Goal: Task Accomplishment & Management: Use online tool/utility

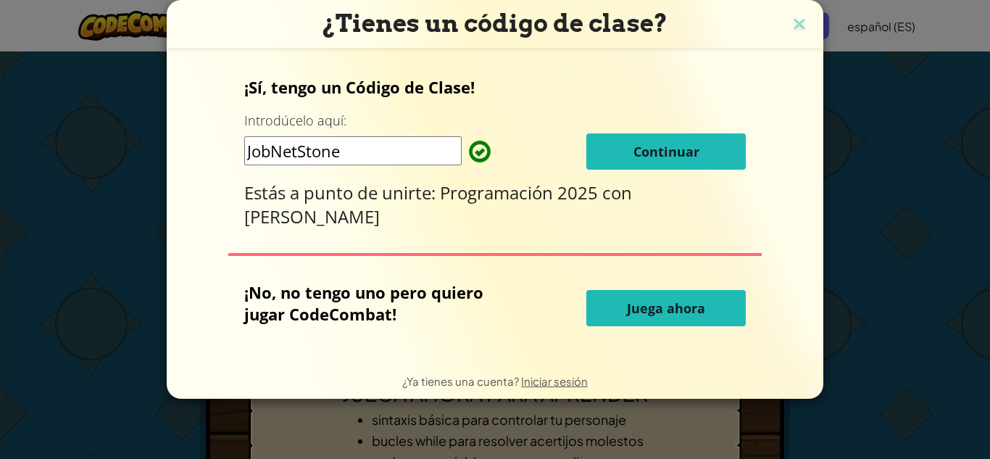
click at [630, 150] on button "Continuar" at bounding box center [665, 151] width 159 height 36
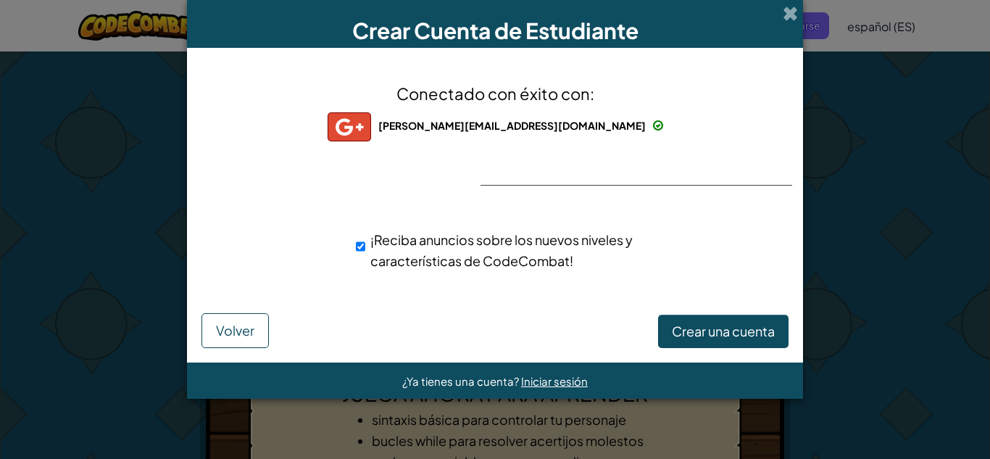
click at [522, 246] on font "¡Reciba anuncios sobre los nuevos niveles y características de CodeCombat!" at bounding box center [501, 250] width 262 height 38
click at [365, 246] on input "¡Reciba anuncios sobre los nuevos niveles y características de CodeCombat!" at bounding box center [360, 246] width 9 height 29
checkbox input "false"
click at [721, 328] on font "Crear una cuenta" at bounding box center [723, 330] width 103 height 17
click at [654, 162] on div "Conectado con éxito con: evelyn.cordoba@colegionuevosurco.edu.ar evelyn.cordoba…" at bounding box center [495, 184] width 580 height 245
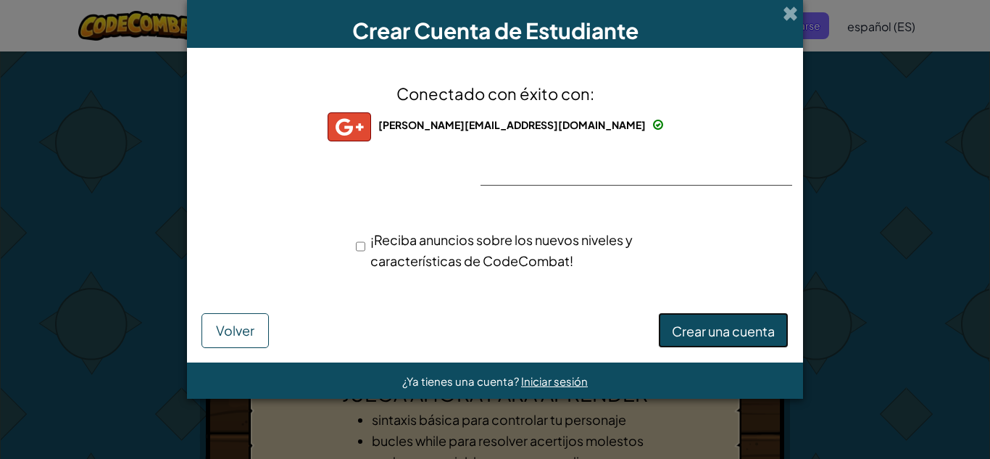
click at [771, 328] on font "Crear una cuenta" at bounding box center [723, 330] width 103 height 17
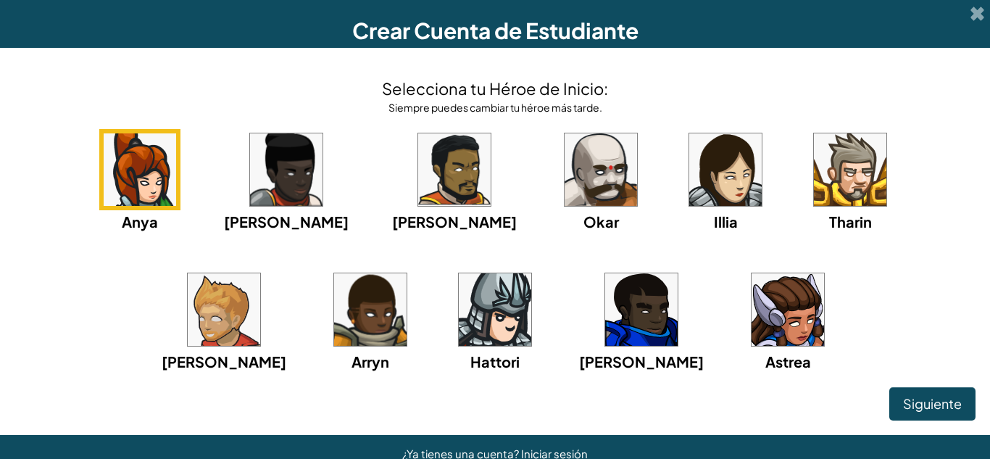
click at [689, 175] on img at bounding box center [725, 169] width 72 height 72
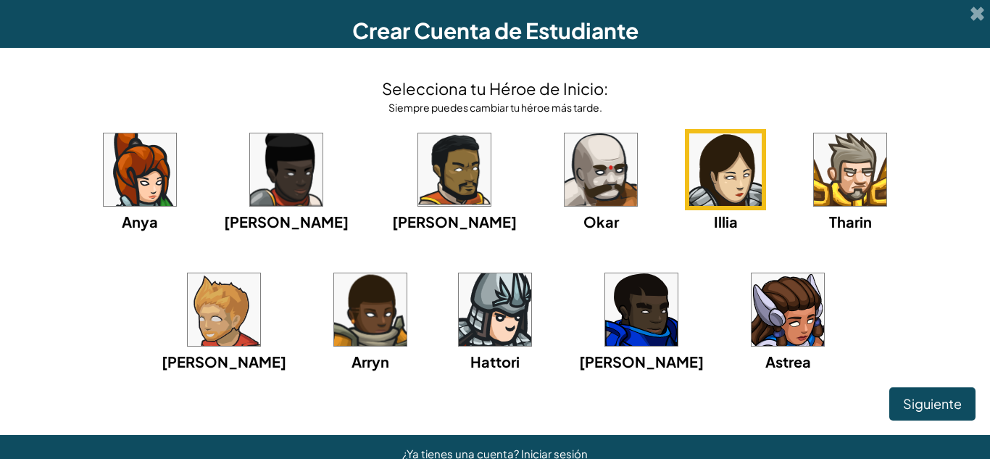
click at [128, 151] on img at bounding box center [140, 169] width 72 height 72
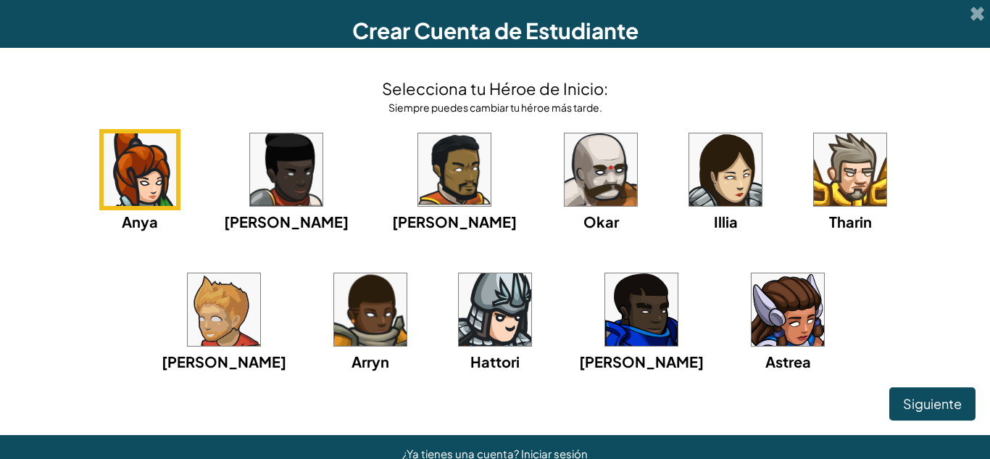
click at [689, 178] on img at bounding box center [725, 169] width 72 height 72
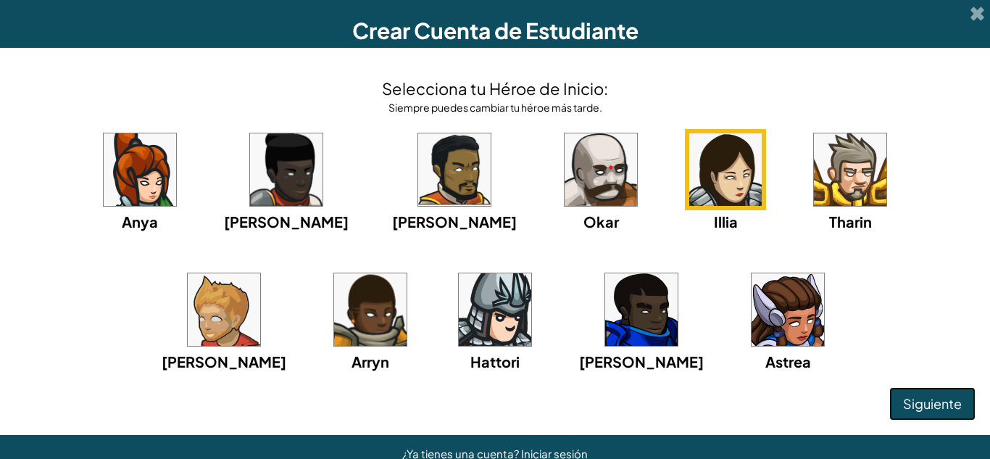
click at [924, 408] on font "Siguiente" at bounding box center [932, 403] width 59 height 17
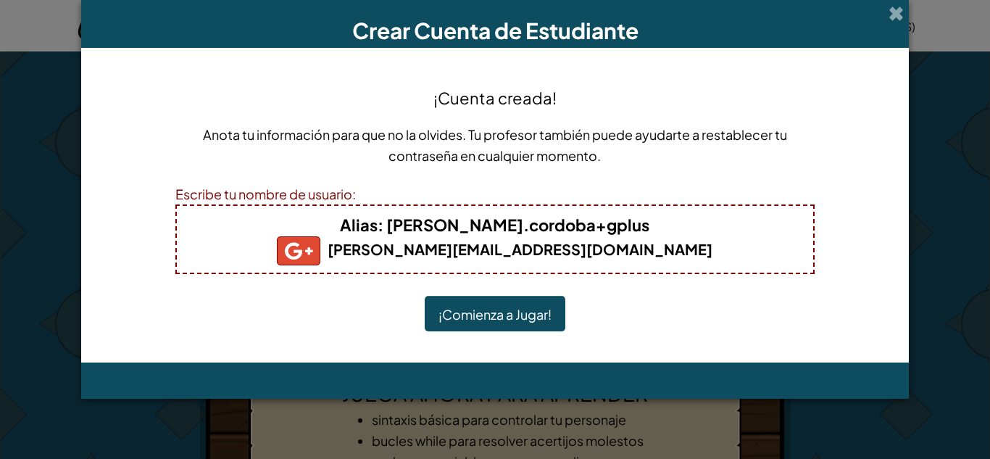
click at [526, 315] on font "¡Comienza a Jugar!" at bounding box center [494, 314] width 113 height 17
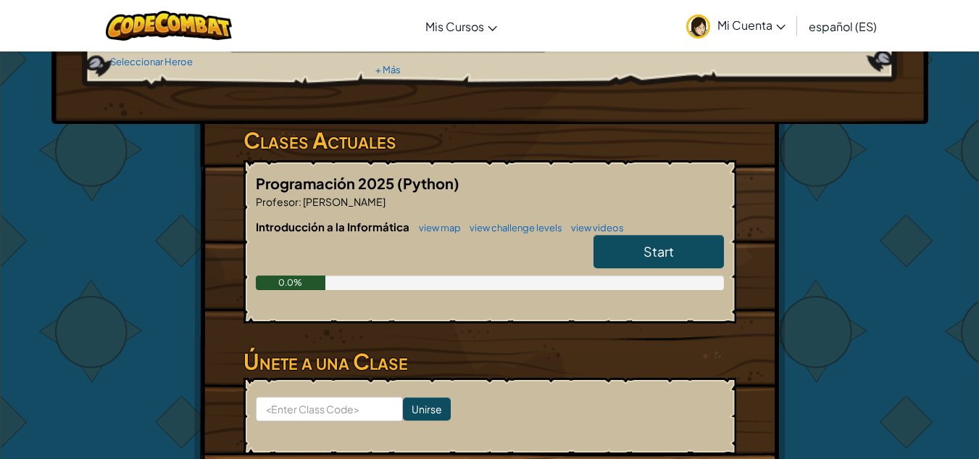
scroll to position [261, 0]
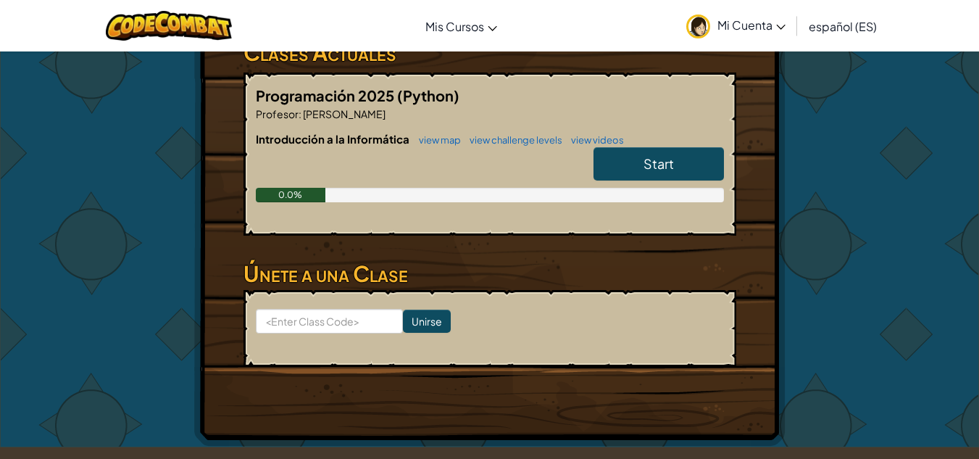
click at [680, 170] on link "Start" at bounding box center [658, 163] width 130 height 33
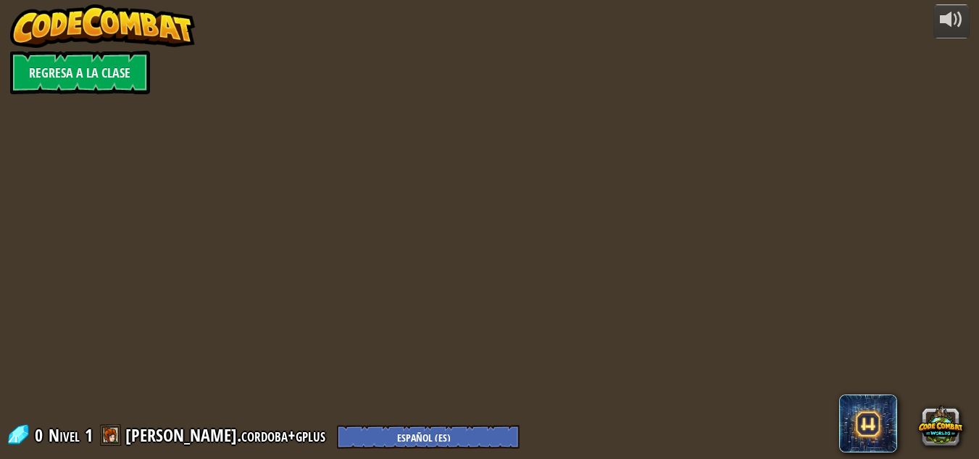
select select "es-ES"
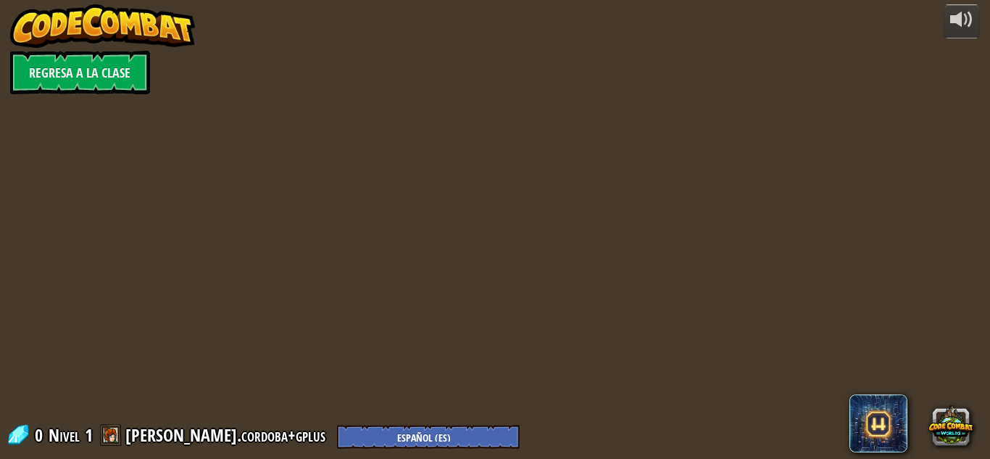
select select "es-ES"
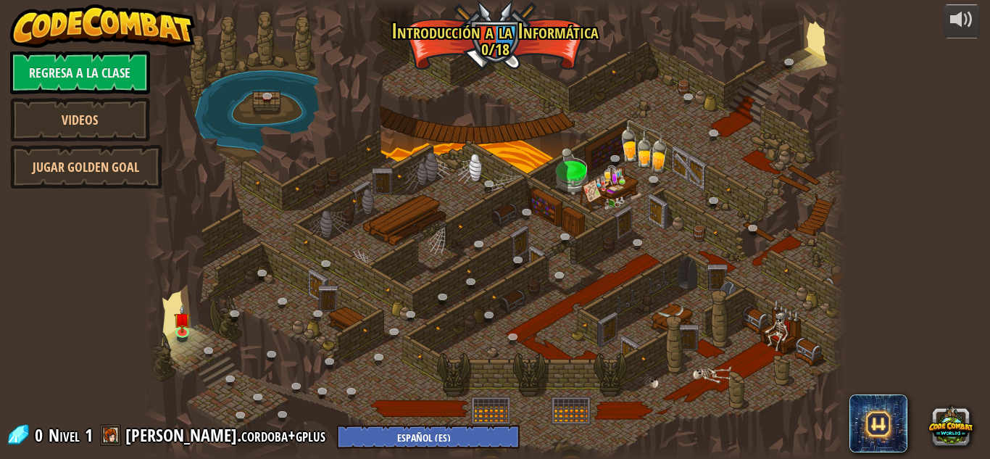
select select "es-ES"
click at [185, 334] on link at bounding box center [184, 332] width 29 height 29
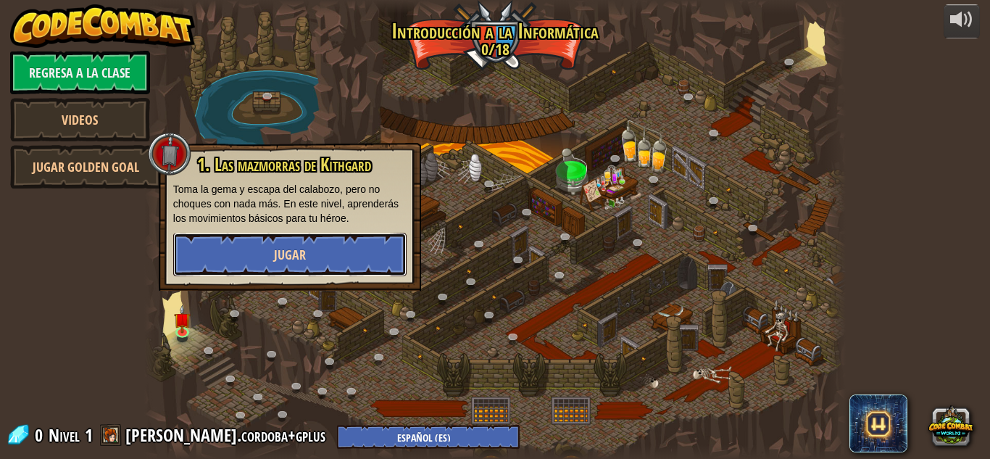
click at [263, 255] on button "Jugar" at bounding box center [289, 254] width 233 height 43
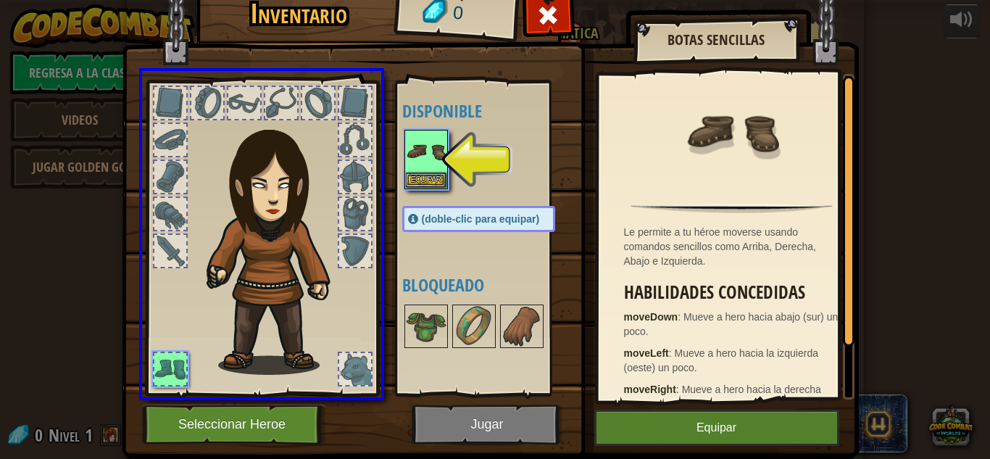
drag, startPoint x: 423, startPoint y: 150, endPoint x: 315, endPoint y: 286, distance: 173.8
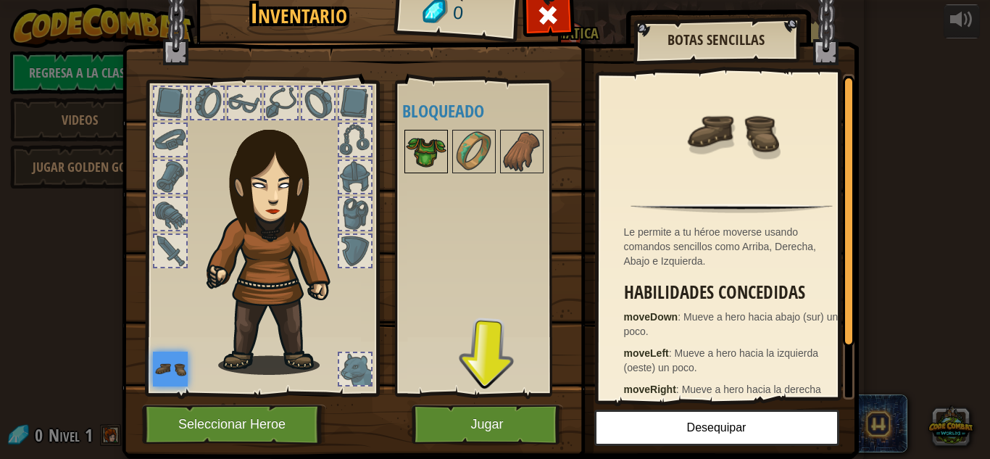
click at [422, 154] on img at bounding box center [426, 151] width 41 height 41
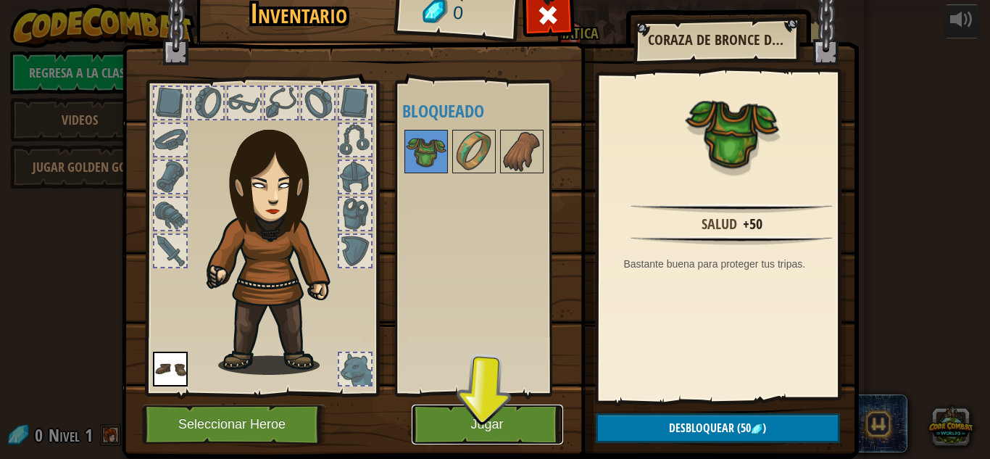
click at [493, 430] on button "Jugar" at bounding box center [487, 424] width 151 height 40
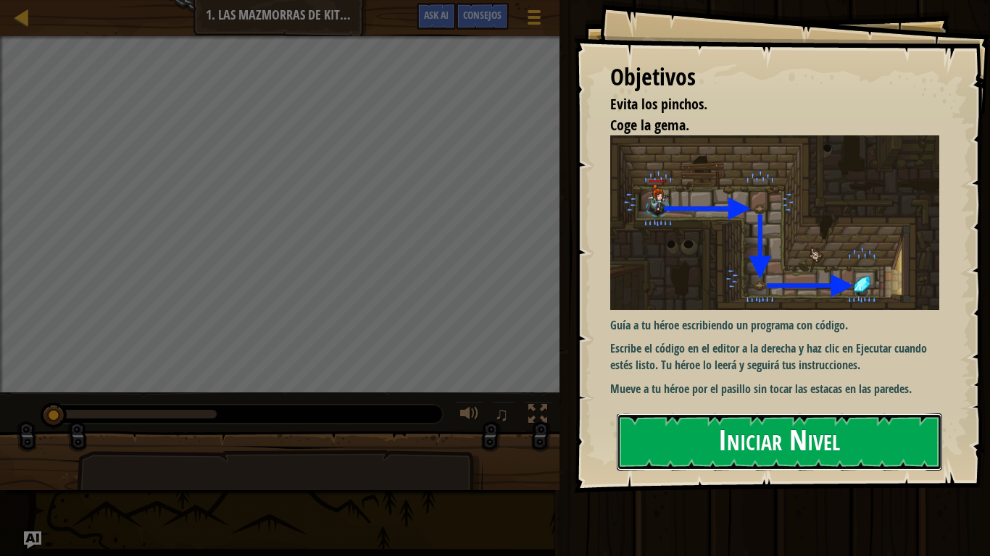
click at [727, 441] on button "Iniciar Nivel" at bounding box center [779, 442] width 325 height 57
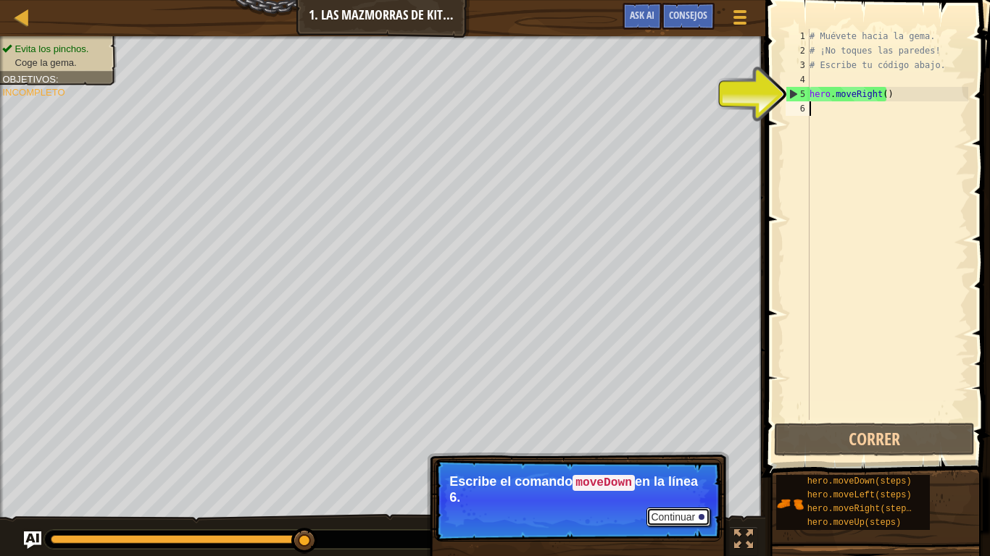
click at [681, 458] on button "Continuar" at bounding box center [678, 517] width 64 height 19
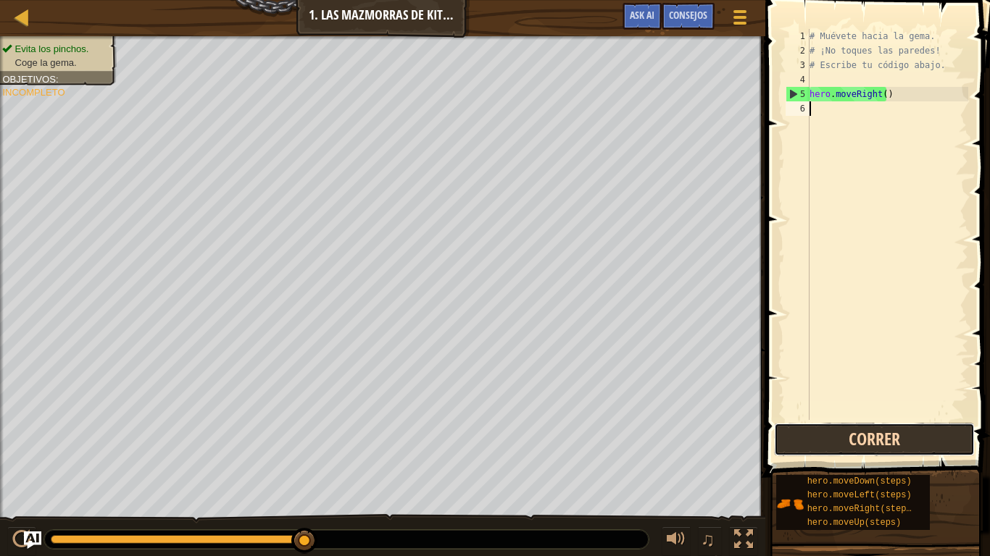
click at [856, 438] on button "Correr" at bounding box center [874, 439] width 201 height 33
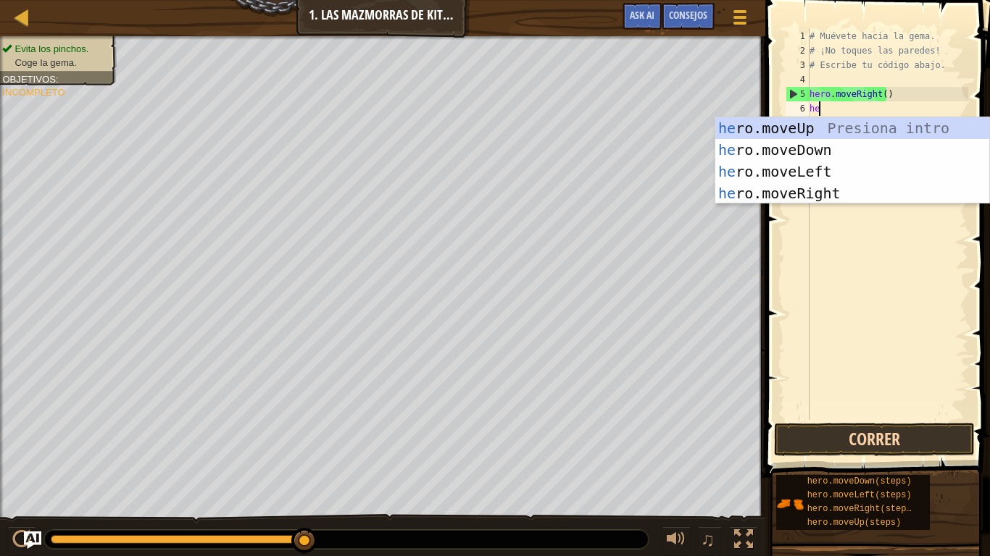
scroll to position [7, 1]
type textarea "hero"
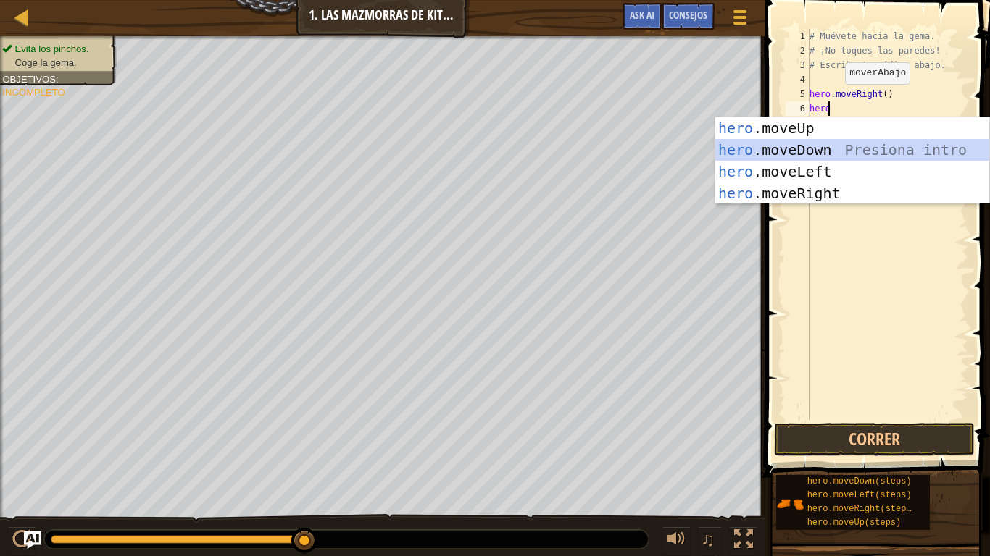
click at [754, 151] on div "hero .moveUp Presiona intro hero .moveDown Presiona intro hero .moveLeft Presio…" at bounding box center [852, 182] width 274 height 130
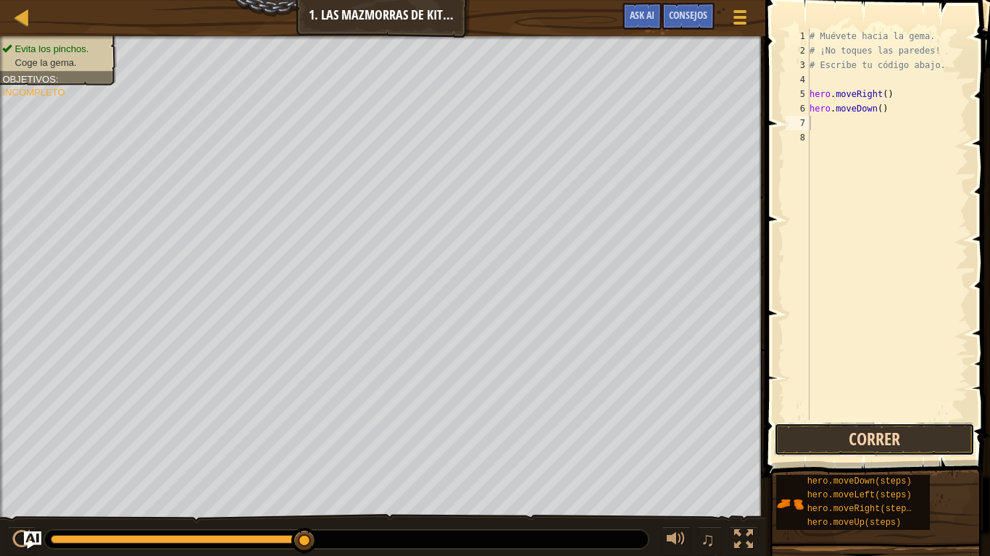
click at [835, 438] on button "Correr" at bounding box center [874, 439] width 201 height 33
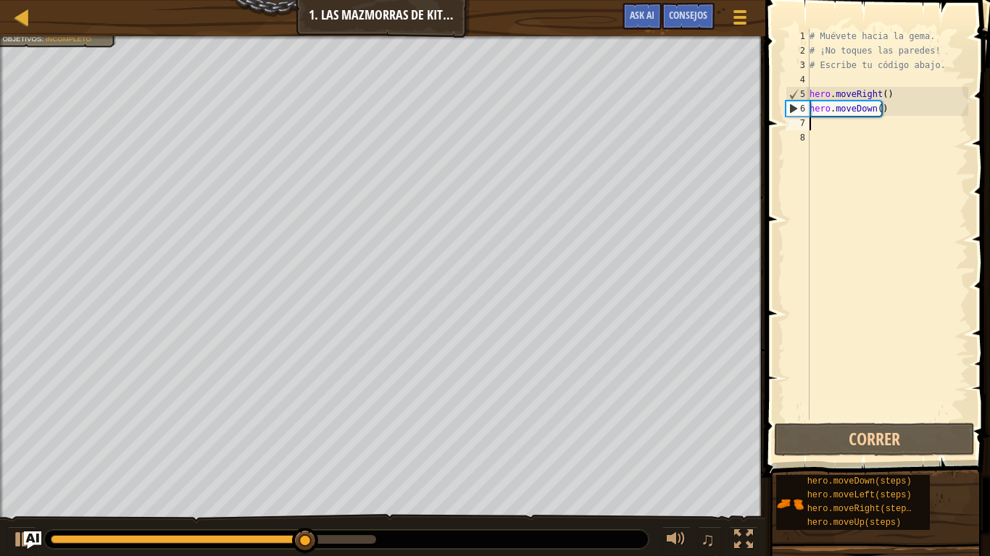
type textarea "h"
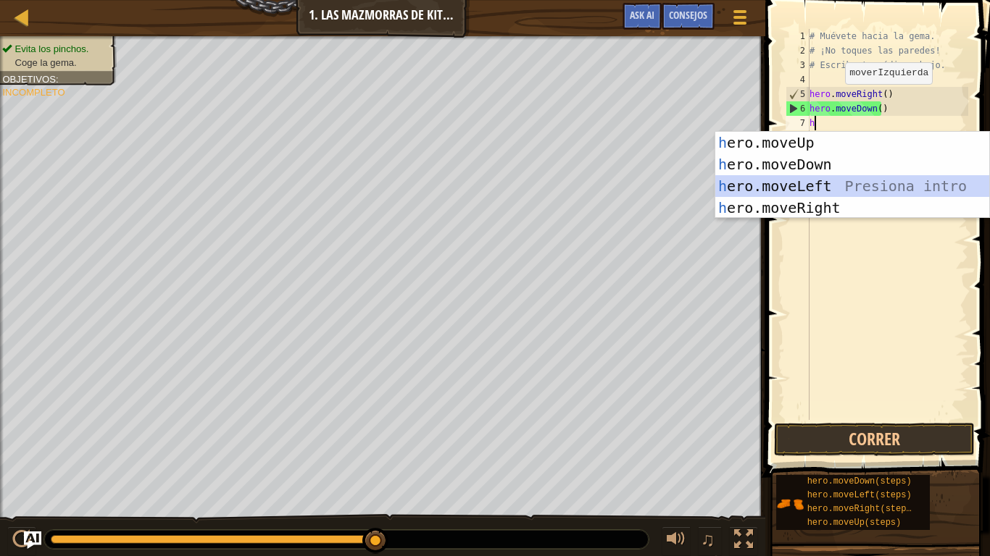
click at [831, 180] on div "h ero.moveUp Presiona intro h ero.moveDown Presiona intro h ero.moveLeft Presio…" at bounding box center [852, 197] width 274 height 130
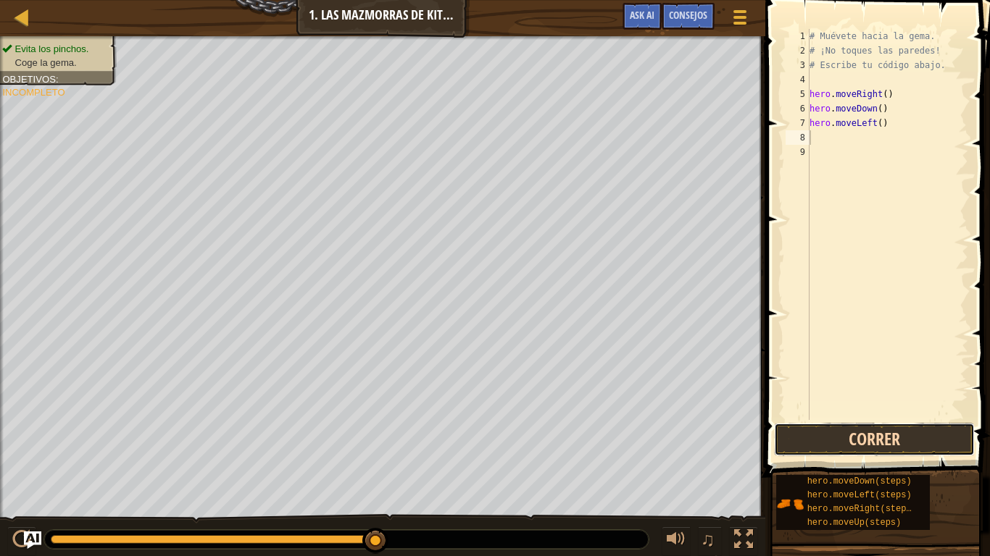
click at [827, 441] on button "Correr" at bounding box center [874, 439] width 201 height 33
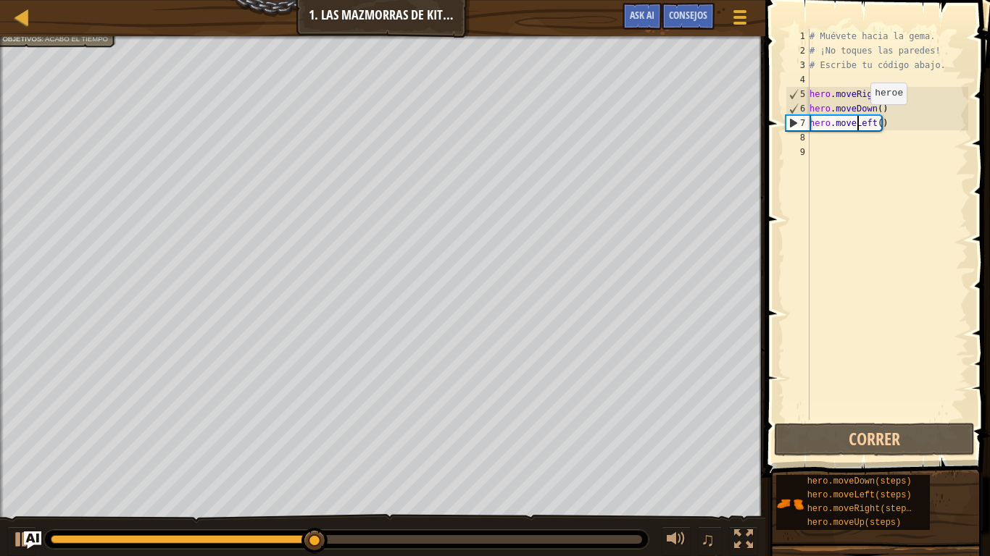
click at [858, 119] on div "# Muévete hacia la gema. # ¡No toques las paredes! # Escribe tu código abajo. h…" at bounding box center [887, 239] width 162 height 420
click at [911, 125] on div "# Muévete hacia la gema. # ¡No toques las paredes! # Escribe tu código abajo. h…" at bounding box center [887, 239] width 162 height 420
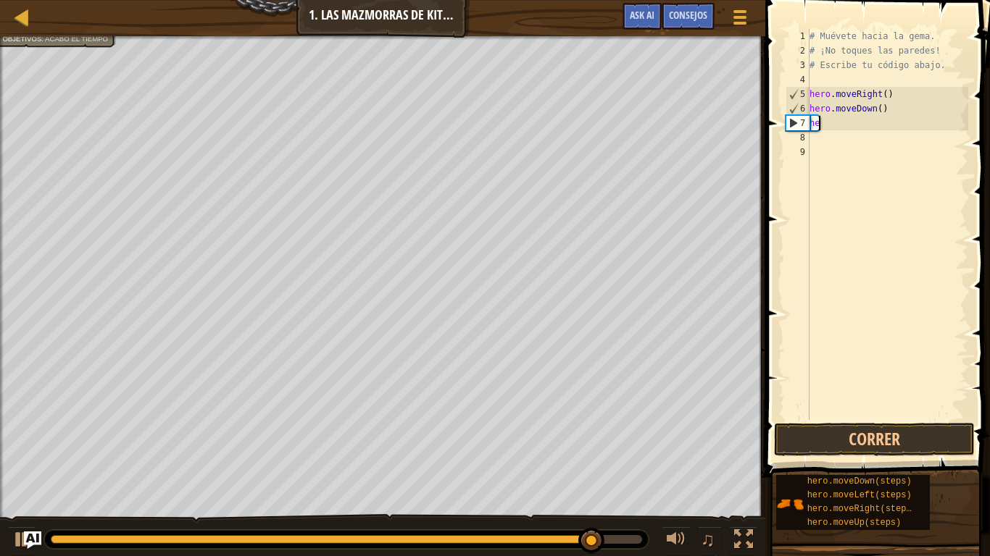
type textarea "h"
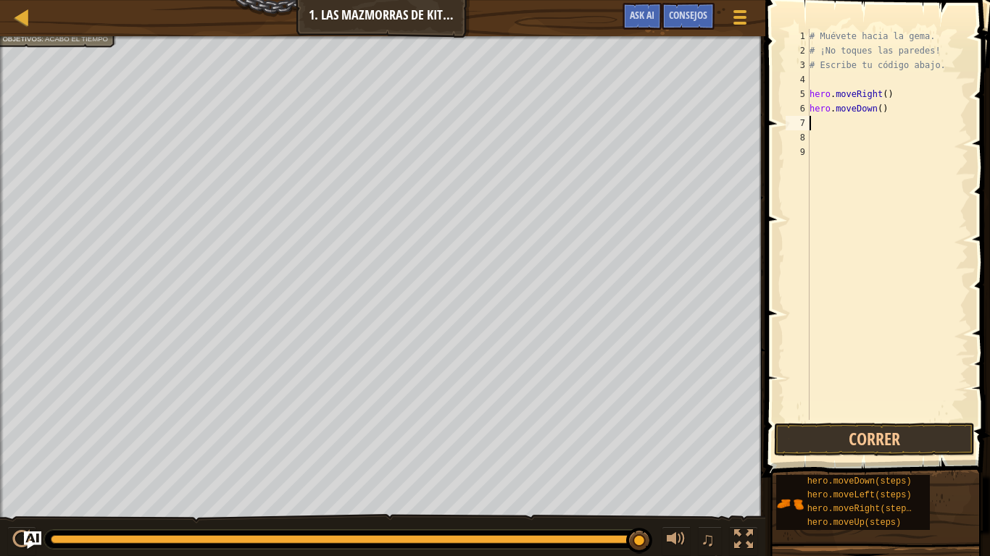
type textarea "h"
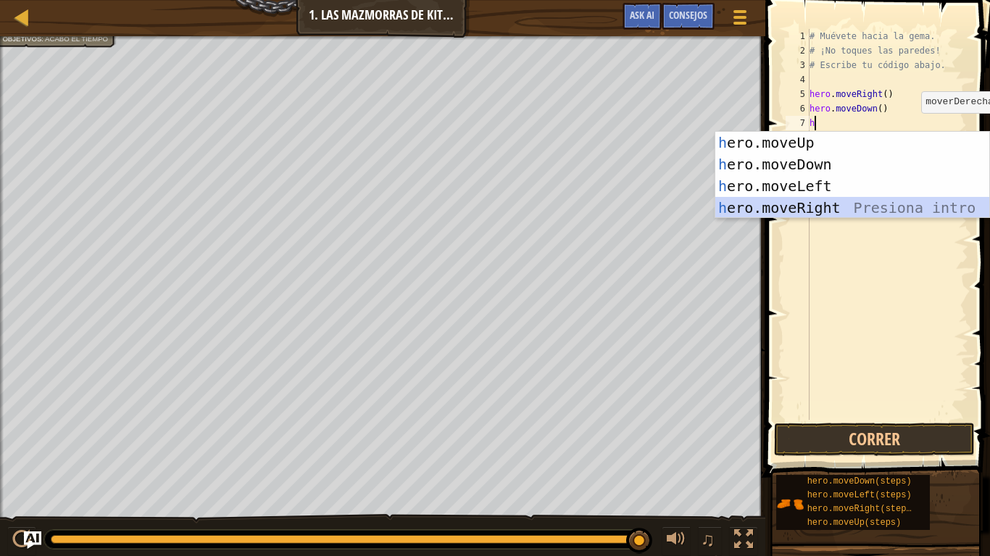
click at [856, 213] on div "h ero.moveUp Presiona intro h ero.moveDown Presiona intro h ero.moveLeft Presio…" at bounding box center [852, 197] width 274 height 130
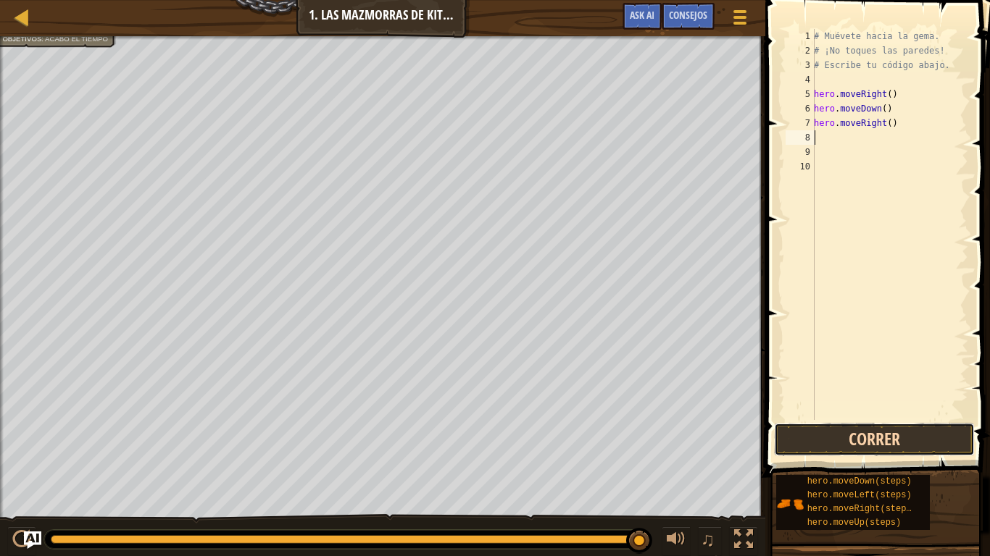
click at [828, 441] on button "Correr" at bounding box center [874, 439] width 201 height 33
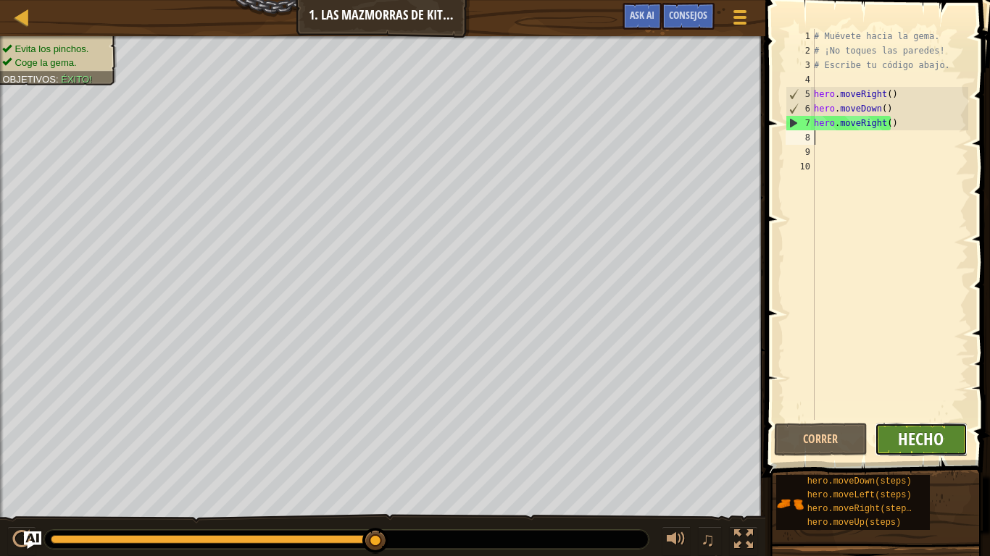
click at [935, 443] on span "Hecho" at bounding box center [921, 438] width 46 height 23
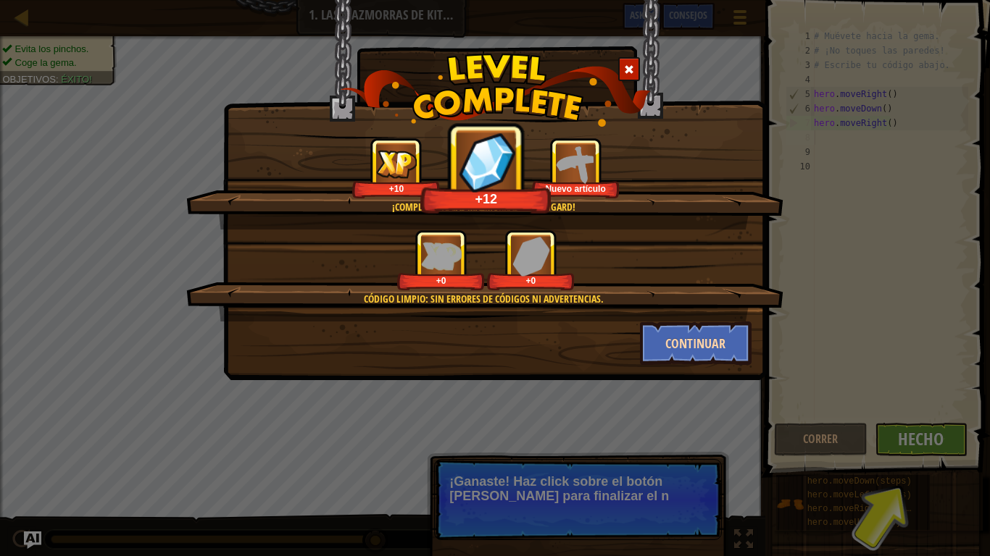
click at [714, 340] on button "Continuar" at bounding box center [696, 343] width 112 height 43
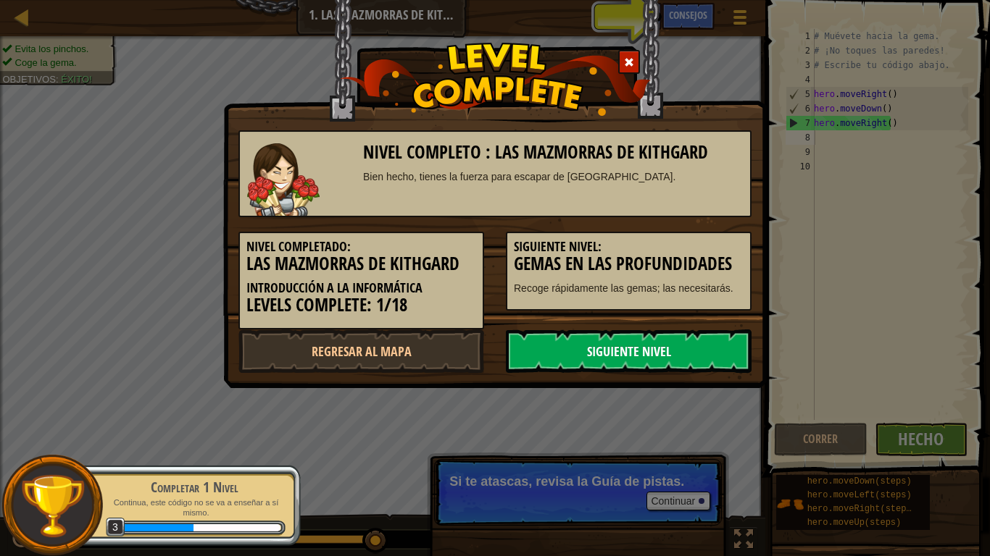
click at [701, 346] on link "Siguiente nivel" at bounding box center [629, 351] width 246 height 43
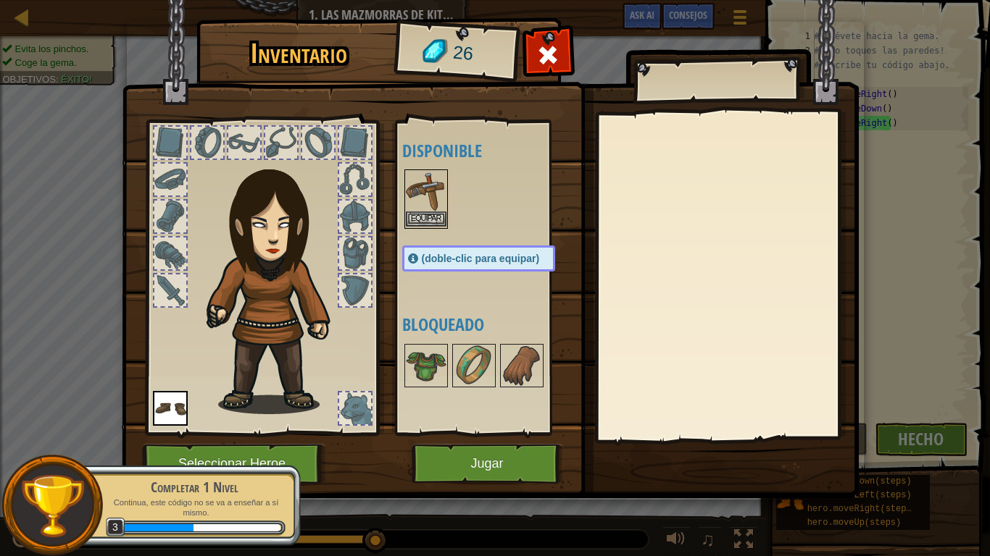
click at [418, 201] on img at bounding box center [426, 191] width 41 height 41
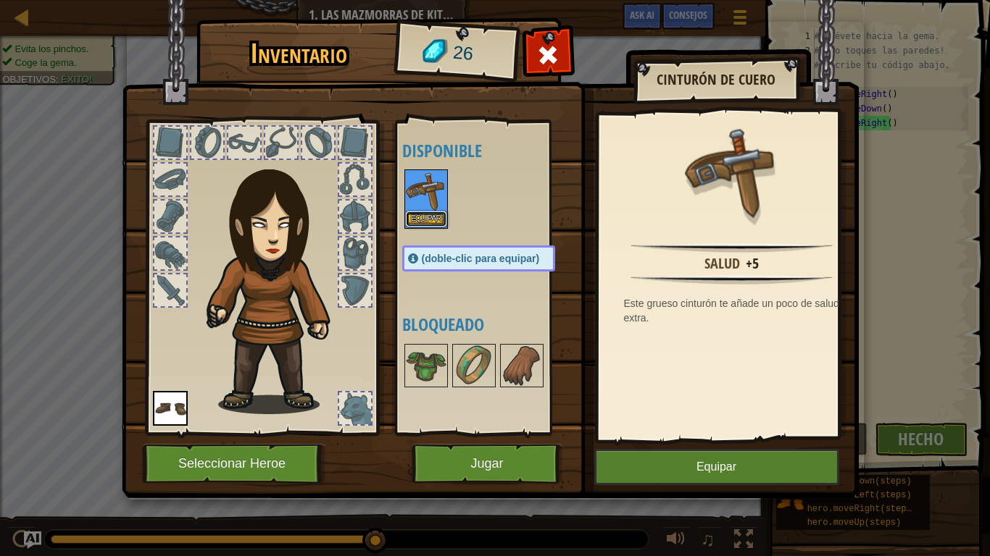
click at [422, 214] on button "Equipar" at bounding box center [426, 219] width 41 height 15
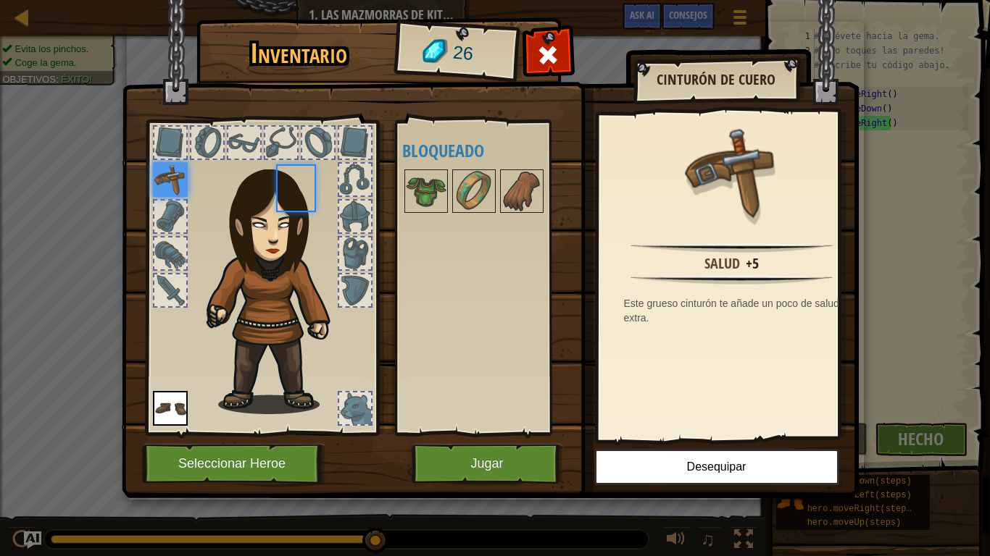
click at [422, 214] on div at bounding box center [493, 191] width 182 height 48
click at [296, 399] on img at bounding box center [278, 281] width 156 height 267
click at [170, 406] on img at bounding box center [170, 408] width 35 height 35
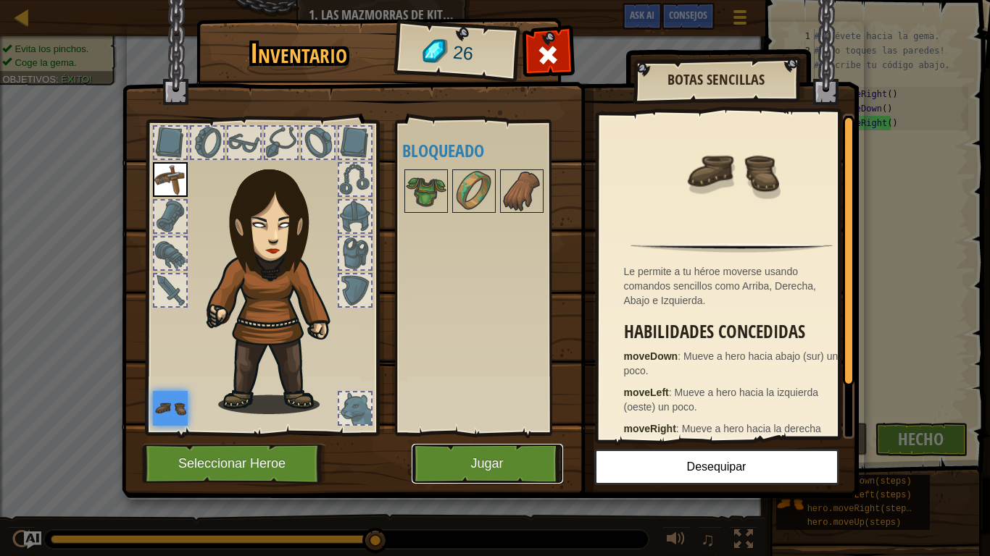
click at [453, 456] on button "Jugar" at bounding box center [487, 464] width 151 height 40
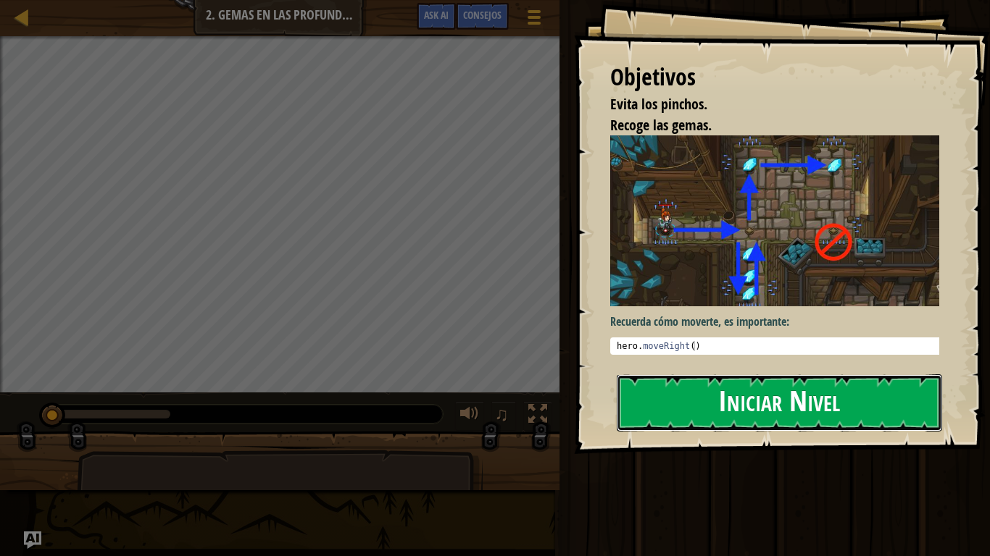
click at [734, 375] on button "Iniciar Nivel" at bounding box center [779, 403] width 325 height 57
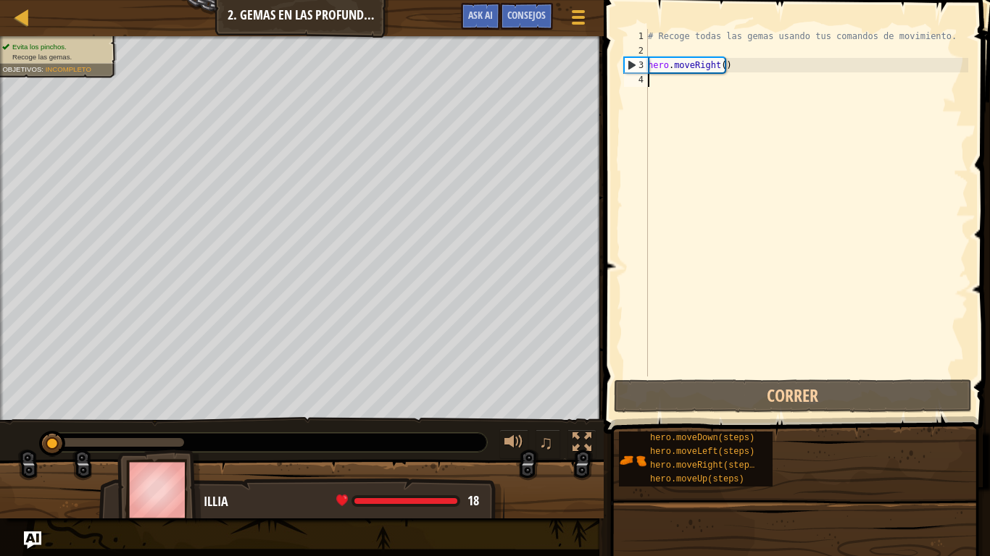
type textarea "h"
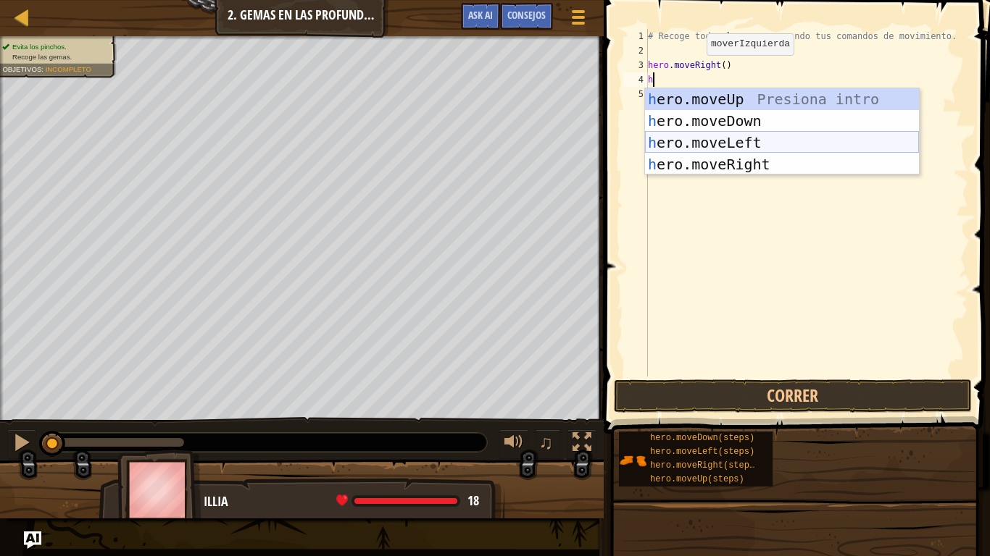
click at [751, 152] on div "h ero.moveUp Presiona intro h ero.moveDown Presiona intro h ero.moveLeft Presio…" at bounding box center [782, 153] width 274 height 130
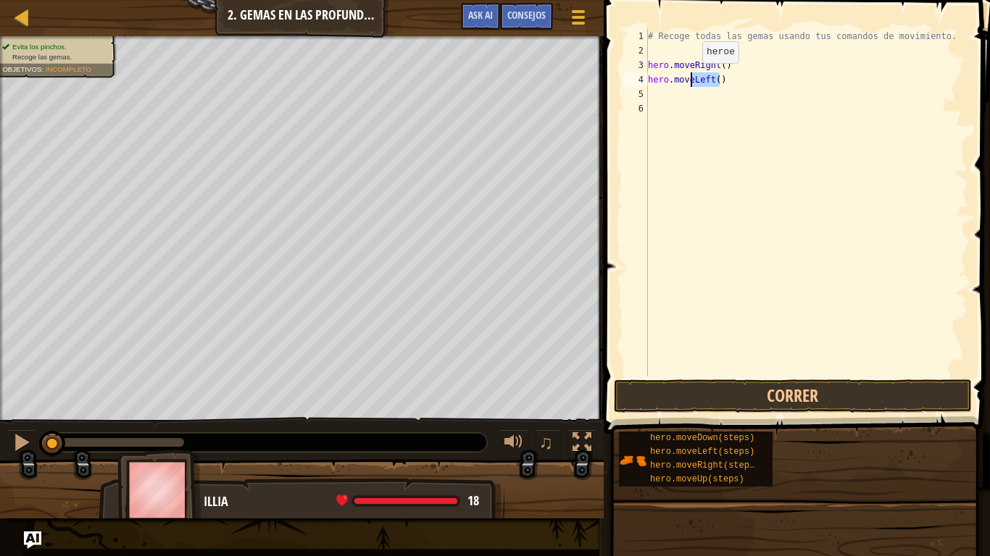
drag, startPoint x: 739, startPoint y: 78, endPoint x: 688, endPoint y: 78, distance: 50.7
click at [688, 78] on div "# Recoge todas las gemas usando tus comandos de movimiento. hero . moveRight ( …" at bounding box center [806, 217] width 323 height 377
type textarea "h"
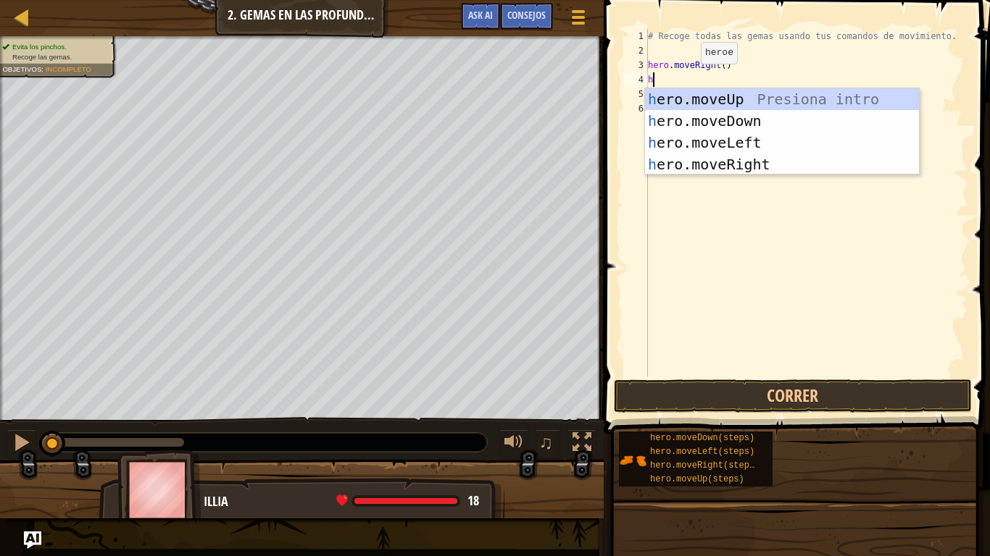
type textarea "he"
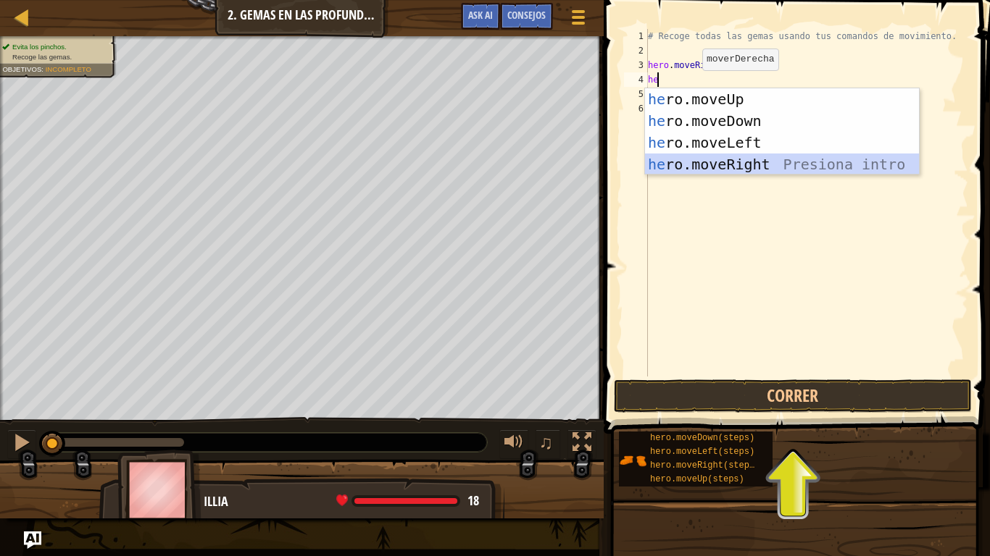
click at [751, 167] on div "he ro.moveUp Presiona intro he ro.moveDown Presiona intro he ro.moveLeft Presio…" at bounding box center [782, 153] width 274 height 130
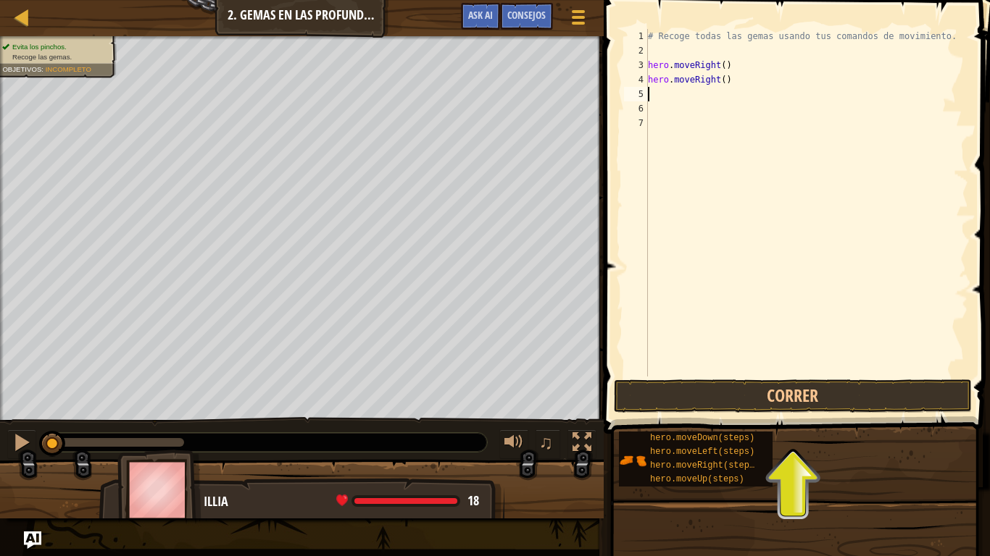
type textarea "h"
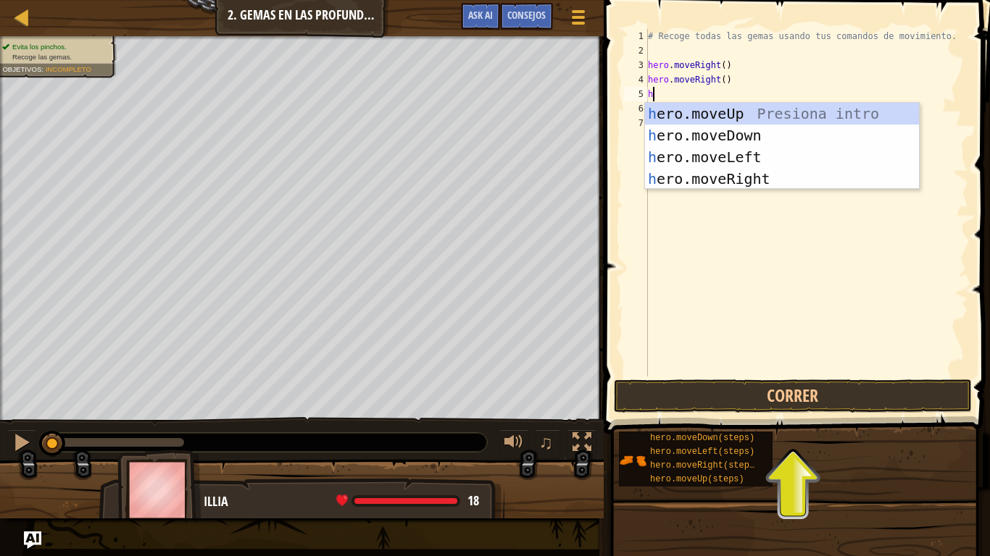
click at [754, 242] on div "# Recoge todas las gemas usando tus comandos de movimiento. hero . moveRight ( …" at bounding box center [806, 217] width 323 height 377
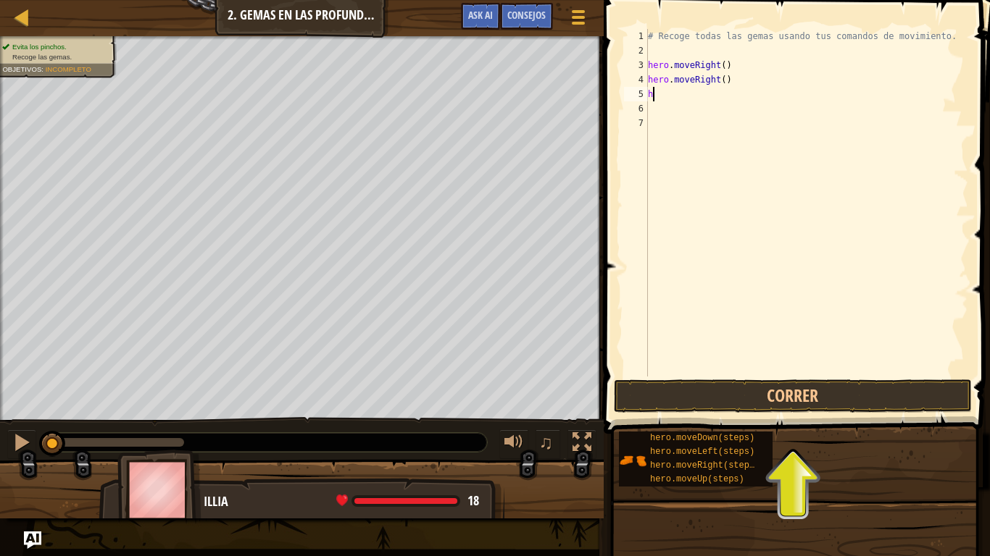
click at [664, 93] on div "# Recoge todas las gemas usando tus comandos de movimiento. hero . moveRight ( …" at bounding box center [806, 217] width 323 height 377
type textarea "he"
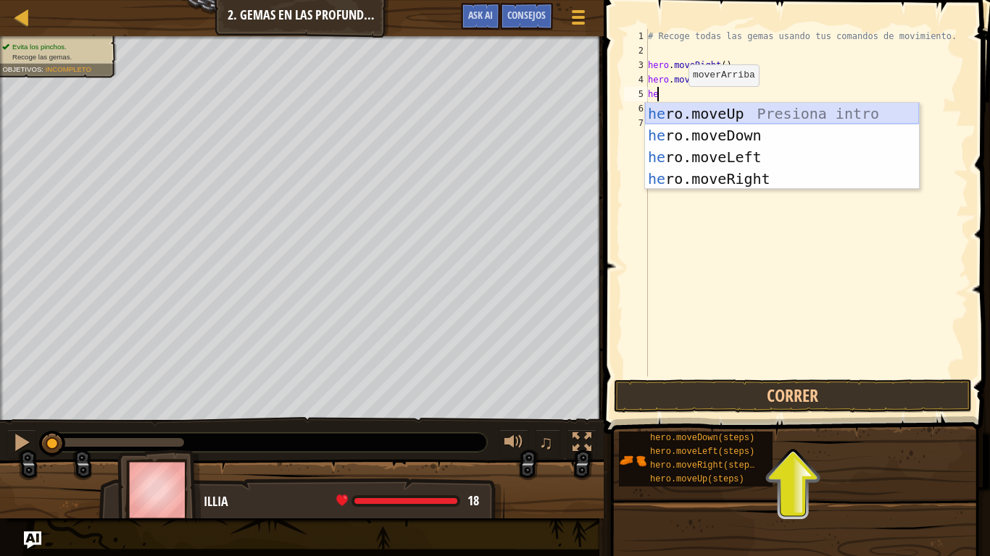
click at [713, 112] on div "he ro.moveUp Presiona intro he ro.moveDown Presiona intro he ro.moveLeft Presio…" at bounding box center [782, 168] width 274 height 130
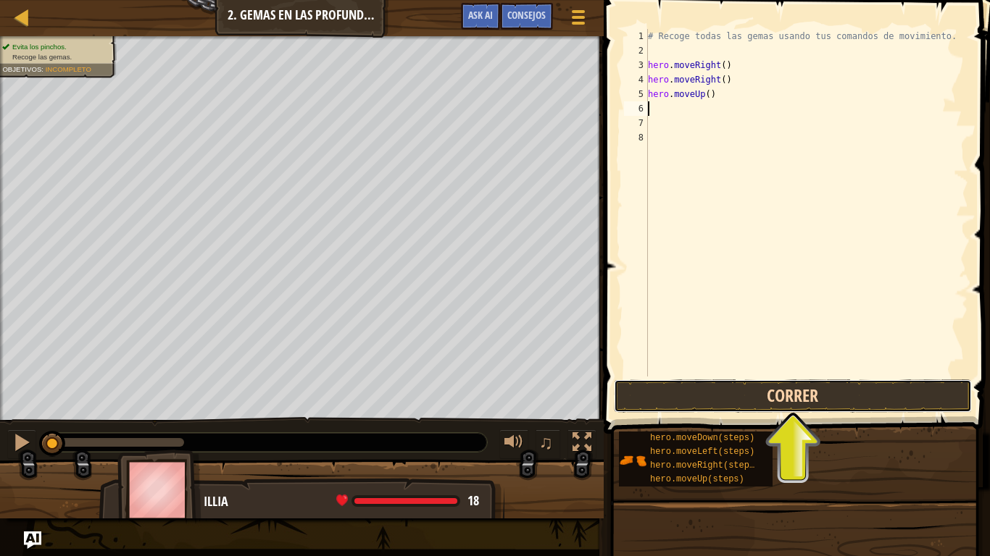
click at [722, 395] on button "Correr" at bounding box center [793, 396] width 358 height 33
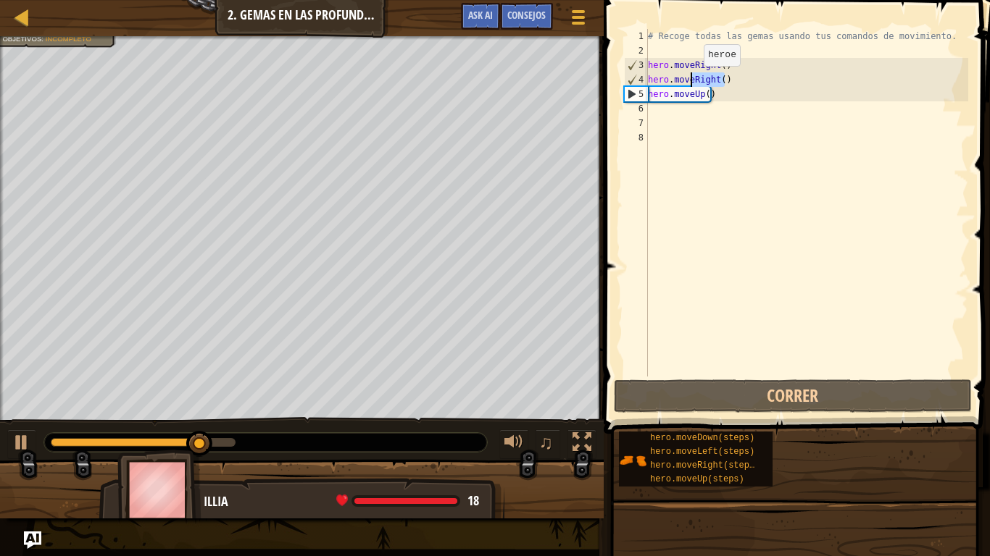
drag, startPoint x: 735, startPoint y: 81, endPoint x: 691, endPoint y: 80, distance: 44.2
click at [691, 80] on div "# Recoge todas las gemas usando tus comandos de movimiento. hero . moveRight ( …" at bounding box center [806, 217] width 323 height 377
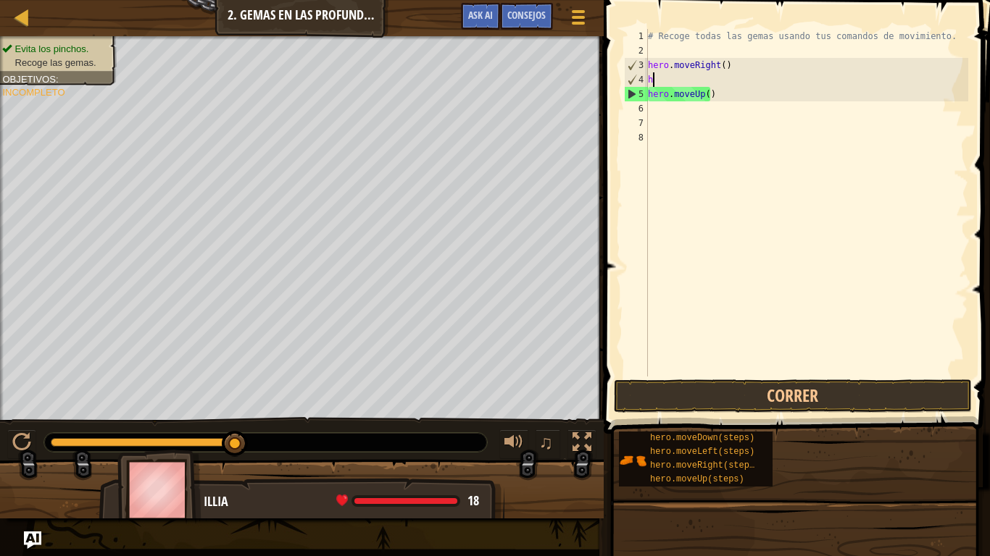
type textarea "h"
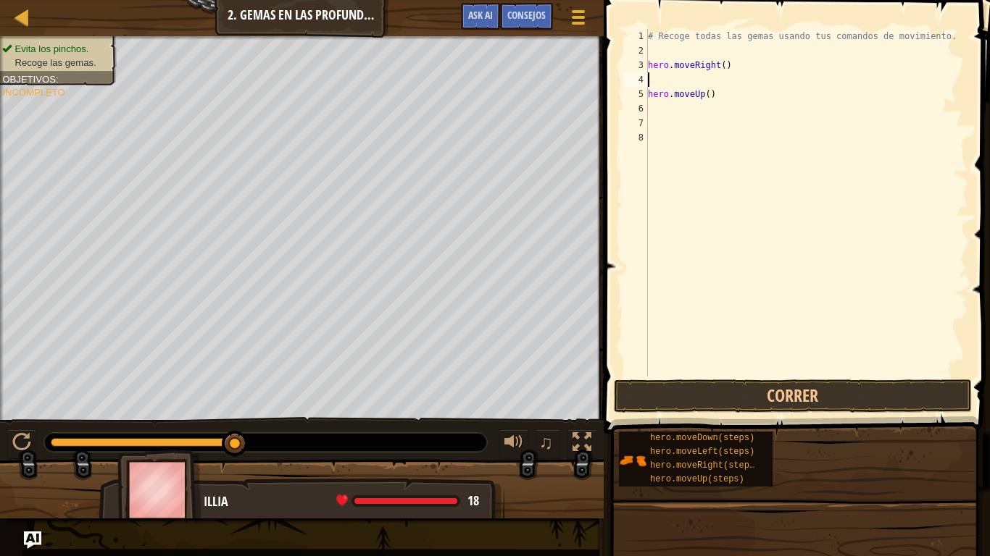
type textarea "h"
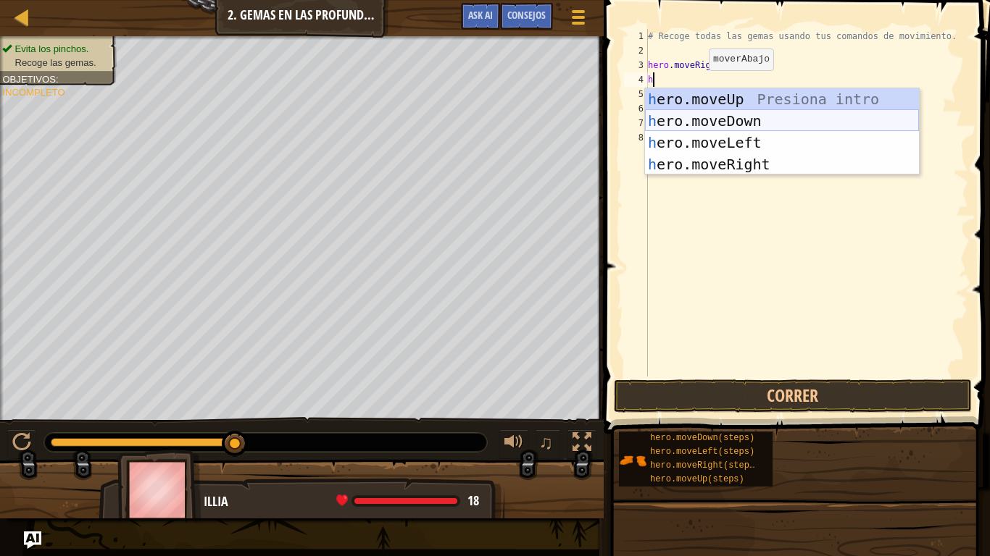
click at [730, 122] on div "h ero.moveUp Presiona intro h ero.moveDown Presiona intro h ero.moveLeft Presio…" at bounding box center [782, 153] width 274 height 130
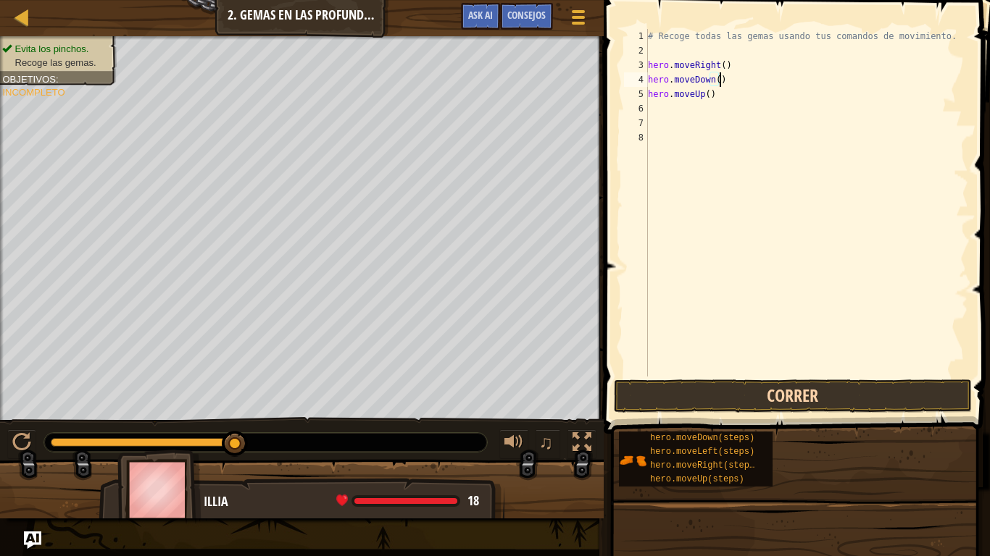
type textarea "hero.moveDown()"
click at [822, 401] on button "Correr" at bounding box center [793, 396] width 358 height 33
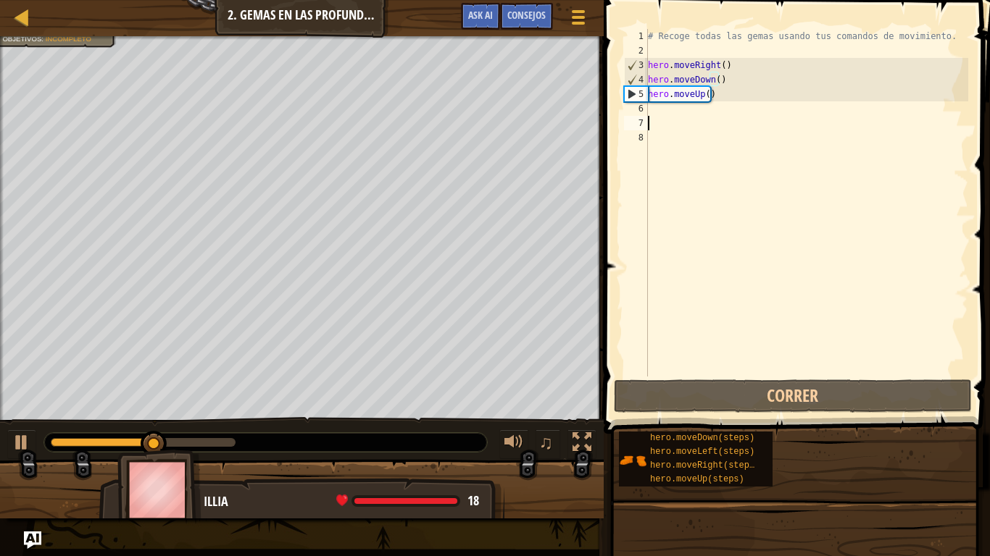
click at [660, 117] on div "# Recoge todas las gemas usando tus comandos de movimiento. hero . moveRight ( …" at bounding box center [806, 217] width 323 height 377
click at [654, 108] on div "# Recoge todas las gemas usando tus comandos de movimiento. hero . moveRight ( …" at bounding box center [806, 217] width 323 height 377
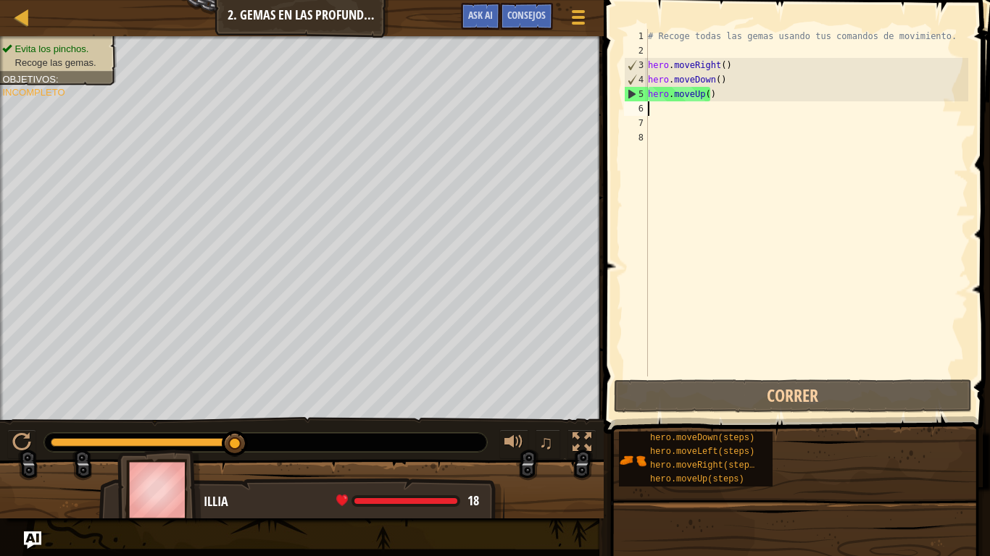
type textarea "h"
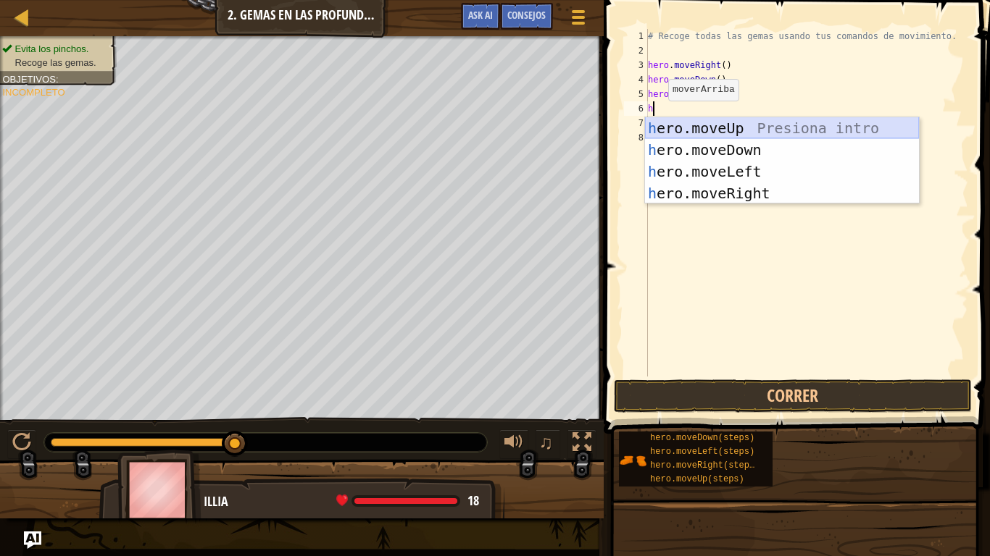
drag, startPoint x: 759, startPoint y: 199, endPoint x: 730, endPoint y: 124, distance: 80.7
click at [730, 124] on div "h ero.moveUp Presiona intro h ero.moveDown Presiona intro h ero.moveLeft Presio…" at bounding box center [782, 182] width 274 height 130
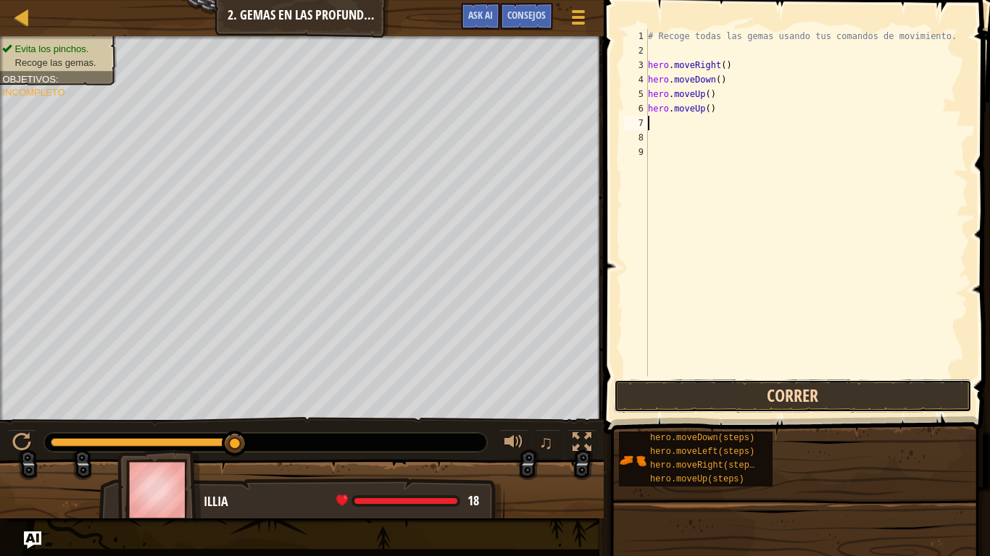
click at [739, 394] on button "Correr" at bounding box center [793, 396] width 358 height 33
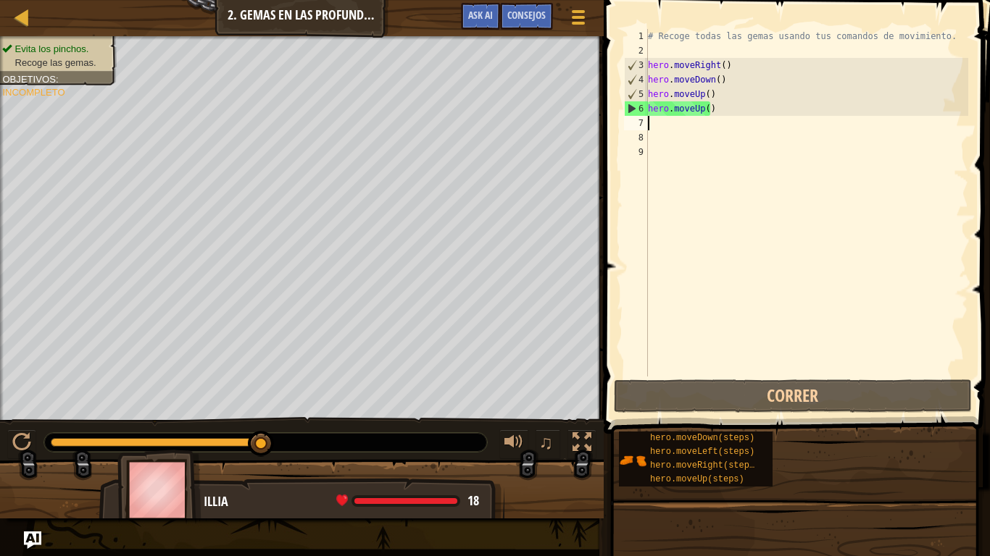
type textarea "h"
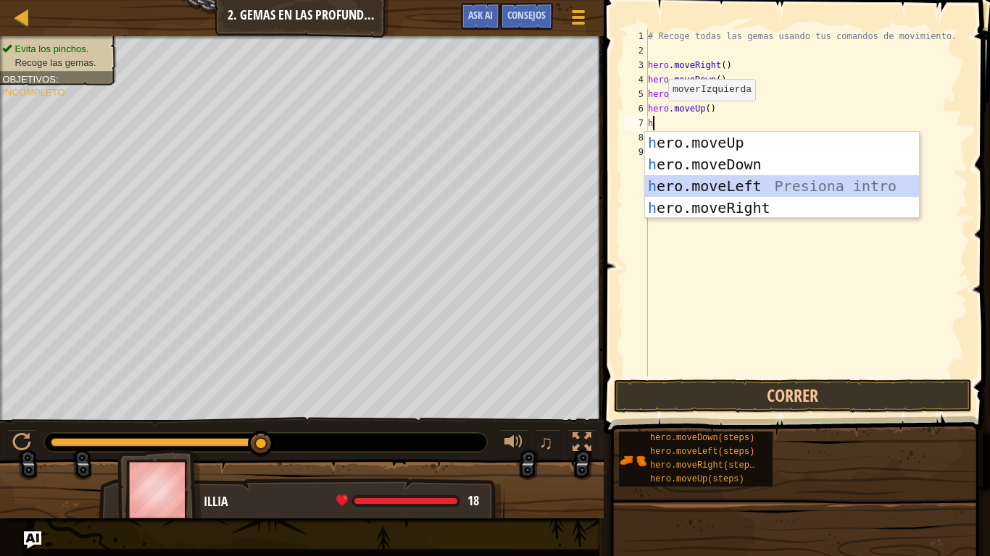
click at [776, 184] on div "h ero.moveUp Presiona intro h ero.moveDown Presiona intro h ero.moveLeft Presio…" at bounding box center [782, 197] width 274 height 130
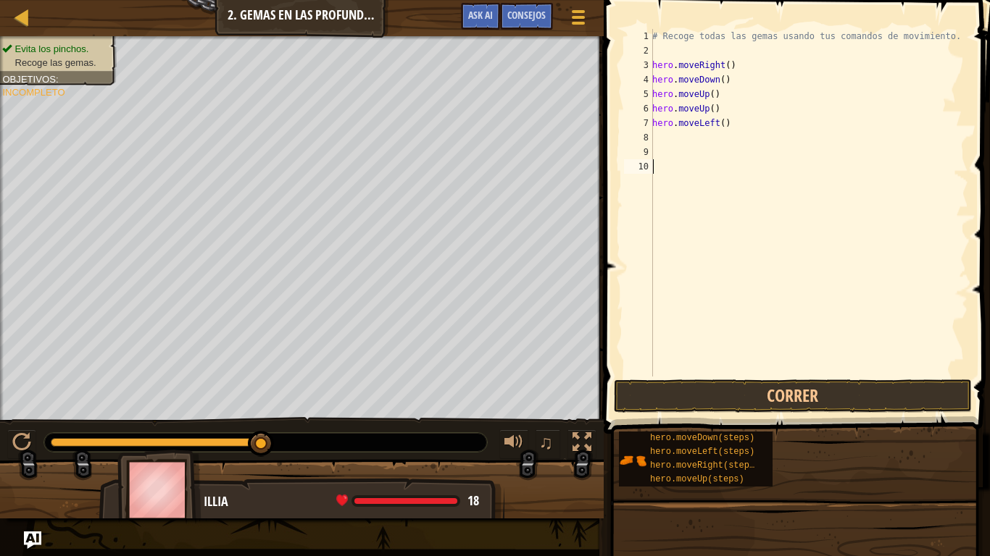
click at [748, 372] on div "# Recoge todas las gemas usando tus comandos de movimiento. hero . moveRight ( …" at bounding box center [808, 217] width 319 height 377
click at [748, 388] on button "Correr" at bounding box center [793, 396] width 358 height 33
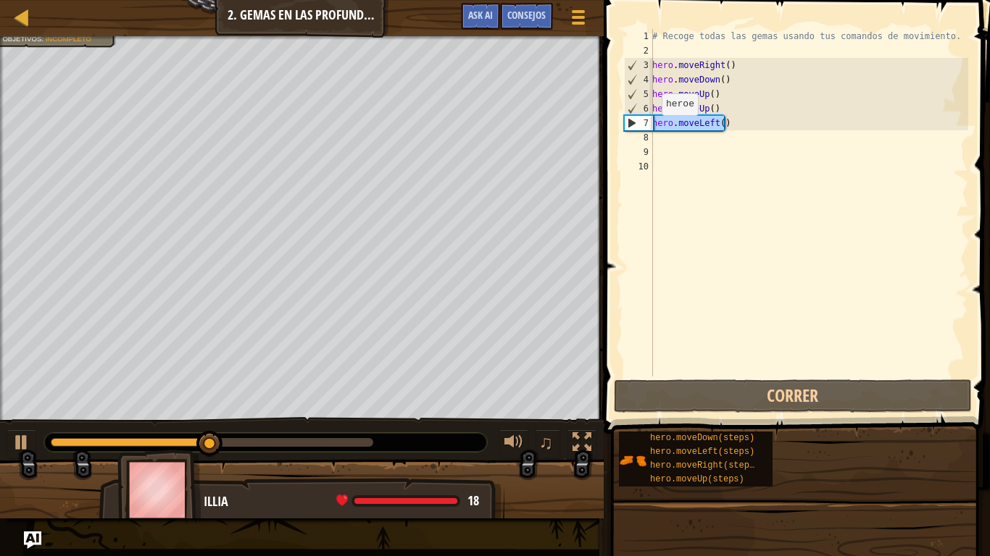
drag, startPoint x: 733, startPoint y: 128, endPoint x: 653, endPoint y: 130, distance: 80.5
click at [653, 130] on div "# Recoge todas las gemas usando tus comandos de movimiento. hero . moveRight ( …" at bounding box center [808, 217] width 319 height 377
type textarea "hero.moveLeft()"
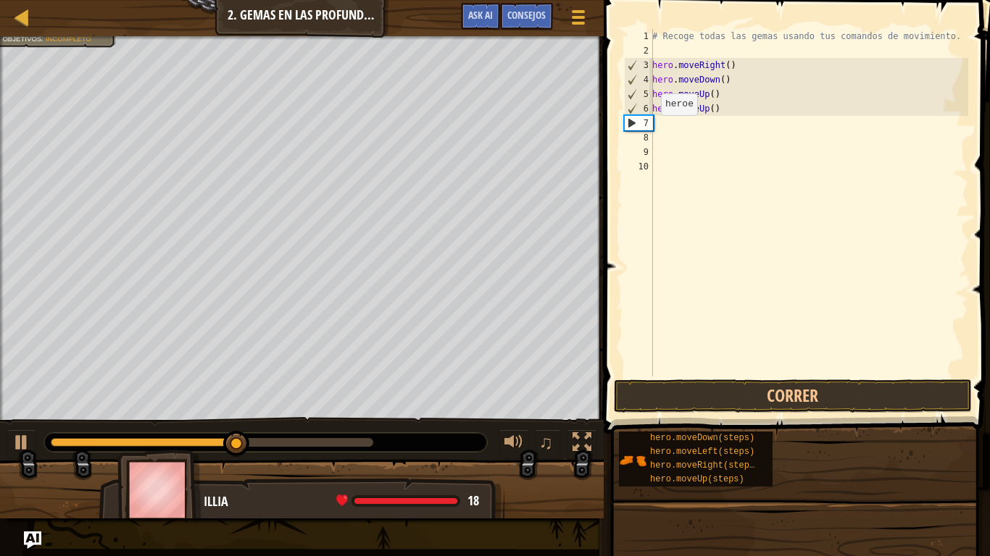
type textarea "h"
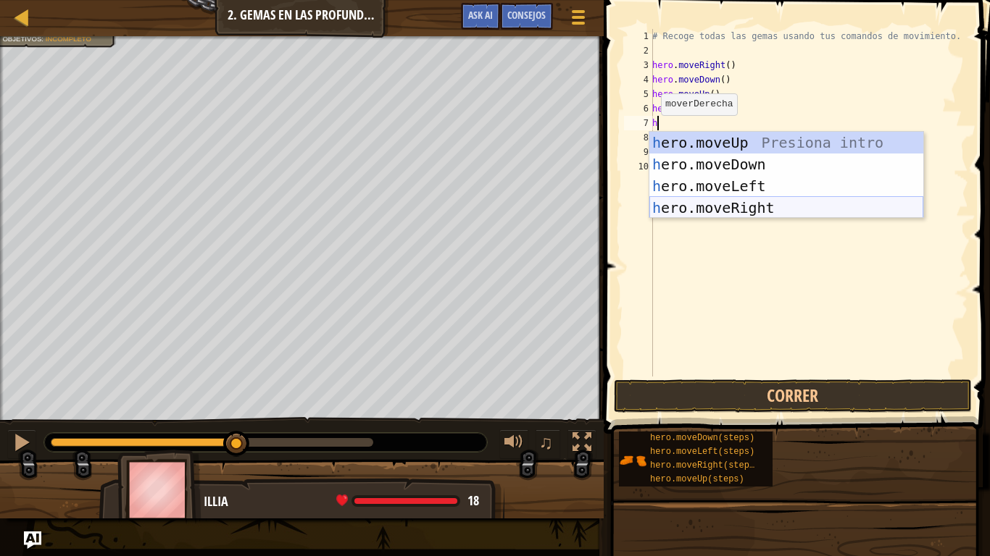
click at [693, 207] on div "h ero.moveUp Presiona intro h ero.moveDown Presiona intro h ero.moveLeft Presio…" at bounding box center [786, 197] width 274 height 130
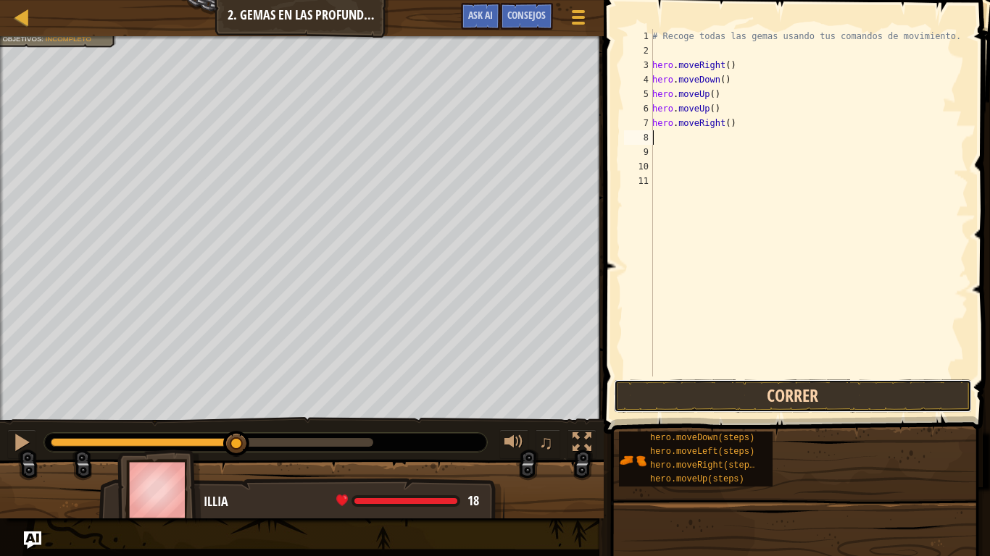
click at [693, 392] on button "Correr" at bounding box center [793, 396] width 358 height 33
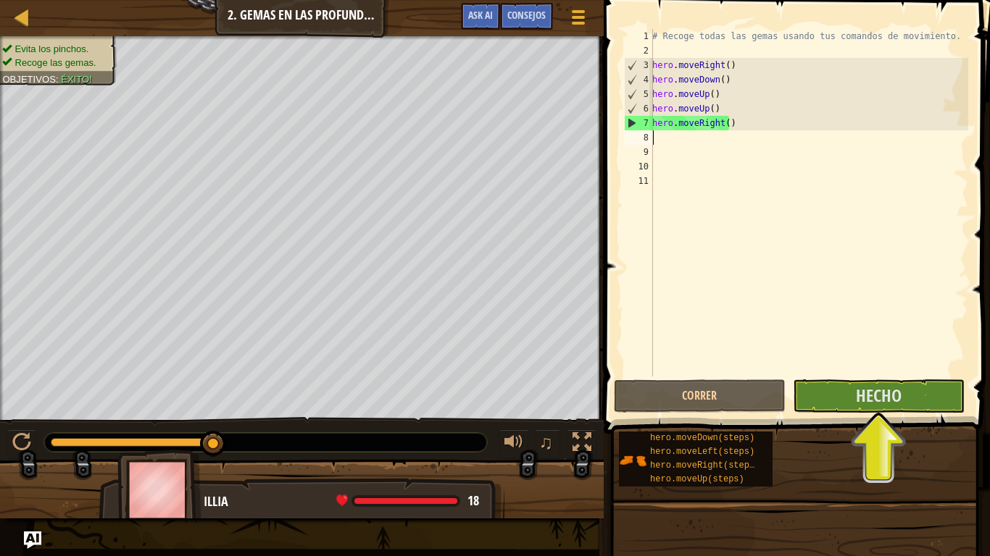
type textarea "h"
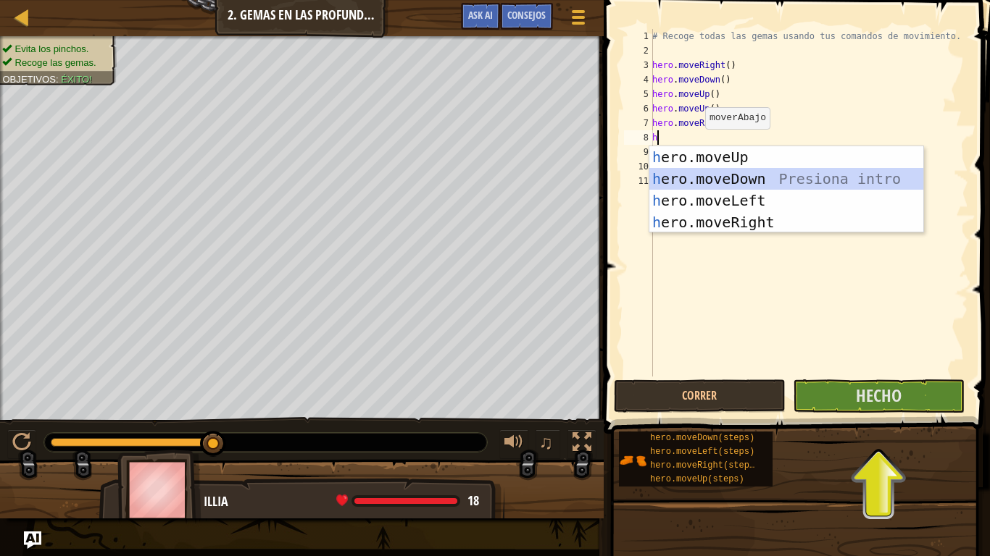
click at [738, 176] on div "h ero.moveUp Presiona intro h ero.moveDown Presiona intro h ero.moveLeft Presio…" at bounding box center [786, 211] width 274 height 130
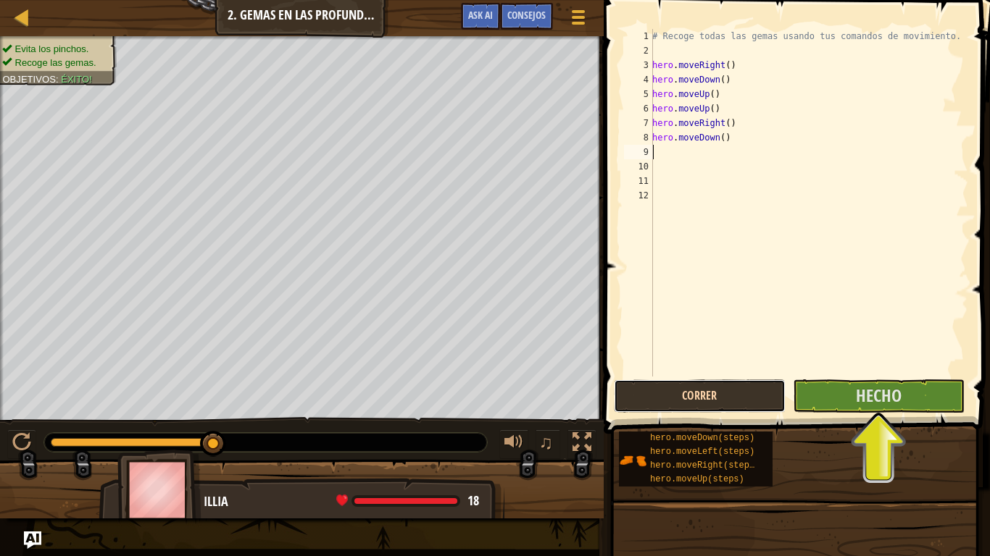
click at [735, 408] on button "Correr" at bounding box center [700, 396] width 172 height 33
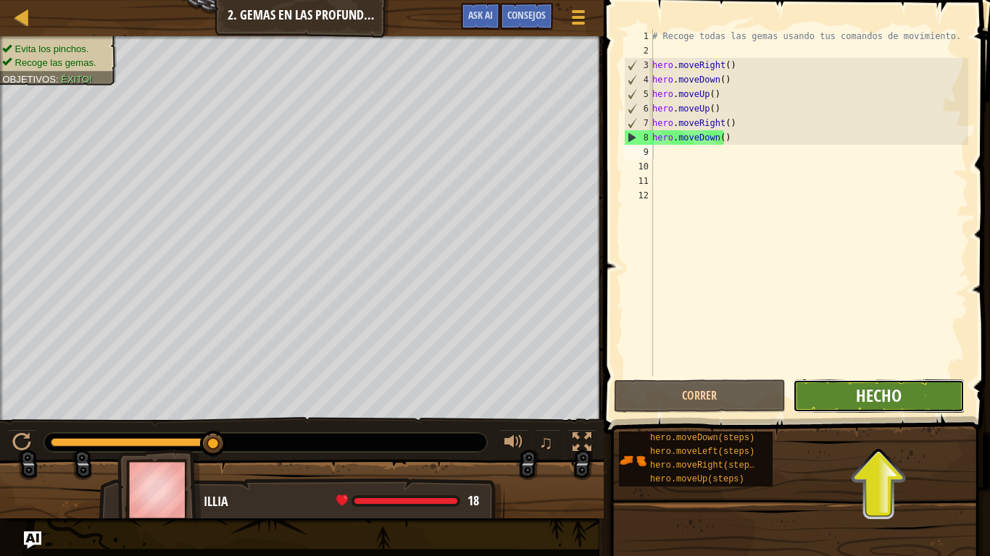
click at [859, 397] on span "Hecho" at bounding box center [879, 395] width 46 height 23
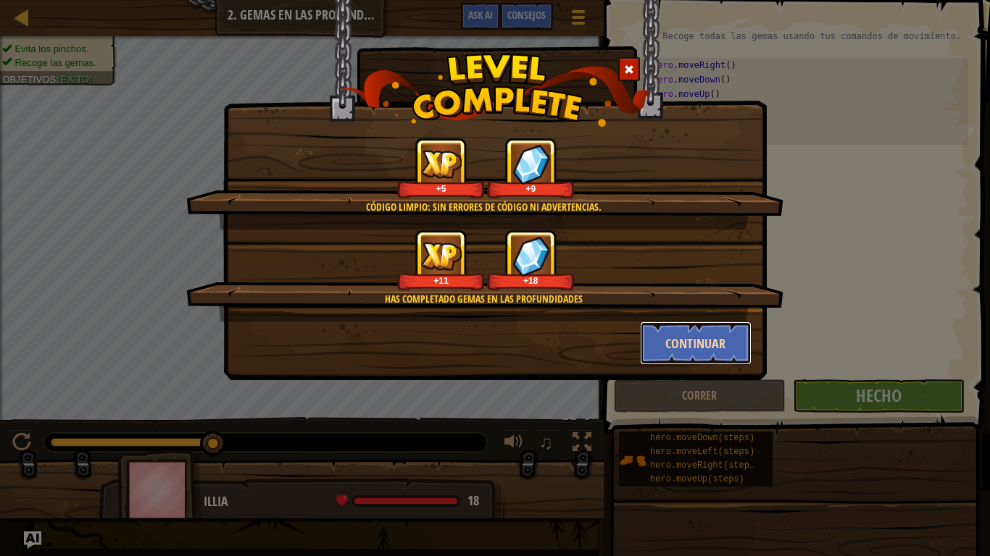
click at [698, 340] on button "Continuar" at bounding box center [696, 343] width 112 height 43
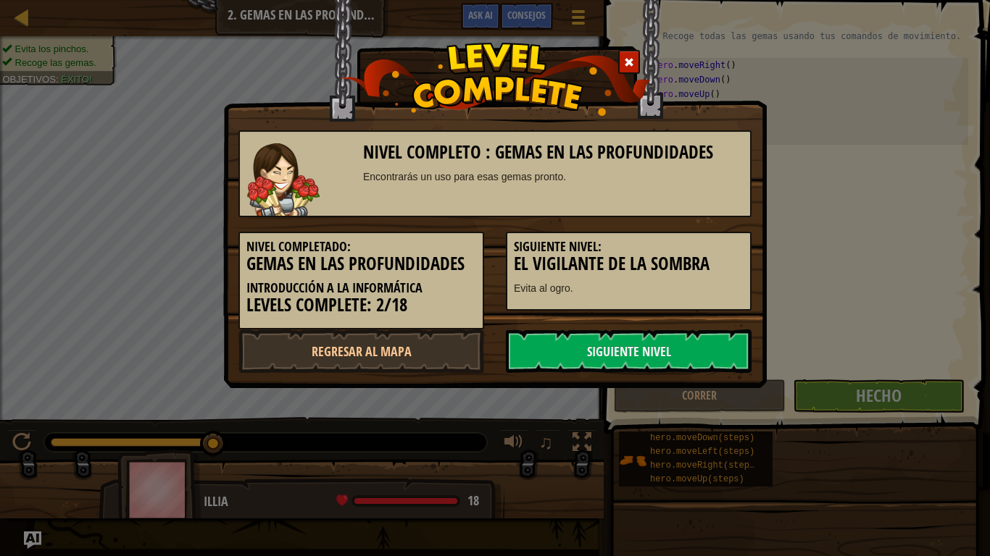
click at [235, 207] on div "Nivel completo : Gemas en las profundidades Encontrarás un uso para esas gemas …" at bounding box center [495, 166] width 535 height 101
click at [648, 340] on link "Siguiente nivel" at bounding box center [629, 351] width 246 height 43
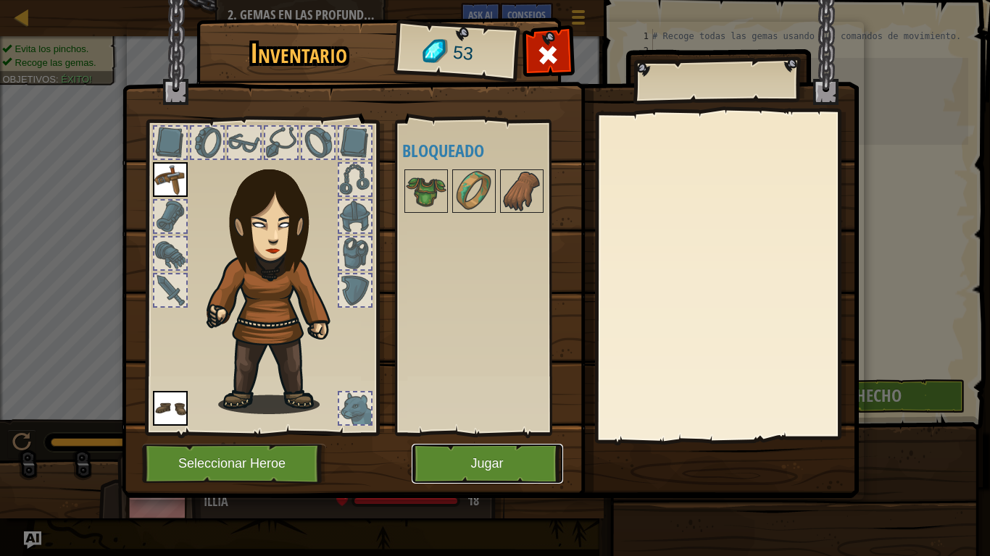
click at [477, 458] on button "Jugar" at bounding box center [487, 464] width 151 height 40
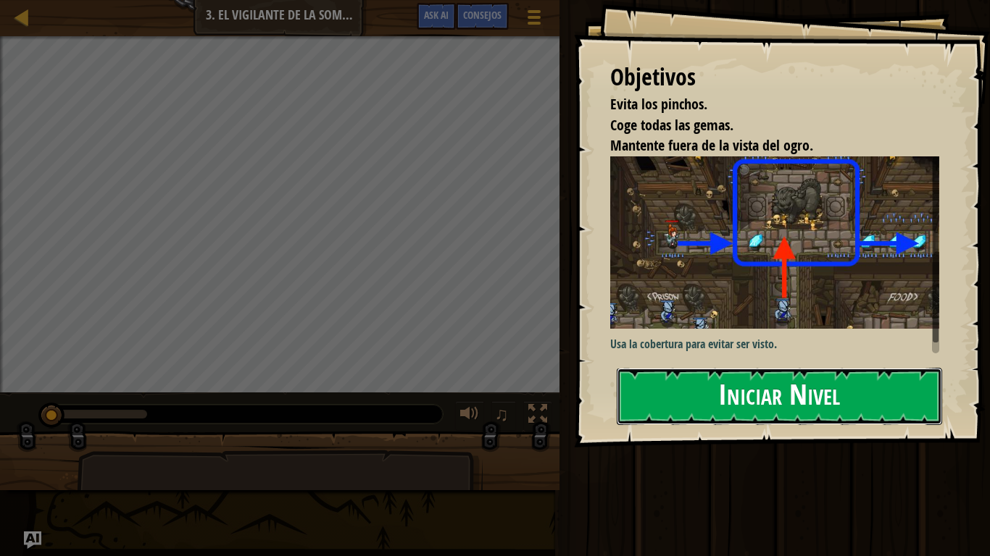
click at [744, 368] on button "Iniciar Nivel" at bounding box center [779, 396] width 325 height 57
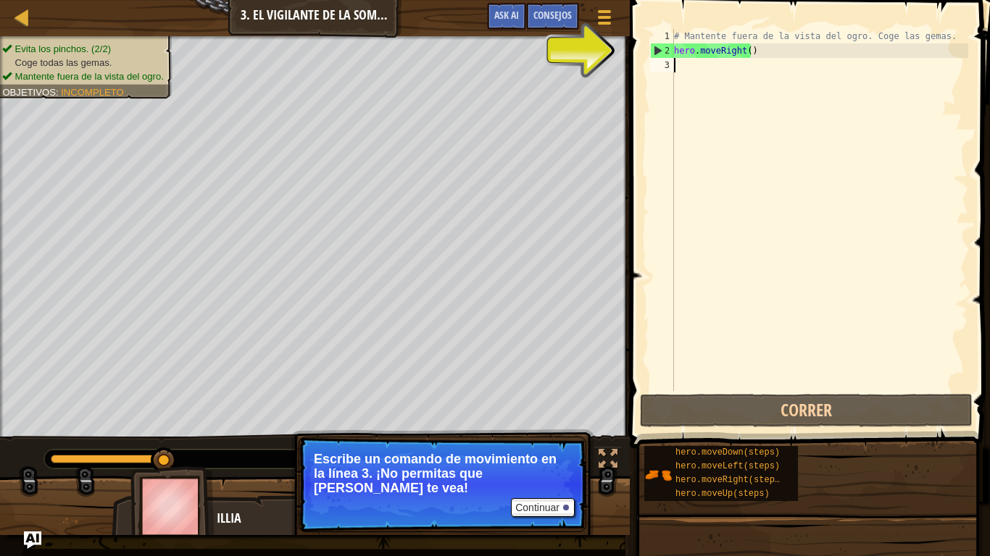
scroll to position [7, 0]
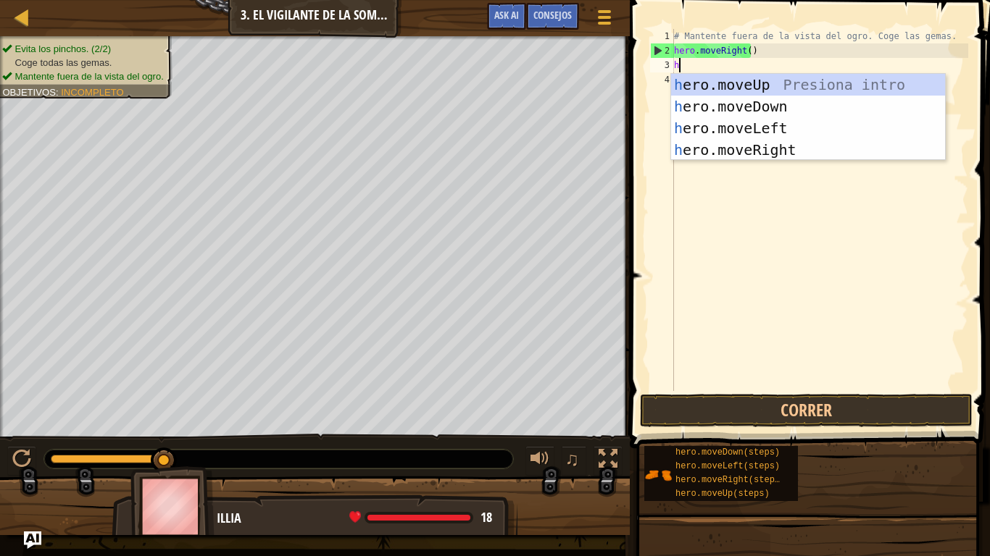
type textarea "he"
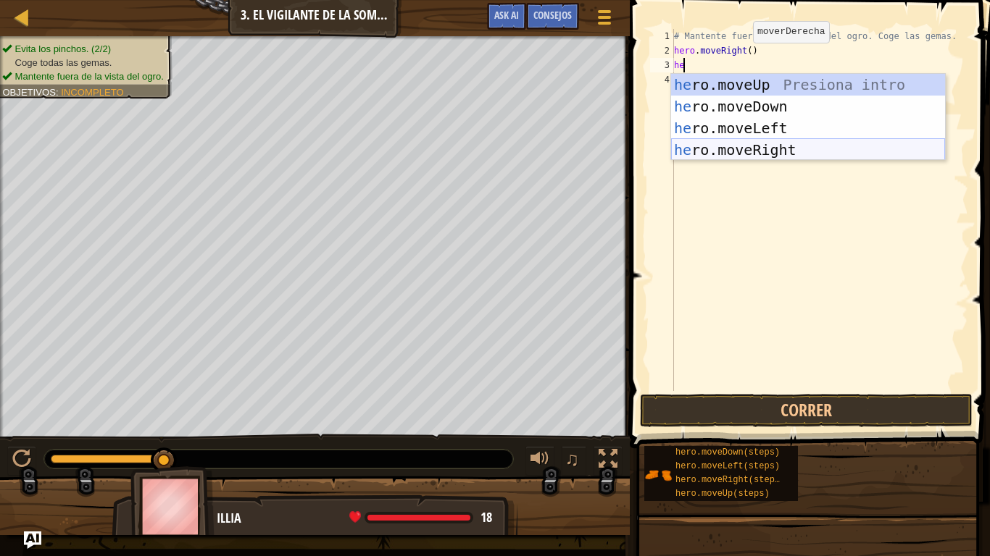
click at [735, 141] on div "he ro.moveUp Presiona intro he ro.moveDown Presiona intro he ro.moveLeft Presio…" at bounding box center [808, 139] width 274 height 130
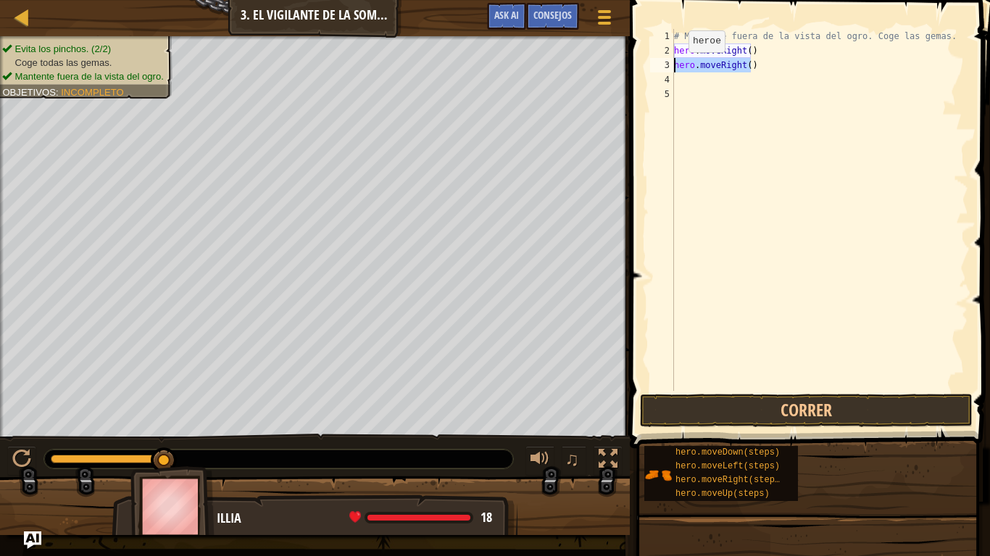
drag, startPoint x: 764, startPoint y: 58, endPoint x: 660, endPoint y: 67, distance: 104.7
click at [660, 67] on div "1 2 3 4 5 # Mantente fuera de la vista del ogro. Coge las gemas. hero . moveRig…" at bounding box center [807, 210] width 321 height 362
type textarea "hero.moveRight()"
type textarea "h"
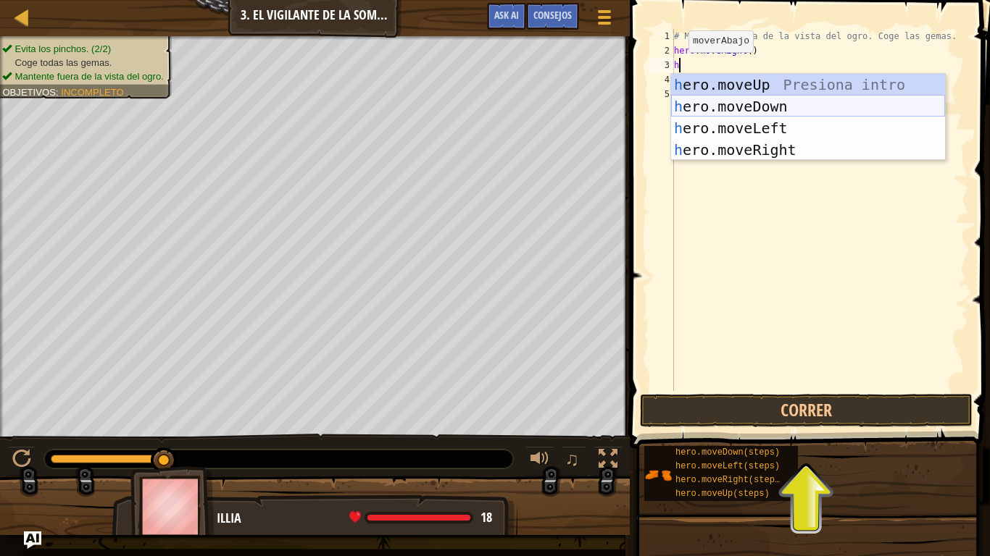
click at [704, 107] on div "h ero.moveUp Presiona intro h ero.moveDown Presiona intro h ero.moveLeft Presio…" at bounding box center [808, 139] width 274 height 130
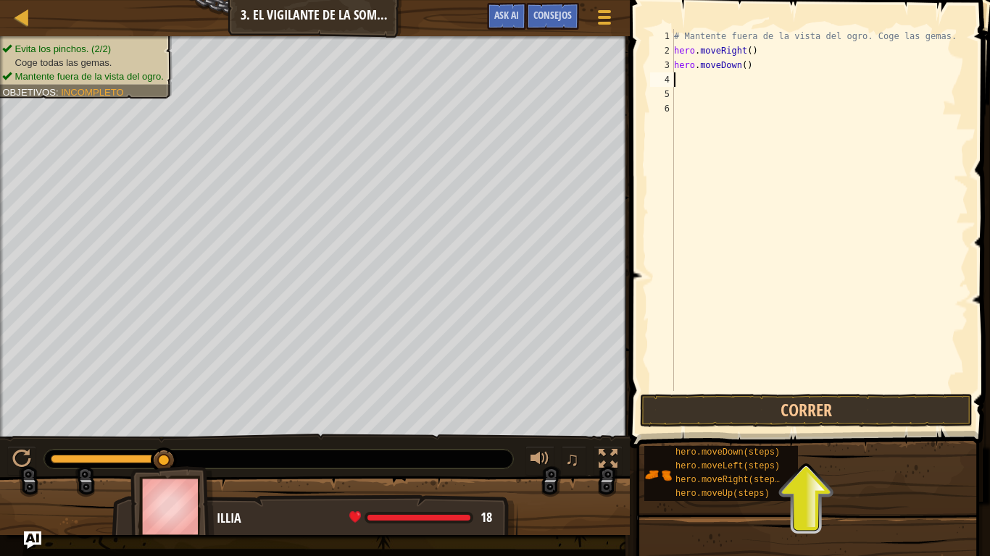
type textarea "h"
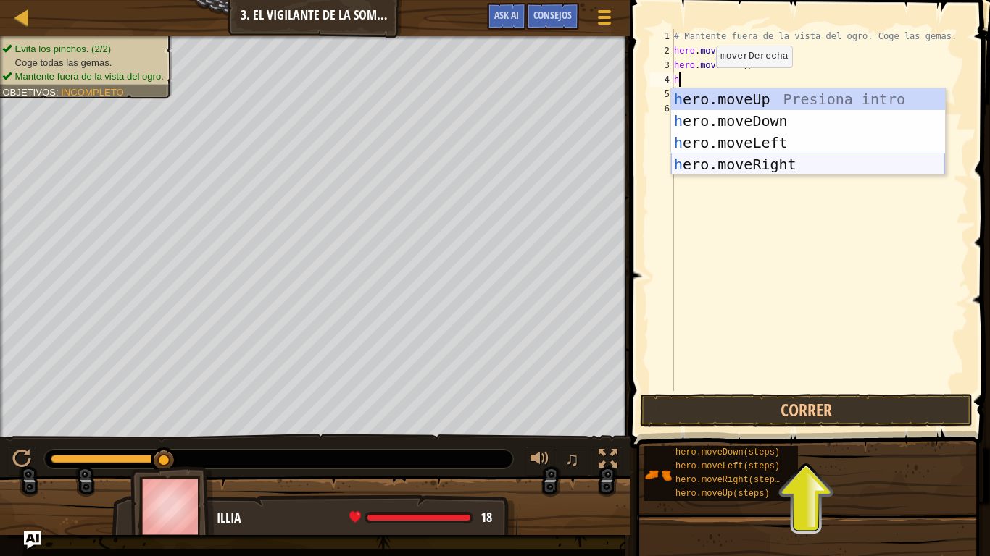
click at [727, 162] on div "h ero.moveUp Presiona intro h ero.moveDown Presiona intro h ero.moveLeft Presio…" at bounding box center [808, 153] width 274 height 130
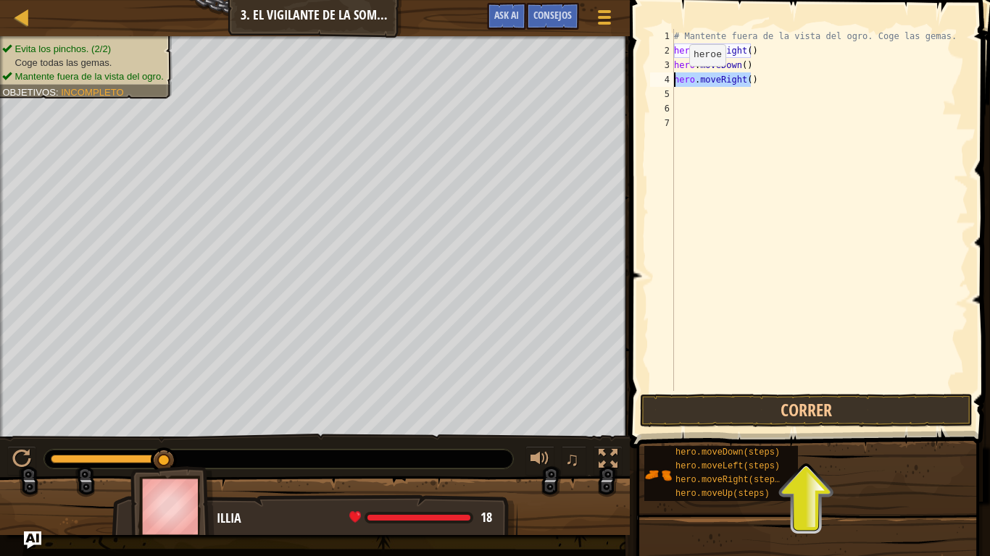
drag, startPoint x: 764, startPoint y: 79, endPoint x: 661, endPoint y: 84, distance: 103.0
click at [661, 84] on div "1 2 3 4 5 6 7 # Mantente fuera de la vista del ogro. Coge las gemas. hero . mov…" at bounding box center [807, 210] width 321 height 362
type textarea "hero.moveRight()"
type textarea "h"
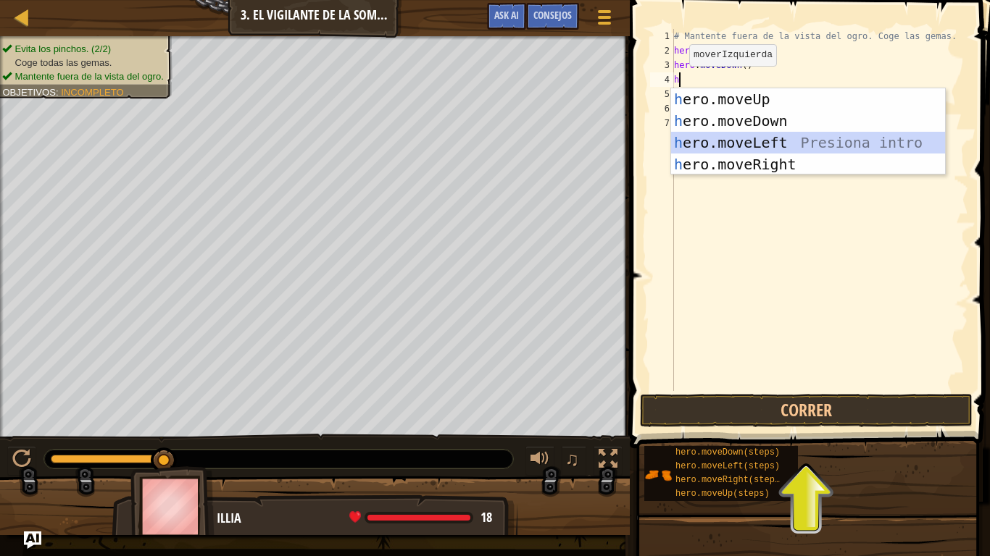
click at [704, 146] on div "h ero.moveUp Presiona intro h ero.moveDown Presiona intro h ero.moveLeft Presio…" at bounding box center [808, 153] width 274 height 130
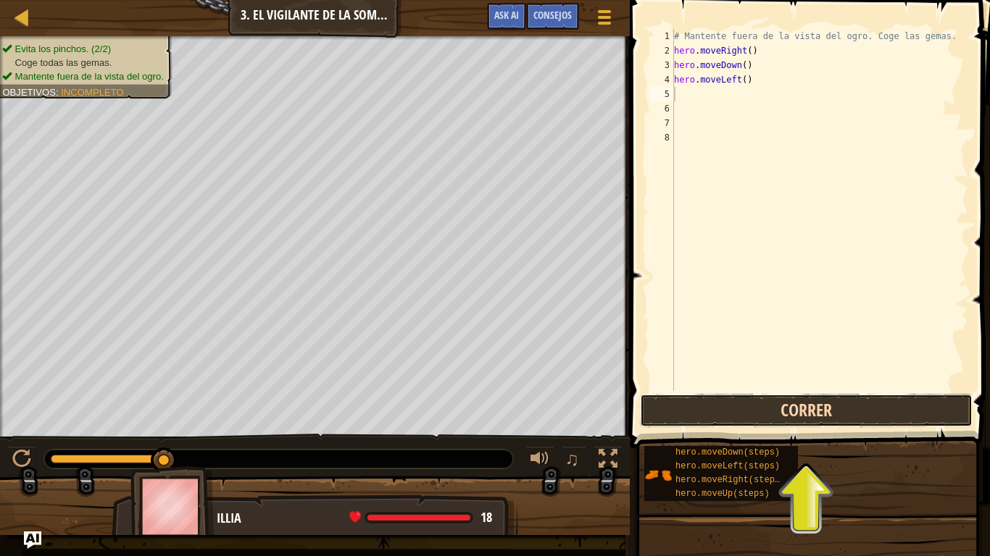
click at [751, 413] on button "Correr" at bounding box center [806, 410] width 333 height 33
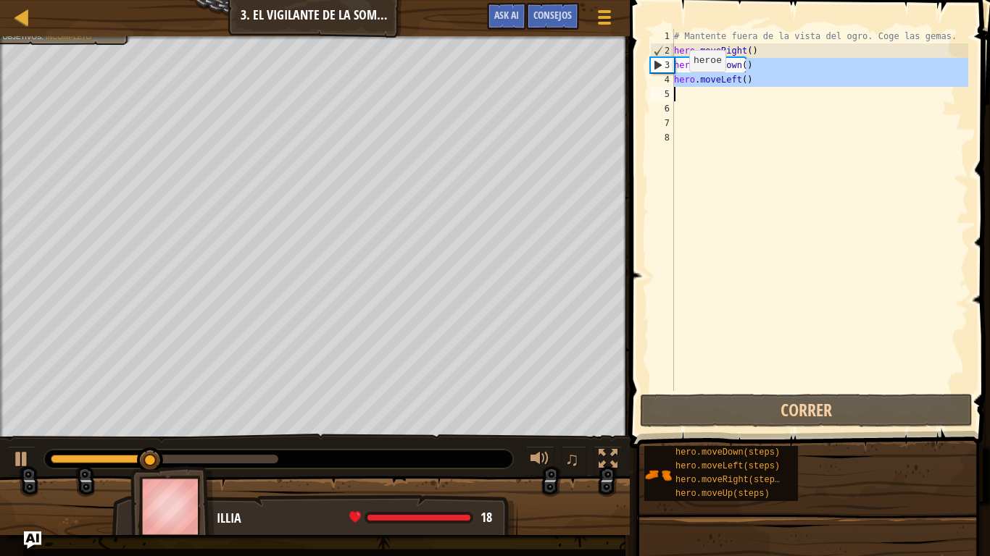
drag, startPoint x: 756, startPoint y: 71, endPoint x: 677, endPoint y: 86, distance: 80.4
click at [677, 86] on div "# Mantente fuera de la vista del ogro. Coge las gemas. hero . moveRight ( ) her…" at bounding box center [819, 224] width 297 height 391
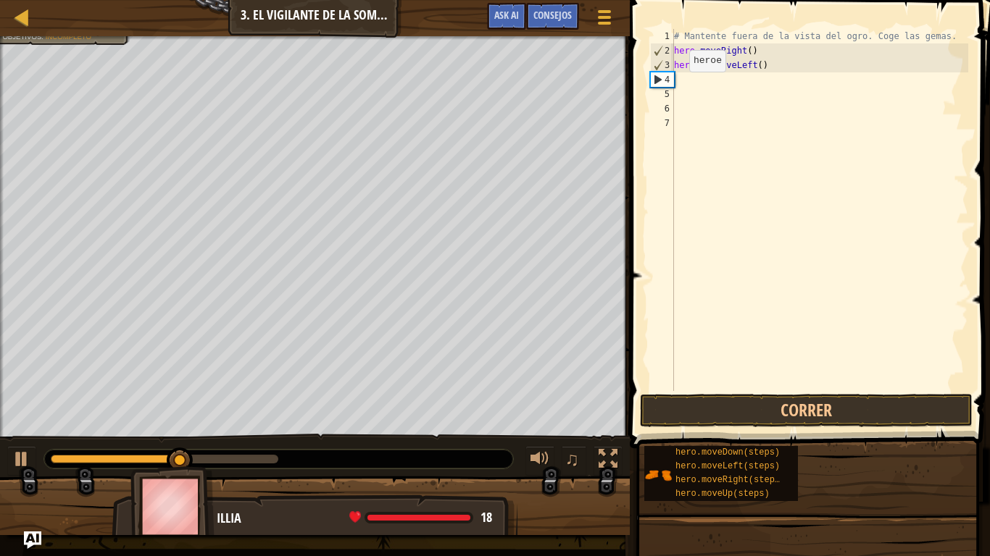
type textarea "ero.moveLeft()"
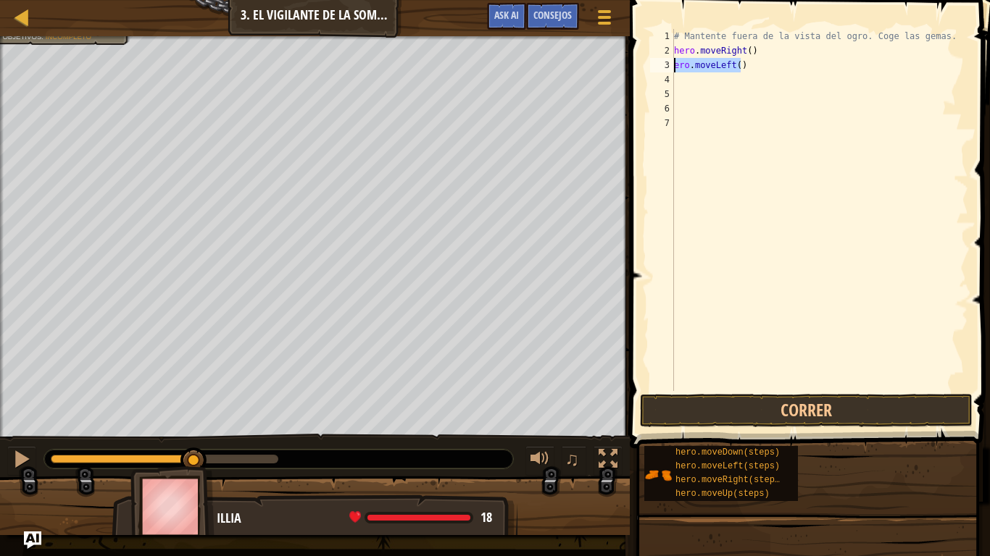
drag, startPoint x: 741, startPoint y: 62, endPoint x: 655, endPoint y: 72, distance: 86.8
click at [655, 72] on div "ero.moveLeft() 1 2 3 4 5 6 7 # Mantente fuera de la vista del ogro. Coge las ge…" at bounding box center [807, 210] width 321 height 362
click at [759, 406] on button "Correr" at bounding box center [806, 410] width 333 height 33
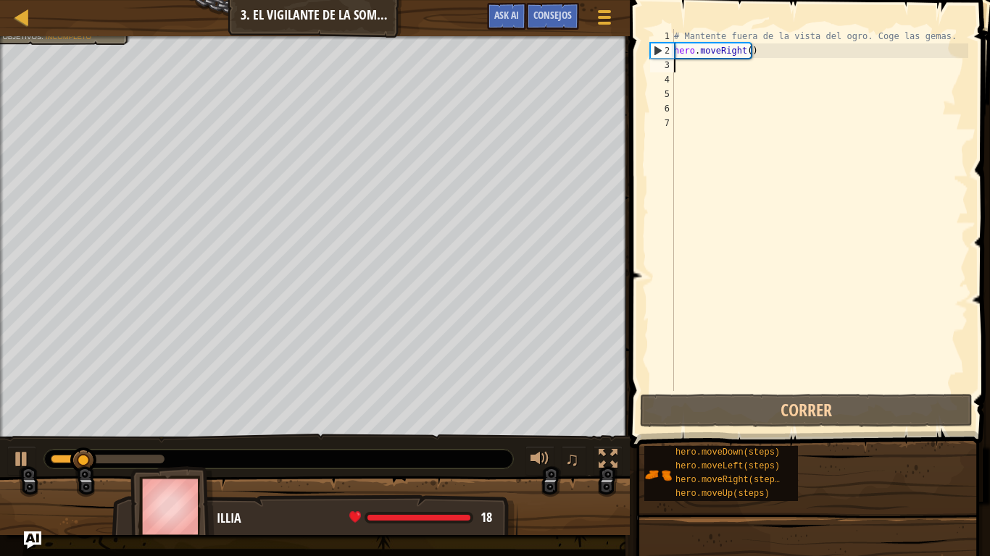
type textarea "h"
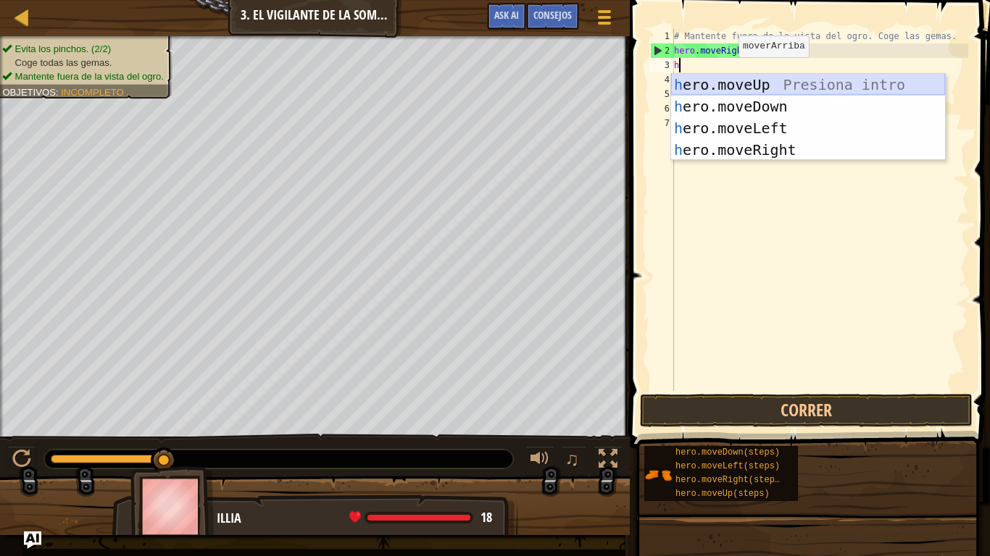
click at [760, 82] on div "h ero.moveUp Presiona intro h ero.moveDown Presiona intro h ero.moveLeft Presio…" at bounding box center [808, 139] width 274 height 130
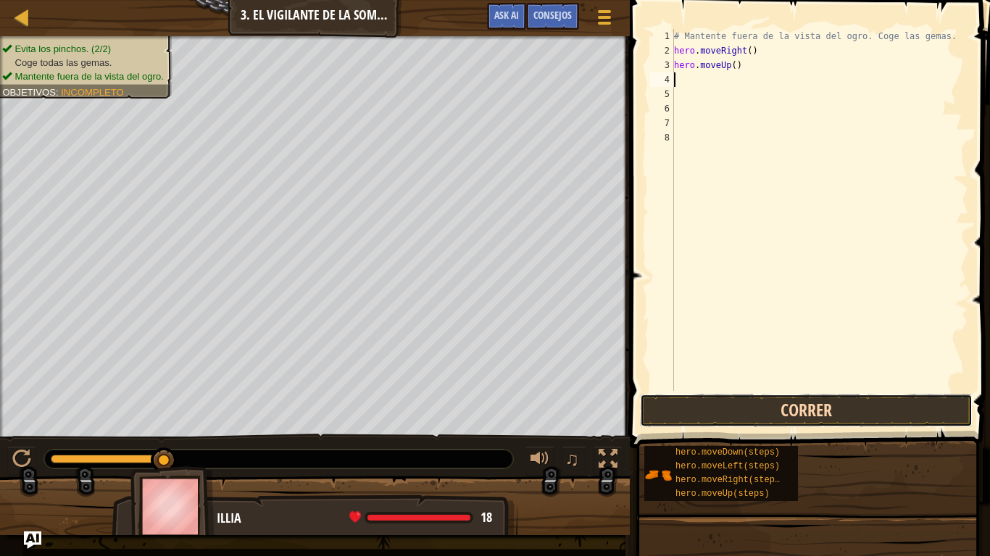
click at [767, 405] on button "Correr" at bounding box center [806, 410] width 333 height 33
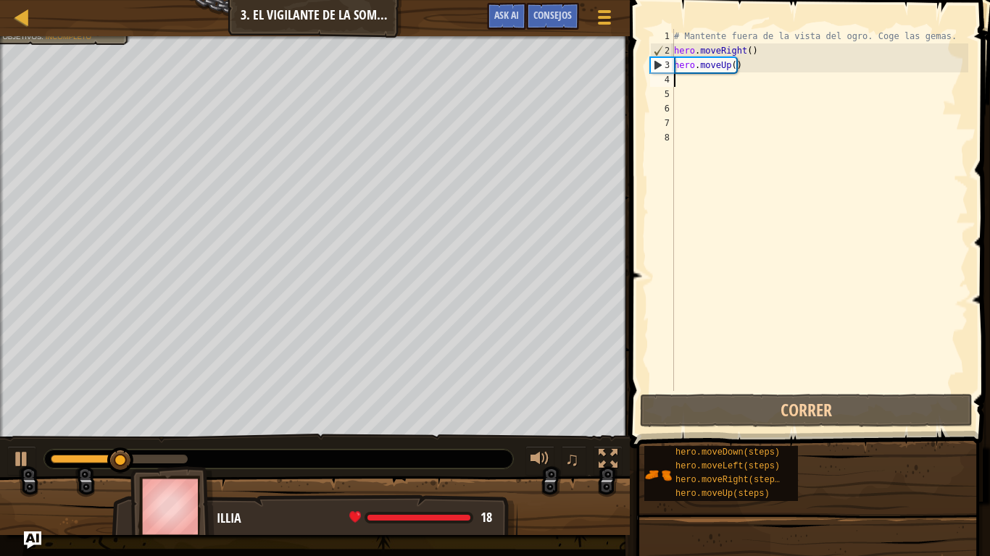
type textarea "h"
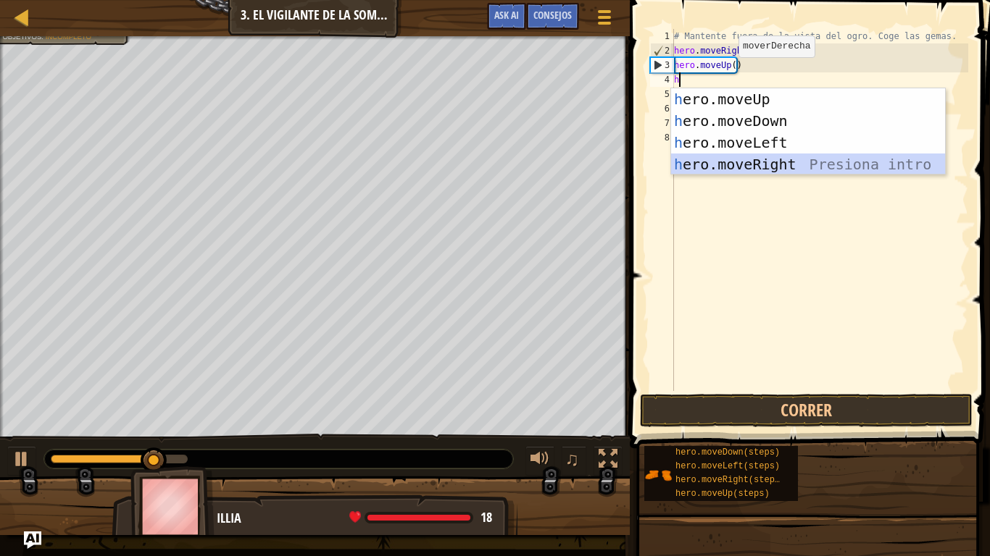
click at [768, 164] on div "h ero.moveUp Presiona intro h ero.moveDown Presiona intro h ero.moveLeft Presio…" at bounding box center [808, 153] width 274 height 130
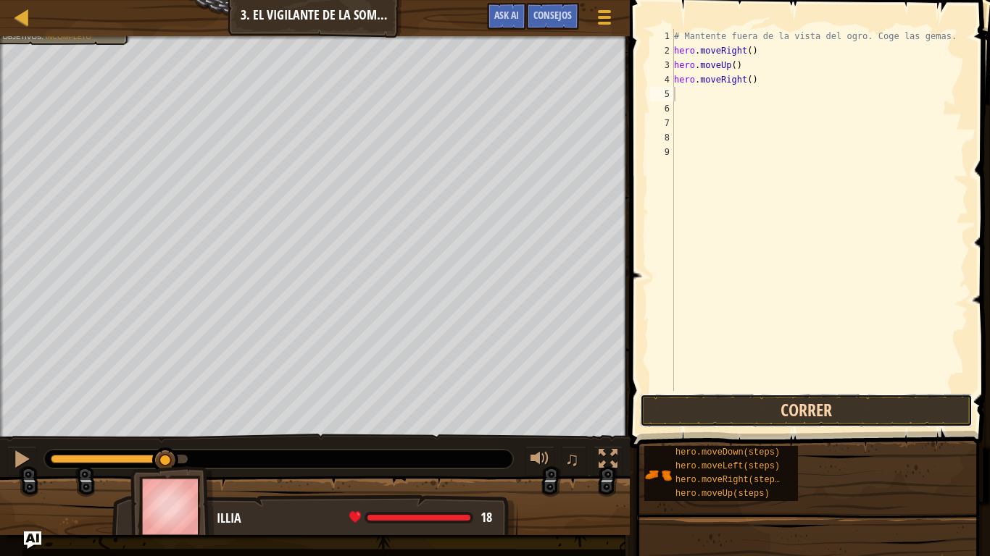
click at [804, 398] on button "Correr" at bounding box center [806, 410] width 333 height 33
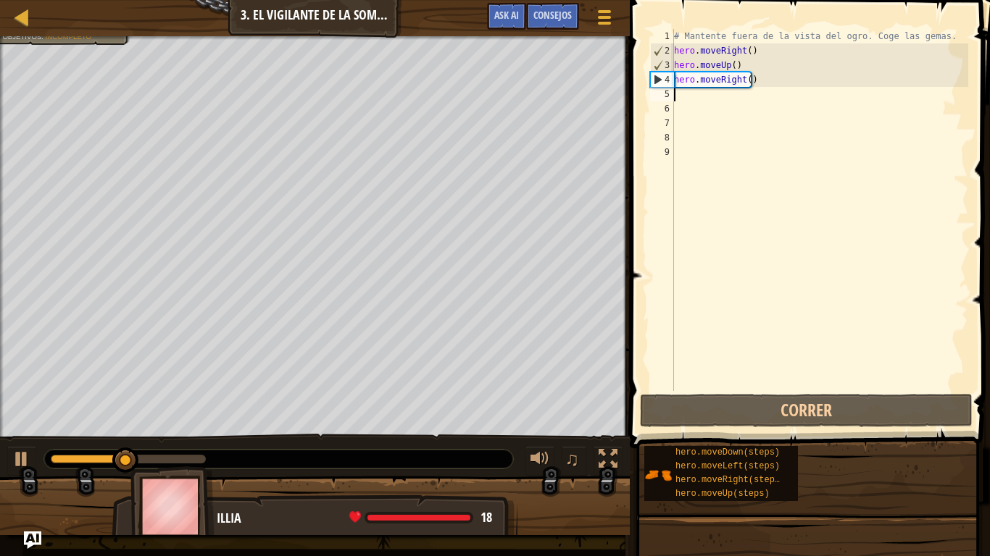
type textarea "h"
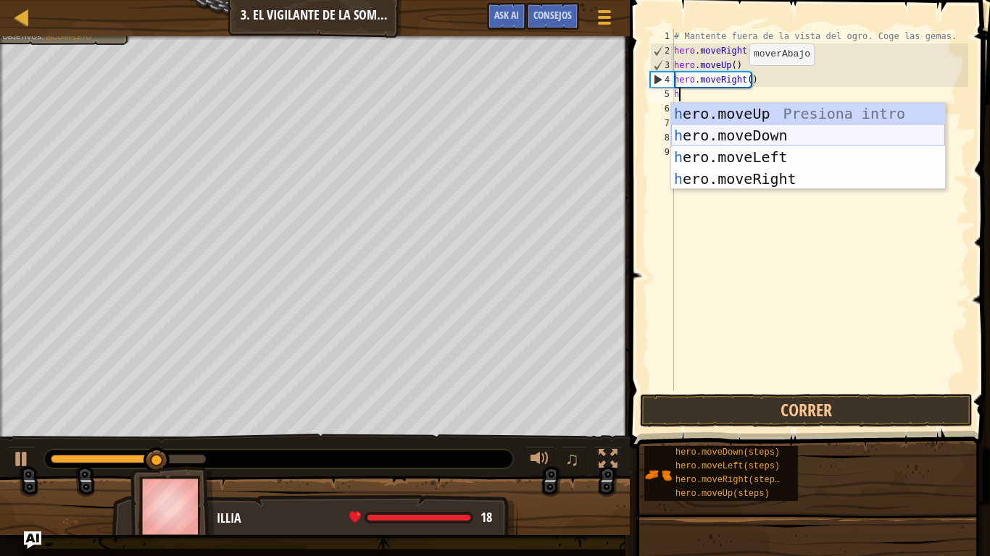
click at [746, 127] on div "h ero.moveUp Presiona intro h ero.moveDown Presiona intro h ero.moveLeft Presio…" at bounding box center [808, 168] width 274 height 130
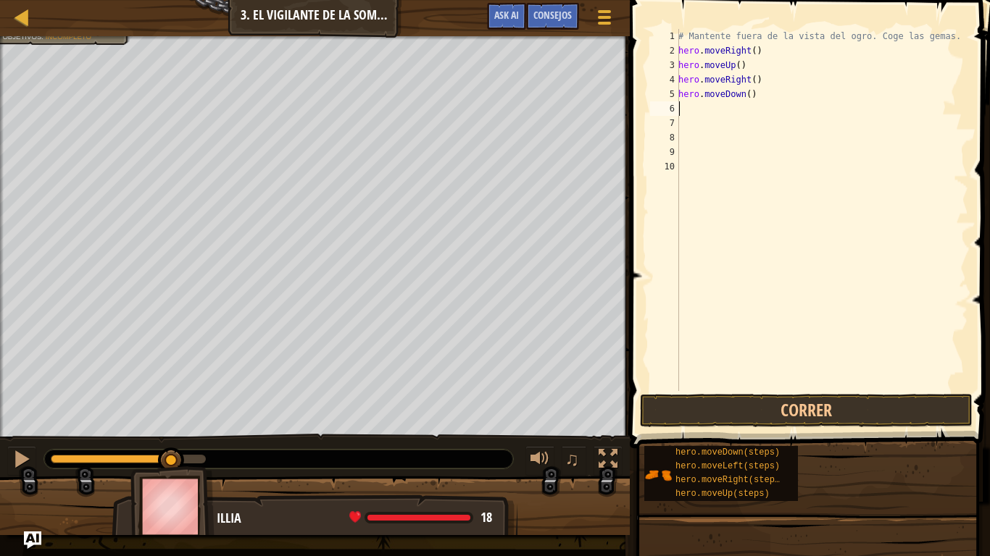
type textarea "h"
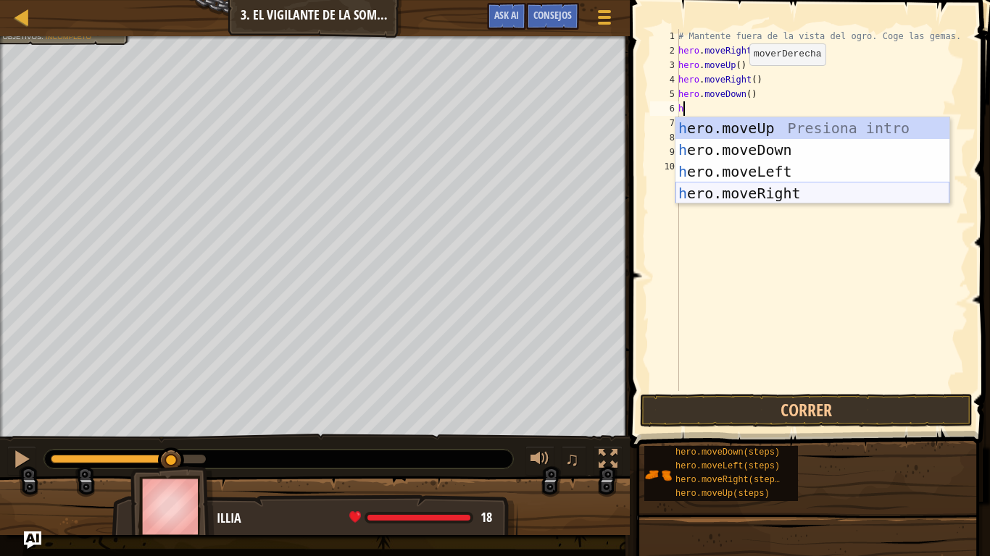
click at [763, 196] on div "h ero.moveUp Presiona intro h ero.moveDown Presiona intro h ero.moveLeft Presio…" at bounding box center [812, 182] width 274 height 130
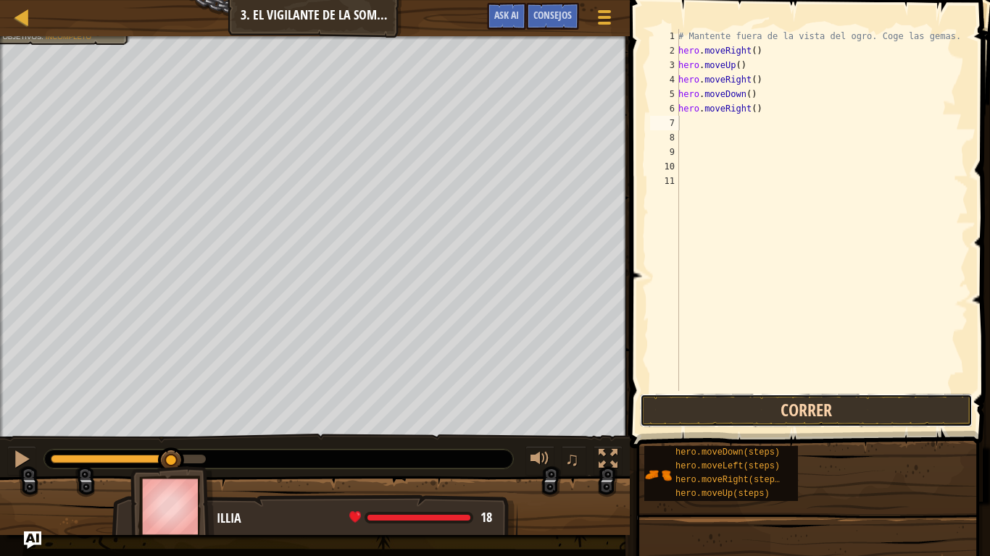
click at [784, 414] on button "Correr" at bounding box center [806, 410] width 333 height 33
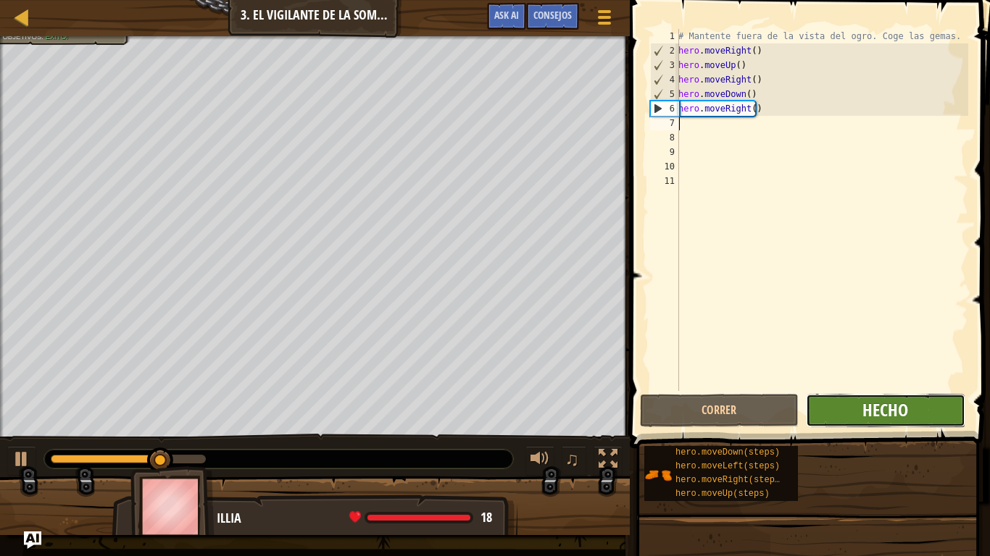
click at [890, 409] on span "Hecho" at bounding box center [885, 409] width 46 height 23
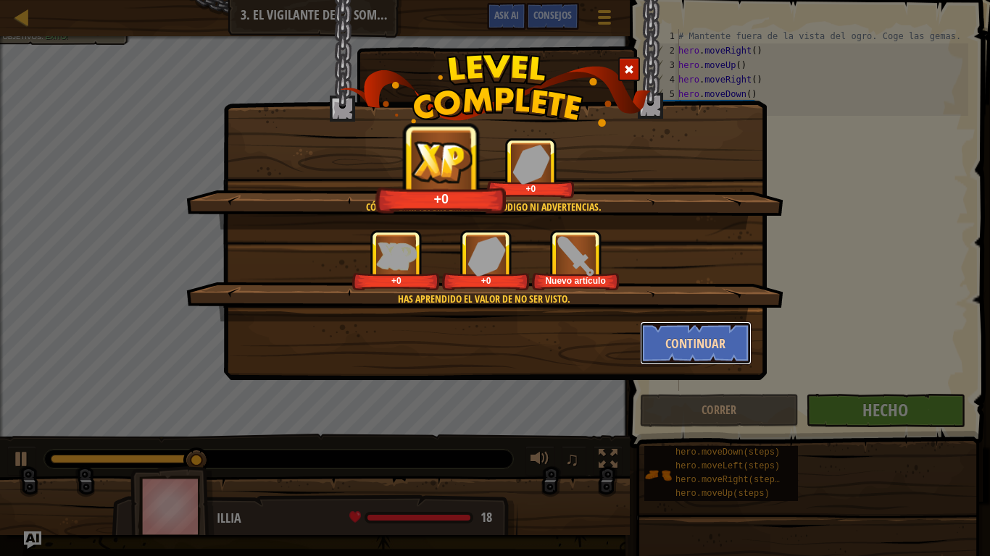
click at [685, 339] on button "Continuar" at bounding box center [696, 343] width 112 height 43
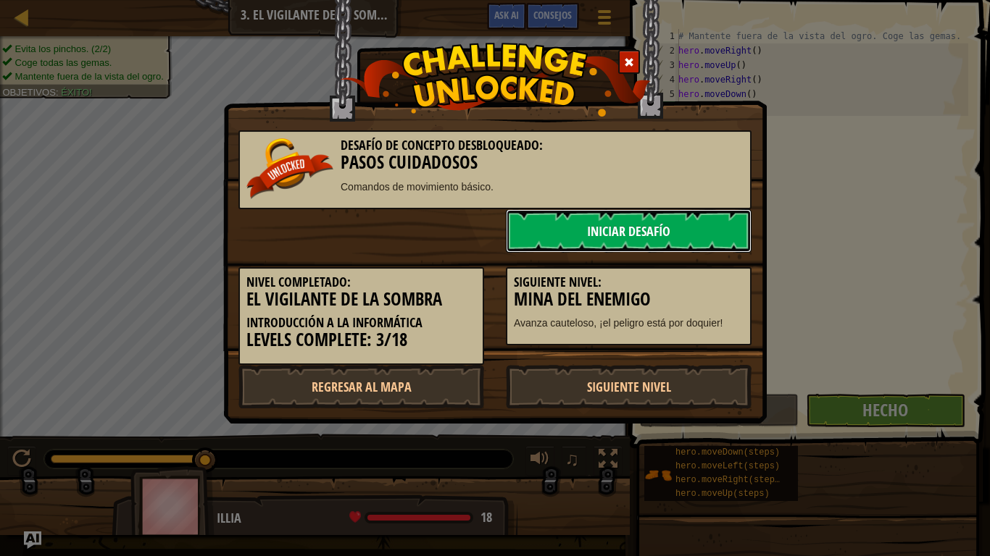
click at [656, 214] on link "Iniciar Desafío" at bounding box center [629, 230] width 246 height 43
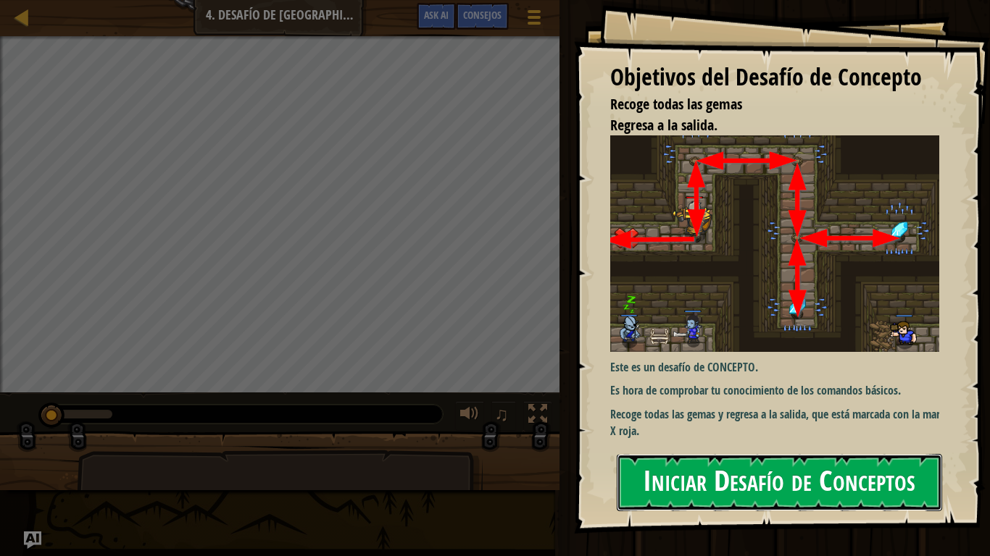
click at [677, 458] on button "Iniciar Desafío de Conceptos" at bounding box center [779, 482] width 325 height 57
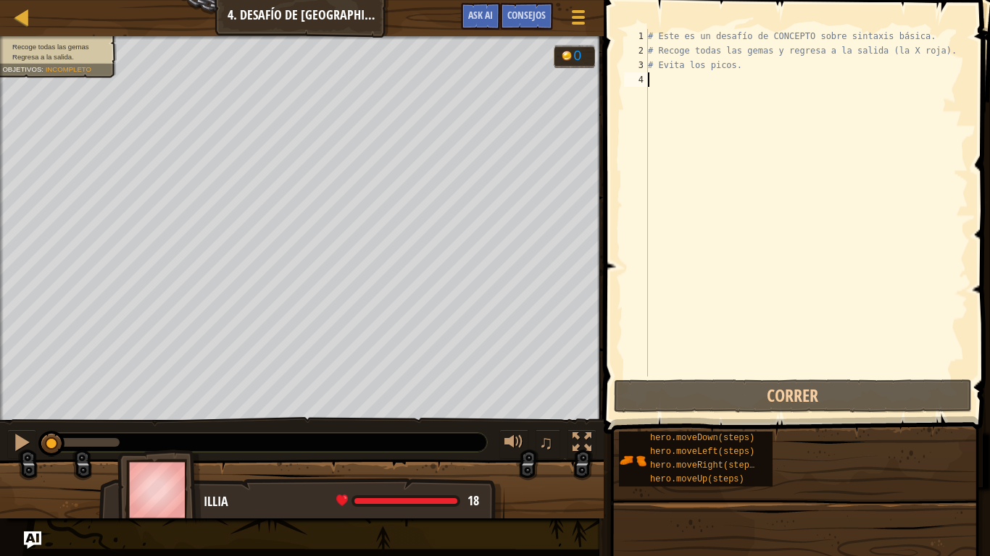
type textarea "h"
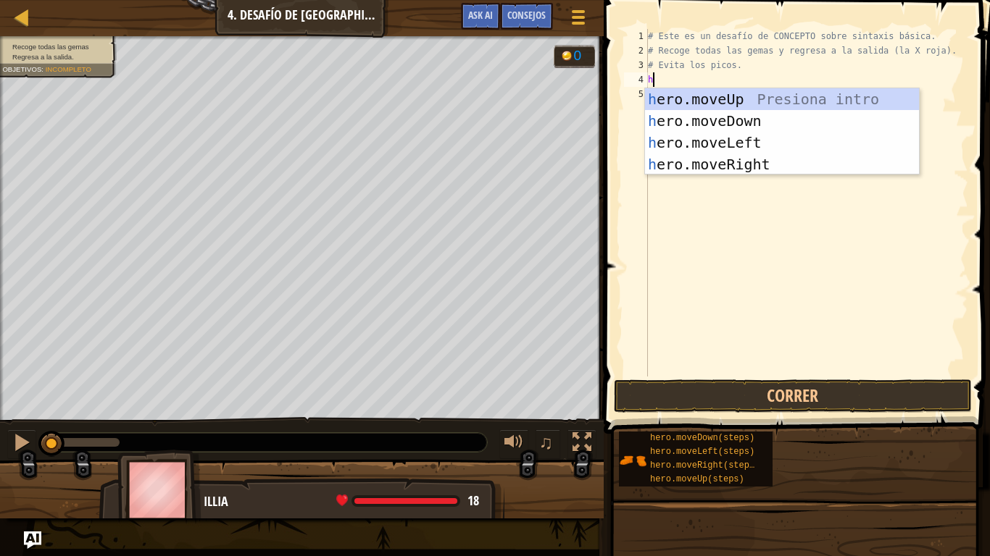
scroll to position [7, 0]
click at [787, 97] on div "h ero.moveUp Presiona intro h ero.moveDown Presiona intro h ero.moveLeft Presio…" at bounding box center [782, 153] width 274 height 130
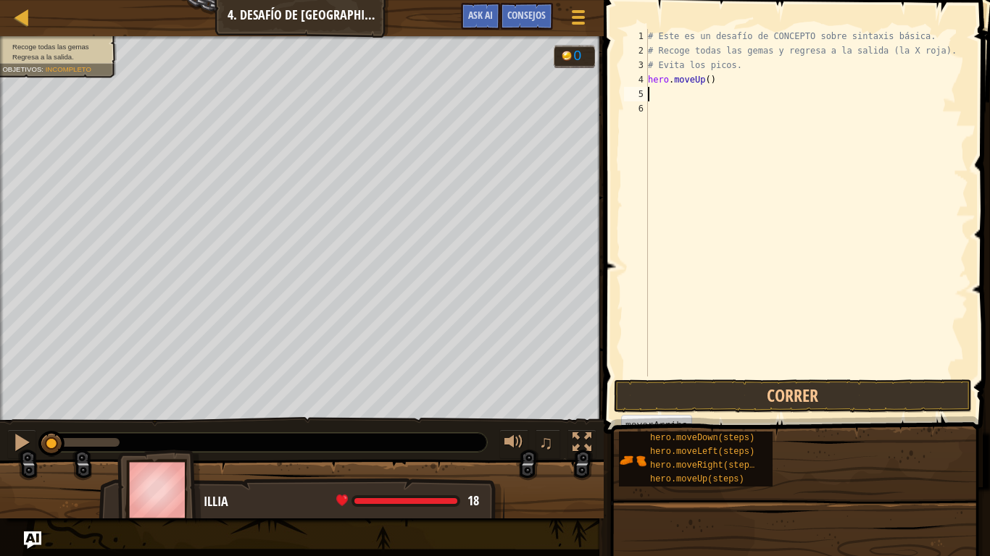
type textarea "h"
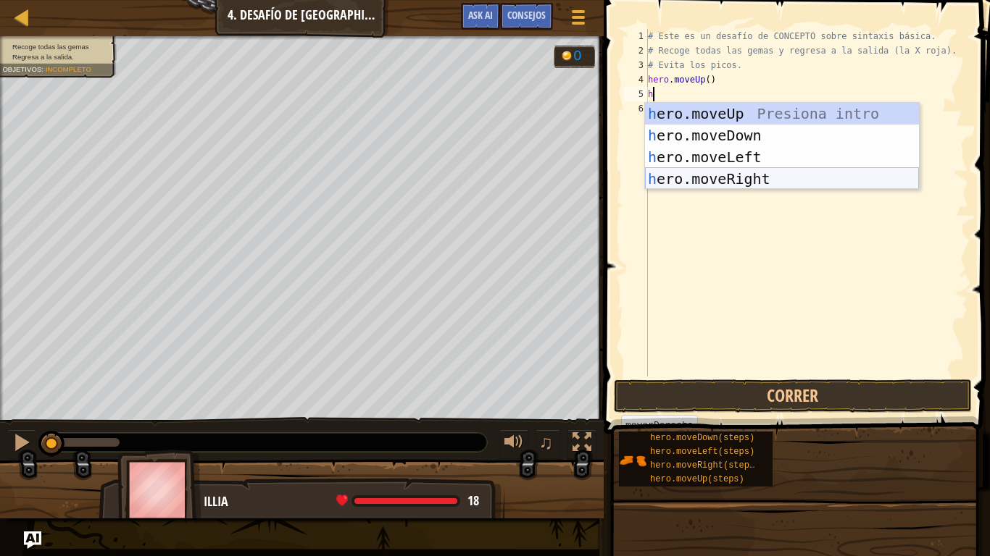
click at [777, 180] on div "h ero.moveUp Presiona intro h ero.moveDown Presiona intro h ero.moveLeft Presio…" at bounding box center [782, 168] width 274 height 130
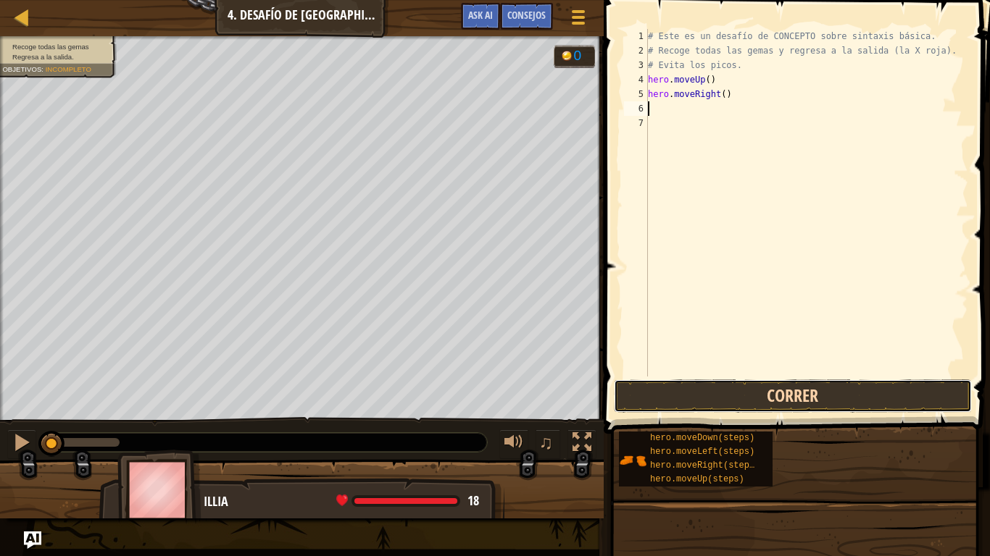
click at [744, 385] on button "Correr" at bounding box center [793, 396] width 358 height 33
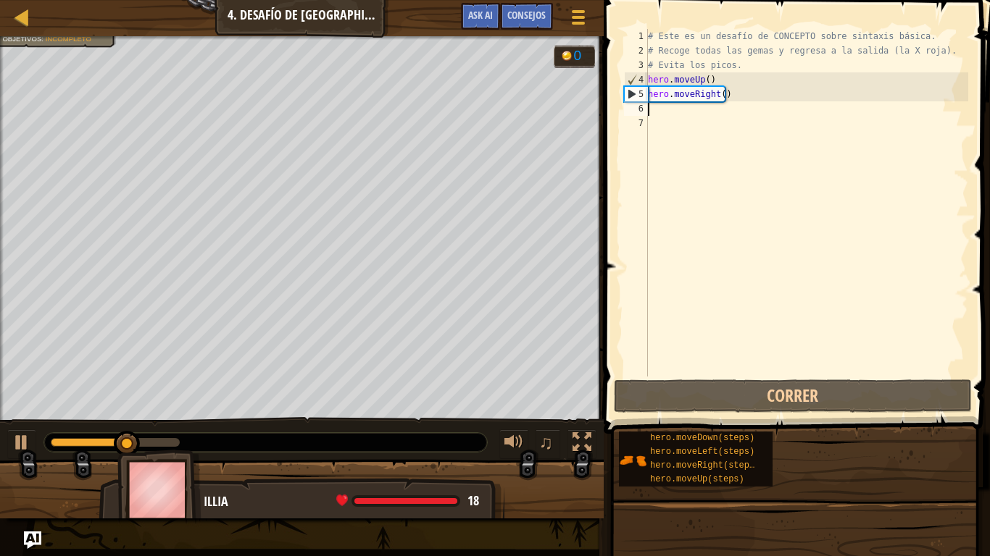
type textarea "h"
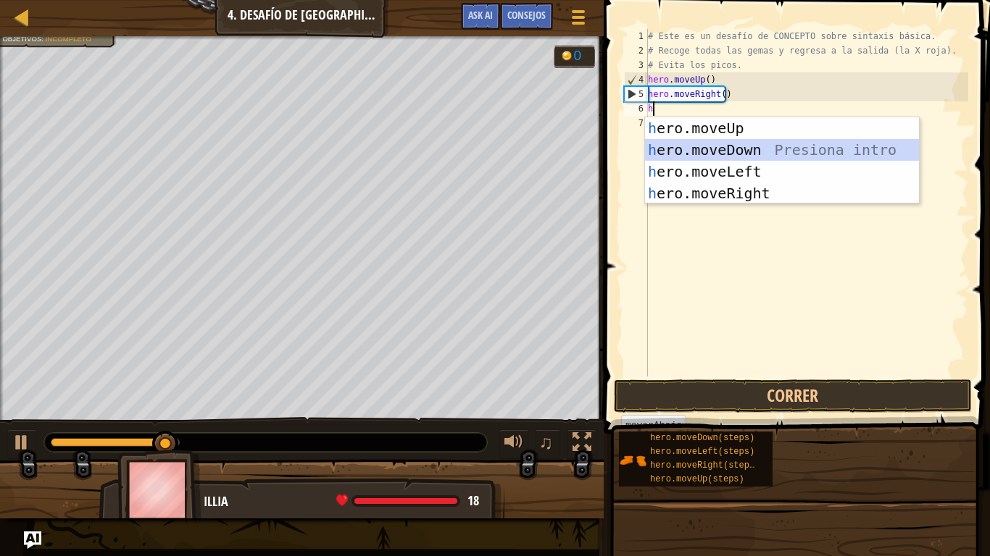
click at [759, 149] on div "h ero.moveUp Presiona intro h ero.moveDown Presiona intro h ero.moveLeft Presio…" at bounding box center [782, 182] width 274 height 130
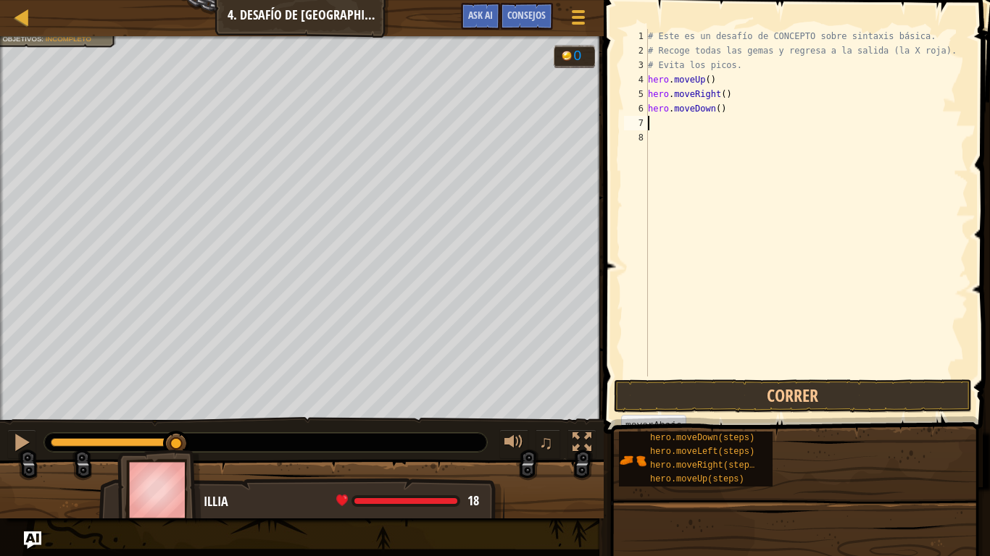
type textarea "h"
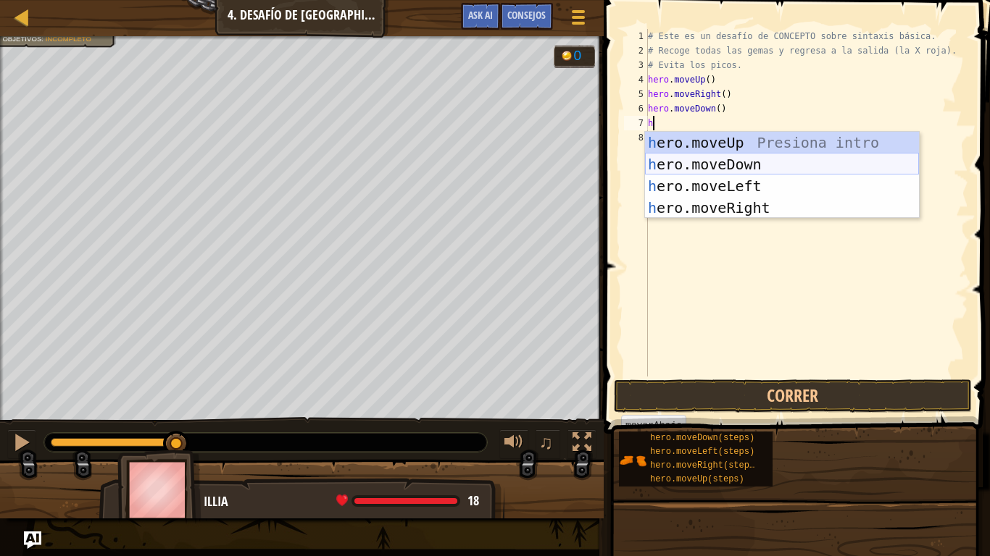
click at [756, 158] on div "h ero.moveUp Presiona intro h ero.moveDown Presiona intro h ero.moveLeft Presio…" at bounding box center [782, 197] width 274 height 130
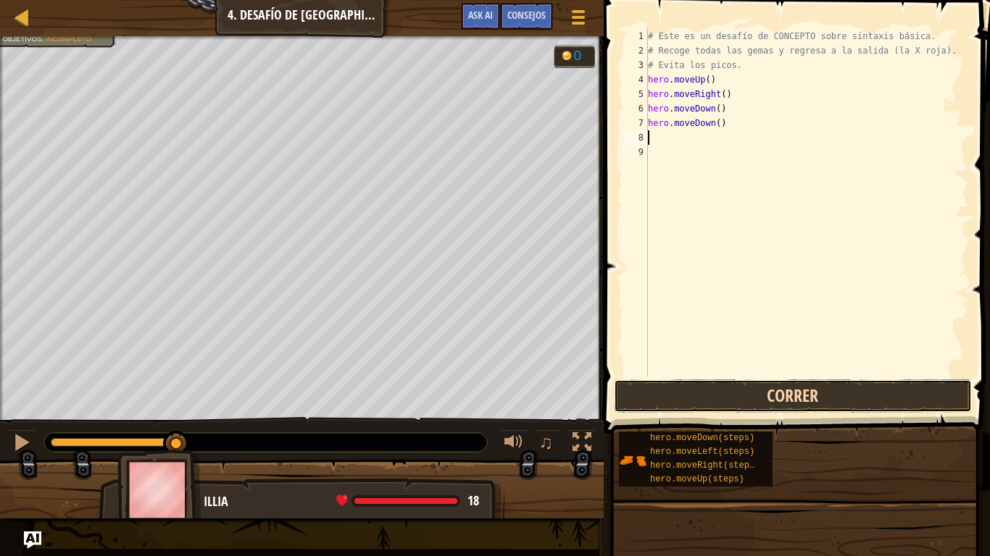
click at [772, 392] on button "Correr" at bounding box center [793, 396] width 358 height 33
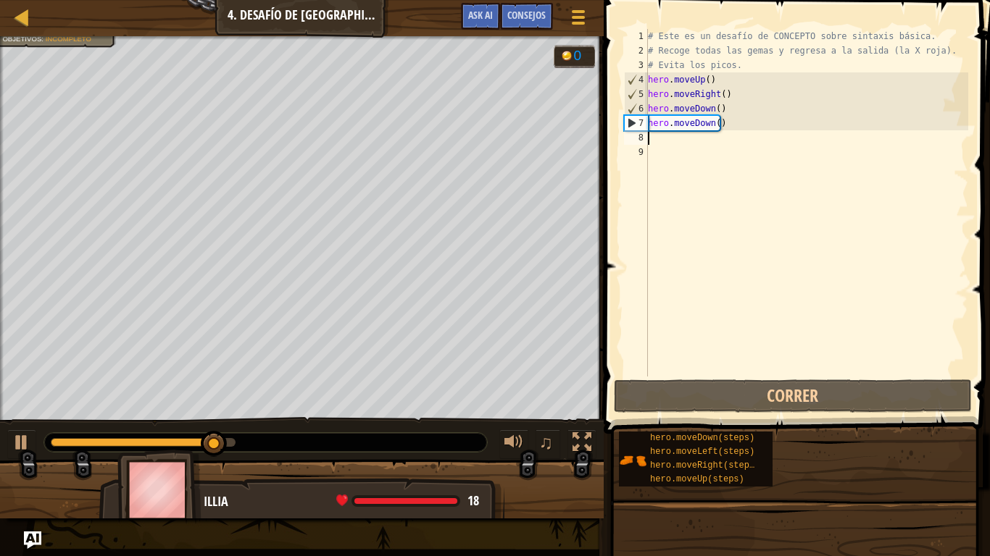
type textarea "h"
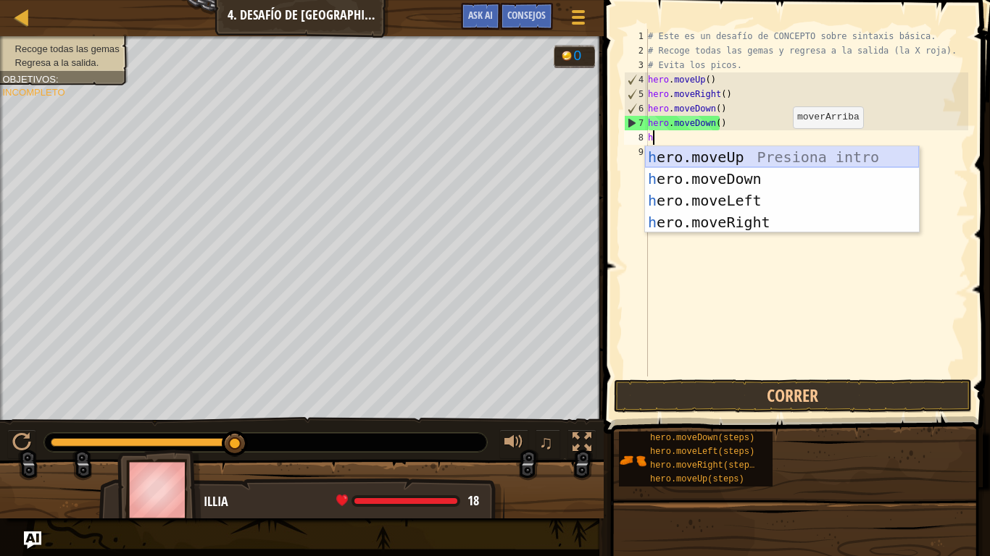
click at [736, 154] on div "h ero.moveUp Presiona intro h ero.moveDown Presiona intro h ero.moveLeft Presio…" at bounding box center [782, 211] width 274 height 130
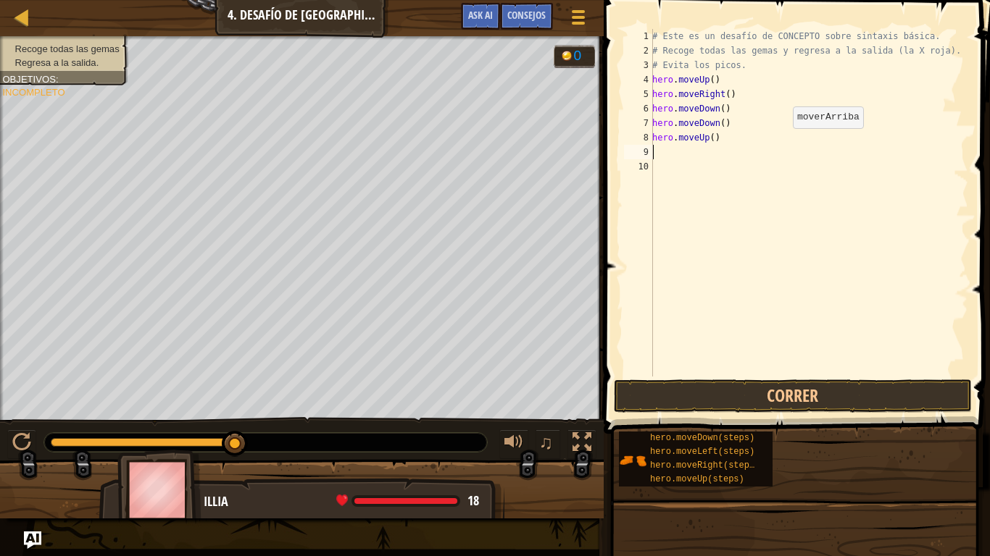
type textarea "h"
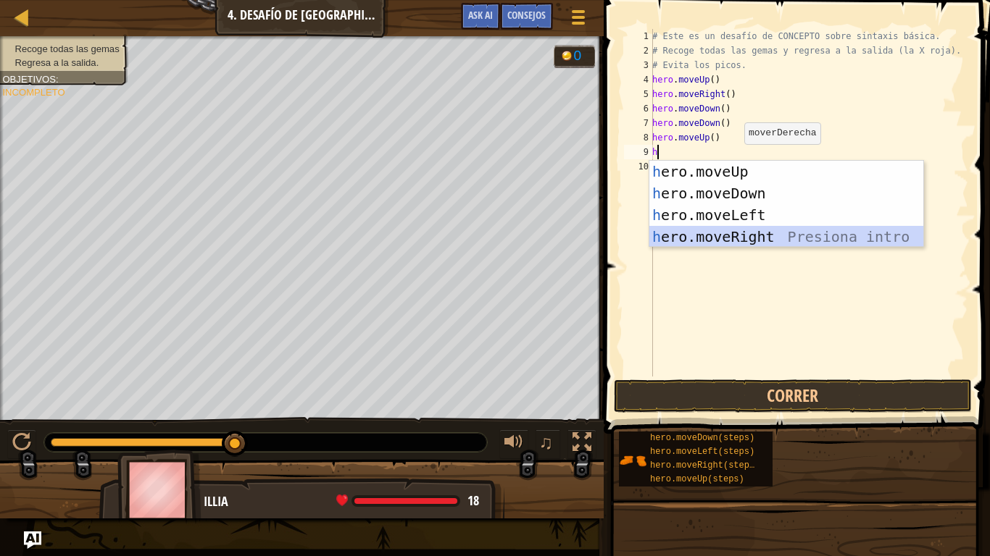
click at [738, 238] on div "h ero.moveUp Presiona intro h ero.moveDown Presiona intro h ero.moveLeft Presio…" at bounding box center [786, 226] width 274 height 130
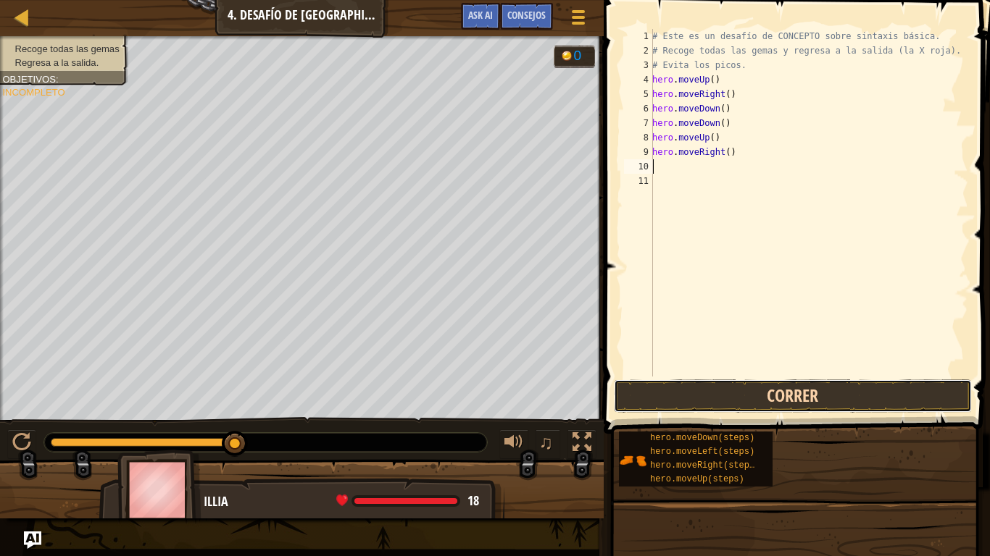
click at [755, 393] on button "Correr" at bounding box center [793, 396] width 358 height 33
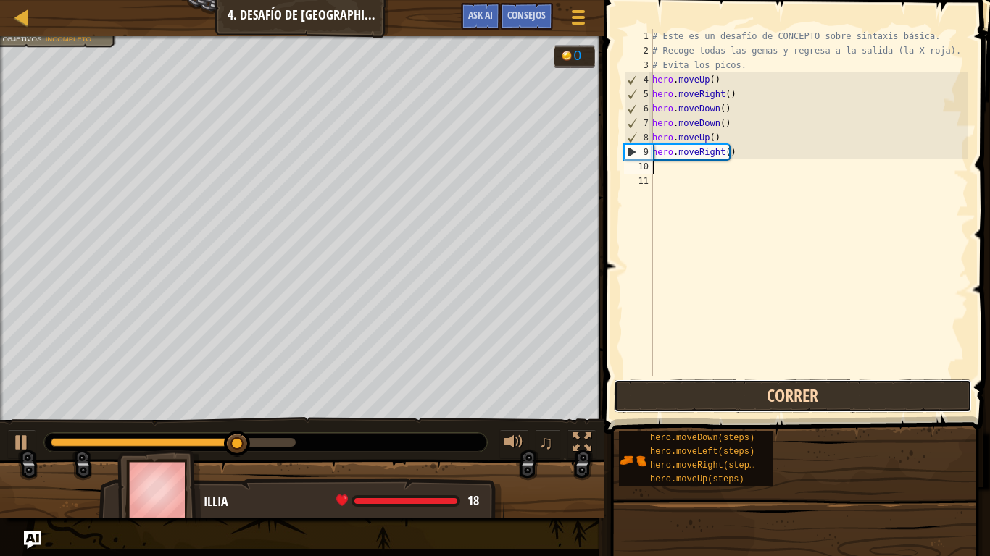
click at [760, 396] on button "Correr" at bounding box center [793, 396] width 358 height 33
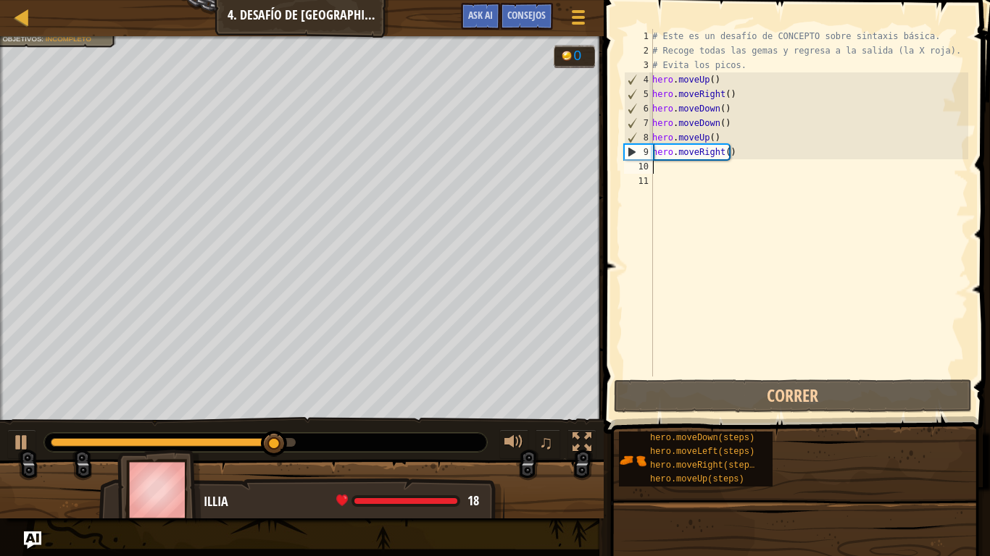
click at [875, 230] on div "# Este es un desafío de CONCEPTO sobre sintaxis básica. # Recoge todas las gema…" at bounding box center [808, 217] width 319 height 377
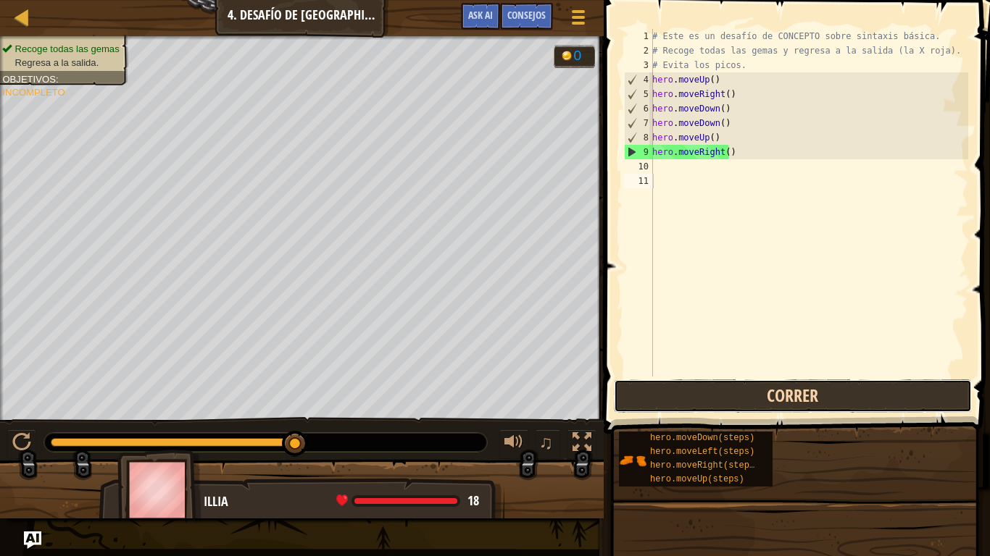
click at [736, 411] on button "Correr" at bounding box center [793, 396] width 358 height 33
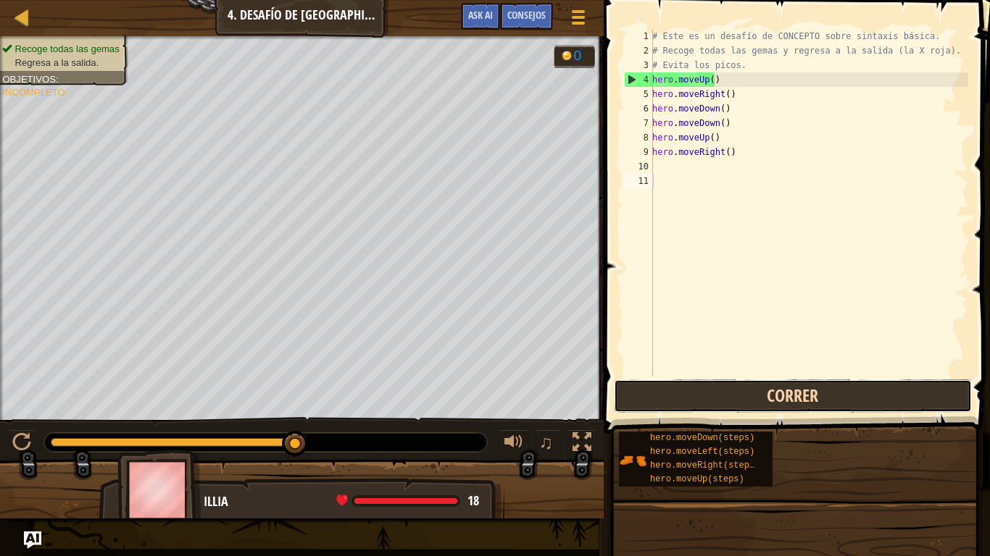
click at [720, 392] on button "Correr" at bounding box center [793, 396] width 358 height 33
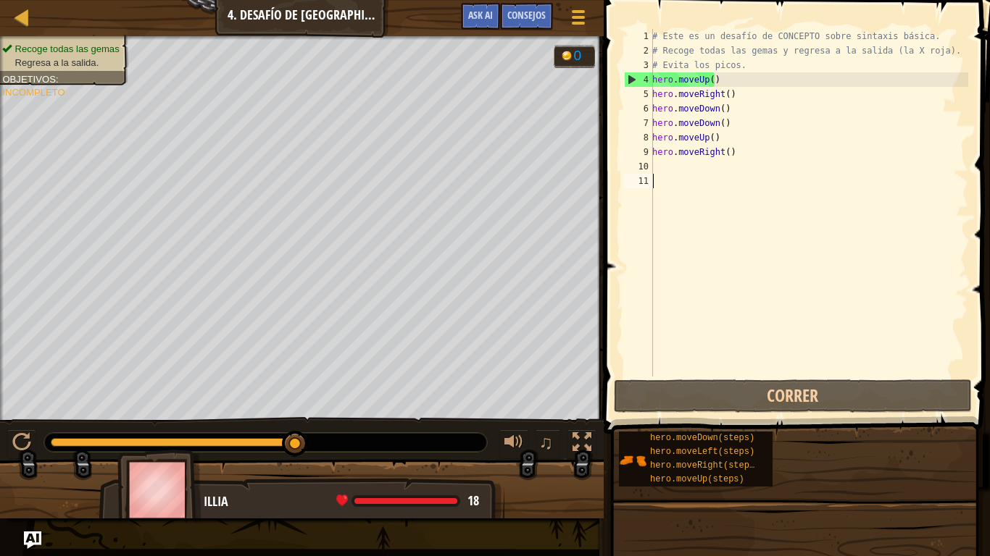
click at [669, 167] on div "# Este es un desafío de CONCEPTO sobre sintaxis básica. # Recoge todas las gema…" at bounding box center [808, 217] width 319 height 377
type textarea "h"
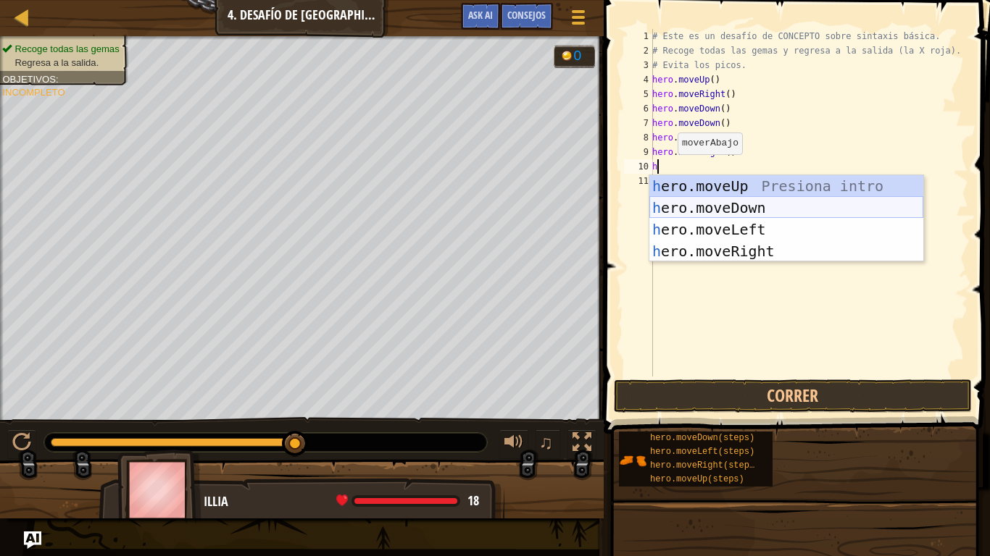
click at [706, 206] on div "h ero.moveUp Presiona intro h ero.moveDown Presiona intro h ero.moveLeft Presio…" at bounding box center [786, 240] width 274 height 130
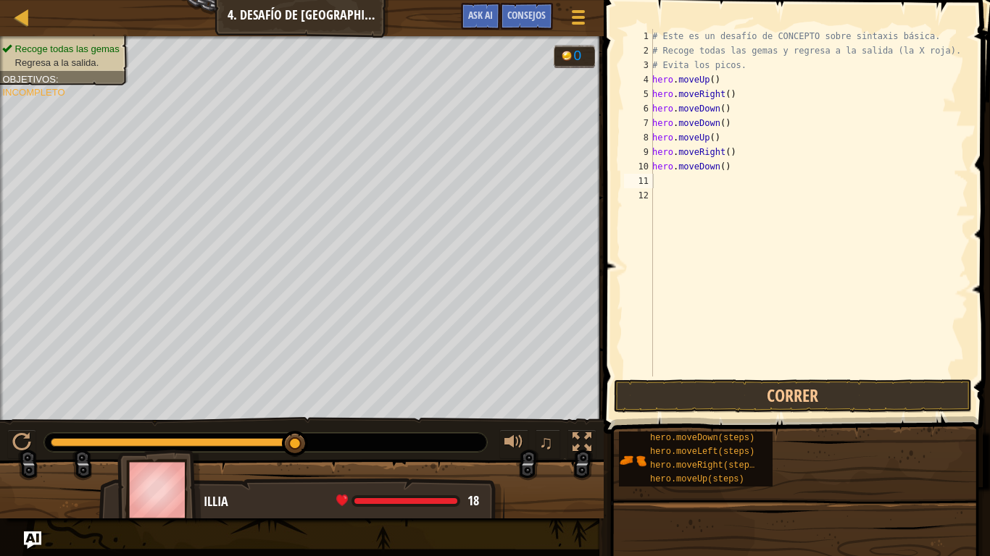
click at [740, 393] on button "Correr" at bounding box center [793, 396] width 358 height 33
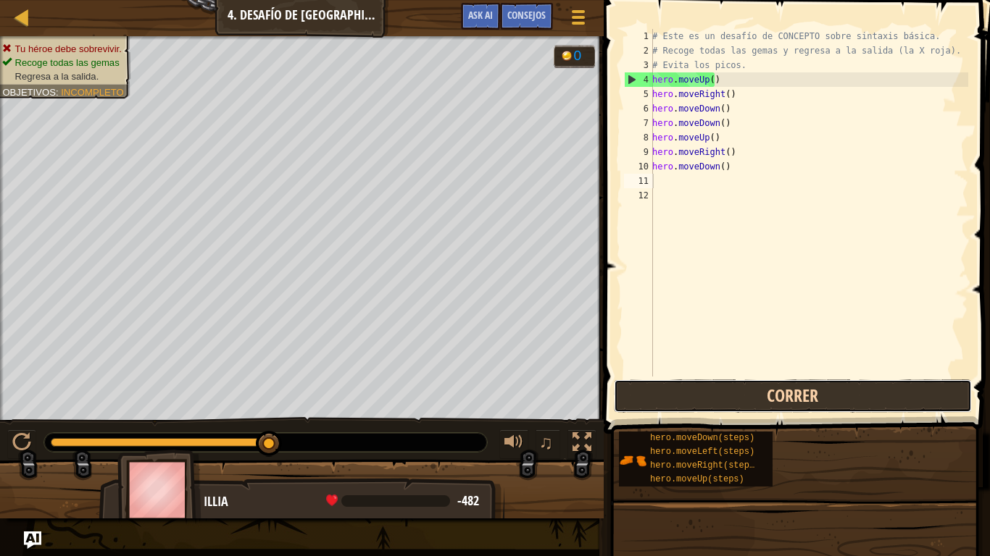
click at [739, 395] on button "Correr" at bounding box center [793, 396] width 358 height 33
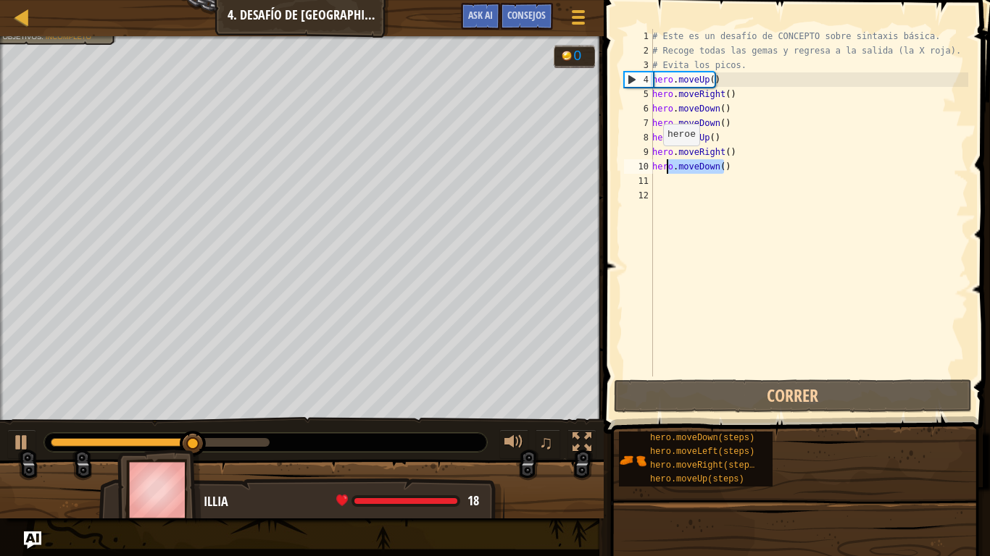
drag, startPoint x: 732, startPoint y: 169, endPoint x: 642, endPoint y: 164, distance: 90.7
click at [642, 164] on div "1 2 3 4 5 6 7 8 9 10 11 12 # Este es un desafío de CONCEPTO sobre sintaxis bási…" at bounding box center [794, 203] width 347 height 348
type textarea "hero.moveDown()"
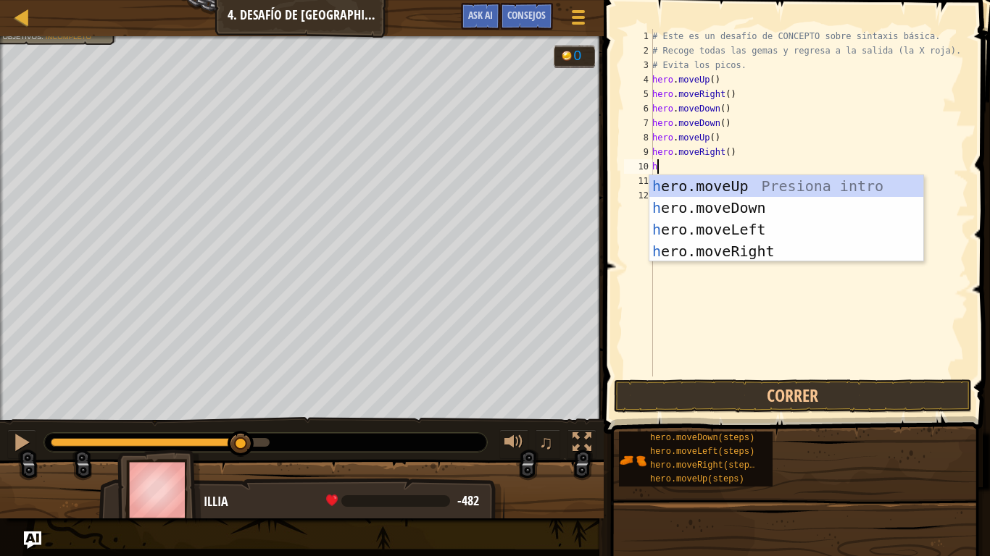
type textarea "h"
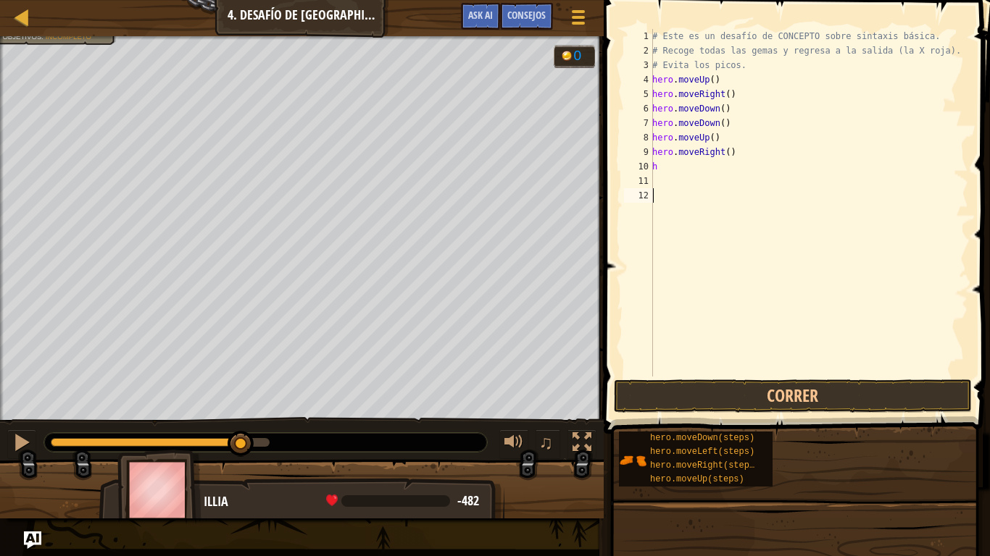
click at [714, 371] on div "# Este es un desafío de CONCEPTO sobre sintaxis básica. # Recoge todas las gema…" at bounding box center [808, 217] width 319 height 377
click at [593, 441] on button at bounding box center [581, 445] width 29 height 30
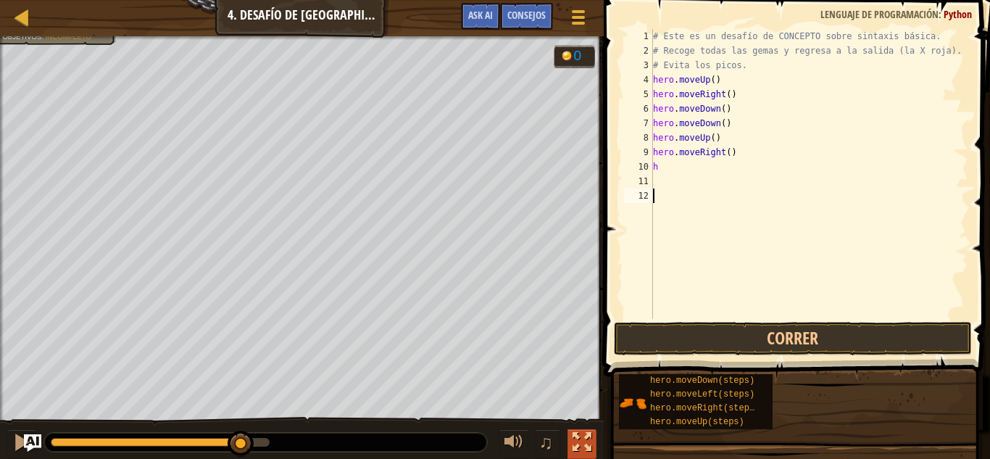
click at [579, 433] on div at bounding box center [581, 442] width 19 height 19
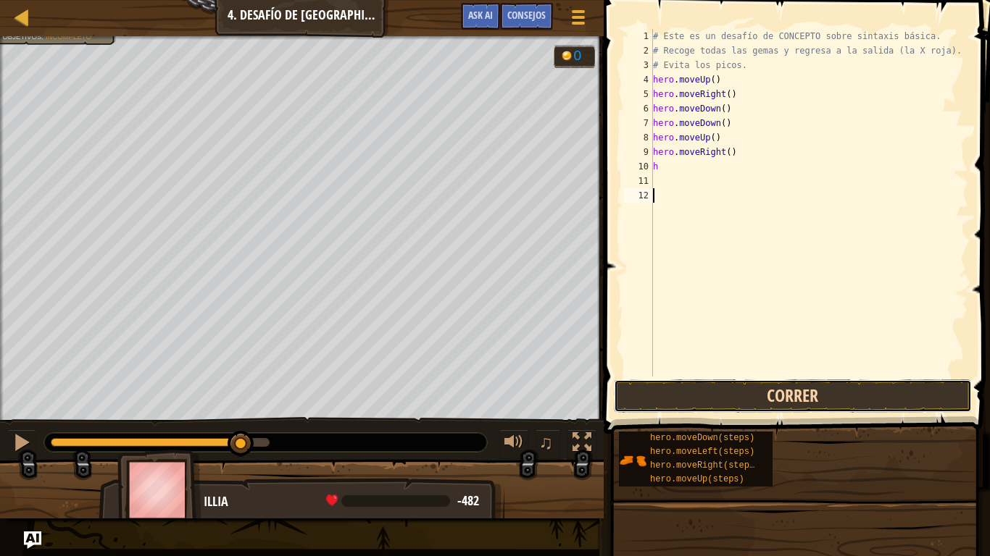
click at [758, 396] on button "Correr" at bounding box center [793, 396] width 358 height 33
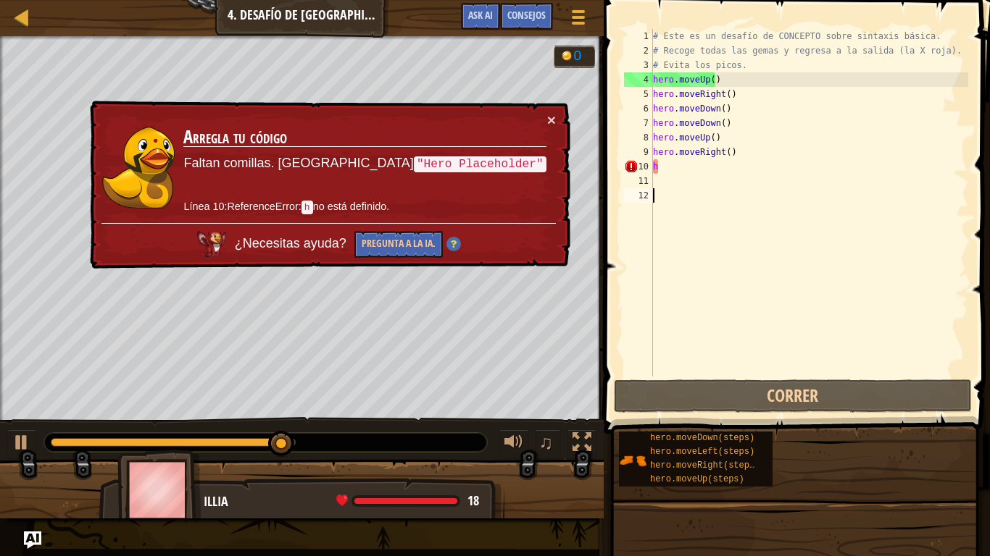
click at [691, 166] on div "# Este es un desafío de CONCEPTO sobre sintaxis básica. # Recoge todas las gema…" at bounding box center [809, 217] width 318 height 377
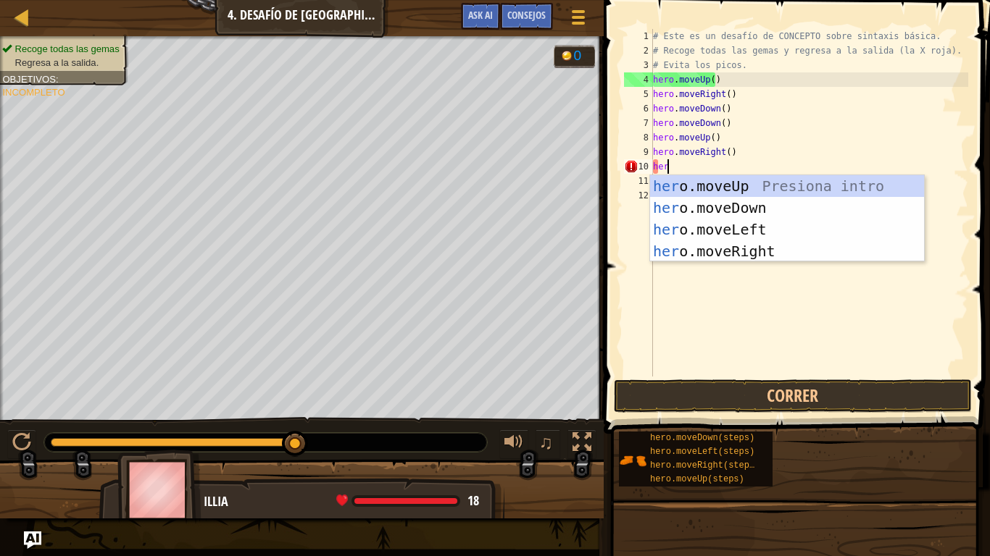
scroll to position [7, 1]
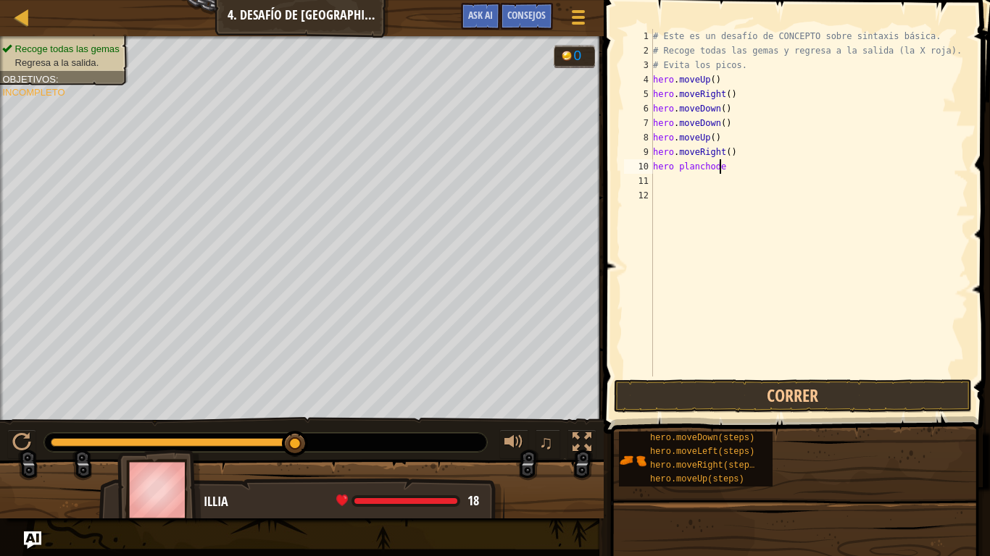
type textarea "hero planchoder"
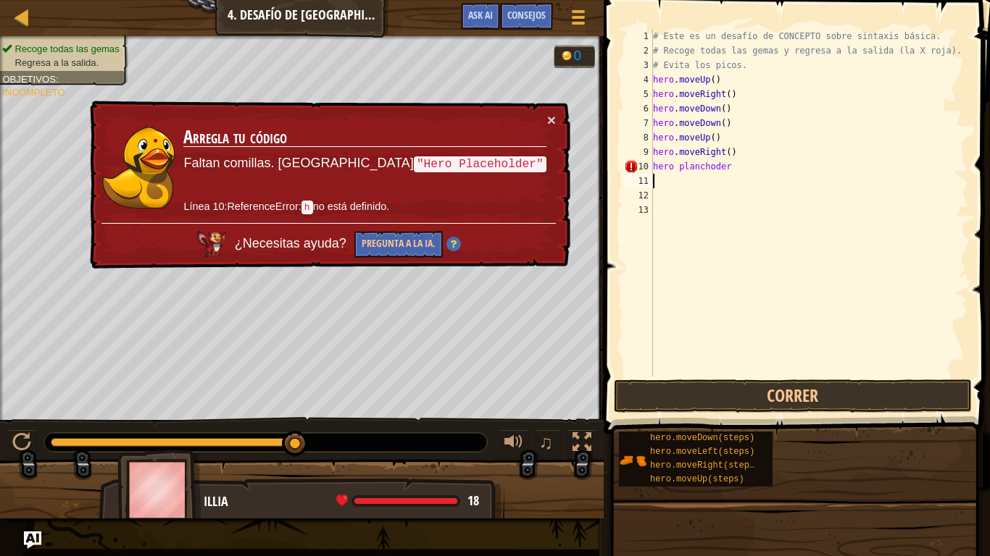
click at [732, 172] on div "# Este es un desafío de CONCEPTO sobre sintaxis básica. # Recoge todas las gema…" at bounding box center [809, 217] width 318 height 377
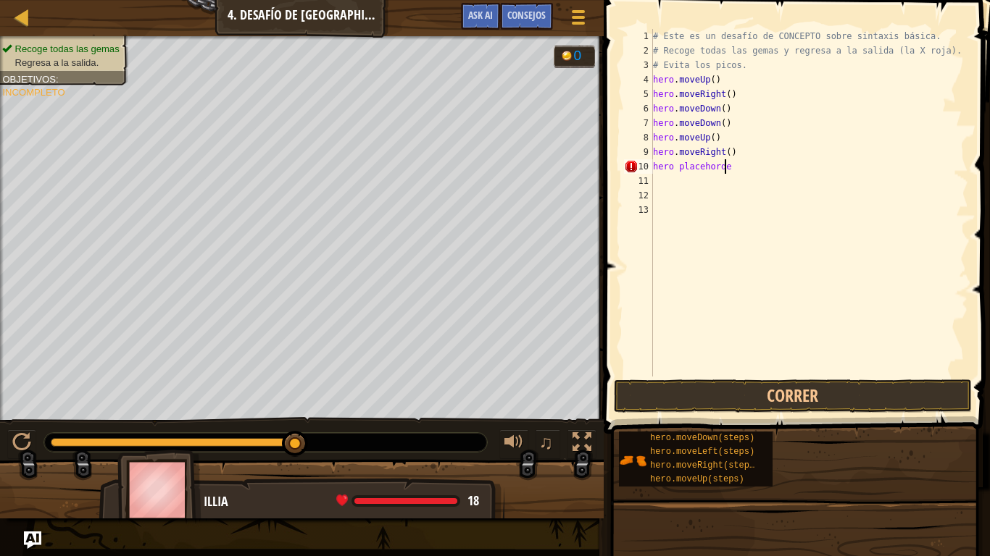
scroll to position [7, 5]
type textarea "hero placehordel"
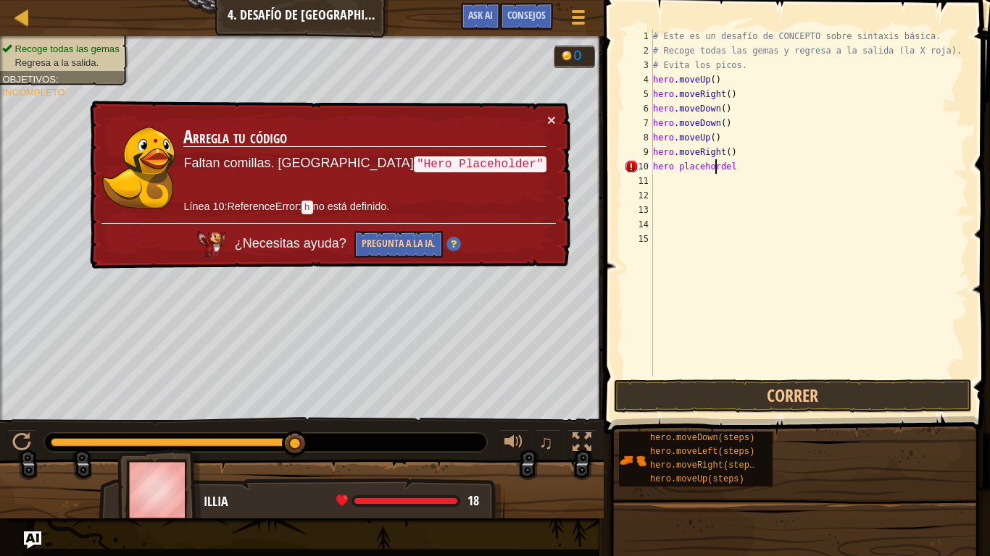
click at [717, 163] on div "# Este es un desafío de CONCEPTO sobre sintaxis básica. # Recoge todas las gema…" at bounding box center [809, 217] width 318 height 377
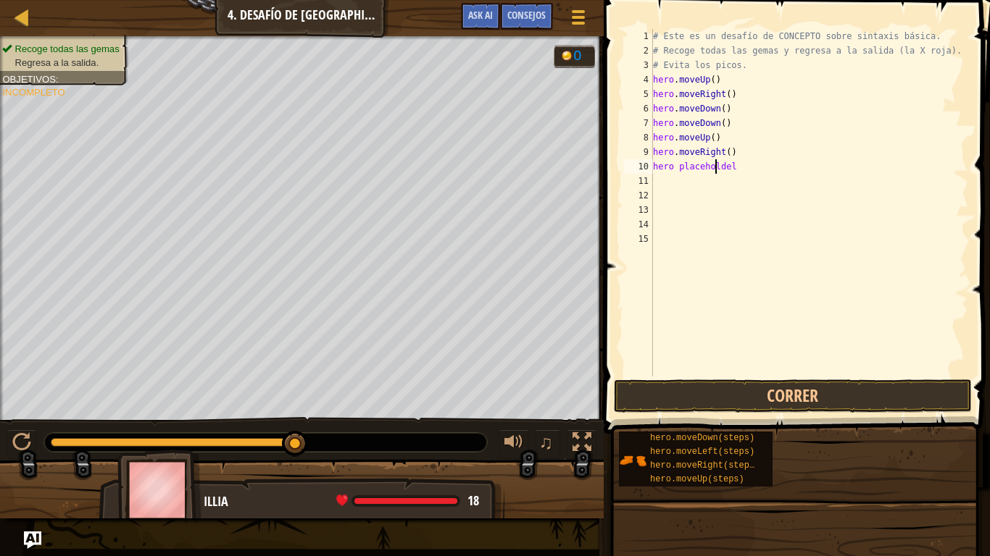
scroll to position [7, 5]
click at [735, 170] on div "# Este es un desafío de CONCEPTO sobre sintaxis básica. # Recoge todas las gema…" at bounding box center [809, 217] width 318 height 377
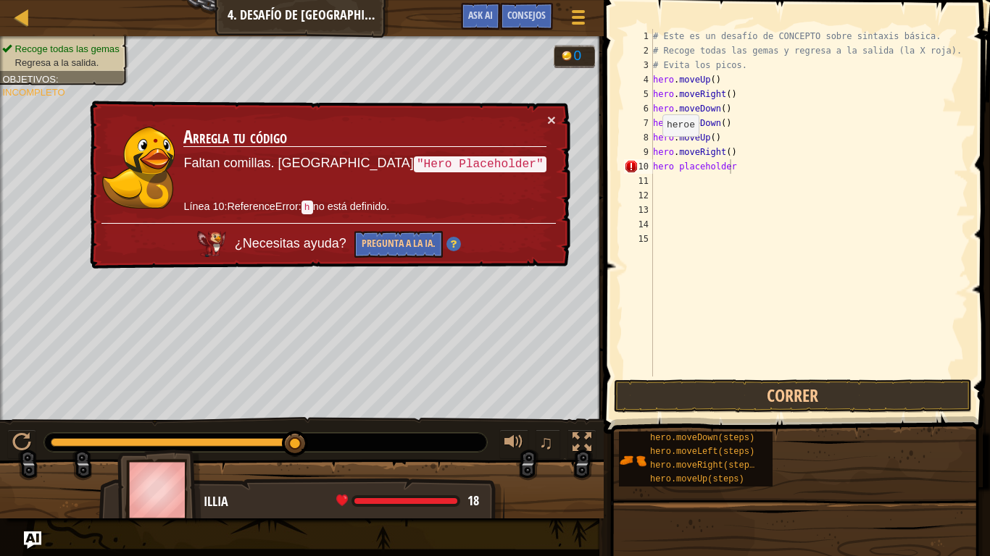
click at [477, 159] on code ""Hero Placeholder"" at bounding box center [480, 164] width 133 height 16
click at [660, 167] on div "# Este es un desafío de CONCEPTO sobre sintaxis básica. # Recoge todas las gema…" at bounding box center [809, 217] width 318 height 377
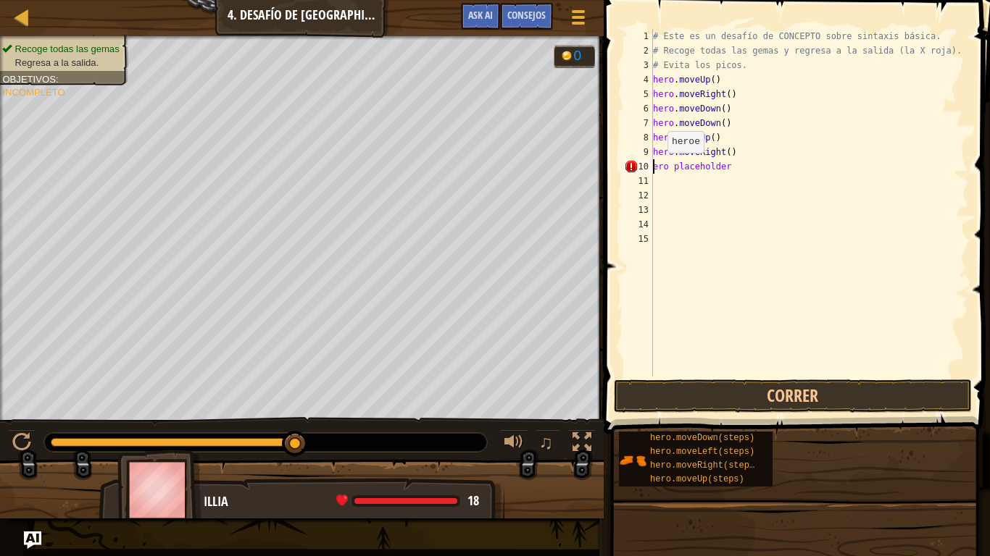
scroll to position [7, 0]
click at [681, 165] on div "# Este es un desafío de CONCEPTO sobre sintaxis básica. # Recoge todas las gema…" at bounding box center [809, 217] width 318 height 377
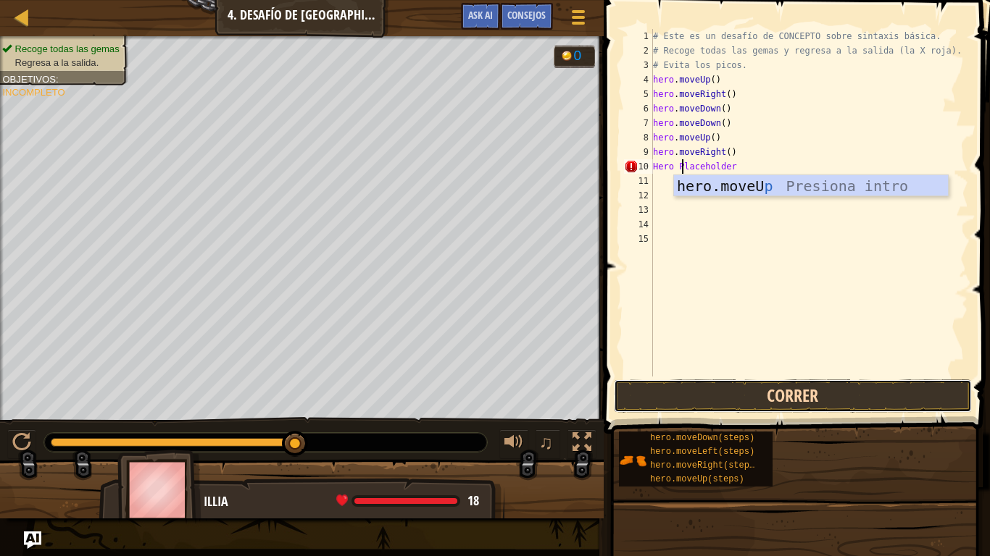
click at [698, 393] on button "Correr" at bounding box center [793, 396] width 358 height 33
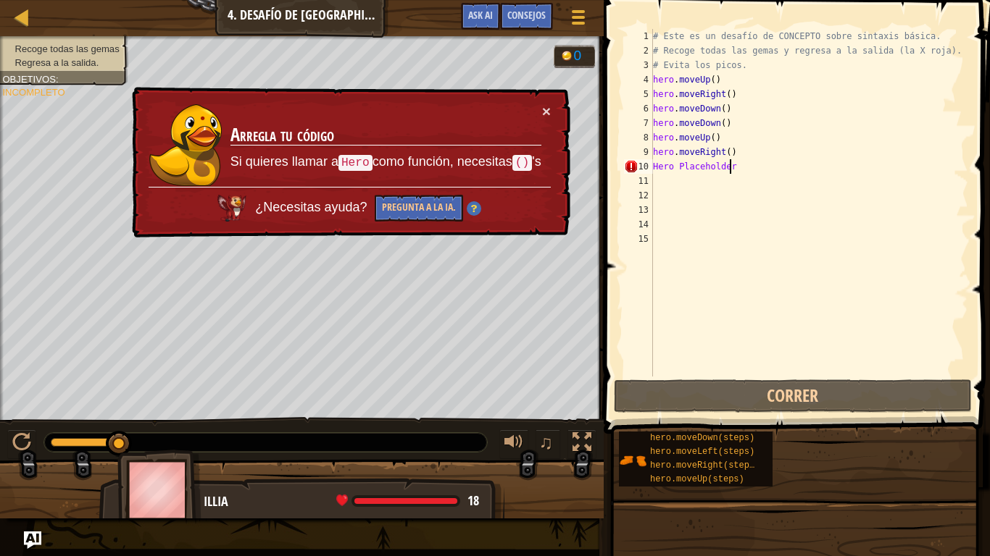
click at [732, 167] on div "# Este es un desafío de CONCEPTO sobre sintaxis básica. # Recoge todas las gema…" at bounding box center [809, 217] width 318 height 377
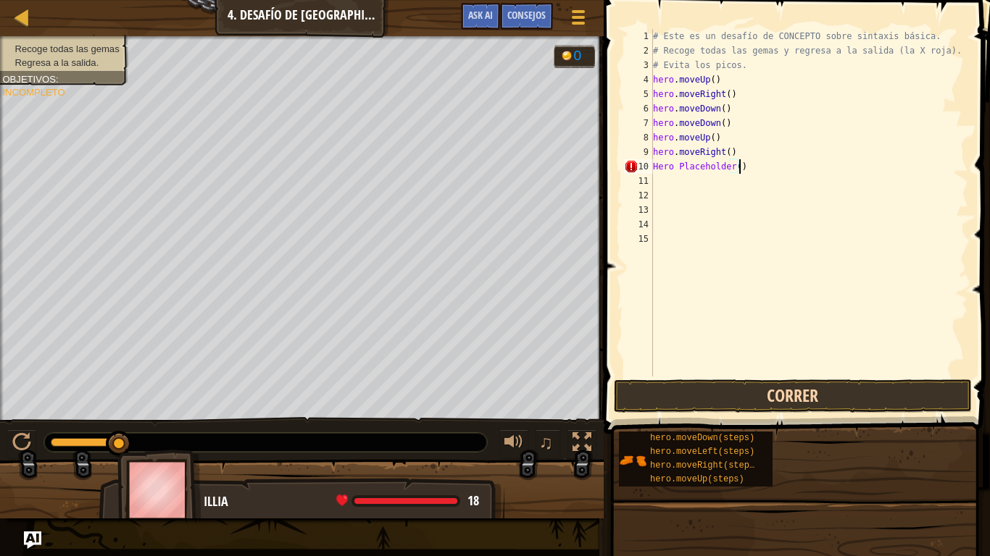
type textarea "Hero Placeholder()"
click at [729, 388] on button "Correr" at bounding box center [793, 396] width 358 height 33
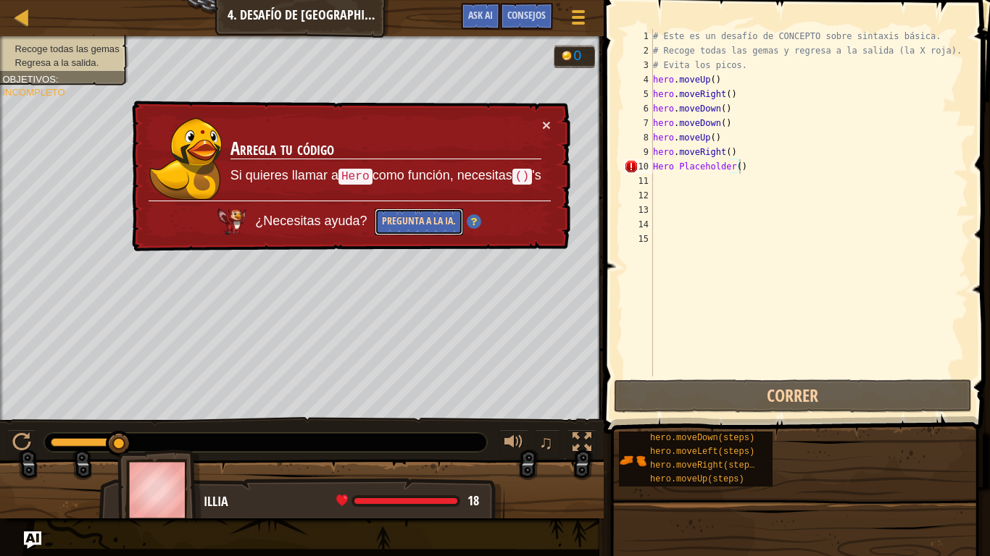
click at [428, 222] on button "Pregunta a la IA." at bounding box center [419, 222] width 88 height 27
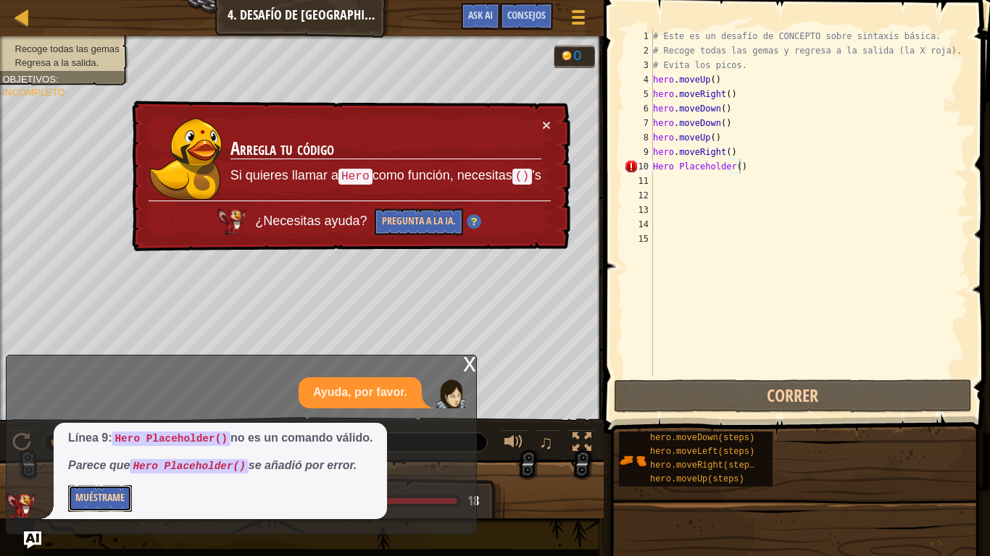
click at [122, 458] on button "Muéstrame" at bounding box center [100, 498] width 64 height 27
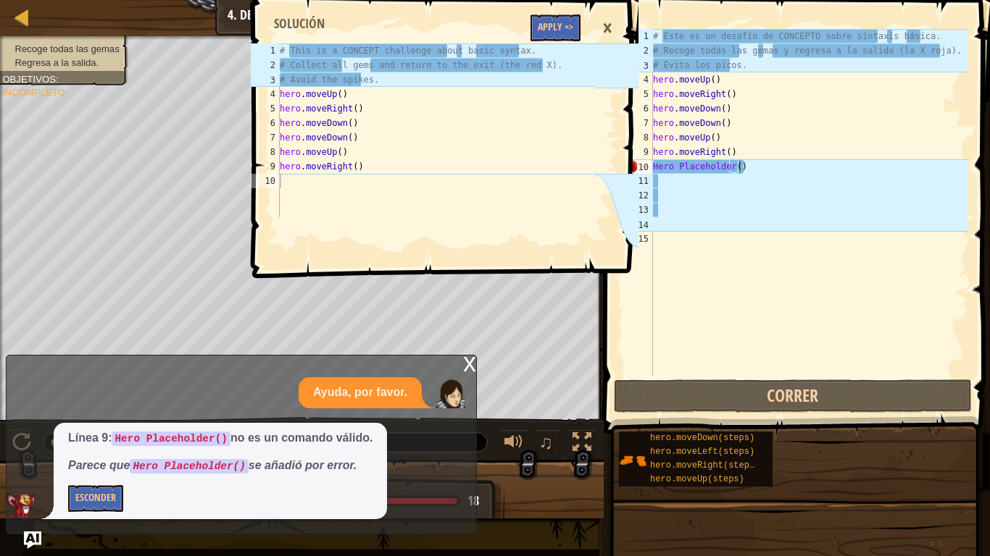
click at [602, 20] on div "×" at bounding box center [607, 28] width 25 height 33
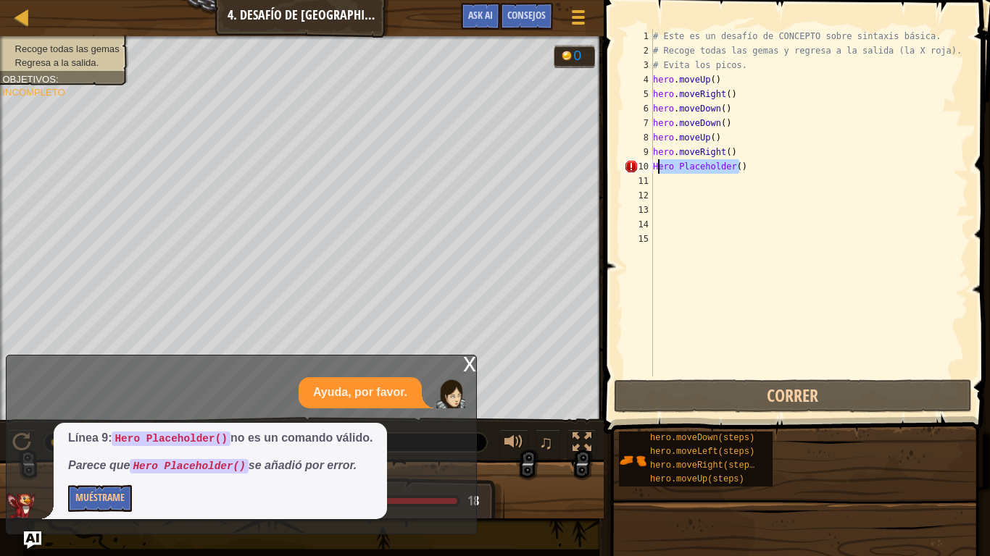
drag, startPoint x: 741, startPoint y: 170, endPoint x: 654, endPoint y: 171, distance: 87.7
click at [654, 171] on div "# Este es un desafío de CONCEPTO sobre sintaxis básica. # Recoge todas las gema…" at bounding box center [809, 217] width 318 height 377
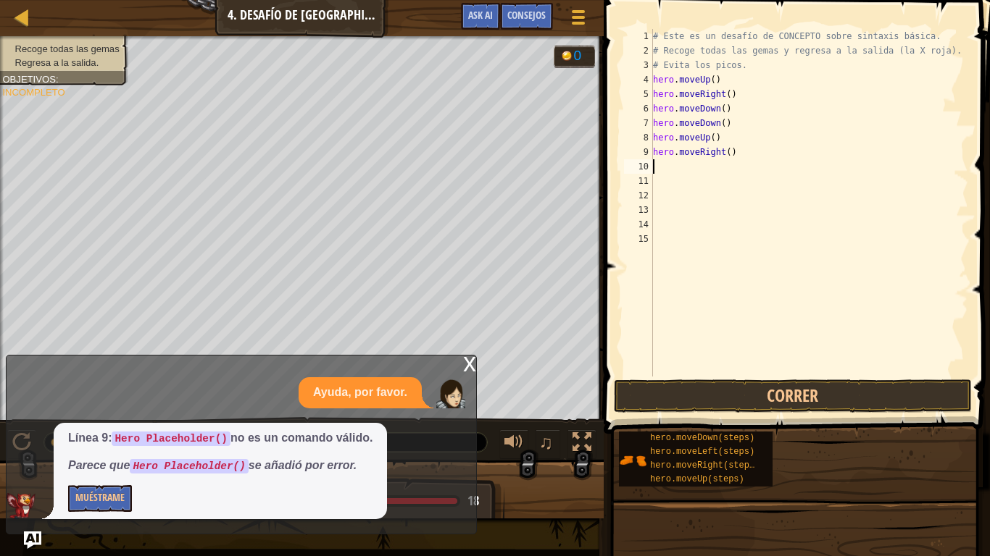
click at [467, 369] on div "x" at bounding box center [469, 363] width 13 height 14
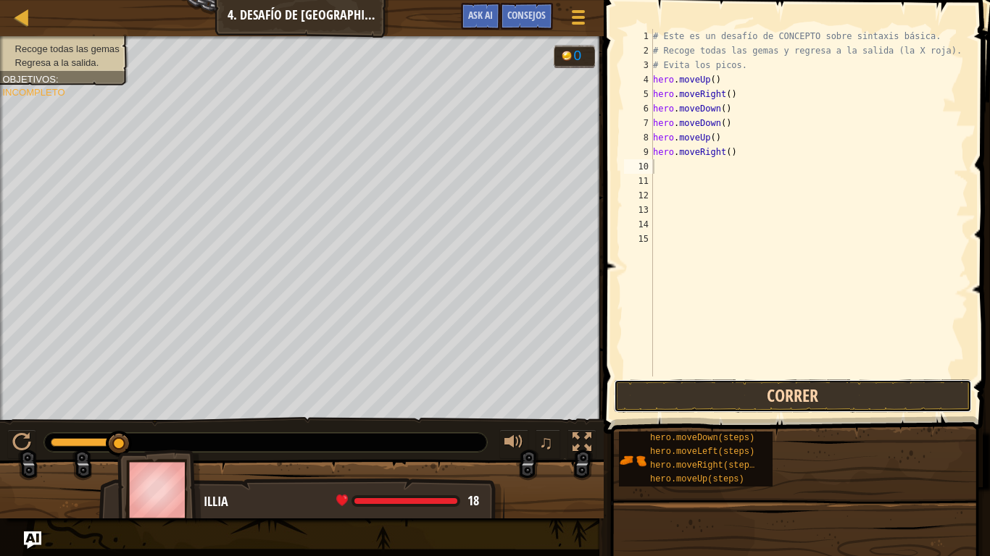
click at [702, 398] on button "Correr" at bounding box center [793, 396] width 358 height 33
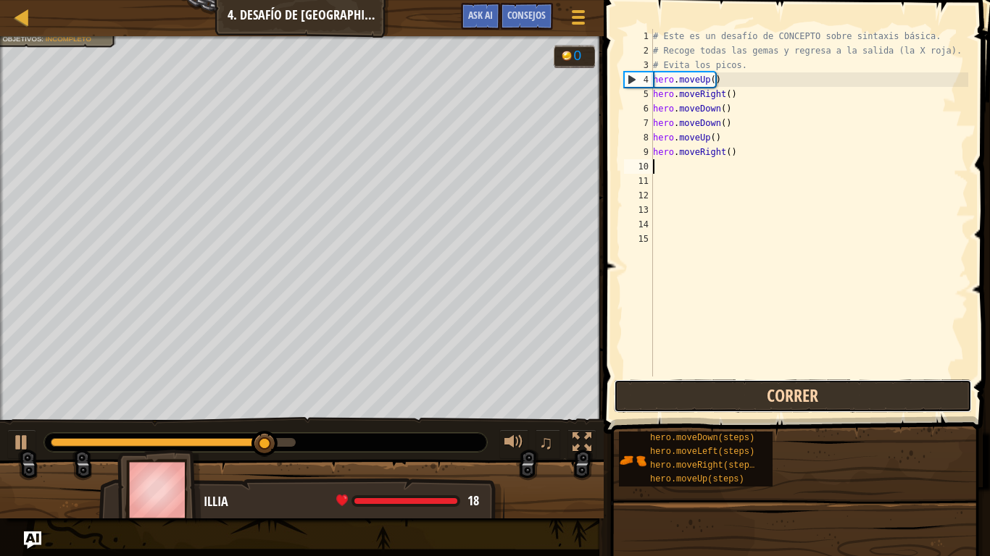
drag, startPoint x: 702, startPoint y: 398, endPoint x: 664, endPoint y: 394, distance: 37.8
click at [664, 394] on button "Correr" at bounding box center [793, 396] width 358 height 33
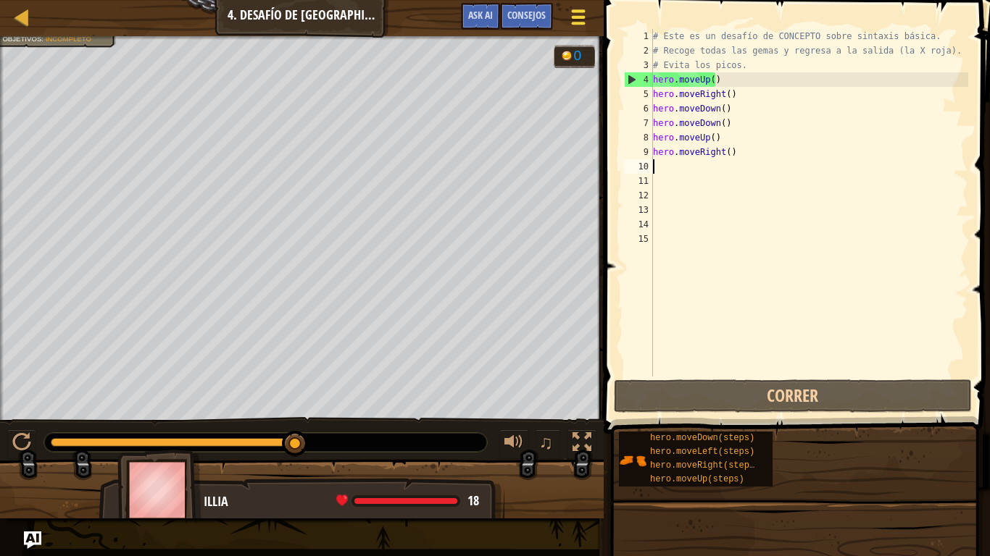
click at [569, 21] on div at bounding box center [578, 17] width 20 height 21
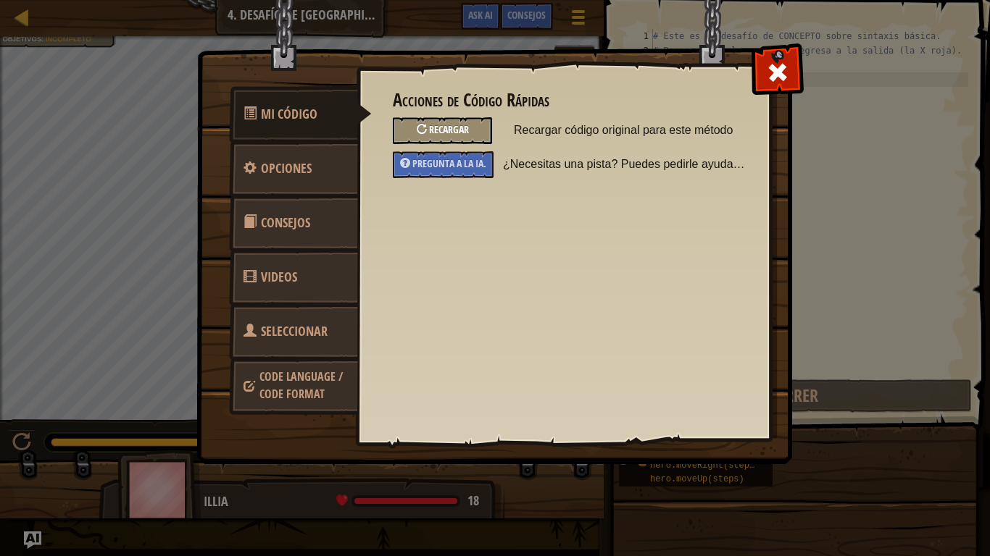
click at [468, 132] on span "Recargar" at bounding box center [449, 129] width 40 height 14
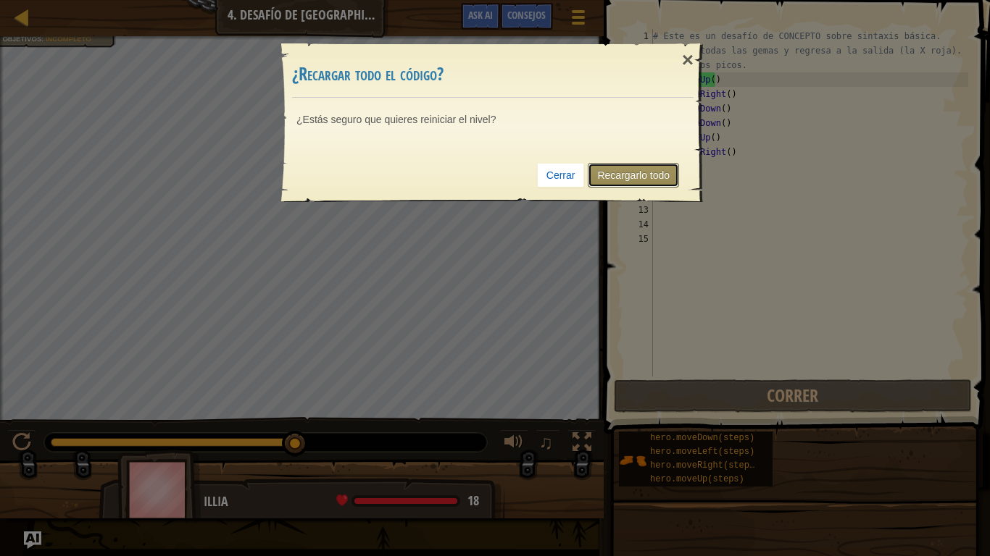
click at [630, 170] on link "Recargarlo todo" at bounding box center [633, 175] width 91 height 25
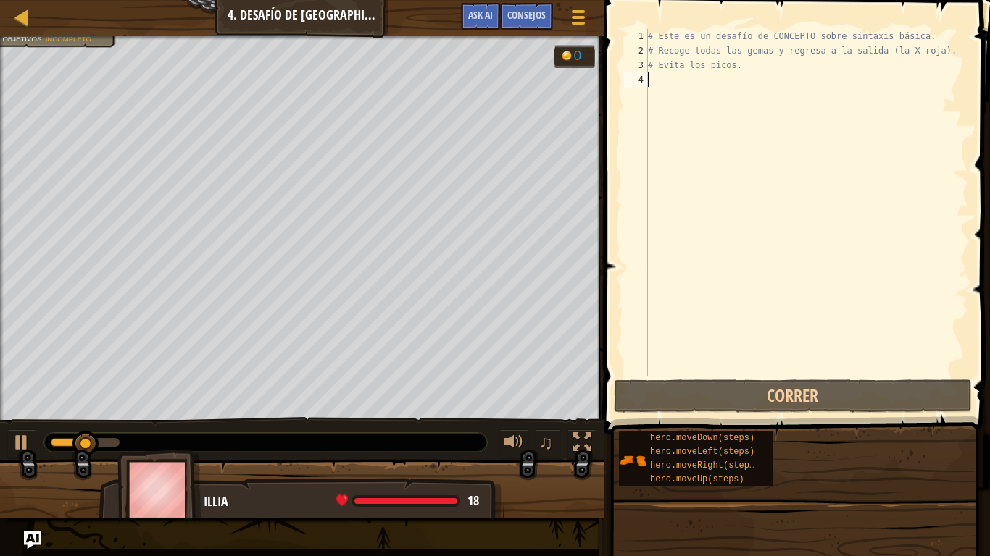
type textarea "h"
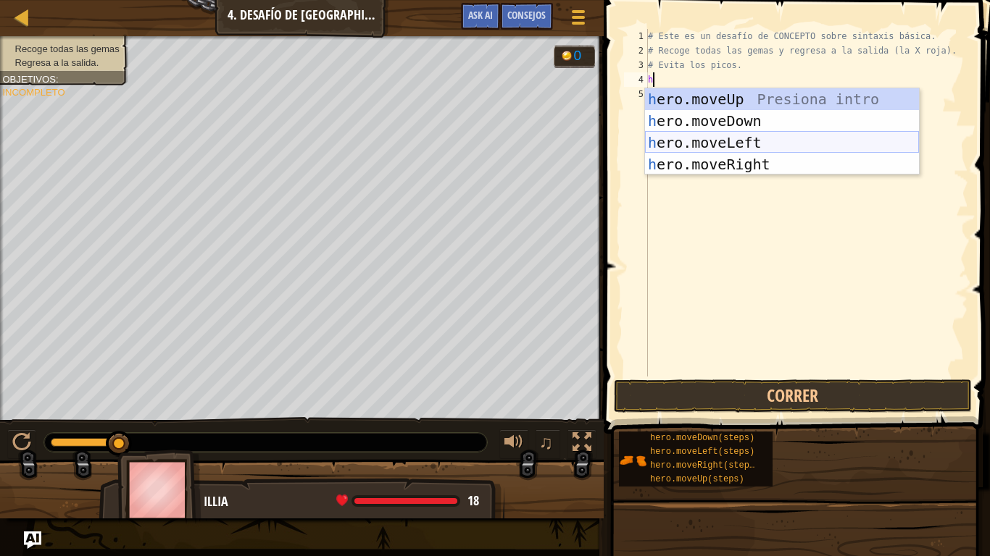
click at [743, 146] on div "h ero.moveUp Presiona intro h ero.moveDown Presiona intro h ero.moveLeft Presio…" at bounding box center [782, 153] width 274 height 130
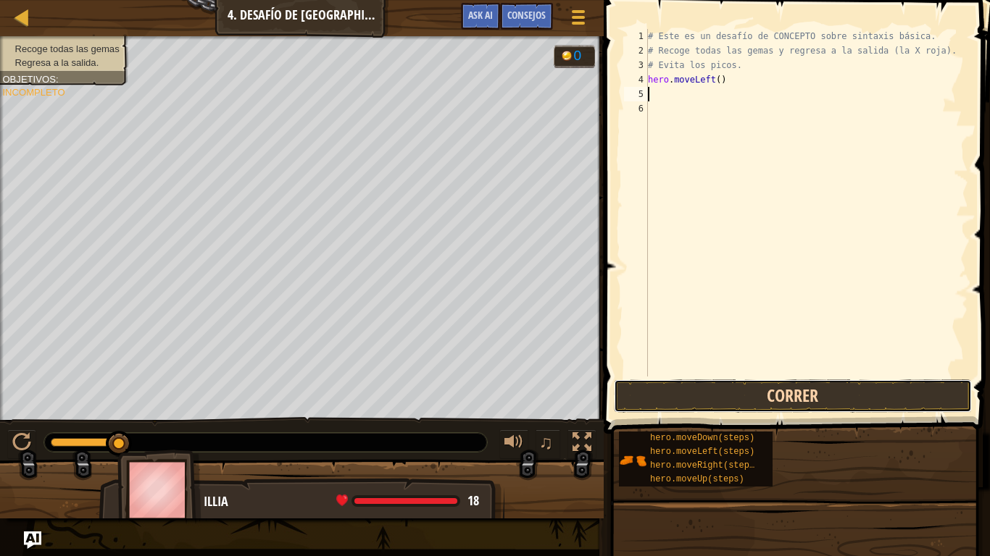
click at [743, 382] on button "Correr" at bounding box center [793, 396] width 358 height 33
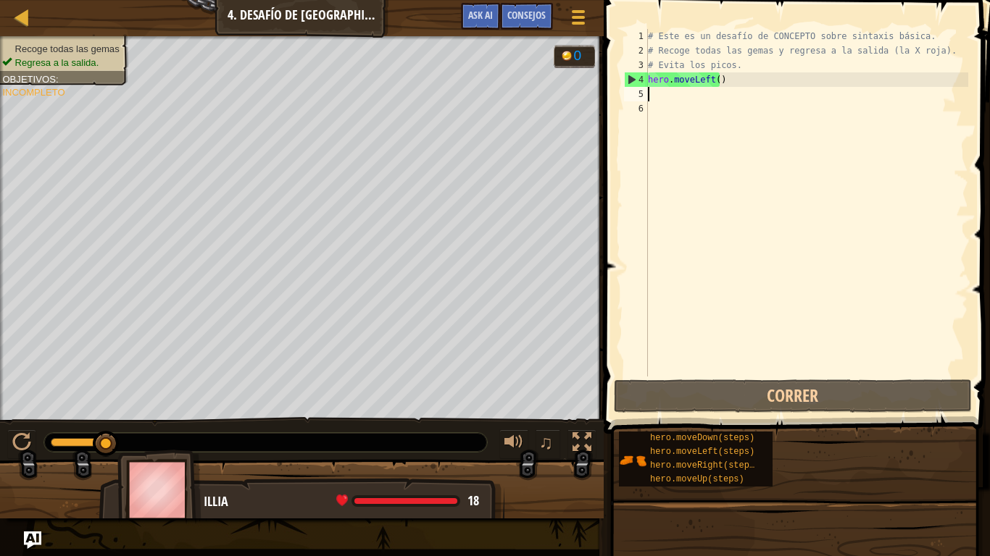
drag, startPoint x: 736, startPoint y: 88, endPoint x: 722, endPoint y: 85, distance: 14.2
click at [722, 85] on div "# Este es un desafío de CONCEPTO sobre sintaxis básica. # Recoge todas las gema…" at bounding box center [806, 217] width 323 height 377
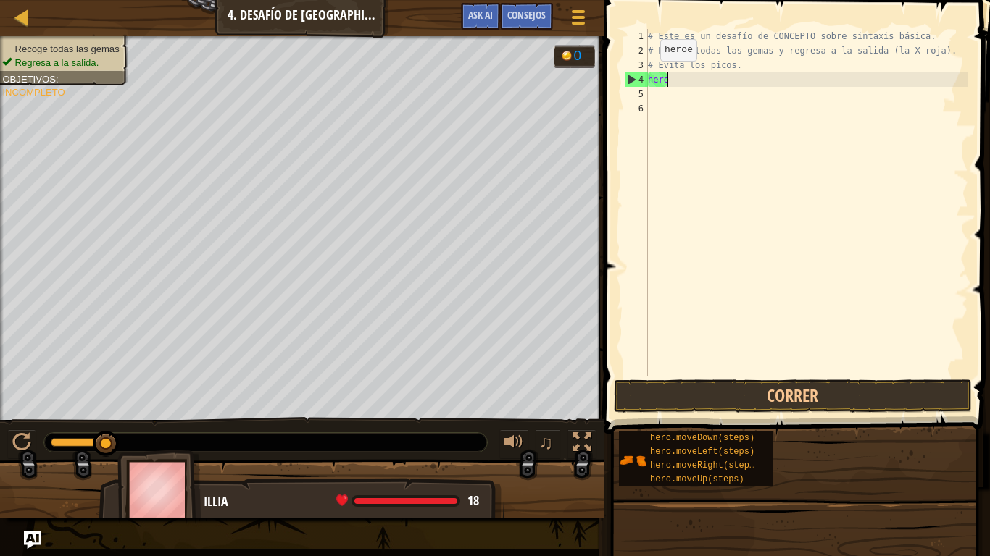
type textarea "h"
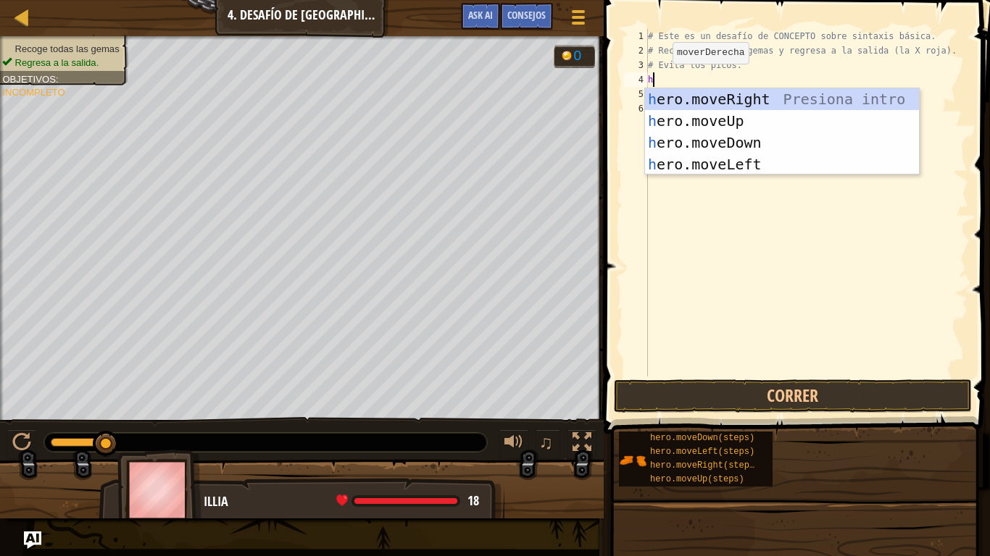
type textarea "he"
click at [702, 98] on div "he ro.moveUp Presiona intro he ro.moveDown Presiona intro he ro.moveLeft Presio…" at bounding box center [782, 153] width 274 height 130
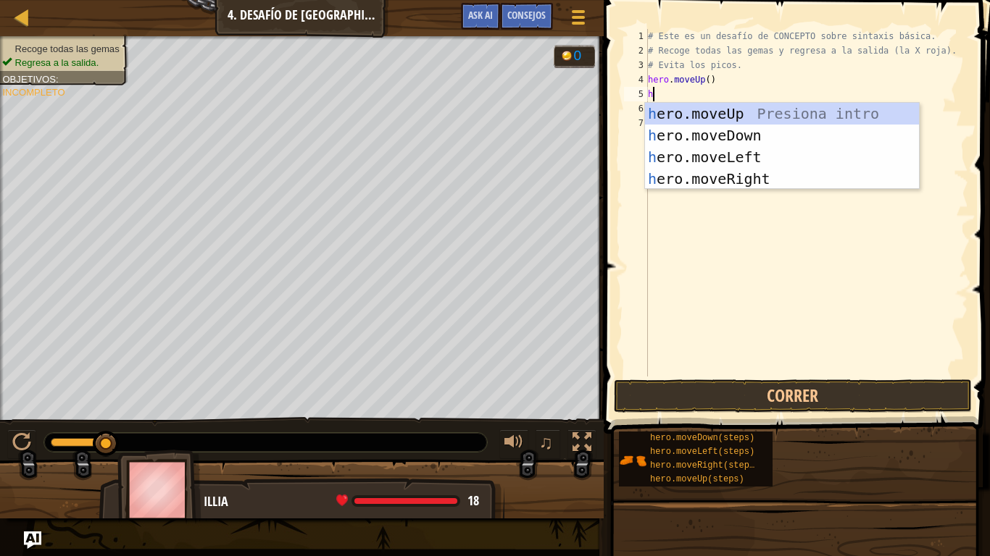
type textarea "he"
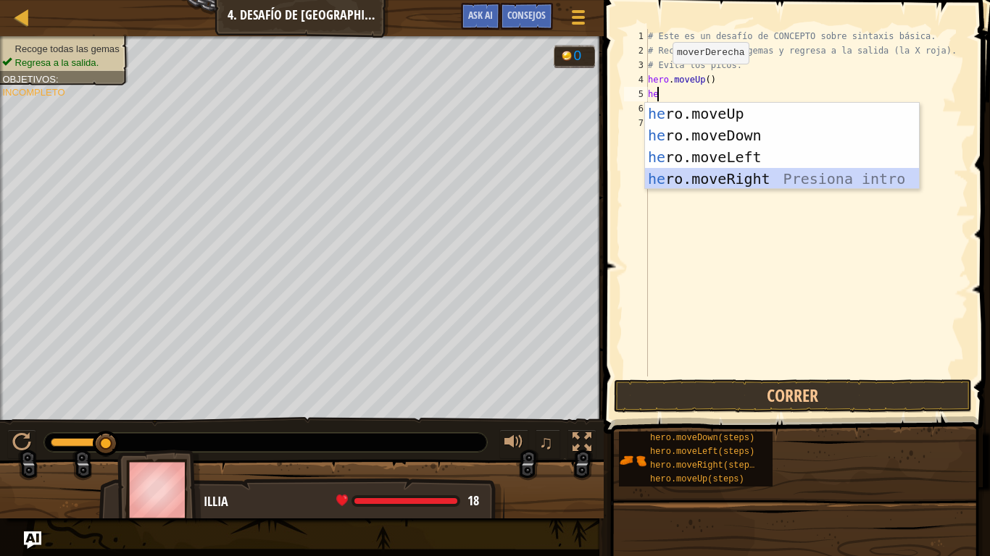
click at [723, 176] on div "he ro.moveUp Presiona intro he ro.moveDown Presiona intro he ro.moveLeft Presio…" at bounding box center [782, 168] width 274 height 130
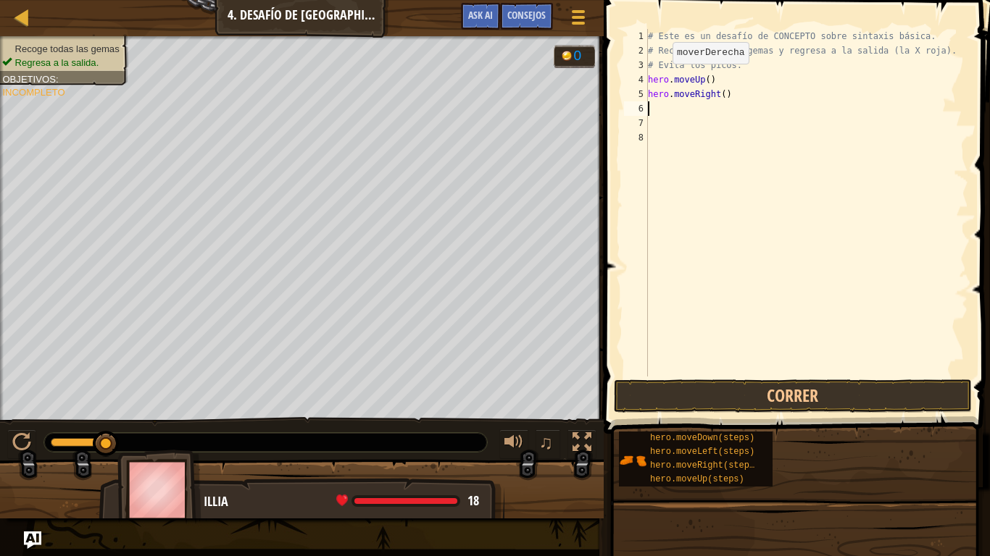
type textarea "h"
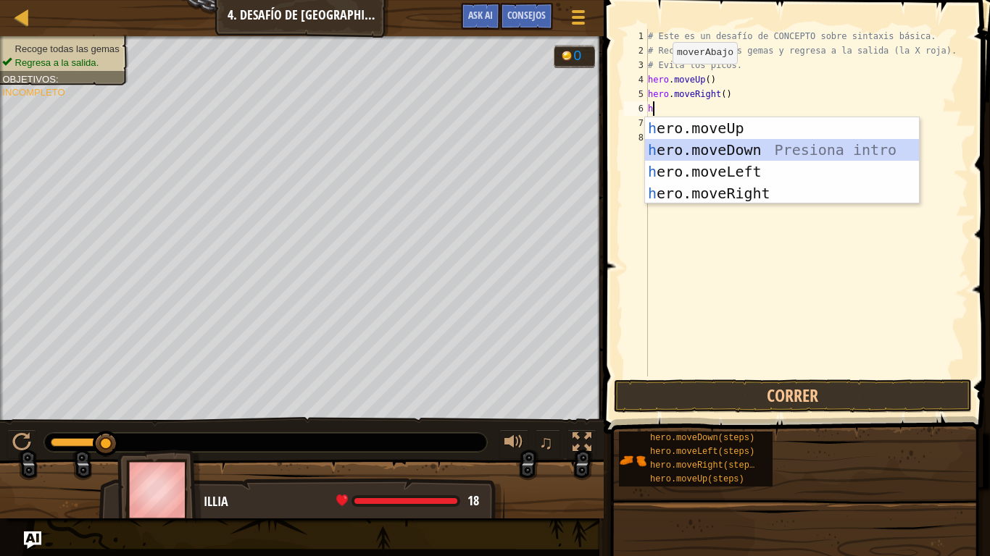
click at [723, 144] on div "h ero.moveUp Presiona intro h ero.moveDown Presiona intro h ero.moveLeft Presio…" at bounding box center [782, 182] width 274 height 130
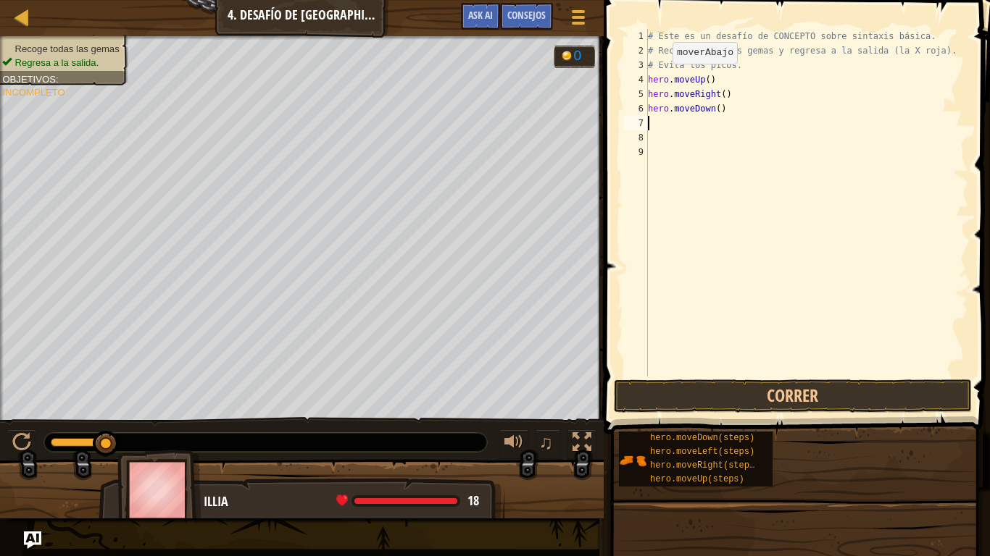
type textarea "h"
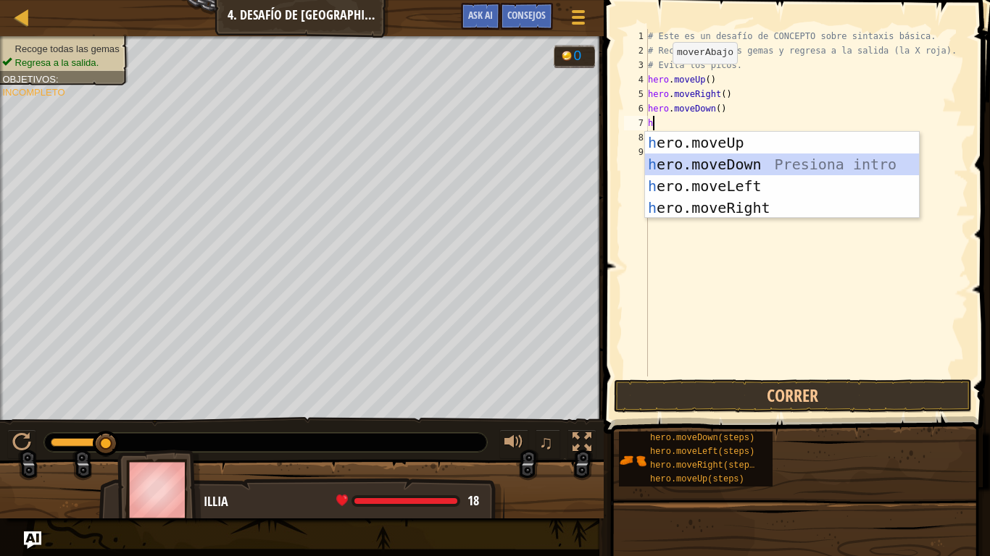
click at [730, 171] on div "h ero.moveUp Presiona intro h ero.moveDown Presiona intro h ero.moveLeft Presio…" at bounding box center [782, 197] width 274 height 130
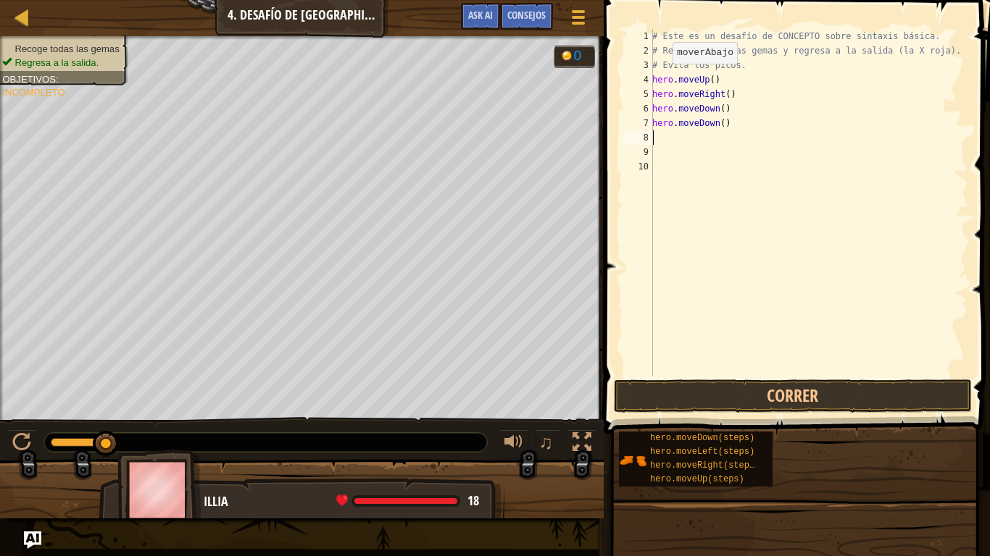
type textarea "h"
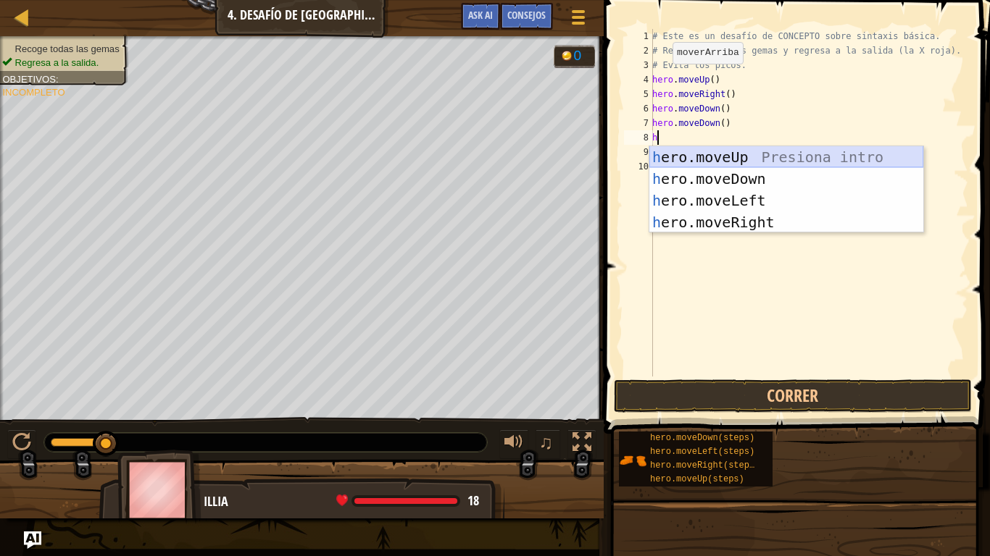
click at [733, 156] on div "h ero.moveUp Presiona intro h ero.moveDown Presiona intro h ero.moveLeft Presio…" at bounding box center [786, 211] width 274 height 130
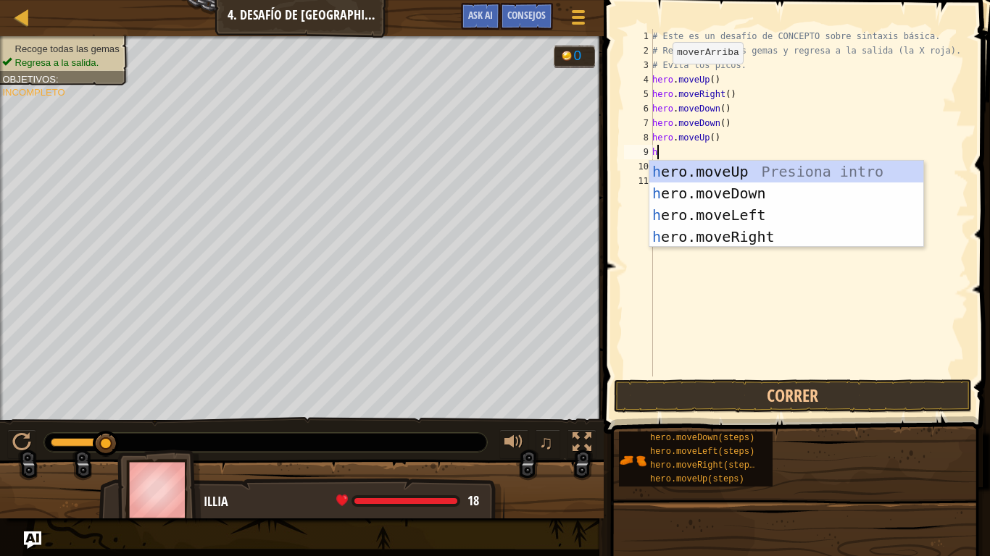
type textarea "h"
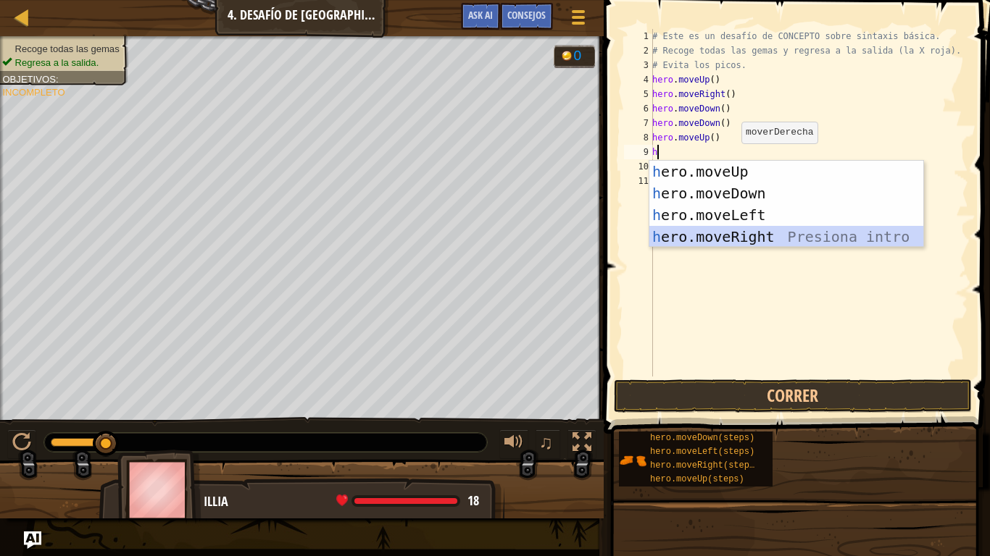
click at [742, 233] on div "h ero.moveUp Presiona intro h ero.moveDown Presiona intro h ero.moveLeft Presio…" at bounding box center [786, 226] width 274 height 130
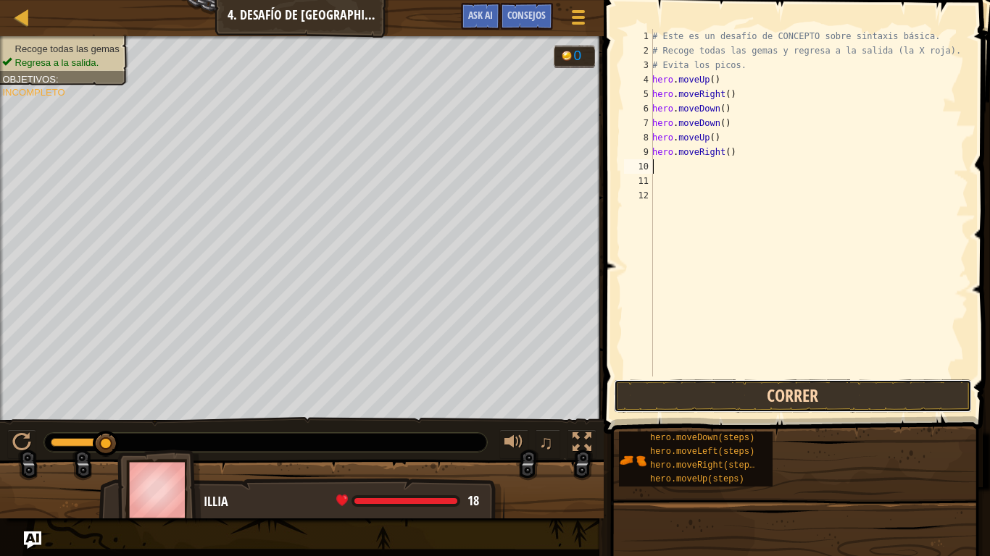
click at [754, 401] on button "Correr" at bounding box center [793, 396] width 358 height 33
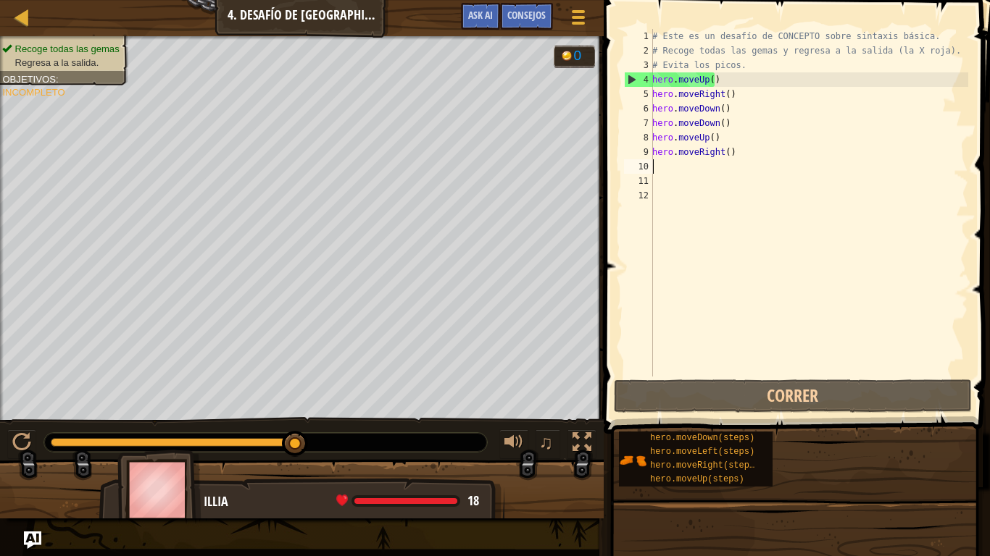
type textarea "h"
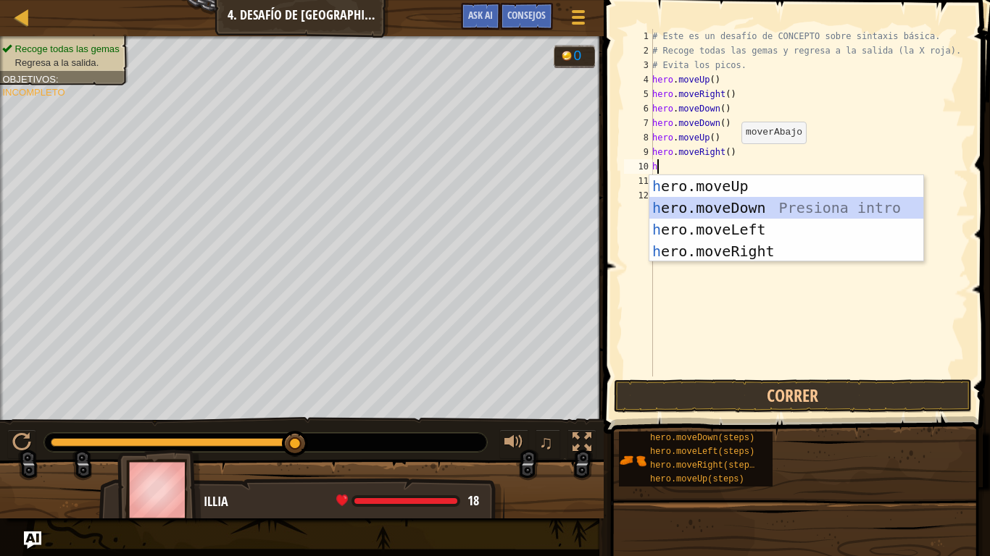
click at [698, 212] on div "h ero.moveUp Presiona intro h ero.moveDown Presiona intro h ero.moveLeft Presio…" at bounding box center [786, 240] width 274 height 130
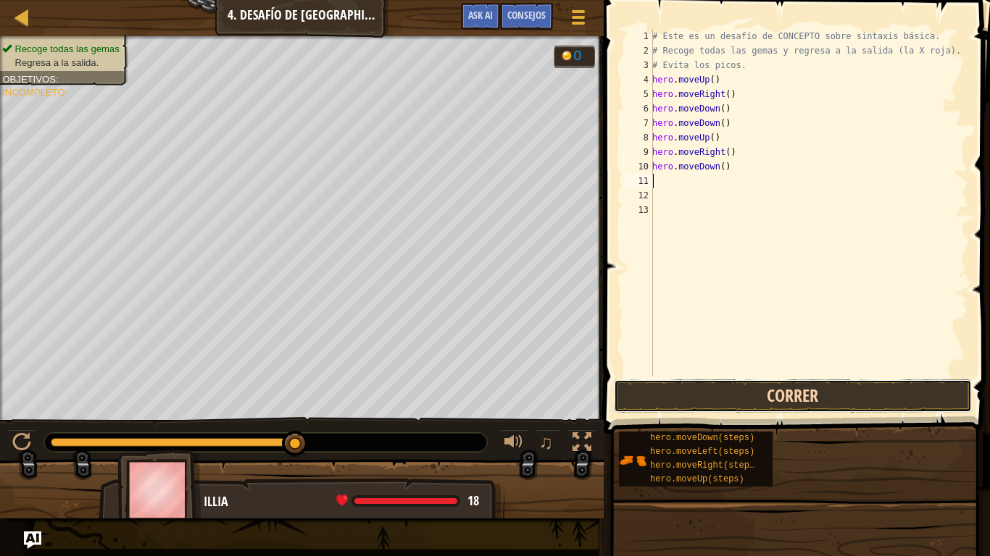
click at [693, 390] on button "Correr" at bounding box center [793, 396] width 358 height 33
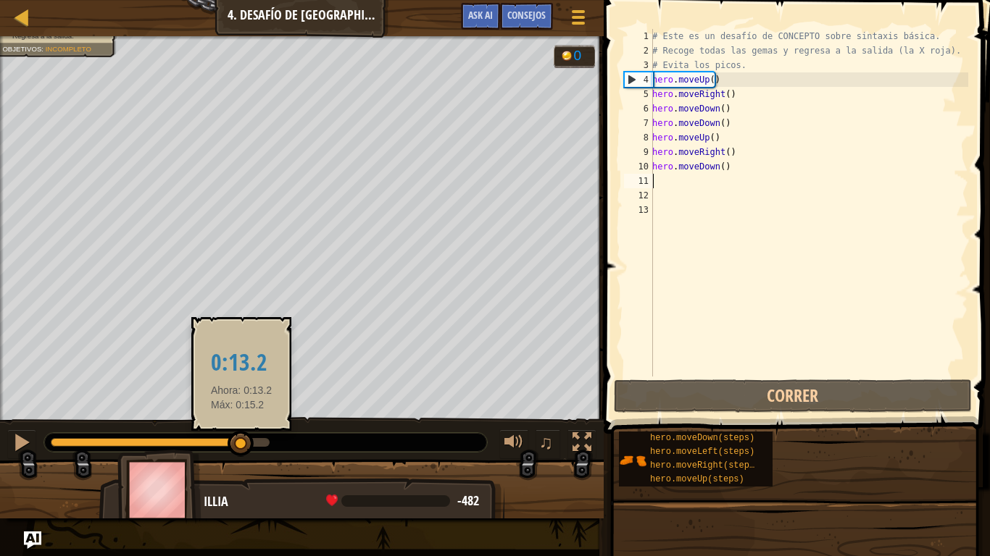
drag, startPoint x: 98, startPoint y: 441, endPoint x: 241, endPoint y: 446, distance: 143.6
click at [241, 446] on div at bounding box center [241, 444] width 26 height 26
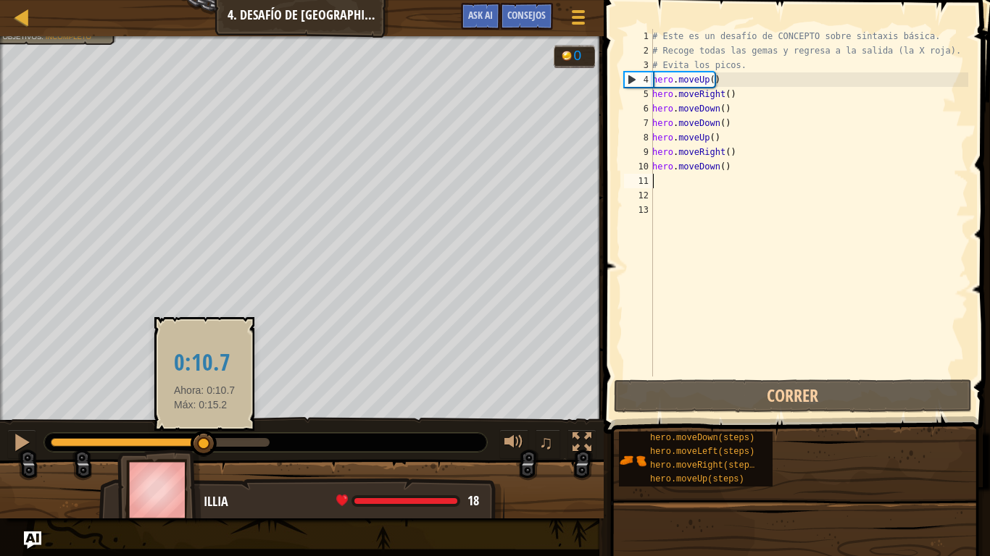
drag, startPoint x: 241, startPoint y: 446, endPoint x: 195, endPoint y: 443, distance: 46.5
click at [195, 443] on div at bounding box center [128, 442] width 154 height 9
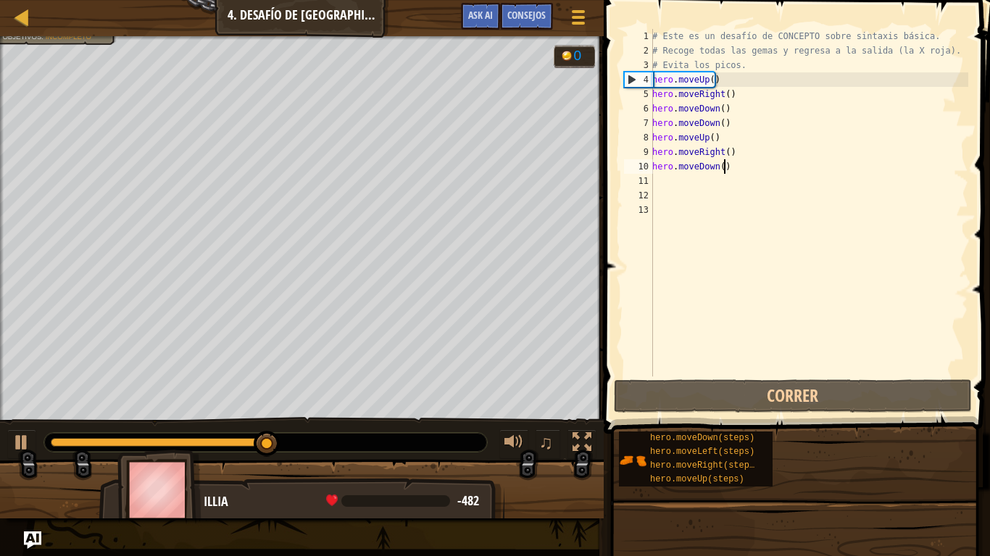
click at [727, 170] on div "# Este es un desafío de CONCEPTO sobre sintaxis básica. # Recoge todas las gema…" at bounding box center [808, 217] width 319 height 377
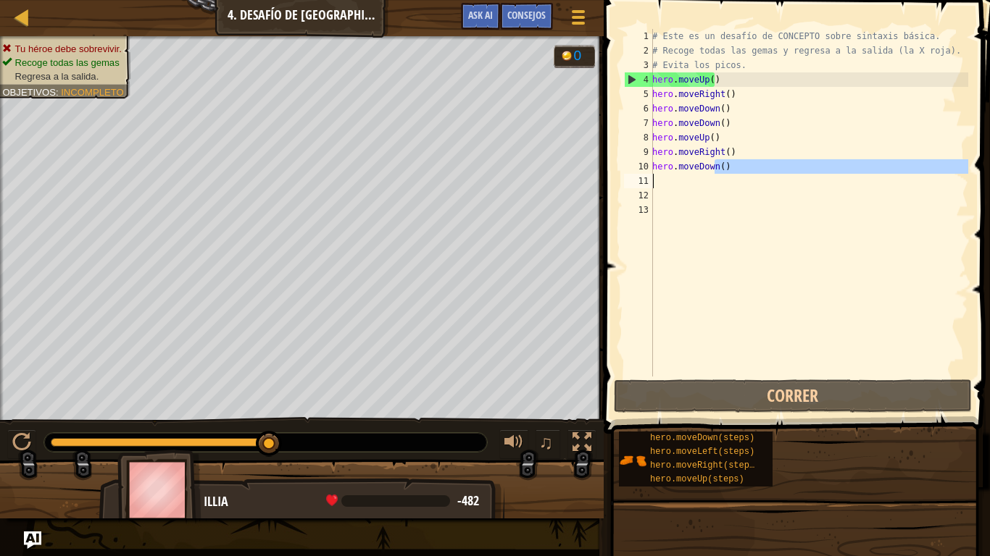
drag, startPoint x: 727, startPoint y: 170, endPoint x: 681, endPoint y: 171, distance: 46.4
click at [681, 171] on div "# Este es un desafío de CONCEPTO sobre sintaxis básica. # Recoge todas las gema…" at bounding box center [808, 217] width 319 height 377
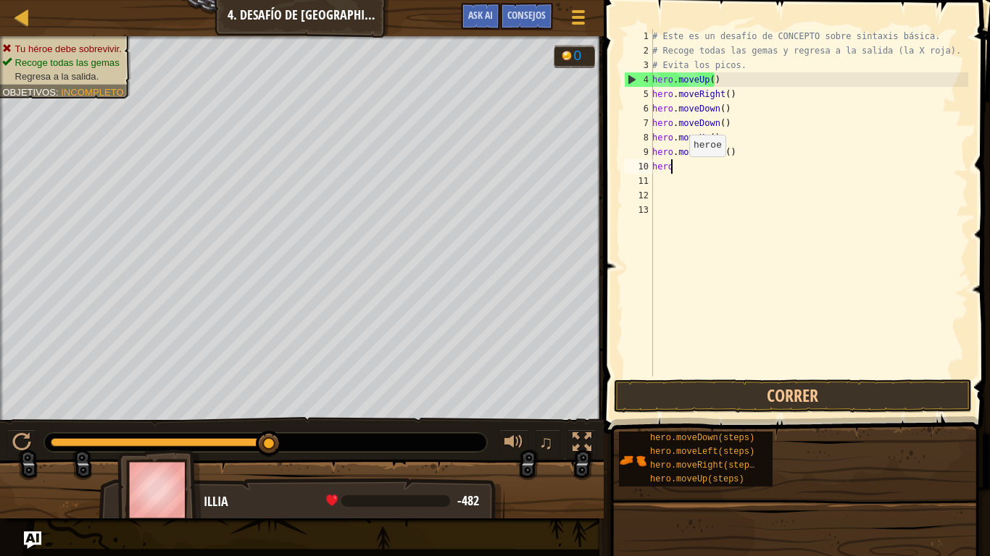
type textarea "h"
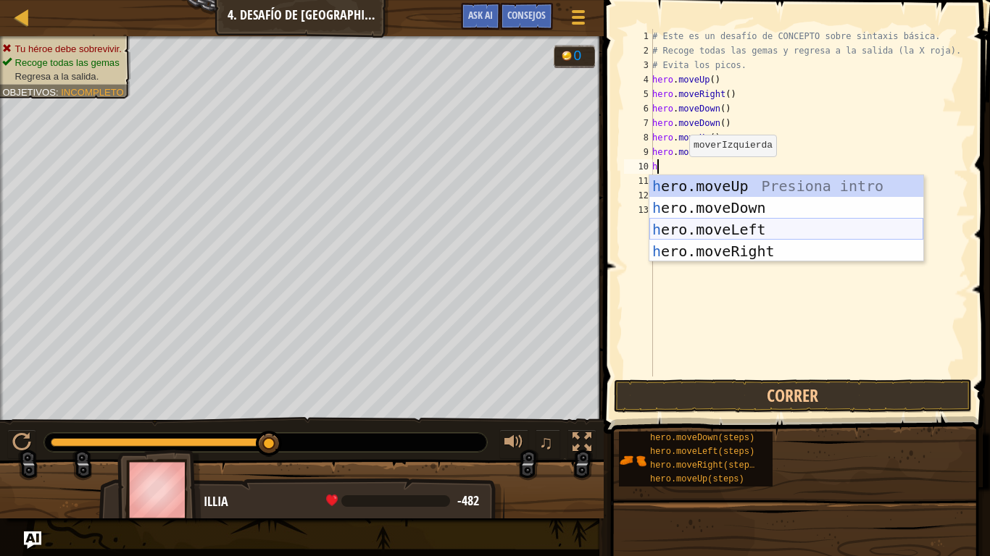
click at [708, 233] on div "h ero.moveUp Presiona intro h ero.moveDown Presiona intro h ero.moveLeft Presio…" at bounding box center [786, 240] width 274 height 130
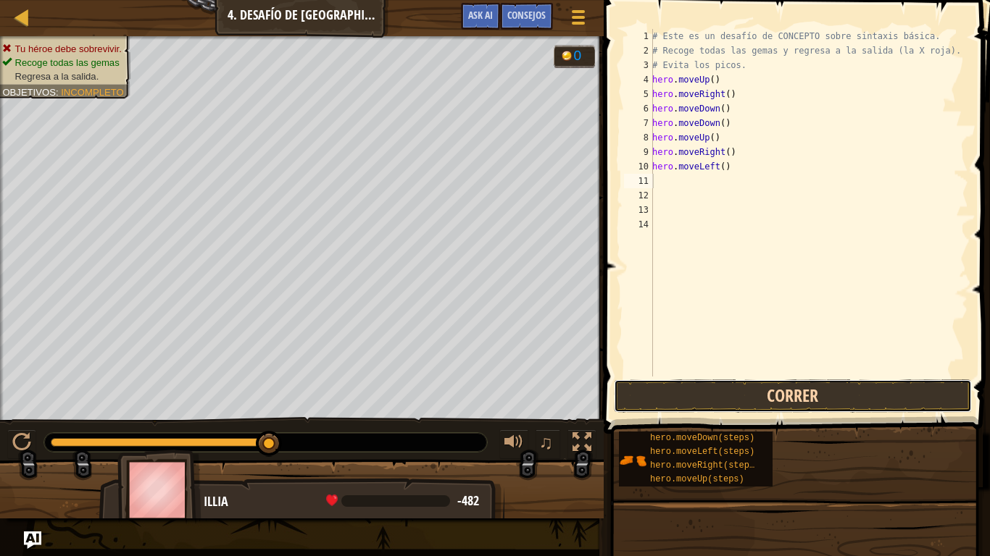
click at [695, 384] on button "Correr" at bounding box center [793, 396] width 358 height 33
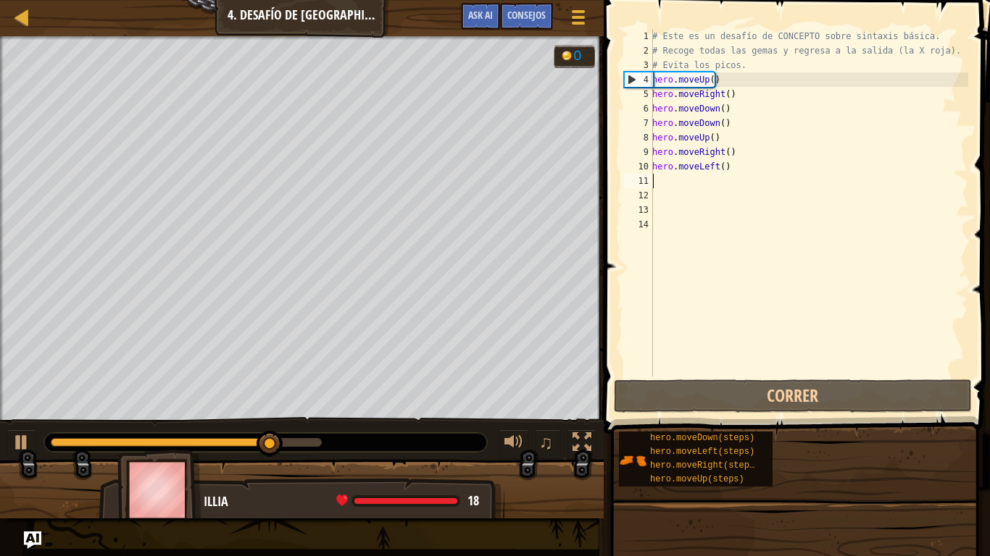
type textarea "h"
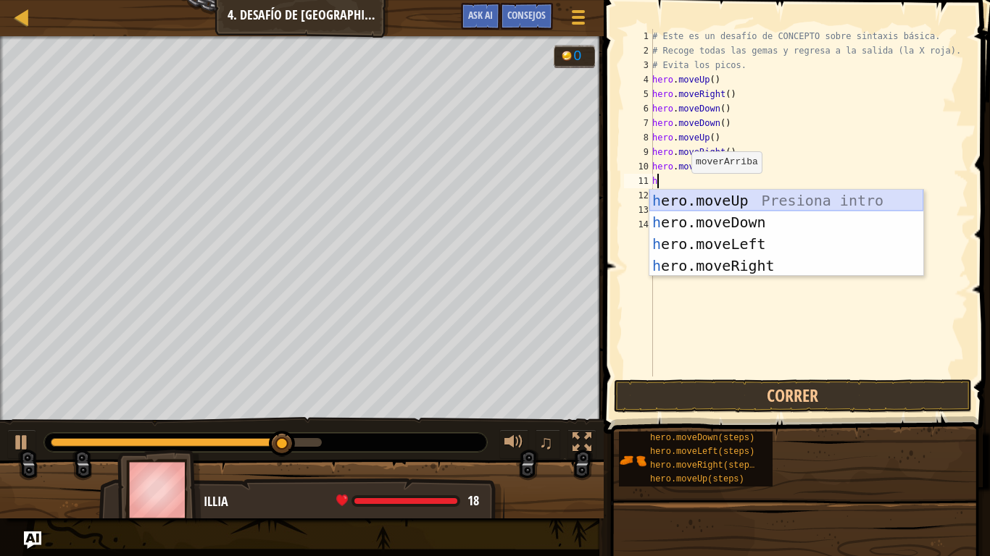
click at [688, 202] on div "h ero.moveUp Presiona intro h ero.moveDown Presiona intro h ero.moveLeft Presio…" at bounding box center [786, 255] width 274 height 130
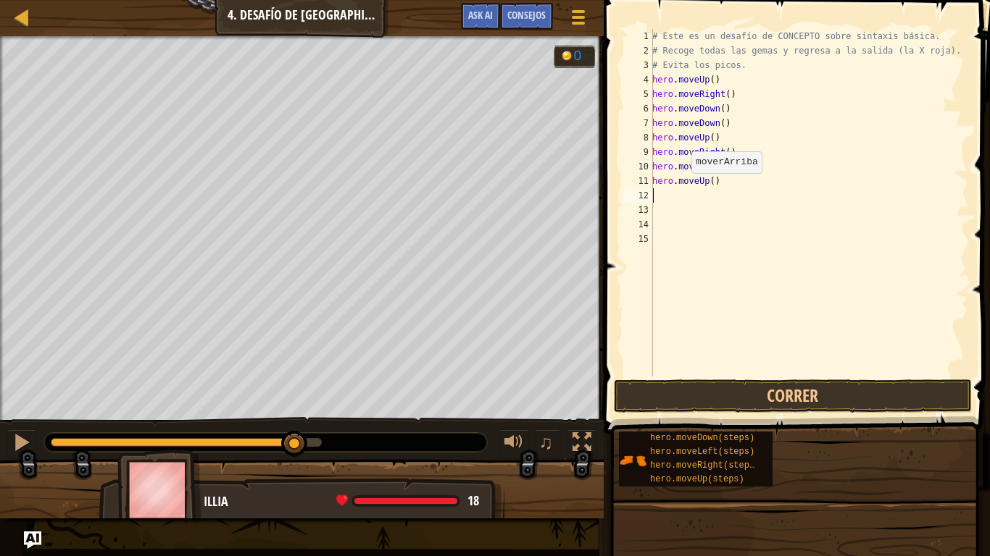
type textarea "h"
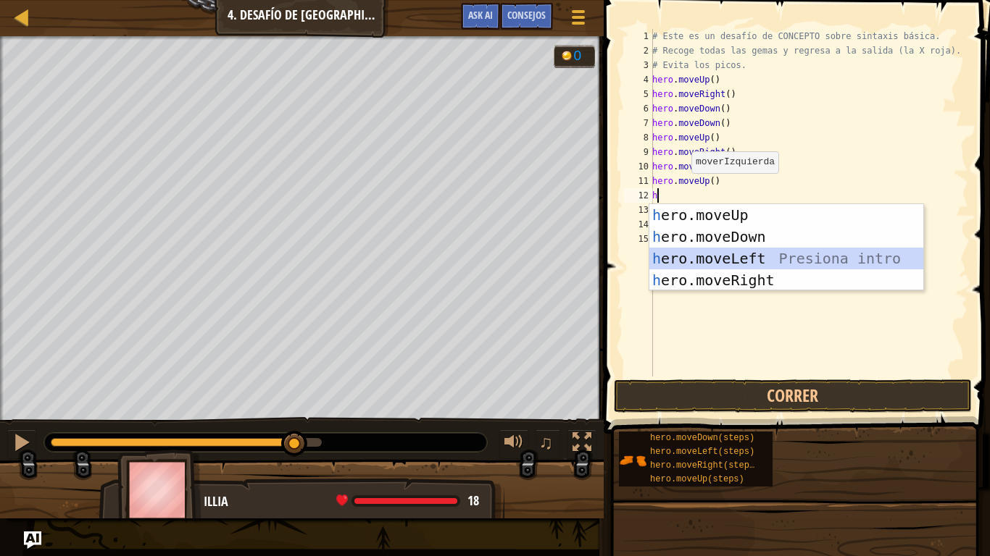
click at [703, 254] on div "h ero.moveUp Presiona intro h ero.moveDown Presiona intro h ero.moveLeft Presio…" at bounding box center [786, 269] width 274 height 130
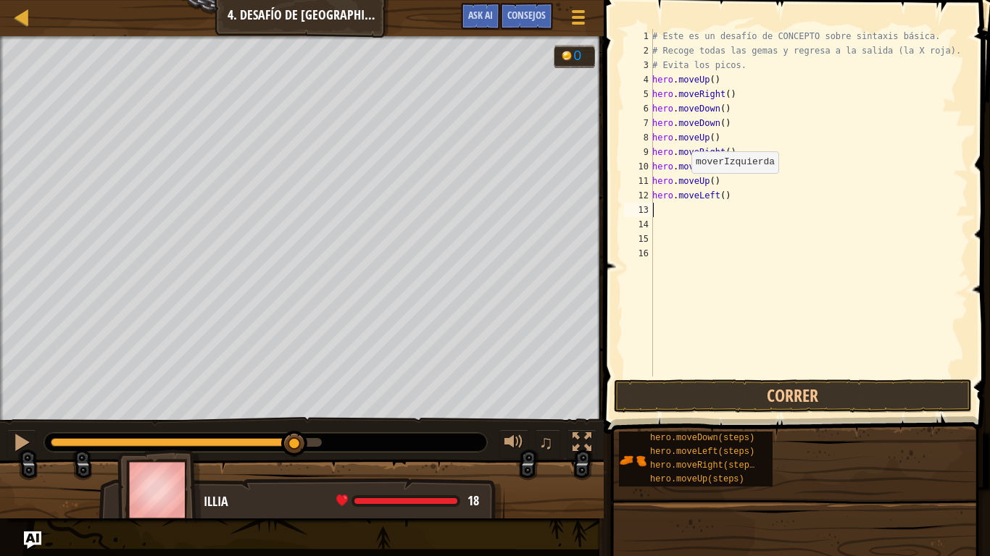
type textarea "h"
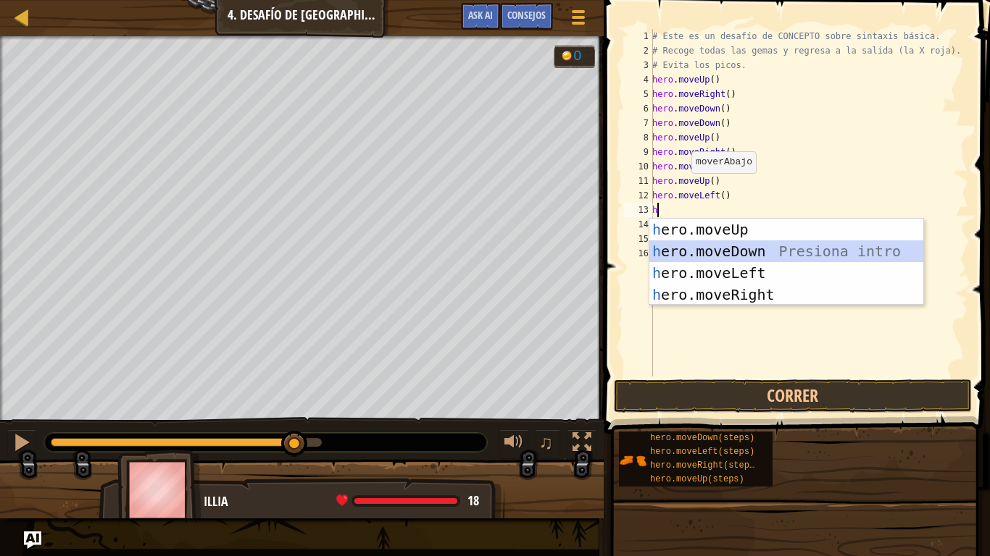
click at [706, 256] on div "h ero.moveUp Presiona intro h ero.moveDown Presiona intro h ero.moveLeft Presio…" at bounding box center [786, 284] width 274 height 130
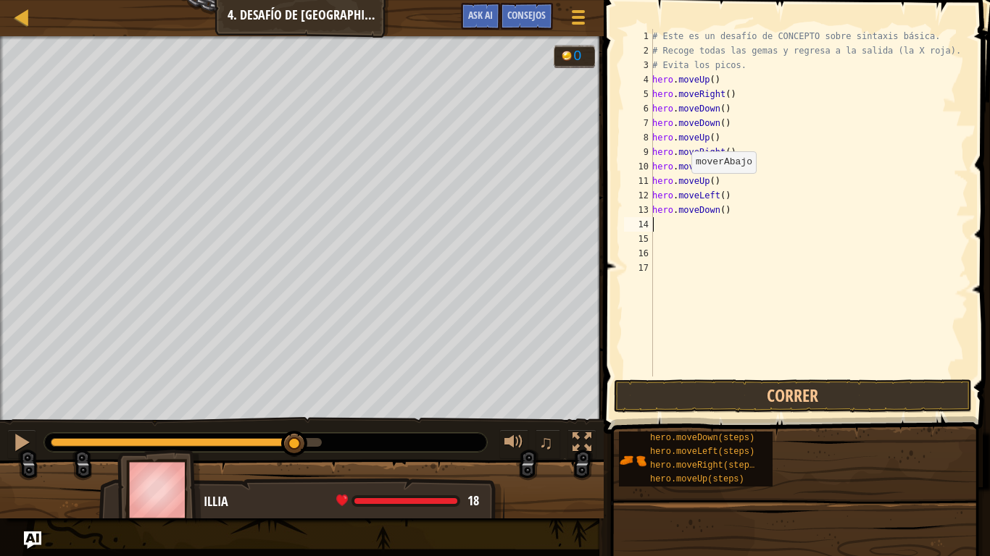
type textarea "h"
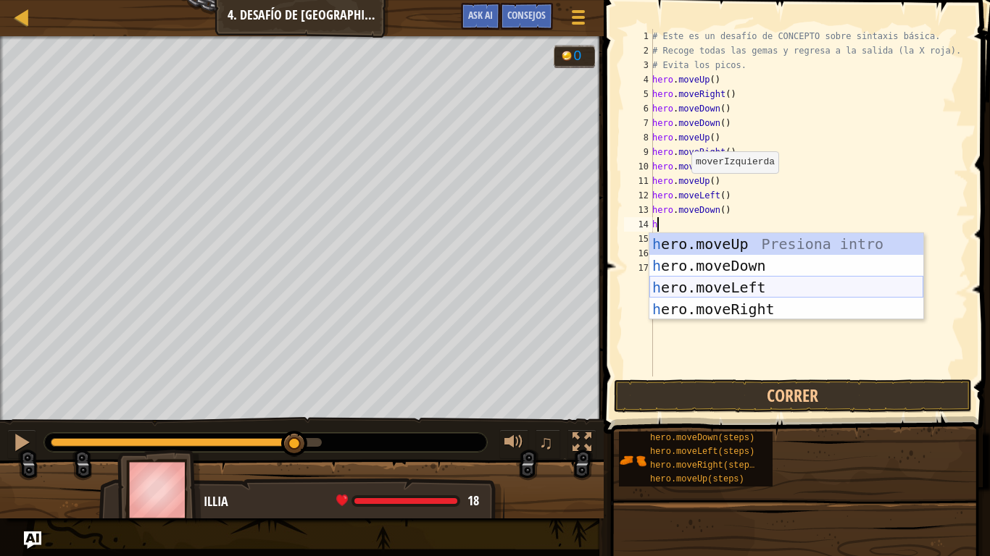
click at [716, 288] on div "h ero.moveUp Presiona intro h ero.moveDown Presiona intro h ero.moveLeft Presio…" at bounding box center [786, 298] width 274 height 130
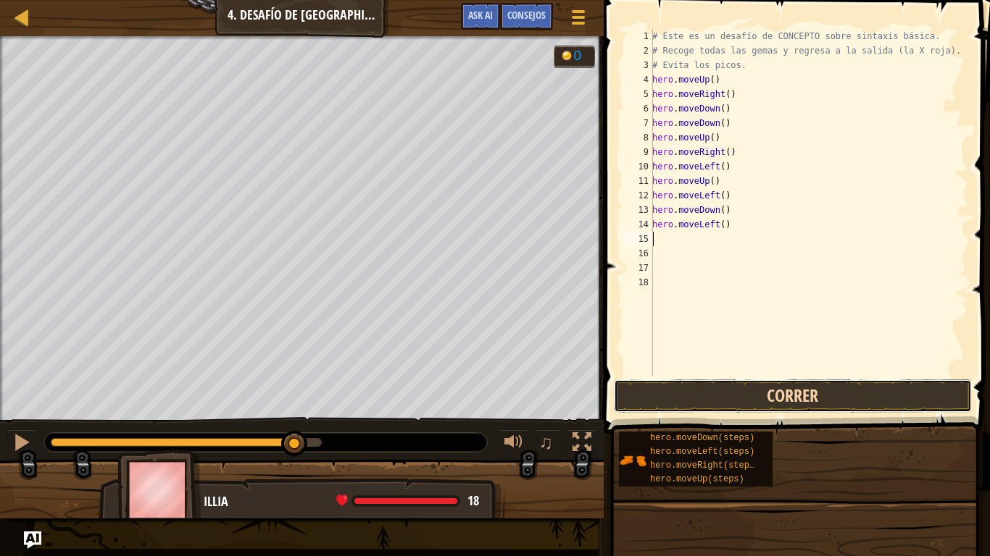
click at [706, 392] on button "Correr" at bounding box center [793, 396] width 358 height 33
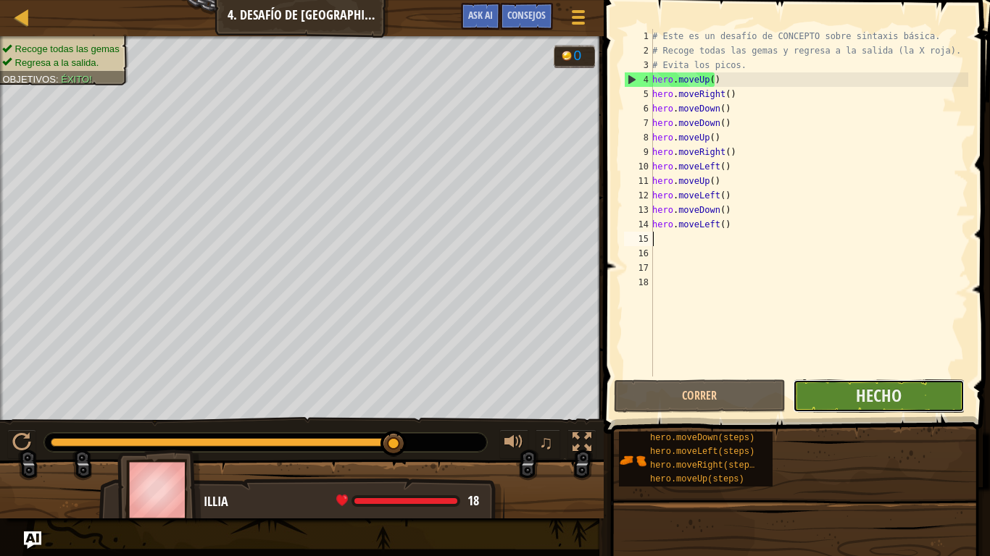
click at [832, 397] on button "Hecho" at bounding box center [879, 396] width 172 height 33
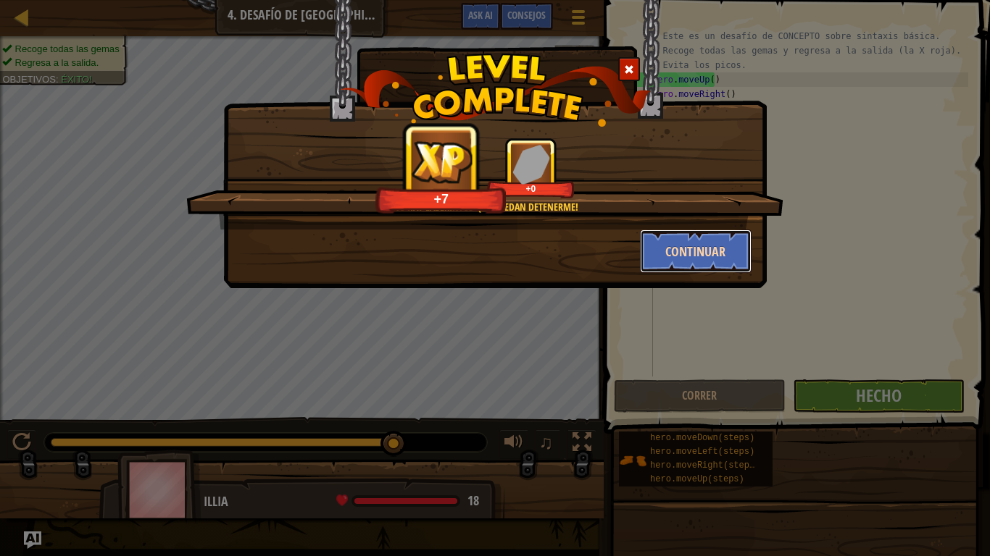
click at [715, 244] on button "Continuar" at bounding box center [696, 251] width 112 height 43
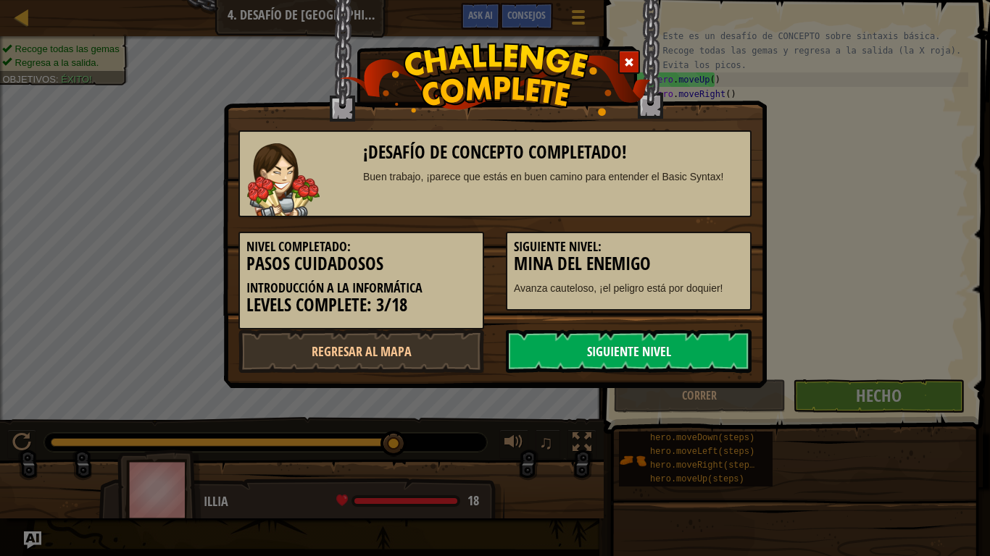
click at [643, 354] on link "Siguiente nivel" at bounding box center [629, 351] width 246 height 43
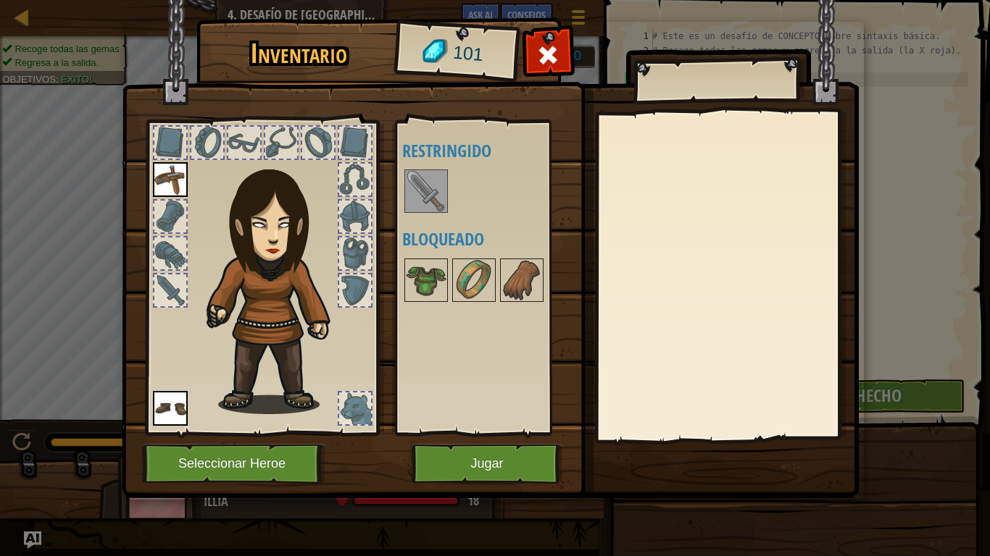
click at [428, 178] on img at bounding box center [426, 191] width 41 height 41
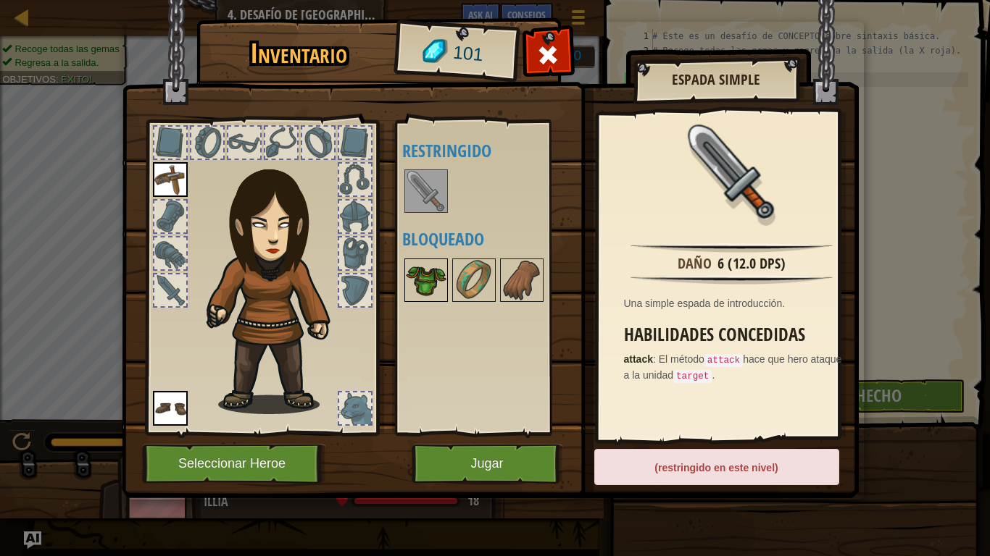
click at [440, 276] on img at bounding box center [426, 280] width 41 height 41
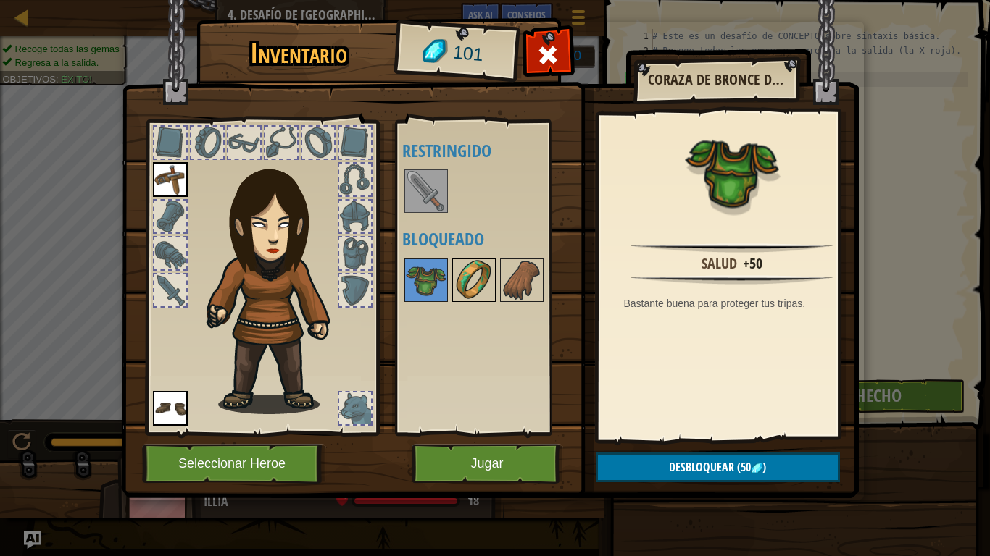
click at [465, 290] on img at bounding box center [474, 280] width 41 height 41
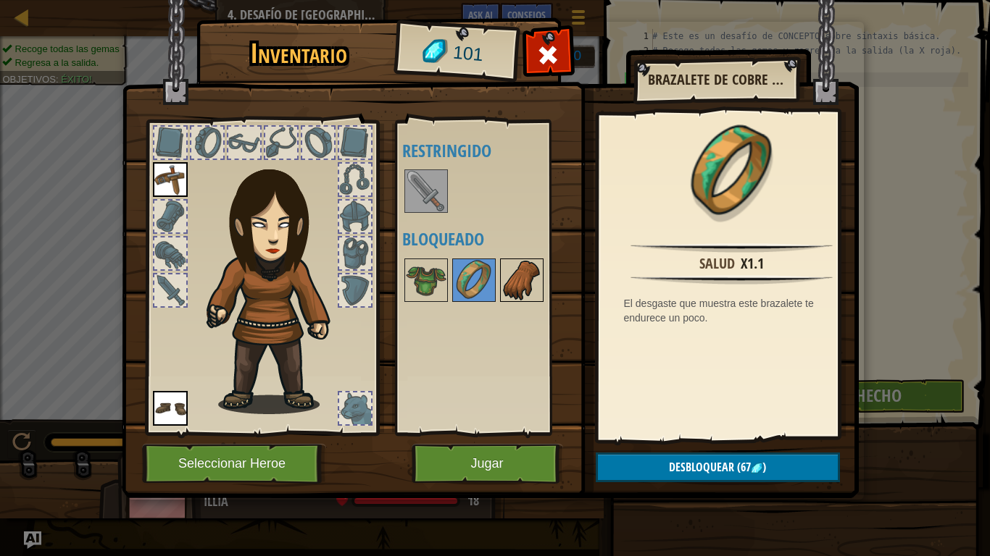
click at [509, 278] on img at bounding box center [521, 280] width 41 height 41
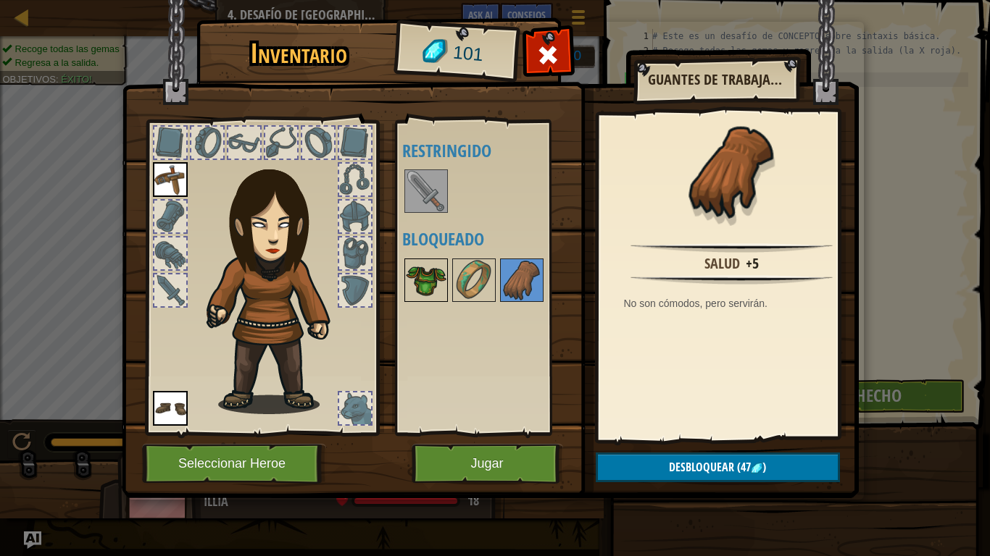
click at [421, 271] on img at bounding box center [426, 280] width 41 height 41
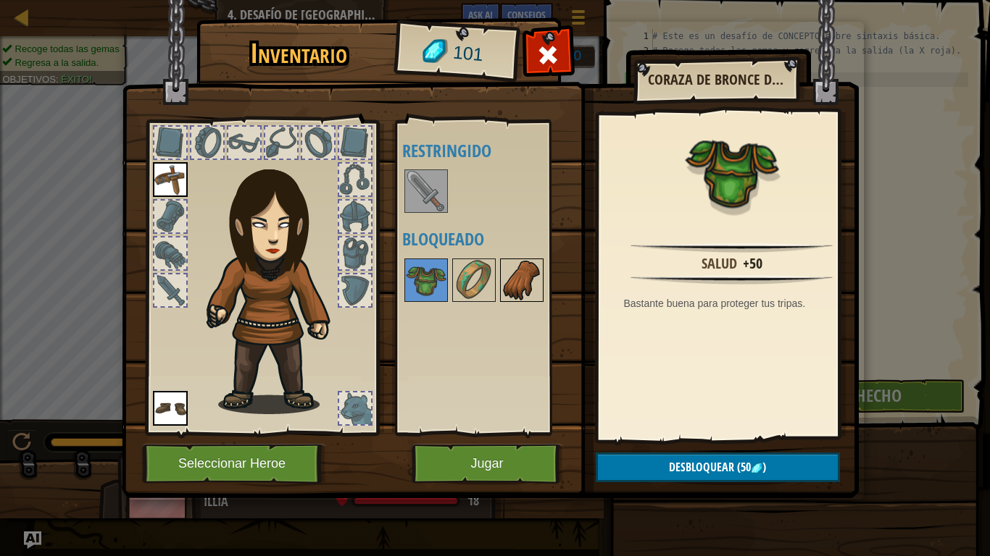
click at [514, 289] on img at bounding box center [521, 280] width 41 height 41
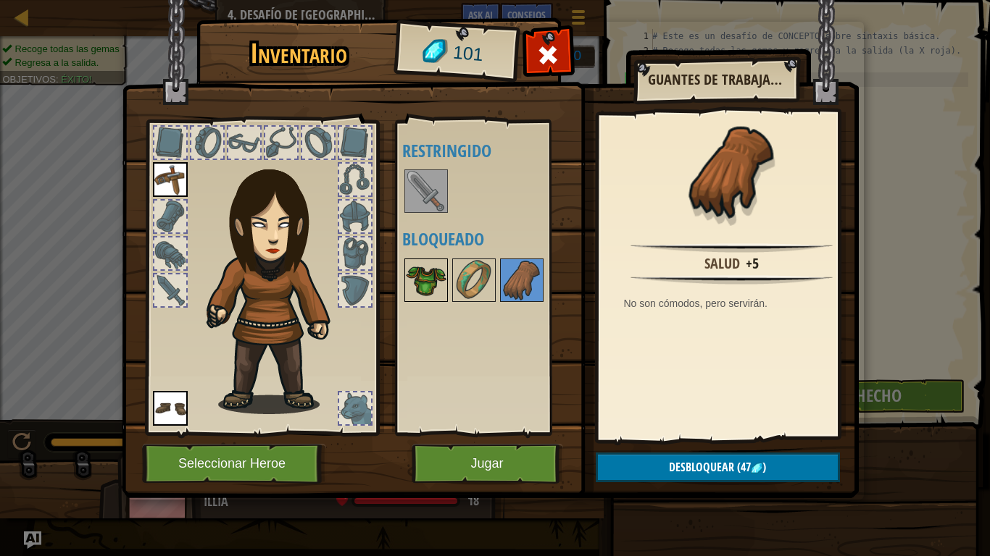
click at [431, 285] on img at bounding box center [426, 280] width 41 height 41
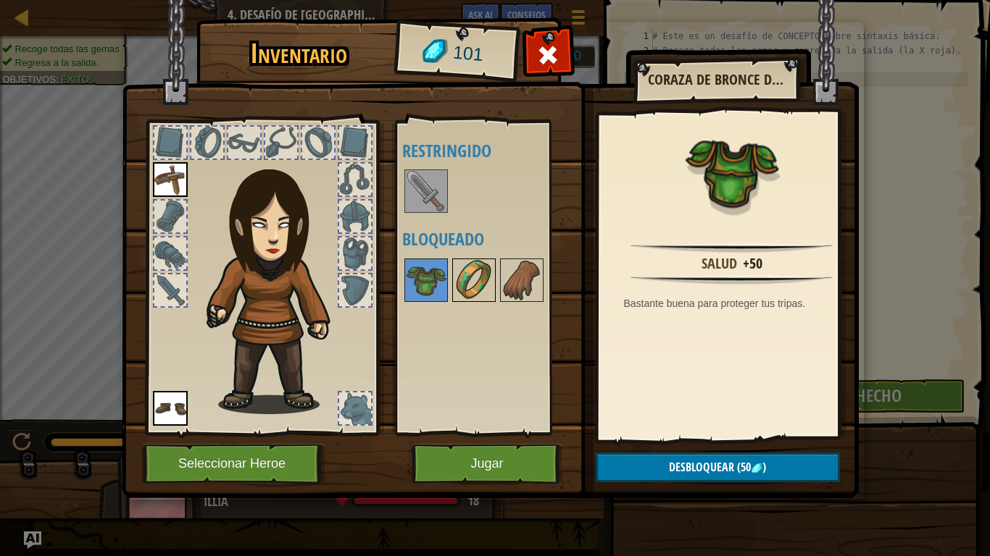
click at [472, 296] on img at bounding box center [474, 280] width 41 height 41
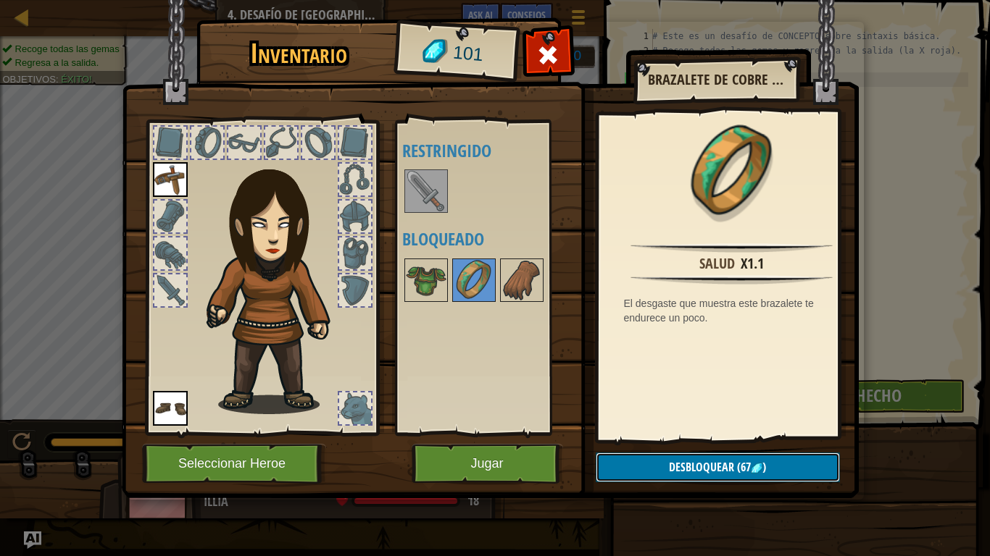
click at [777, 458] on button "Desbloquear (67 )" at bounding box center [718, 468] width 244 height 30
click at [709, 458] on button "Confirmar" at bounding box center [718, 468] width 244 height 30
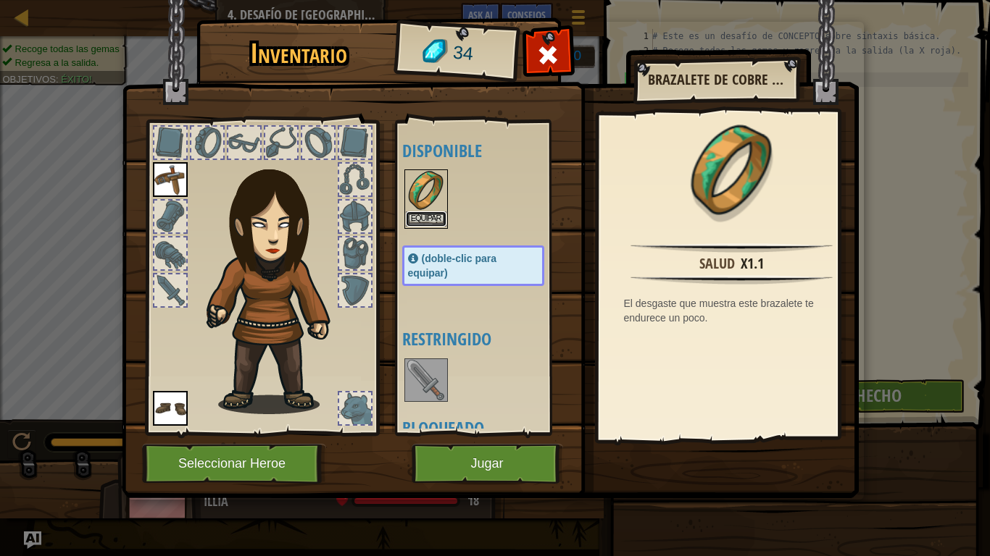
click at [425, 218] on button "Equipar" at bounding box center [426, 219] width 41 height 15
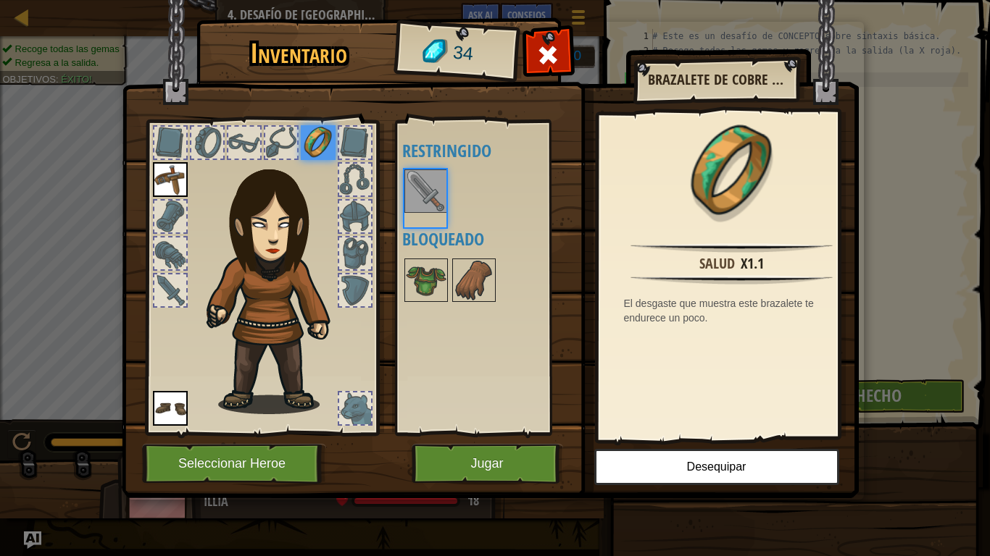
click at [425, 218] on div "Disponible Equipar [GEOGRAPHIC_DATA] Equipar (doble-clic para equipar) Restring…" at bounding box center [487, 278] width 171 height 302
click at [436, 280] on img at bounding box center [426, 280] width 41 height 41
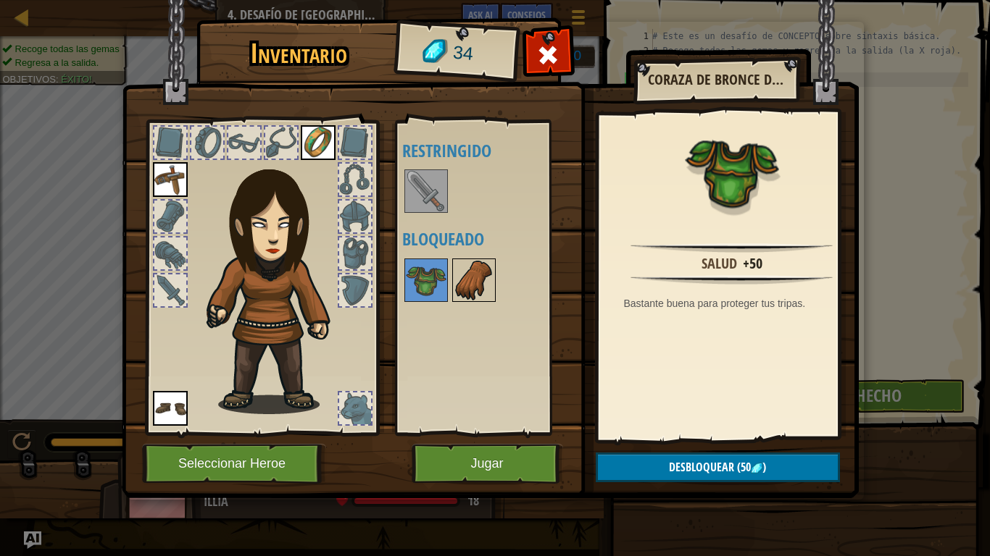
click at [477, 274] on img at bounding box center [474, 280] width 41 height 41
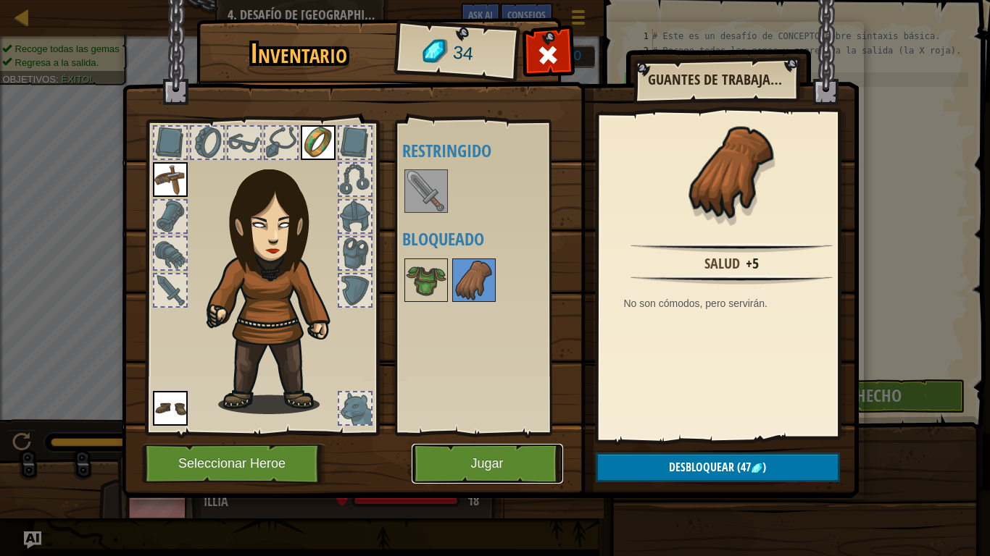
click at [454, 456] on button "Jugar" at bounding box center [487, 464] width 151 height 40
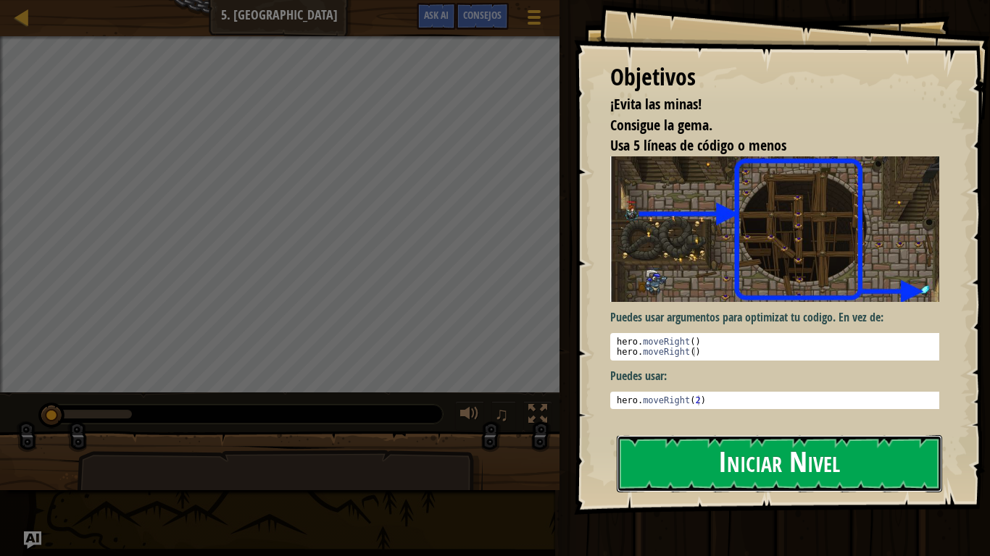
click at [748, 458] on button "Iniciar Nivel" at bounding box center [779, 463] width 325 height 57
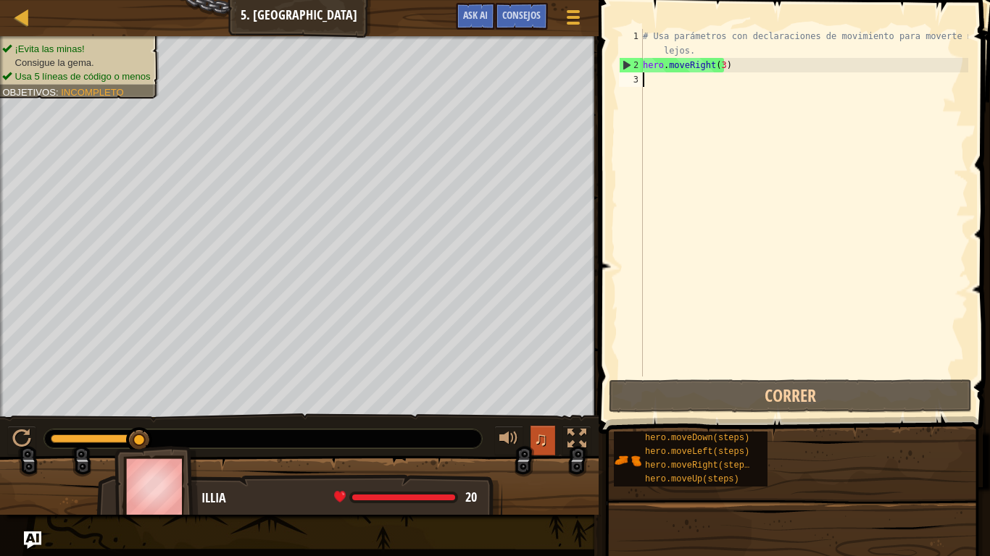
click at [550, 439] on button "♫" at bounding box center [542, 441] width 25 height 30
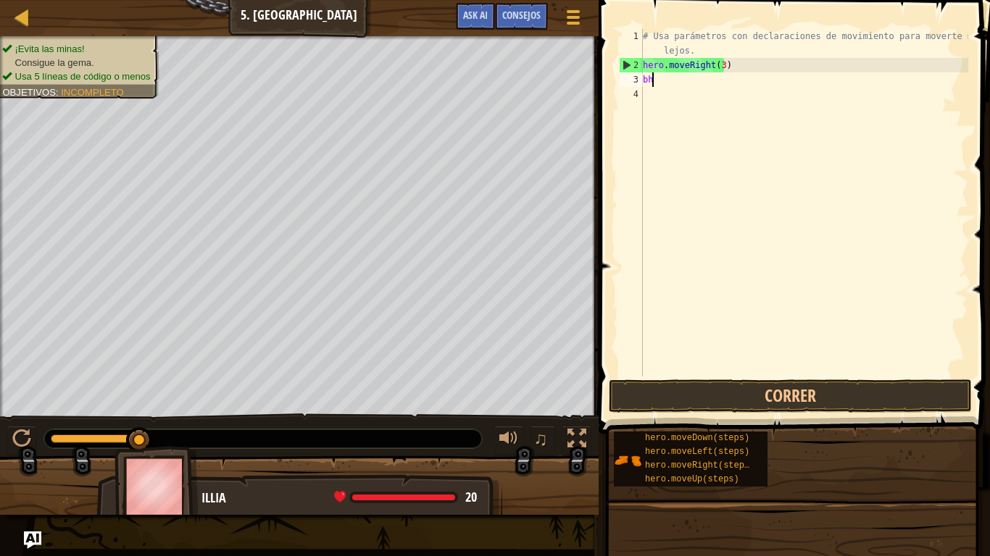
scroll to position [7, 0]
type textarea "b"
type textarea "h"
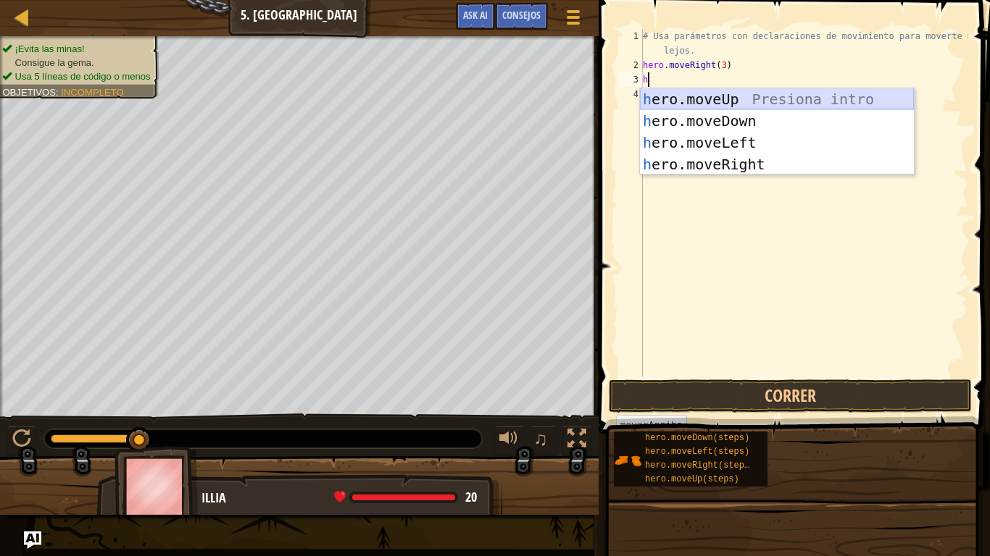
click at [716, 93] on div "h ero.moveUp Presiona intro h ero.moveDown Presiona intro h ero.moveLeft Presio…" at bounding box center [777, 153] width 274 height 130
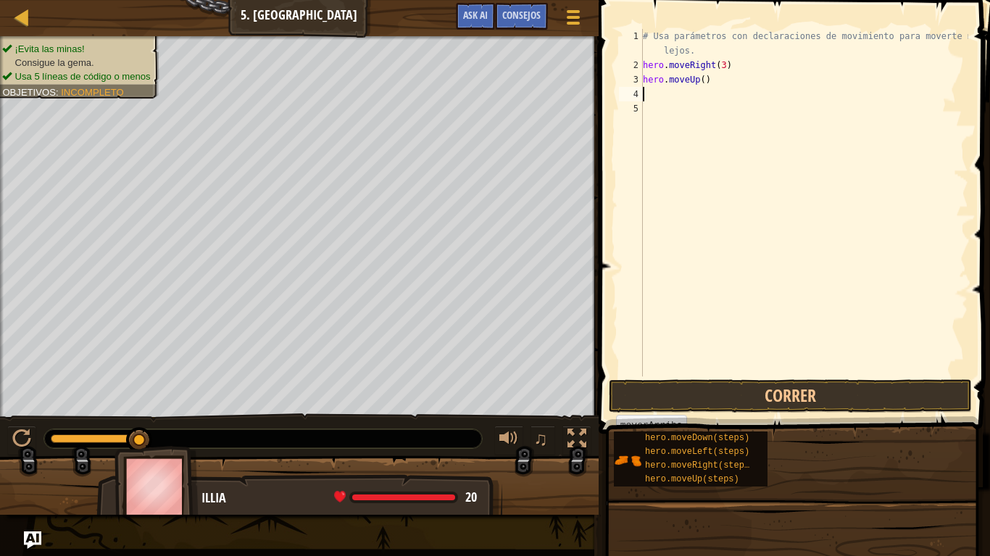
type textarea "h"
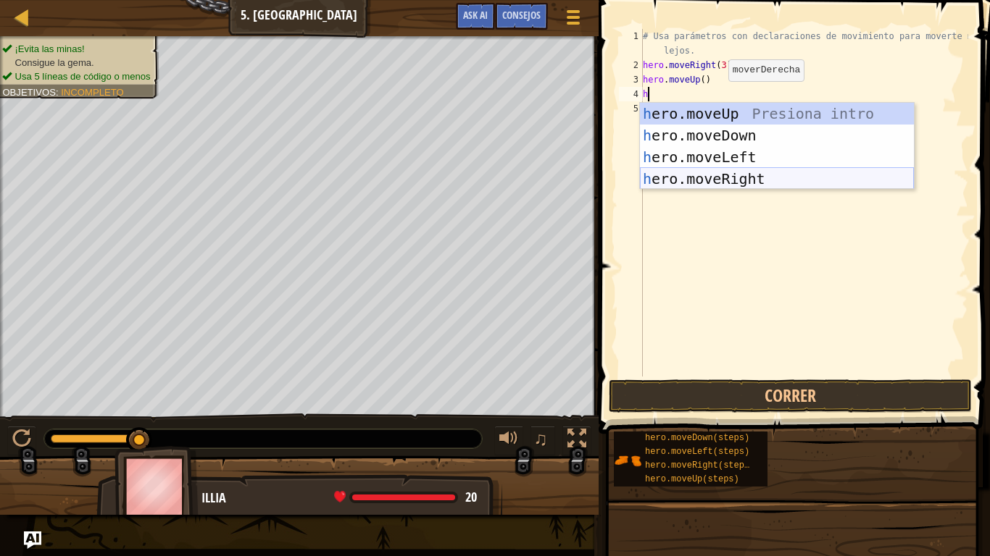
click at [745, 175] on div "h ero.moveUp Presiona intro h ero.moveDown Presiona intro h ero.moveLeft Presio…" at bounding box center [777, 168] width 274 height 130
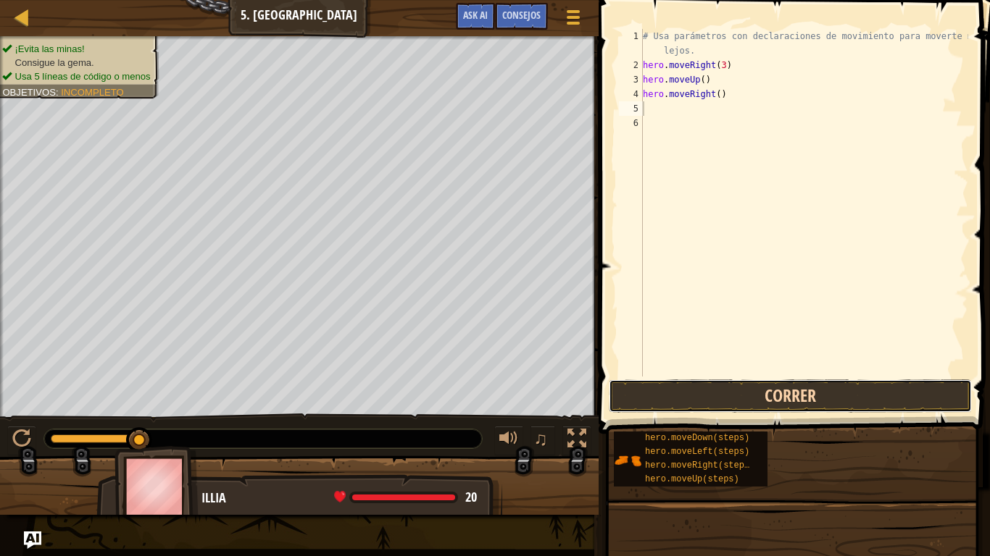
click at [688, 391] on button "Correr" at bounding box center [790, 396] width 363 height 33
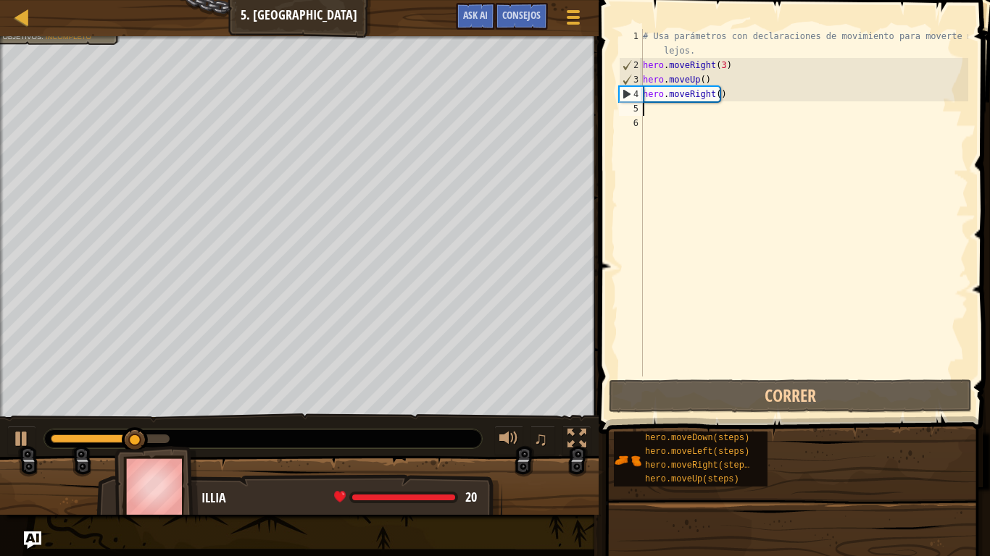
type textarea "h"
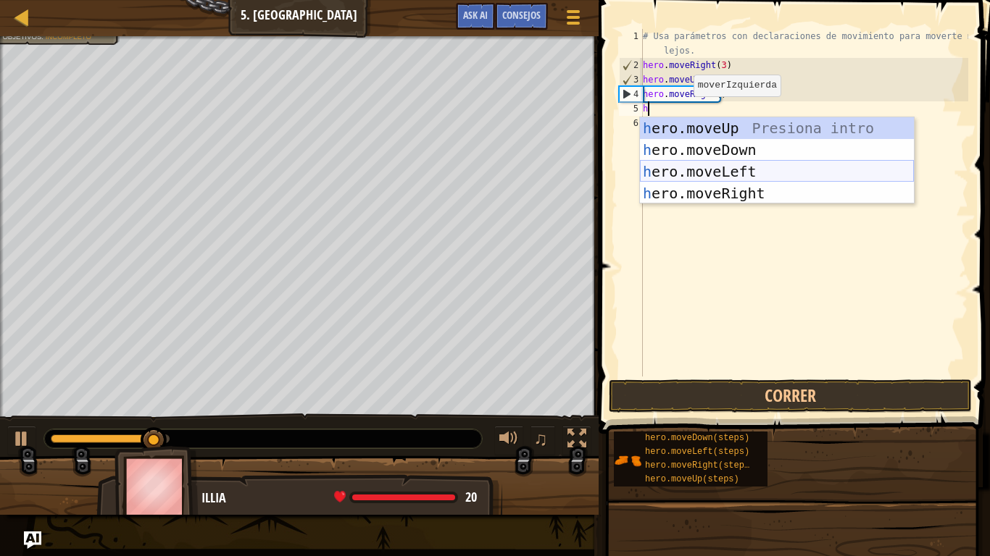
click at [709, 156] on div "h ero.moveUp Presiona intro h ero.moveDown Presiona intro h ero.moveLeft Presio…" at bounding box center [777, 182] width 274 height 130
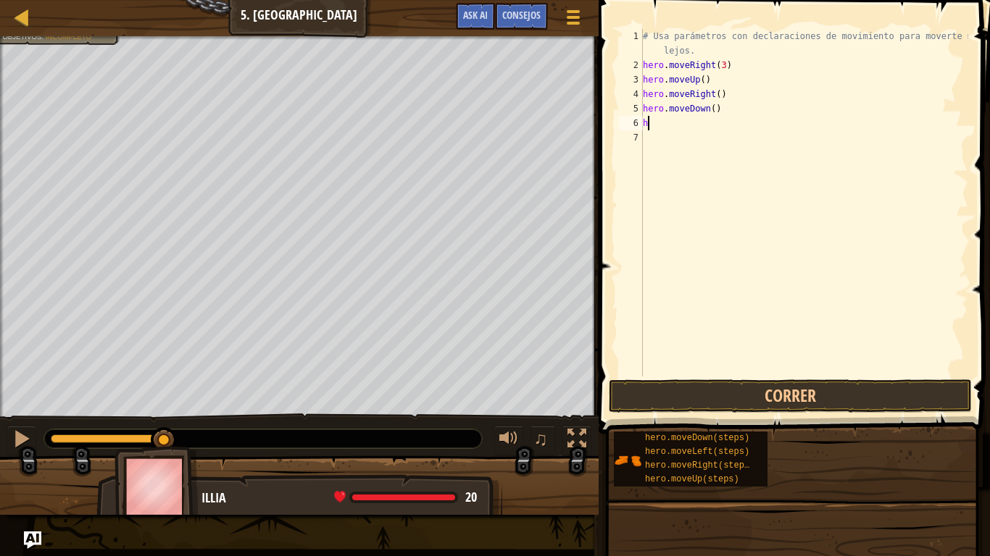
type textarea "h"
click at [709, 107] on div "# Usa parámetros con declaraciones de movimiento para moverte más lejos. hero .…" at bounding box center [804, 224] width 328 height 391
type textarea "hero.moveDown(3)"
click at [673, 130] on div "# Usa parámetros con declaraciones de movimiento para moverte más lejos. hero .…" at bounding box center [804, 224] width 328 height 391
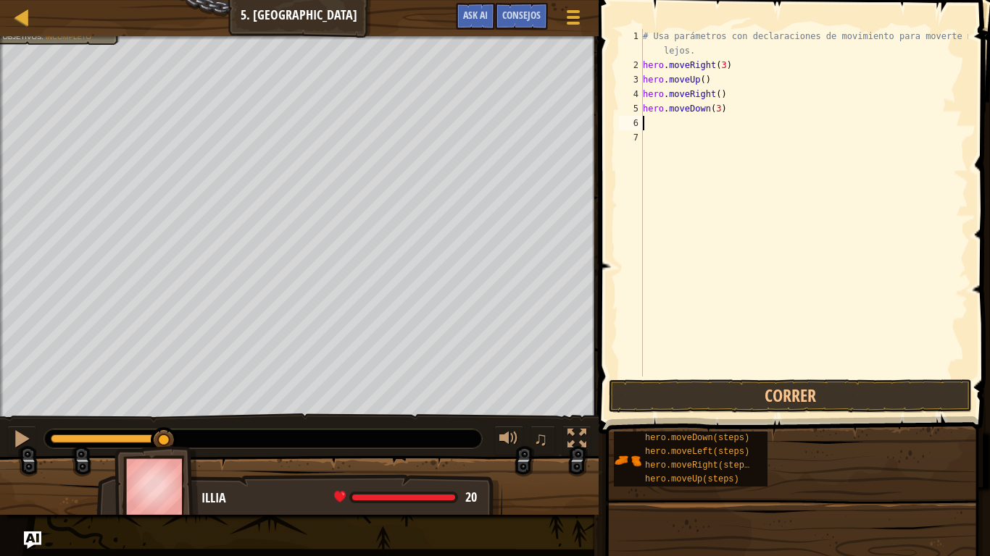
scroll to position [7, 0]
type textarea "h"
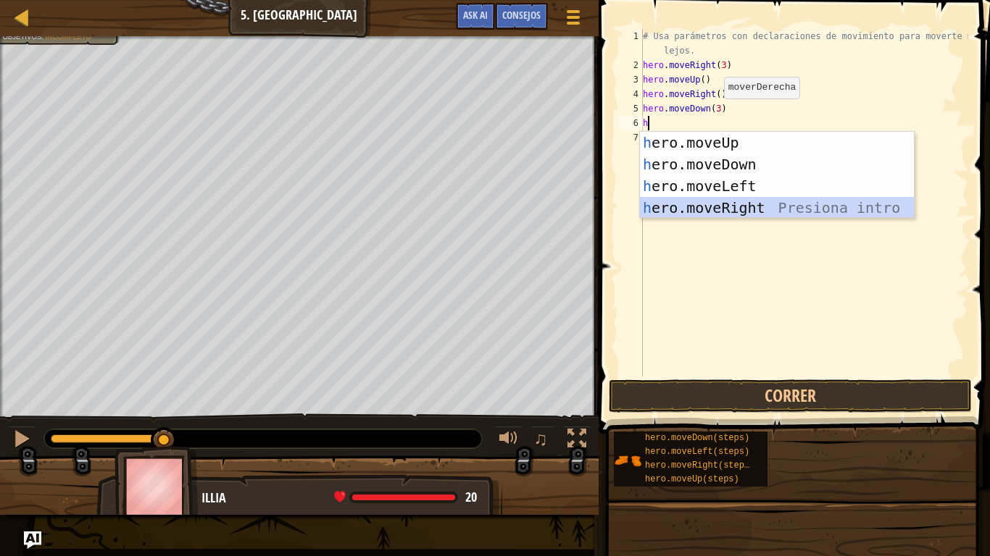
click at [698, 203] on div "h ero.moveUp Presiona intro h ero.moveDown Presiona intro h ero.moveLeft Presio…" at bounding box center [777, 197] width 274 height 130
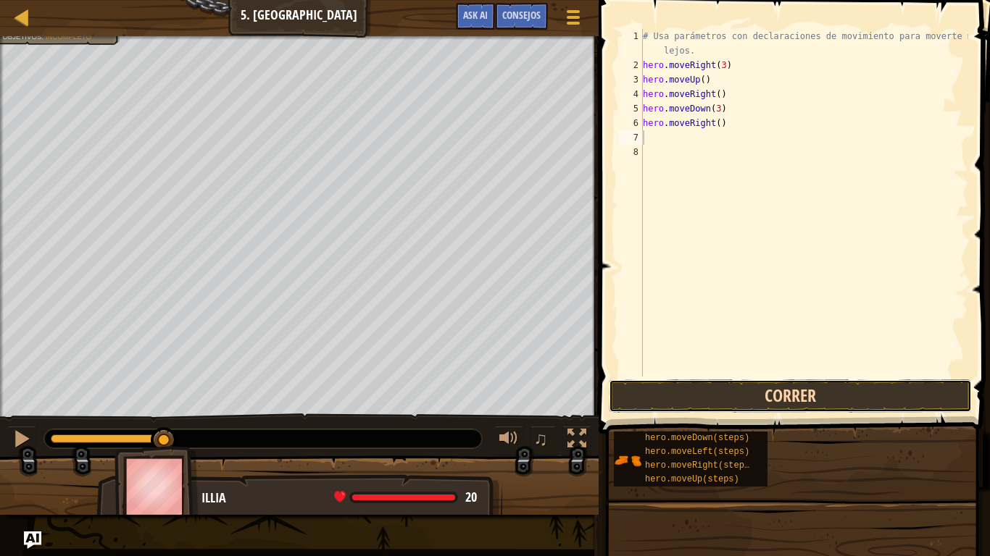
click at [690, 399] on button "Correr" at bounding box center [790, 396] width 363 height 33
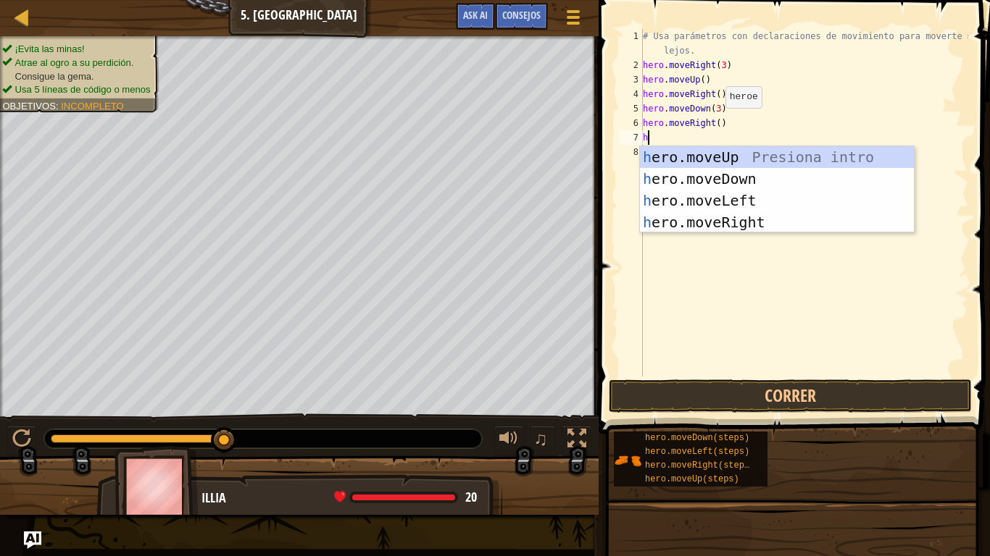
click at [713, 122] on div "# Usa parámetros con declaraciones de movimiento para moverte más lejos. hero .…" at bounding box center [804, 224] width 328 height 391
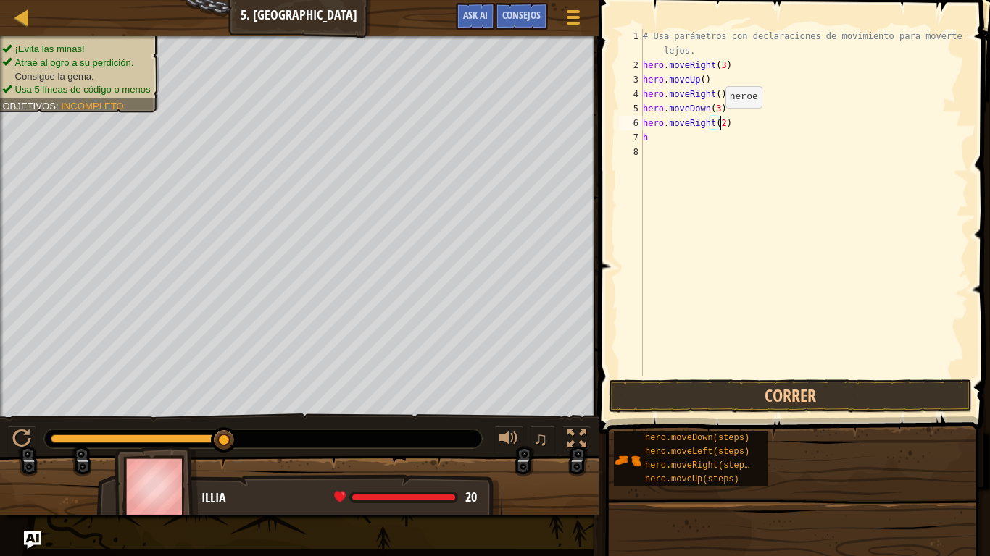
scroll to position [7, 6]
click at [746, 387] on button "Correr" at bounding box center [790, 396] width 363 height 33
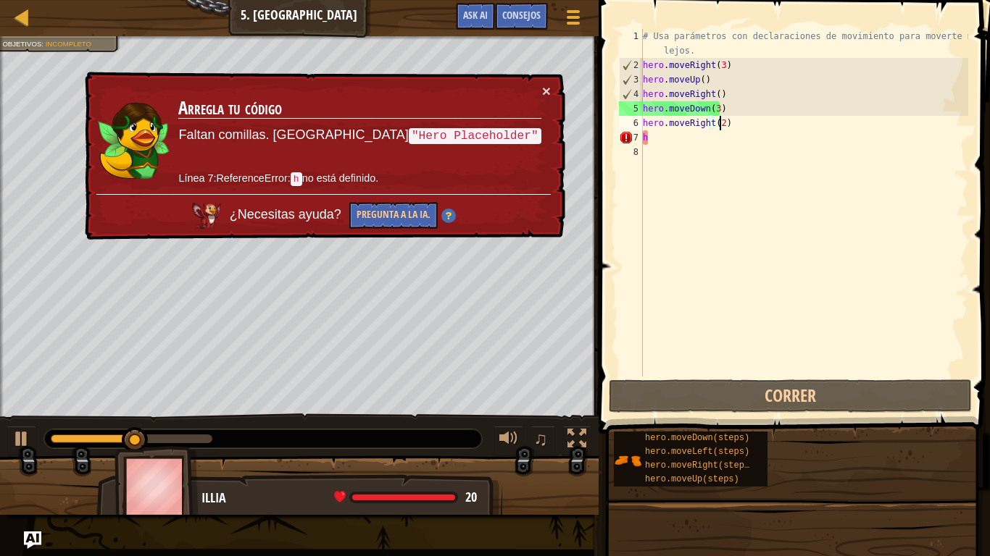
click at [656, 138] on div "# Usa parámetros con declaraciones de movimiento para moverte más lejos. hero .…" at bounding box center [804, 224] width 328 height 391
type textarea "h"
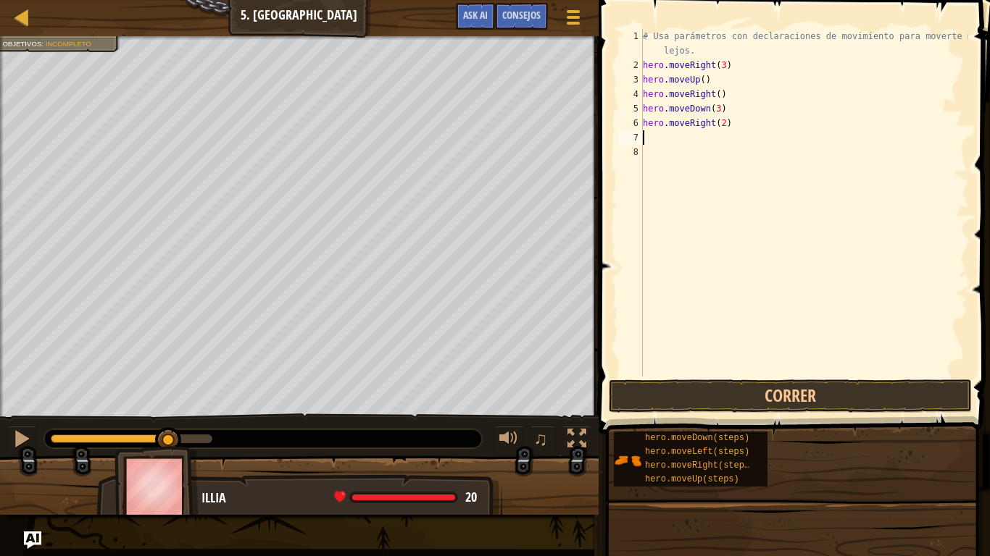
click at [706, 246] on div "# Usa parámetros con declaraciones de movimiento para moverte más lejos. hero .…" at bounding box center [804, 224] width 328 height 391
click at [752, 385] on button "Correr" at bounding box center [790, 396] width 363 height 33
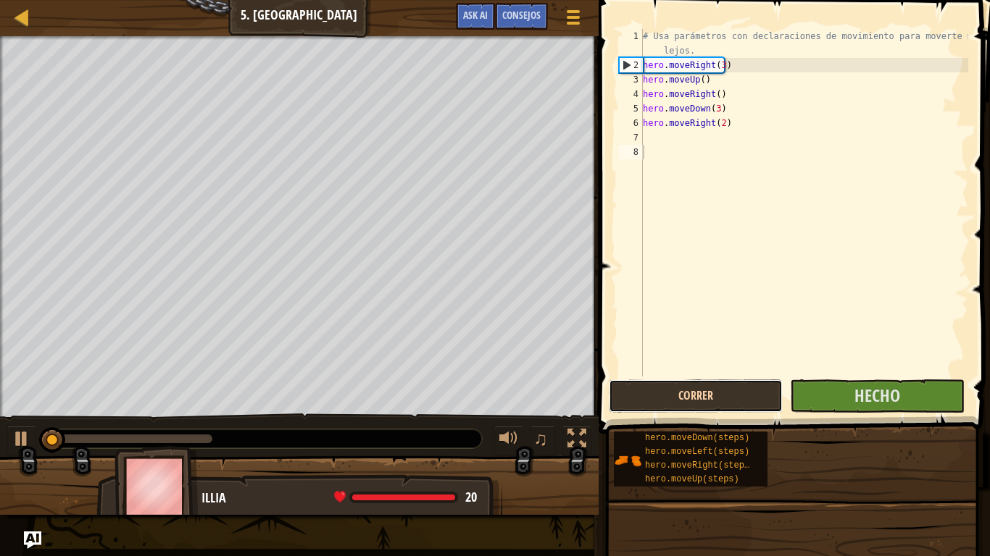
click at [752, 385] on button "Correr" at bounding box center [696, 396] width 174 height 33
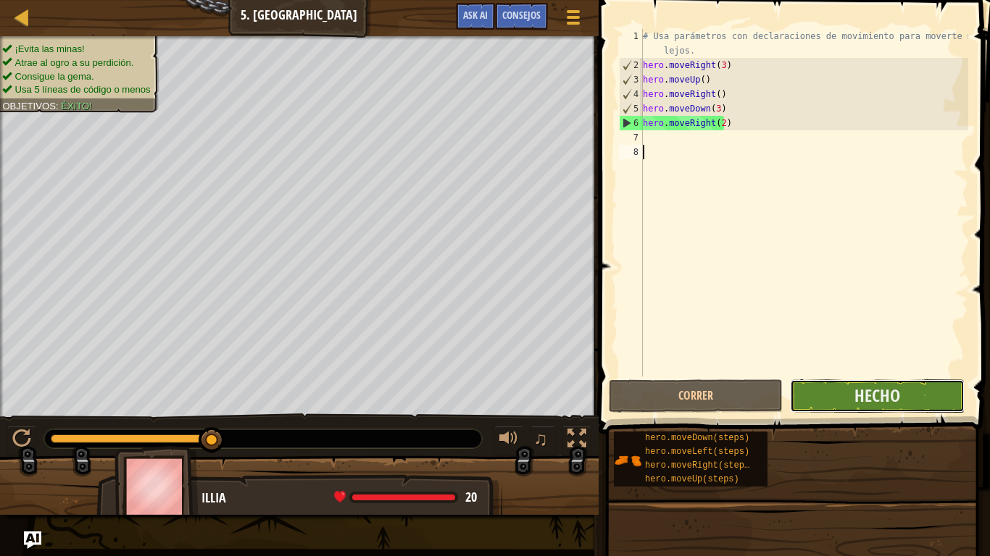
click at [948, 388] on button "Hecho" at bounding box center [877, 396] width 174 height 33
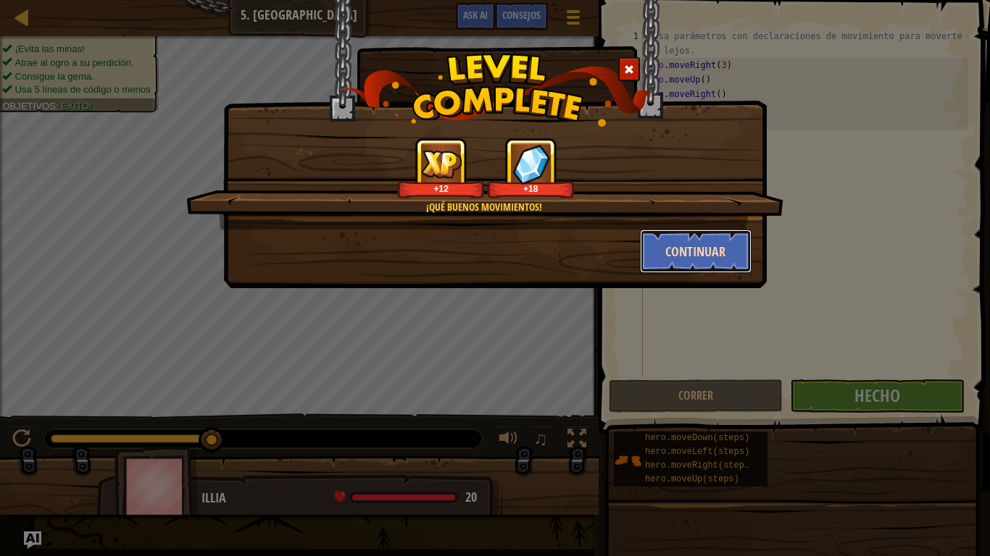
click at [729, 252] on button "Continuar" at bounding box center [696, 251] width 112 height 43
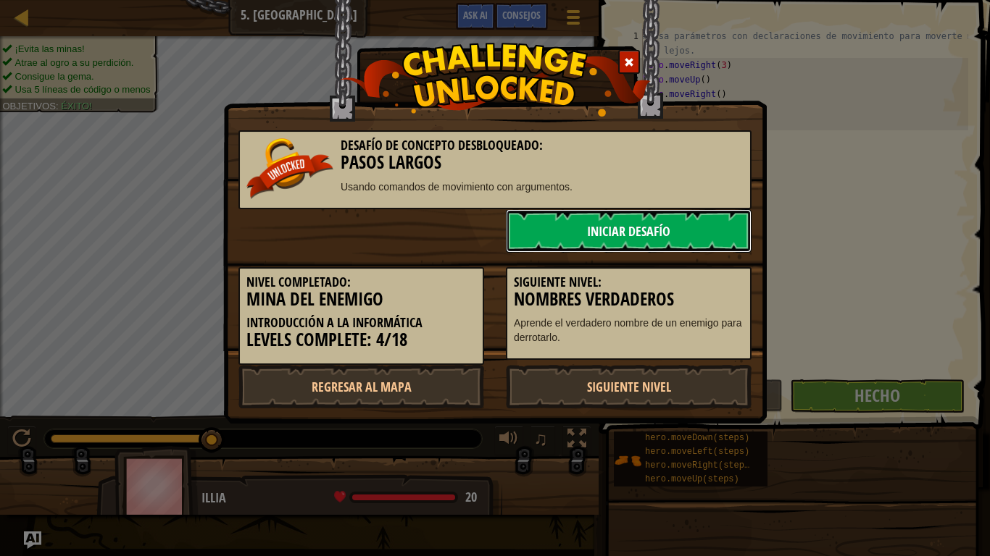
click at [677, 229] on link "Iniciar Desafío" at bounding box center [629, 230] width 246 height 43
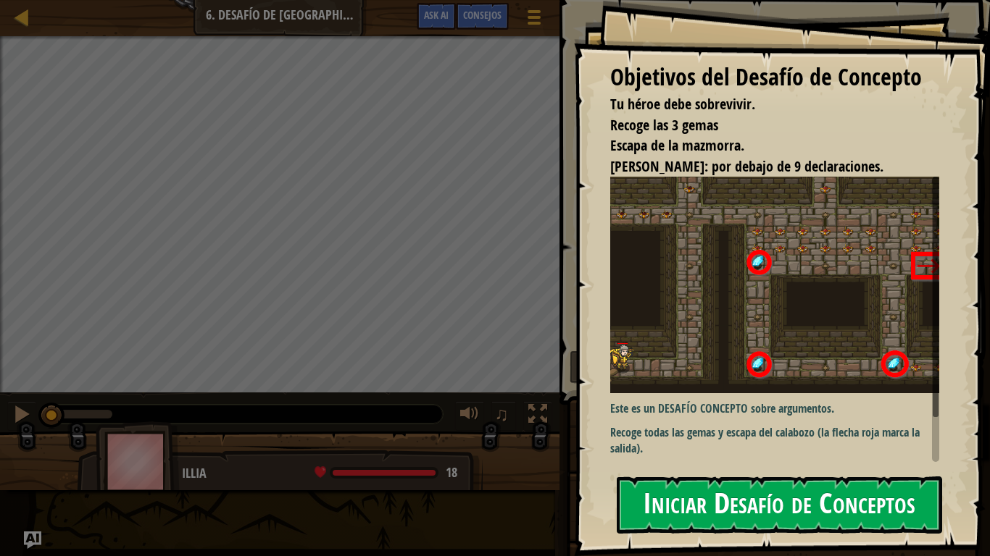
click at [692, 458] on button "Iniciar Desafío de Conceptos" at bounding box center [779, 505] width 325 height 57
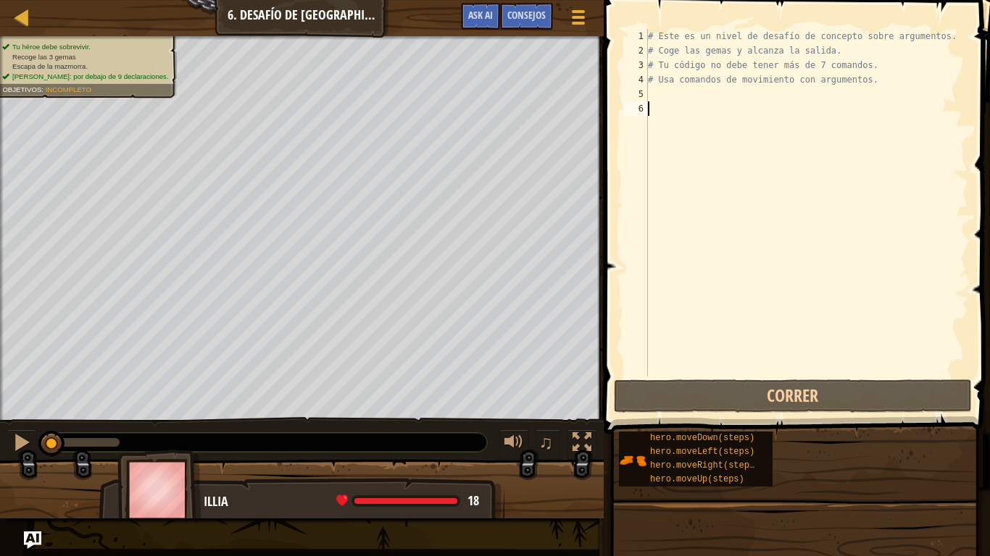
click at [651, 88] on div "# Este es un nivel de desafío de concepto sobre argumentos. # Coge las gemas y …" at bounding box center [806, 217] width 323 height 377
type textarea "h"
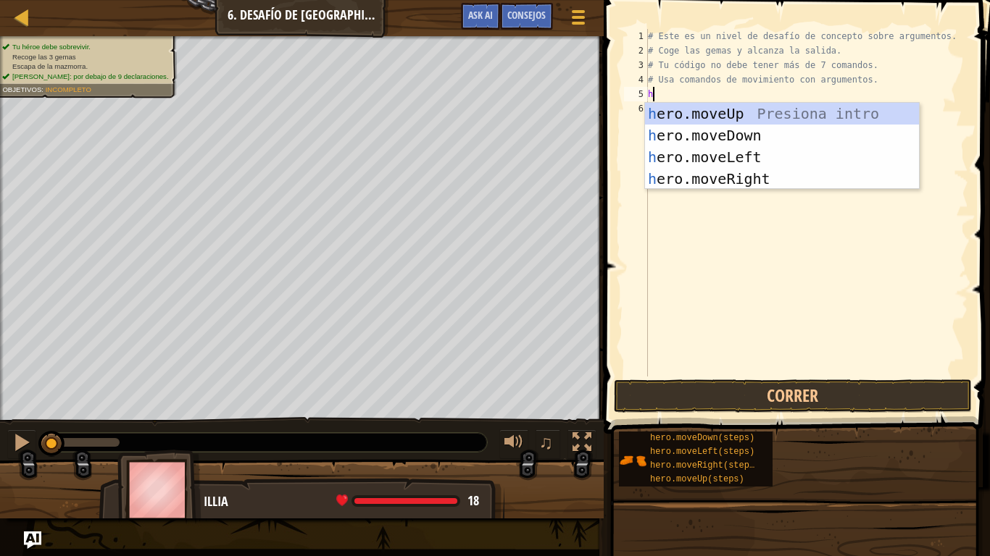
scroll to position [7, 0]
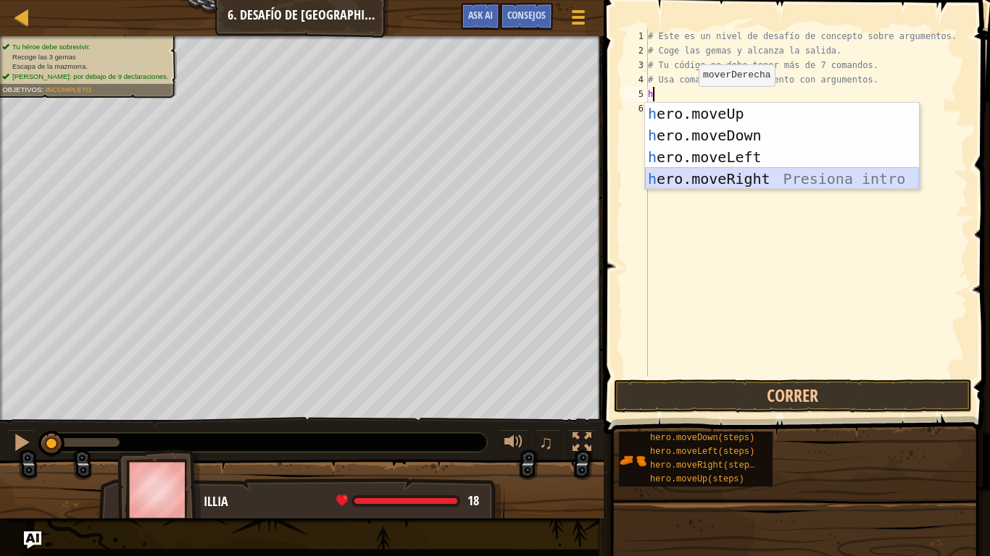
click at [760, 179] on div "h ero.moveUp Presiona intro h ero.moveDown Presiona intro h ero.moveLeft Presio…" at bounding box center [782, 168] width 274 height 130
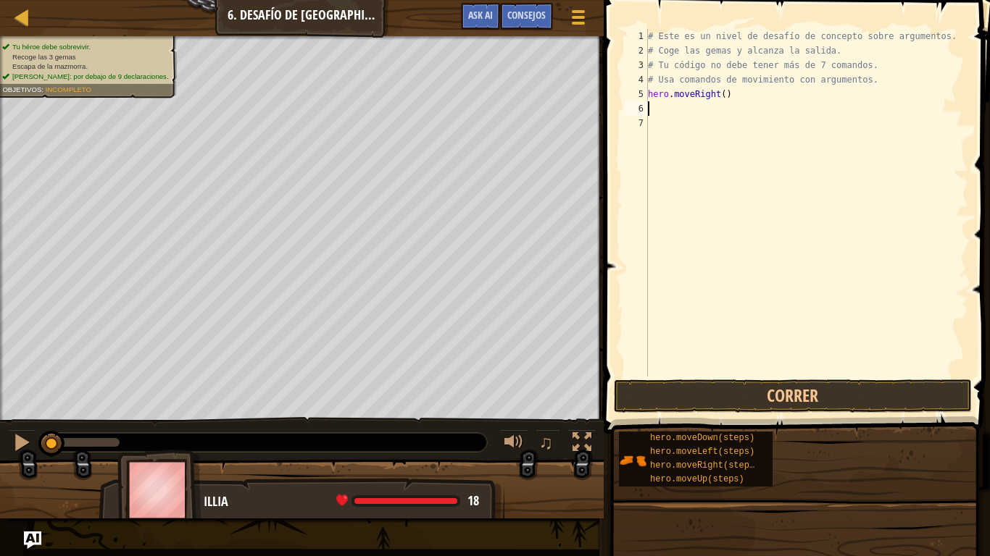
type textarea "h"
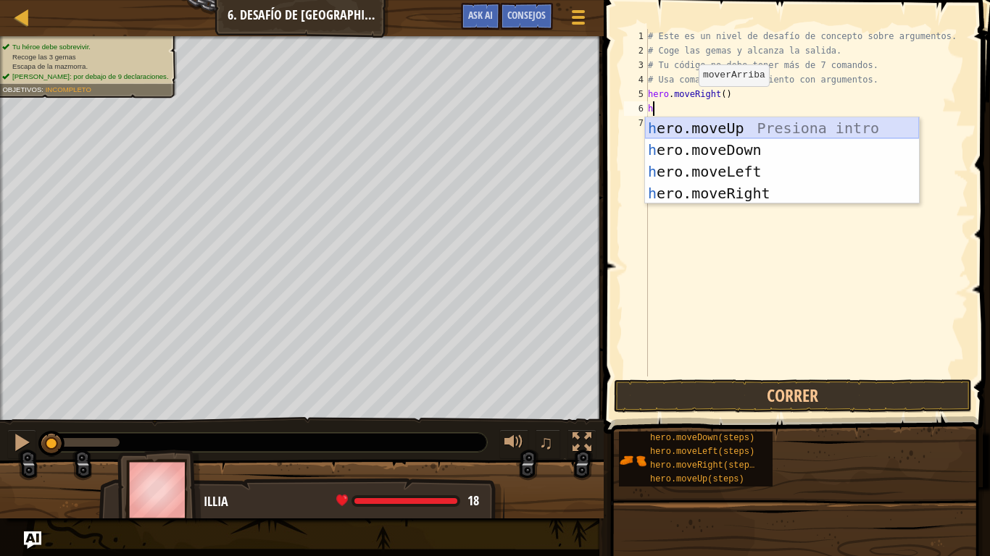
click at [754, 124] on div "h ero.moveUp Presiona intro h ero.moveDown Presiona intro h ero.moveLeft Presio…" at bounding box center [782, 182] width 274 height 130
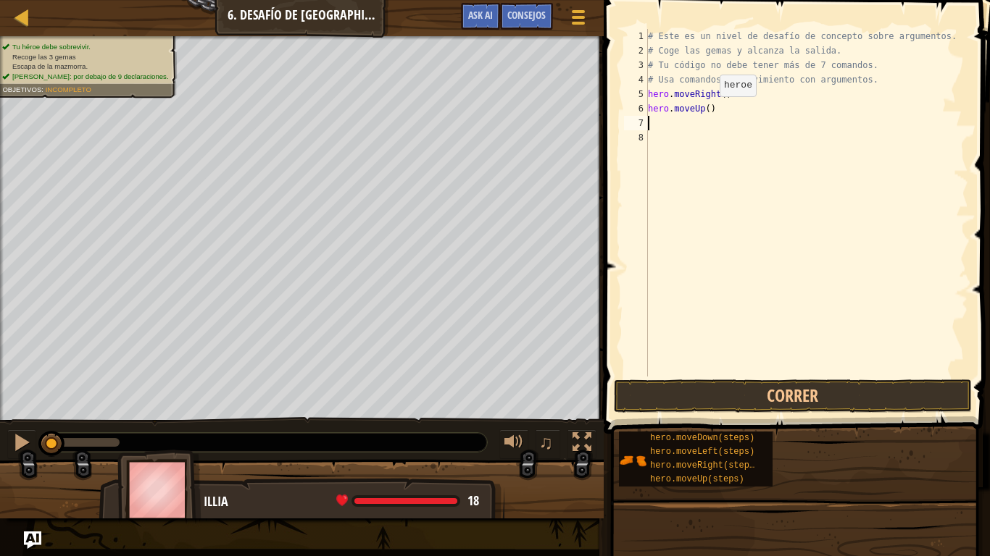
click at [707, 111] on div "# Este es un nivel de desafío de concepto sobre argumentos. # Coge las gemas y …" at bounding box center [806, 217] width 323 height 377
type textarea "hero.moveUp(3)"
click at [719, 109] on div "# Este es un nivel de desafío de concepto sobre argumentos. # Coge las gemas y …" at bounding box center [806, 217] width 323 height 377
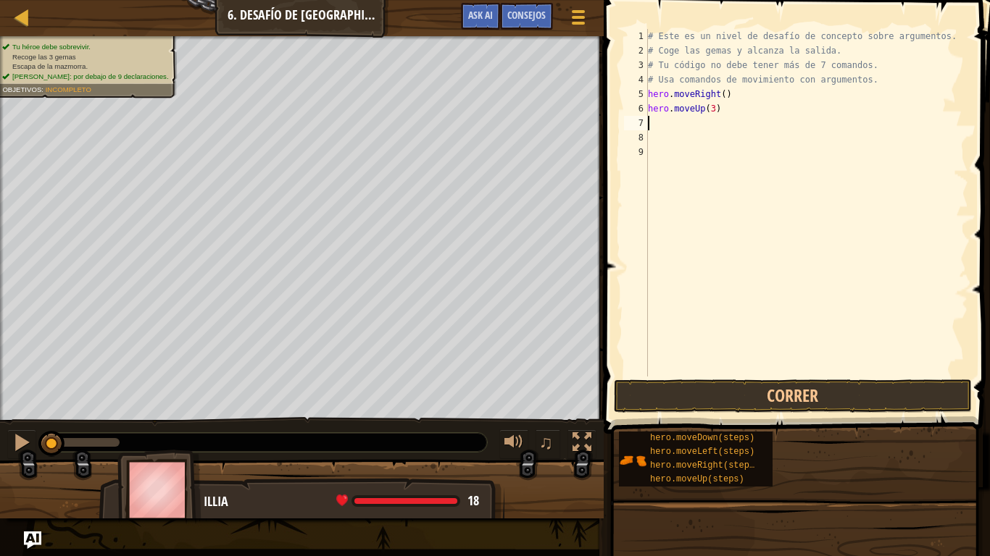
type textarea "h"
click at [722, 125] on div "# Este es un nivel de desafío de concepto sobre argumentos. # Coge las gemas y …" at bounding box center [808, 217] width 319 height 377
type textarea "hero.moveRight(2)"
type textarea "h"
type textarea "y"
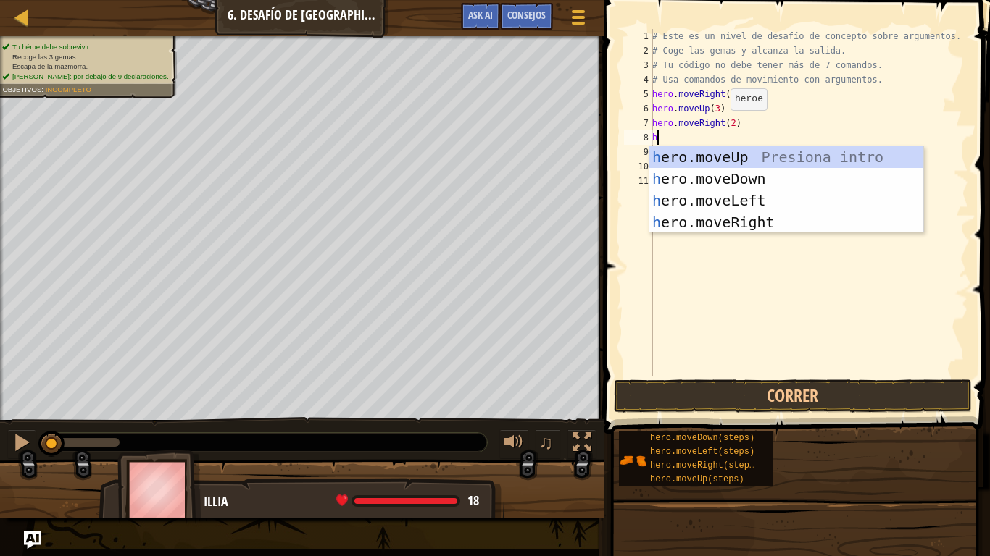
type textarea "h"
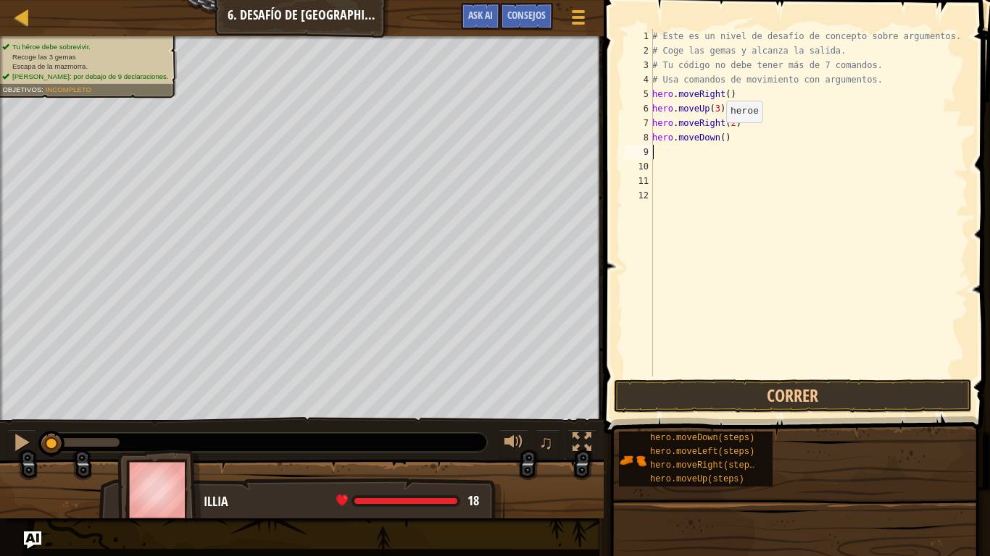
click at [718, 137] on div "# Este es un nivel de desafío de concepto sobre argumentos. # Coge las gemas y …" at bounding box center [808, 217] width 319 height 377
type textarea "hero.moveDown(3)"
click at [761, 406] on button "Correr" at bounding box center [793, 396] width 358 height 33
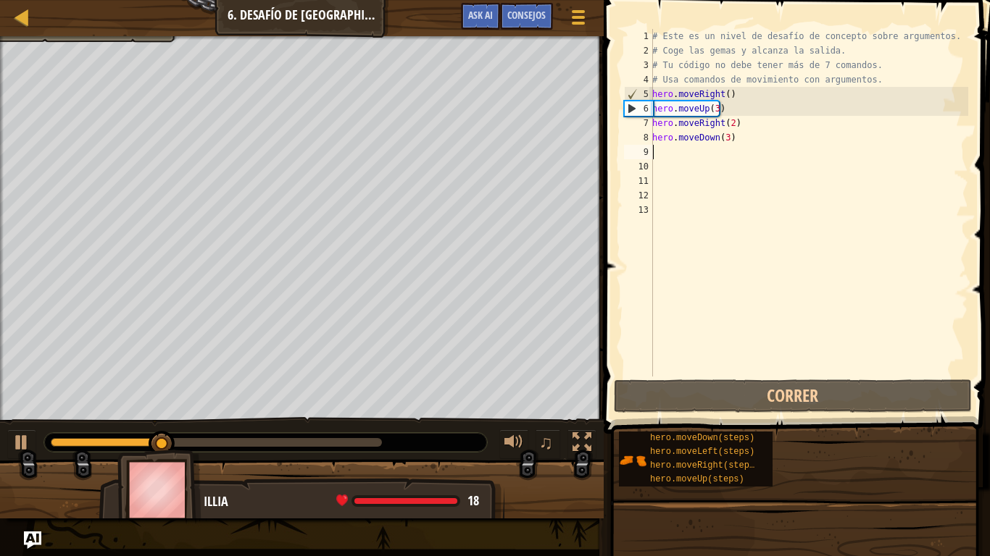
type textarea "h"
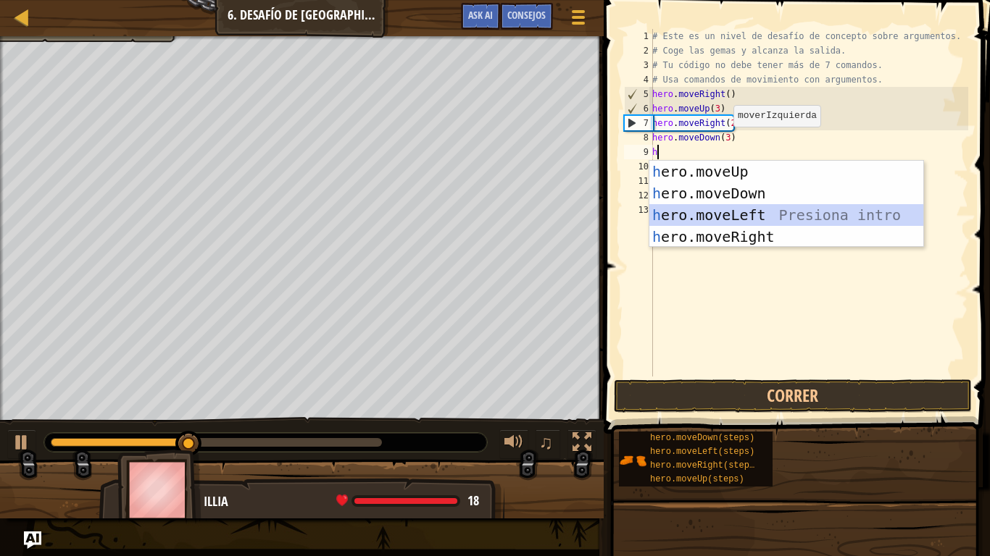
click at [720, 215] on div "h ero.moveUp Presiona intro h ero.moveDown Presiona intro h ero.moveLeft Presio…" at bounding box center [786, 226] width 274 height 130
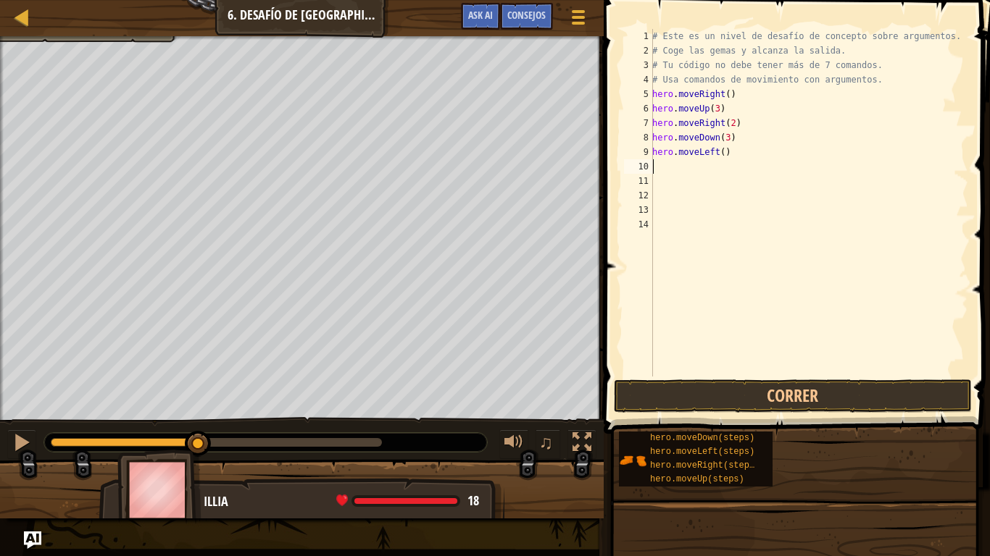
type textarea "h"
click at [707, 164] on div "# Este es un nivel de desafío de concepto sobre argumentos. # Coge las gemas y …" at bounding box center [808, 217] width 319 height 377
type textarea "hero.moveUp(3)"
click at [740, 166] on div "# Este es un nivel de desafío de concepto sobre argumentos. # Coge las gemas y …" at bounding box center [808, 217] width 319 height 377
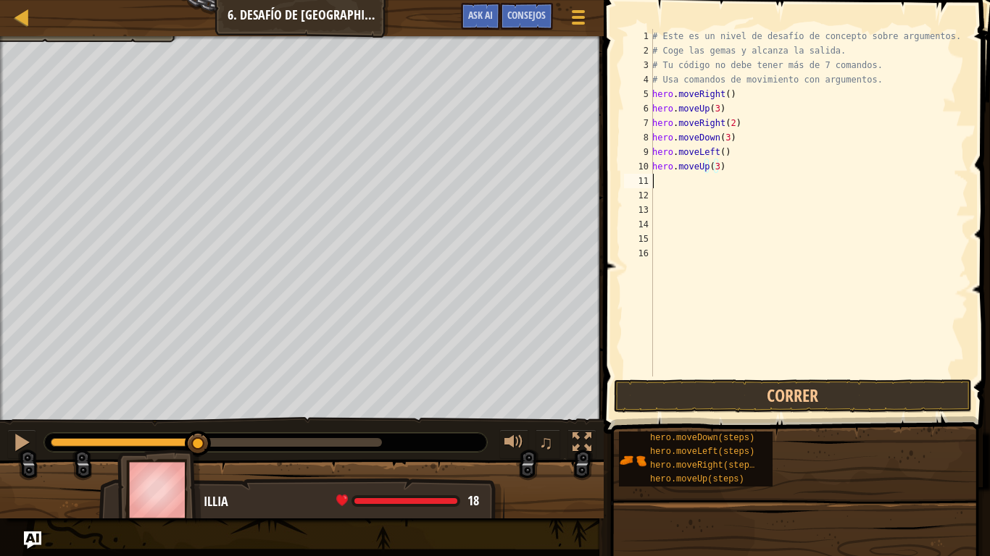
scroll to position [7, 0]
type textarea "h"
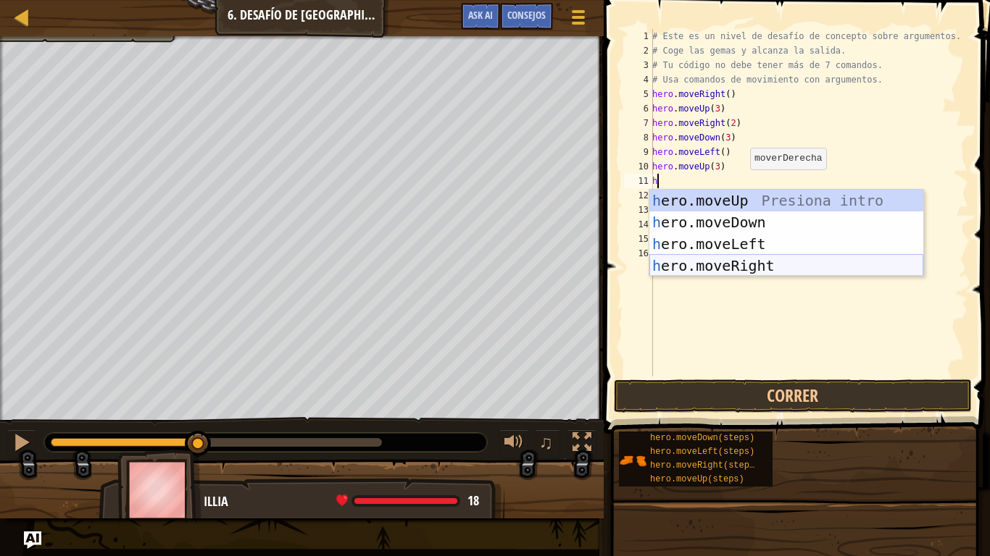
click at [751, 259] on div "h ero.moveUp Presiona intro h ero.moveDown Presiona intro h ero.moveLeft Presio…" at bounding box center [786, 255] width 274 height 130
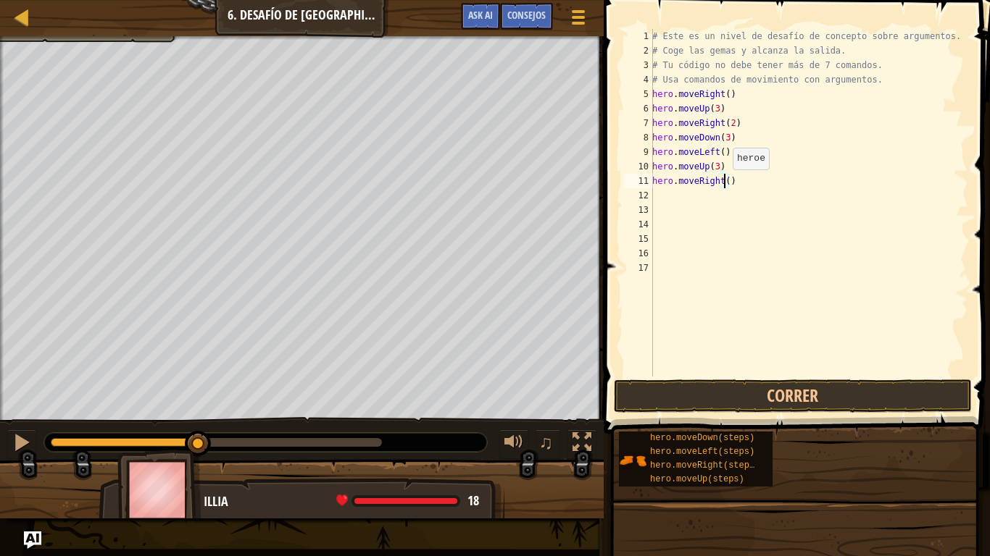
click at [725, 184] on div "# Este es un nivel de desafío de concepto sobre argumentos. # Coge las gemas y …" at bounding box center [808, 217] width 319 height 377
click at [794, 398] on button "Correr" at bounding box center [793, 396] width 358 height 33
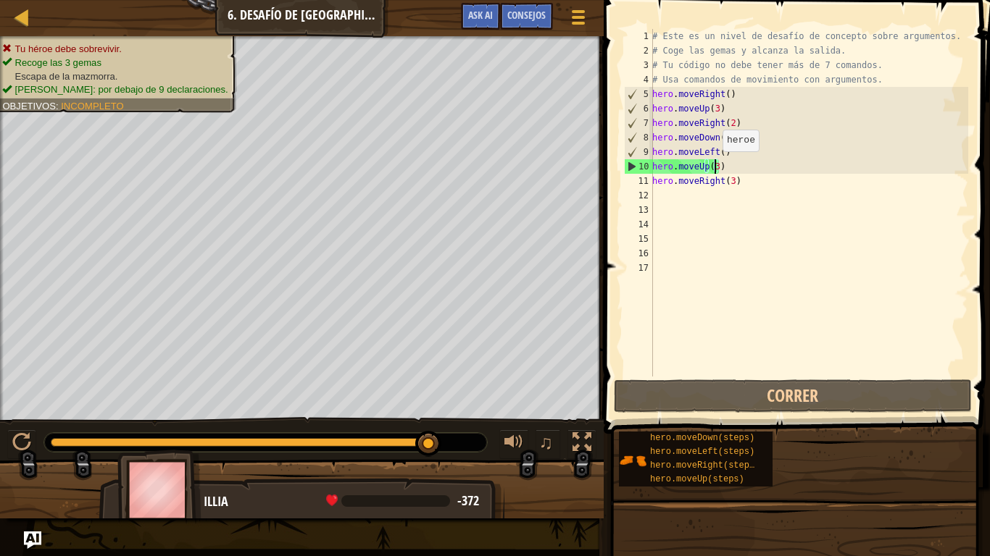
click at [714, 166] on div "# Este es un nivel de desafío de concepto sobre argumentos. # Coge las gemas y …" at bounding box center [808, 217] width 319 height 377
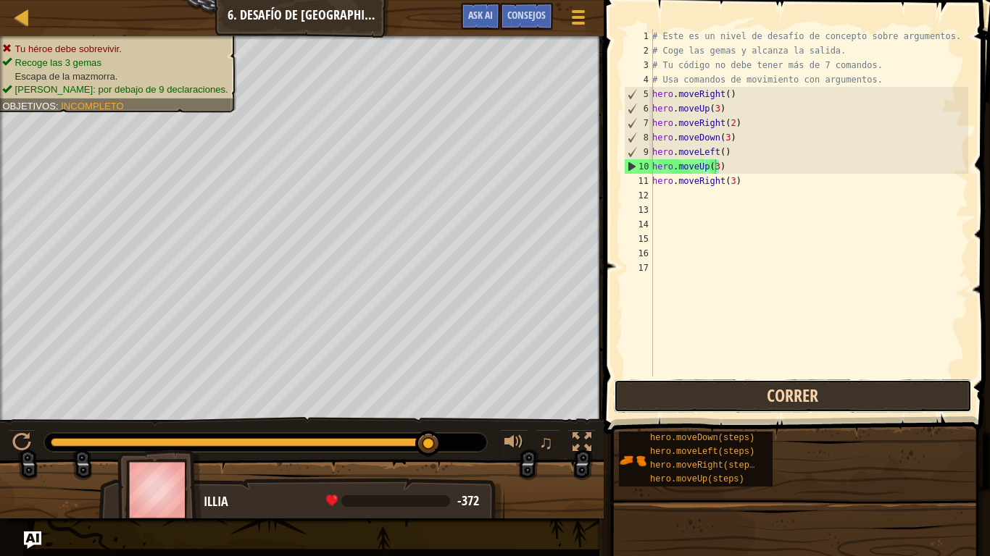
click at [754, 395] on button "Correr" at bounding box center [793, 396] width 358 height 33
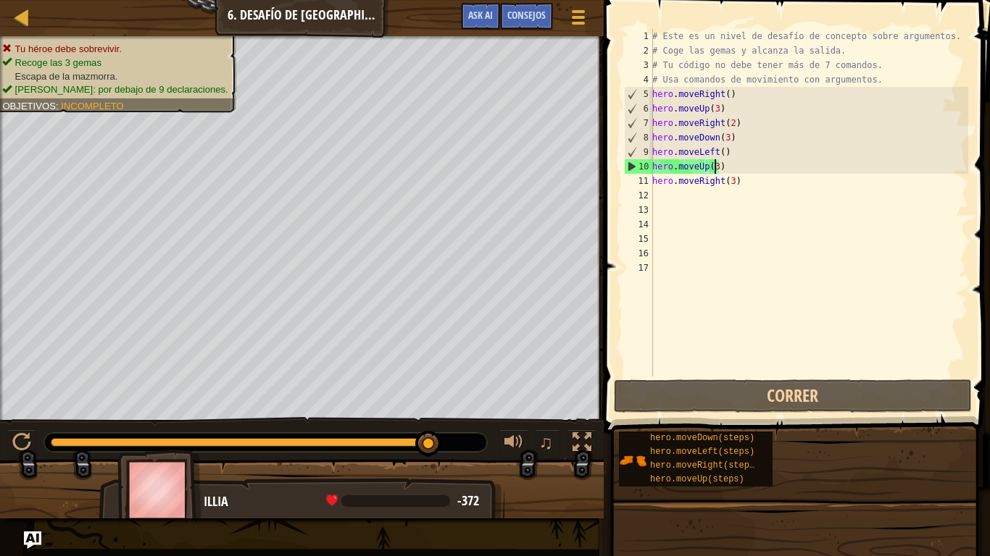
scroll to position [7, 4]
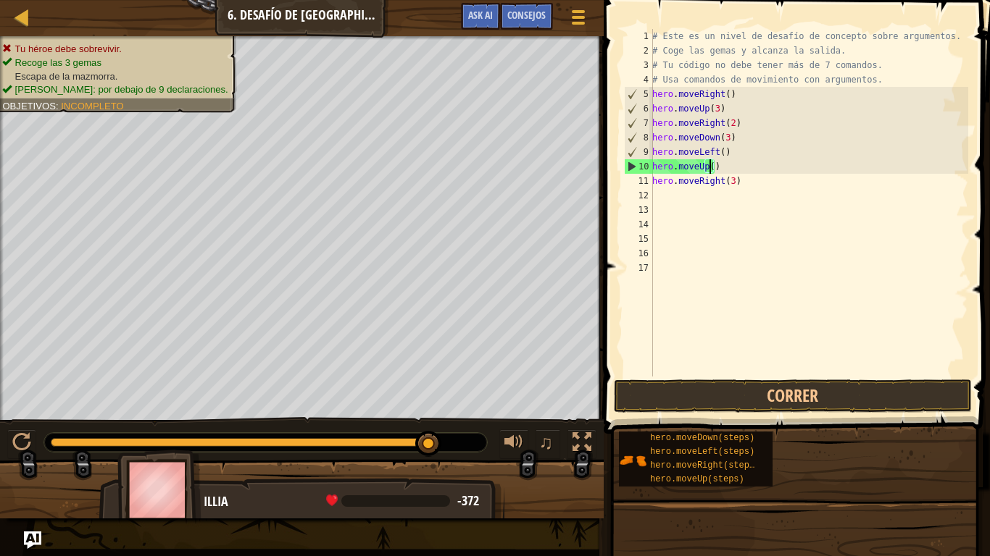
type textarea "hero.moveUp(2)"
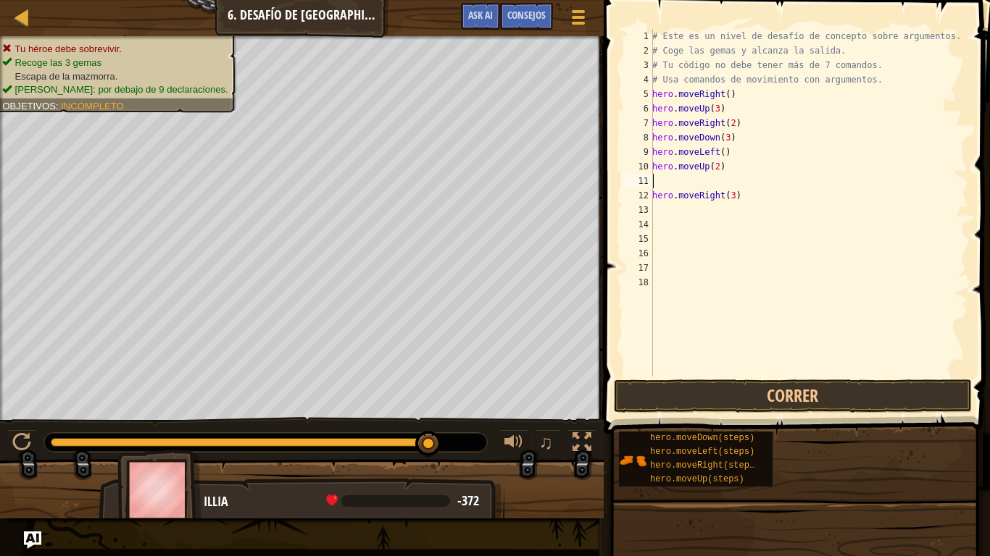
type textarea "hero.moveUp(2)"
click at [661, 269] on div "# Este es un nivel de desafío de concepto sobre argumentos. # Coge las gemas y …" at bounding box center [808, 217] width 319 height 377
type textarea "hero.moveRight(3)"
click at [662, 202] on div "# Este es un nivel de desafío de concepto sobre argumentos. # Coge las gemas y …" at bounding box center [808, 217] width 319 height 377
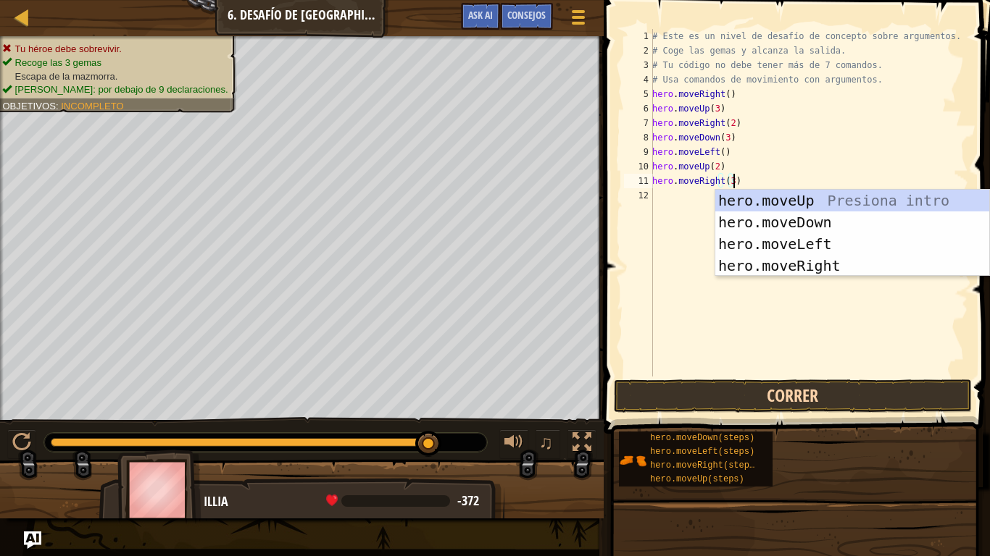
type textarea "hero.moveRight(3)"
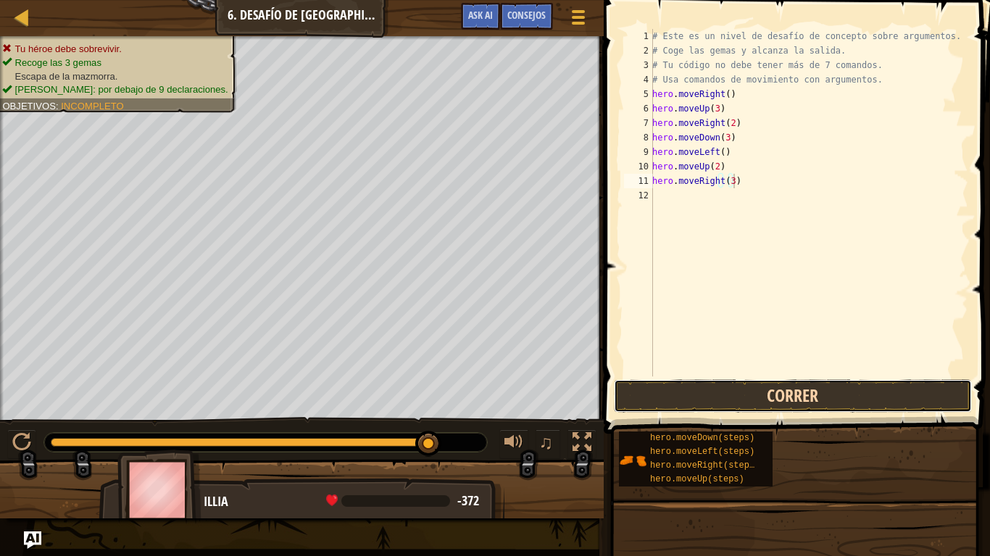
click at [753, 388] on button "Correr" at bounding box center [793, 396] width 358 height 33
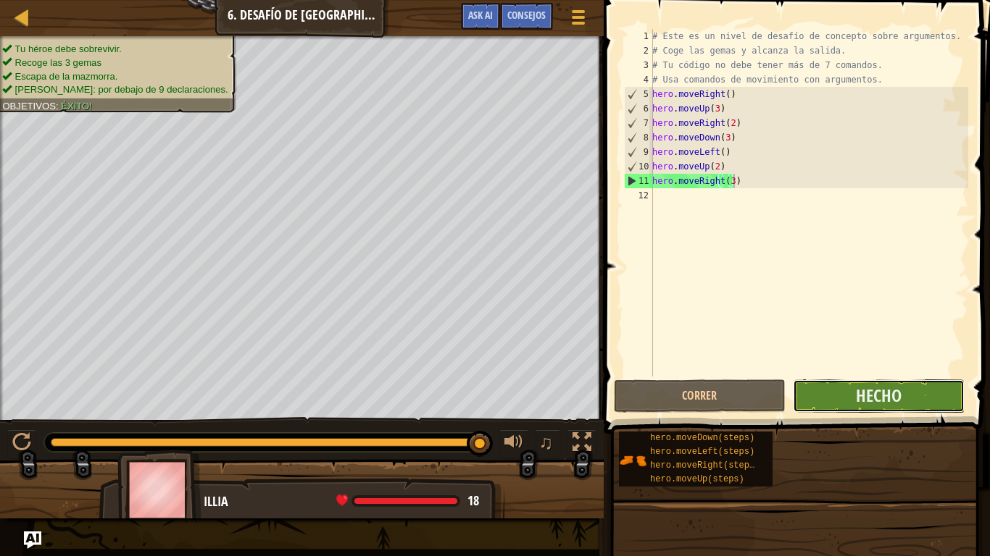
click at [909, 394] on button "Hecho" at bounding box center [879, 396] width 172 height 33
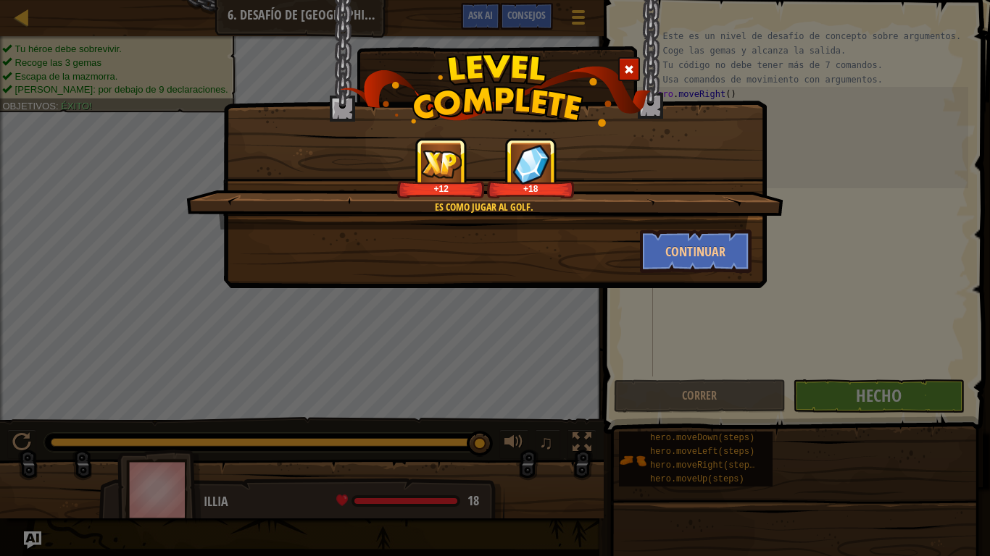
click at [630, 69] on span at bounding box center [629, 69] width 10 height 10
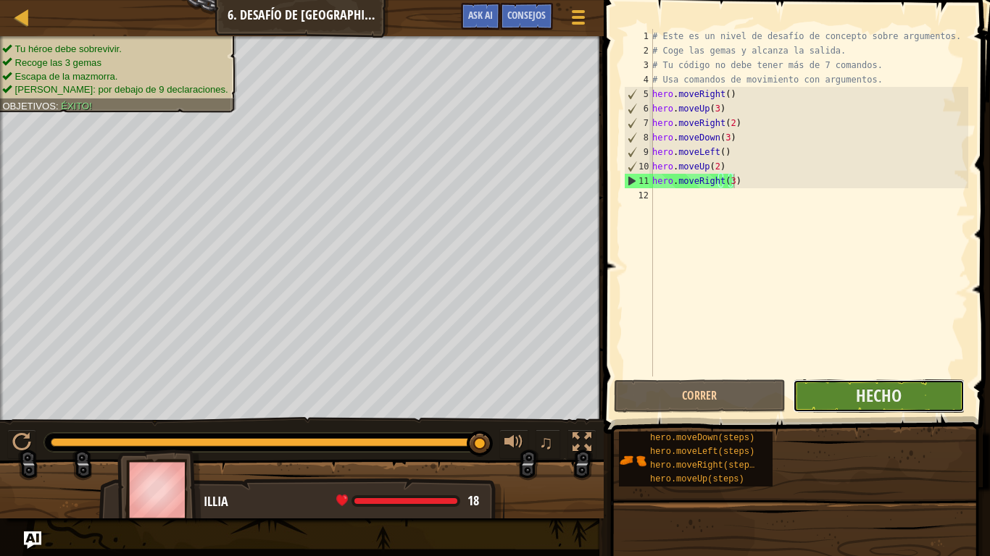
click at [919, 388] on button "Hecho" at bounding box center [879, 396] width 172 height 33
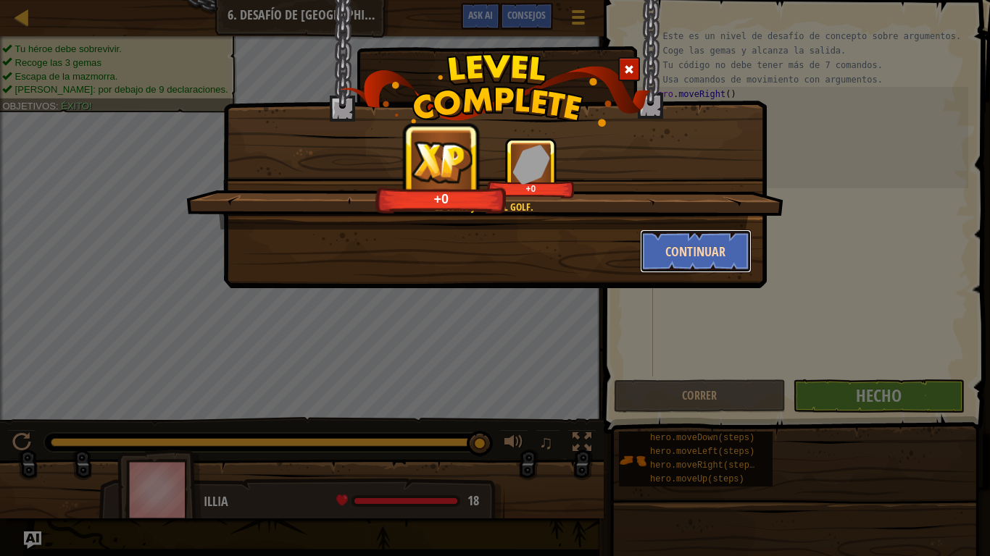
click at [696, 237] on button "Continuar" at bounding box center [696, 251] width 112 height 43
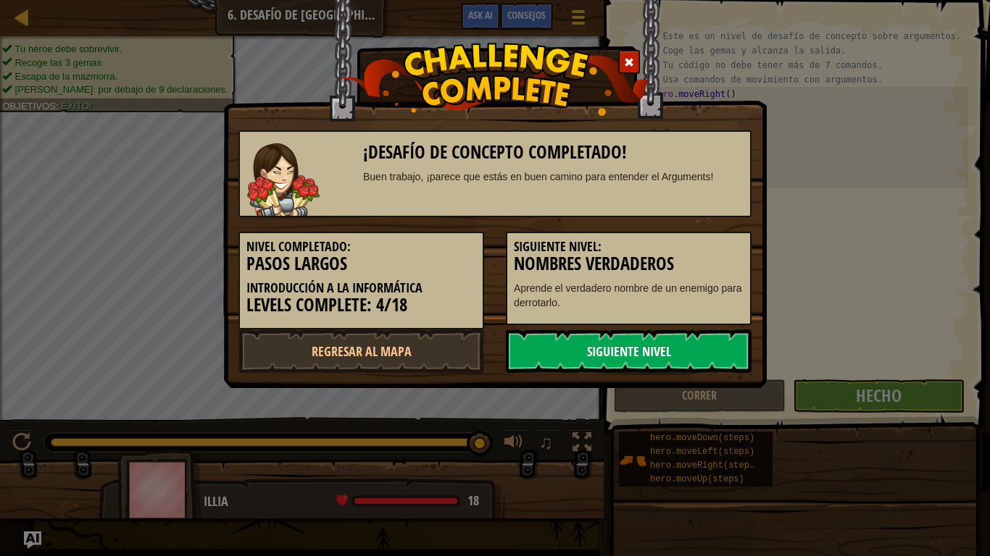
click at [686, 342] on link "Siguiente nivel" at bounding box center [629, 351] width 246 height 43
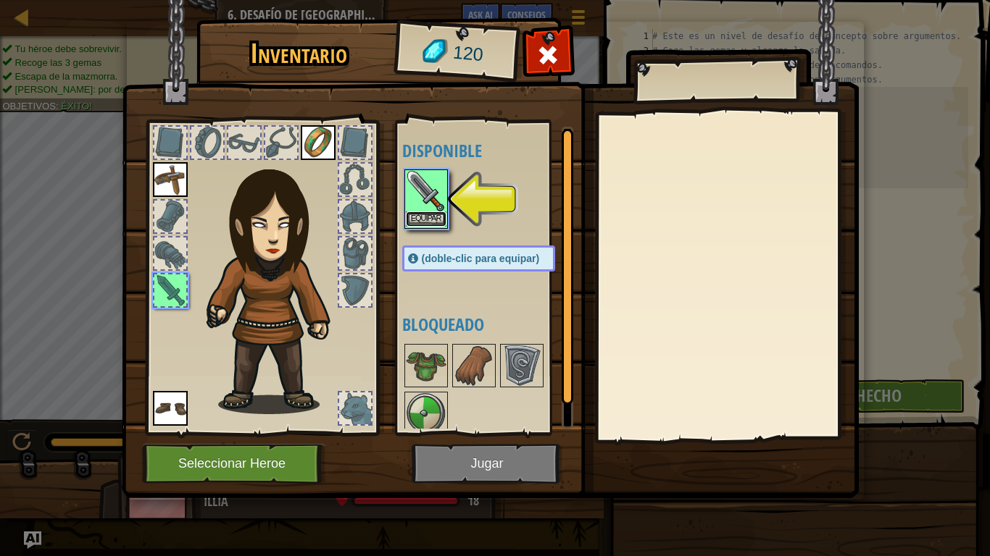
click at [425, 217] on button "Equipar" at bounding box center [426, 219] width 41 height 15
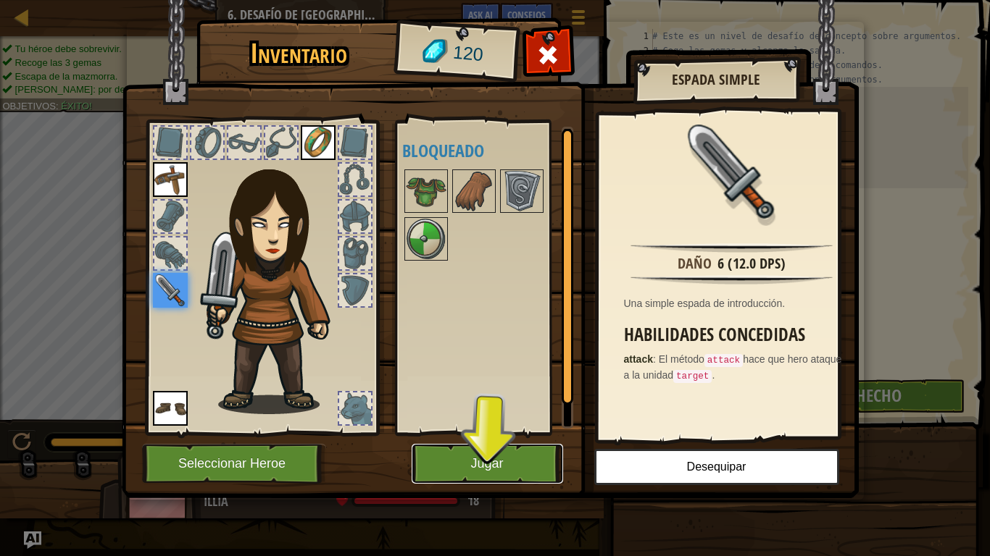
click at [532, 458] on button "Jugar" at bounding box center [487, 464] width 151 height 40
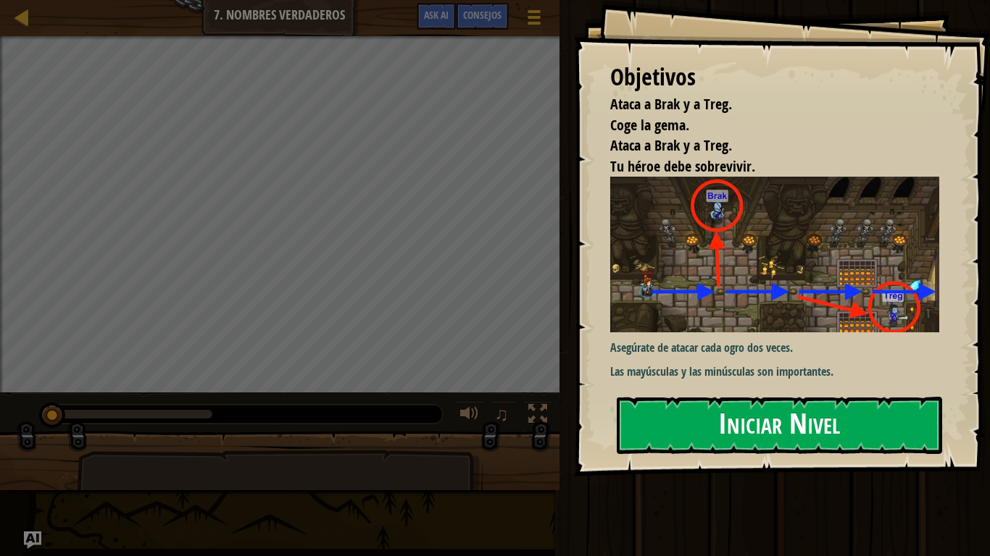
click at [790, 434] on button "Iniciar Nivel" at bounding box center [779, 425] width 325 height 57
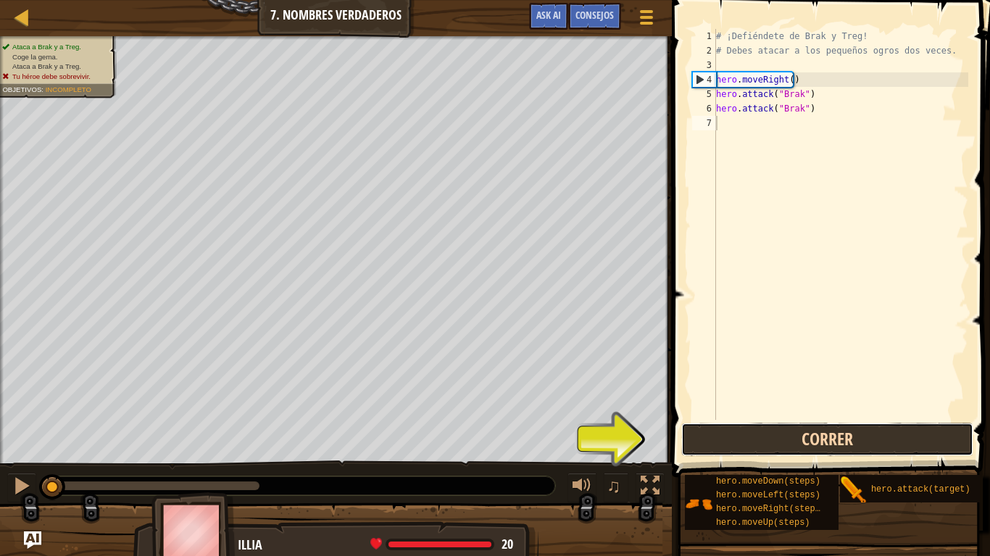
click at [784, 448] on button "Correr" at bounding box center [827, 439] width 292 height 33
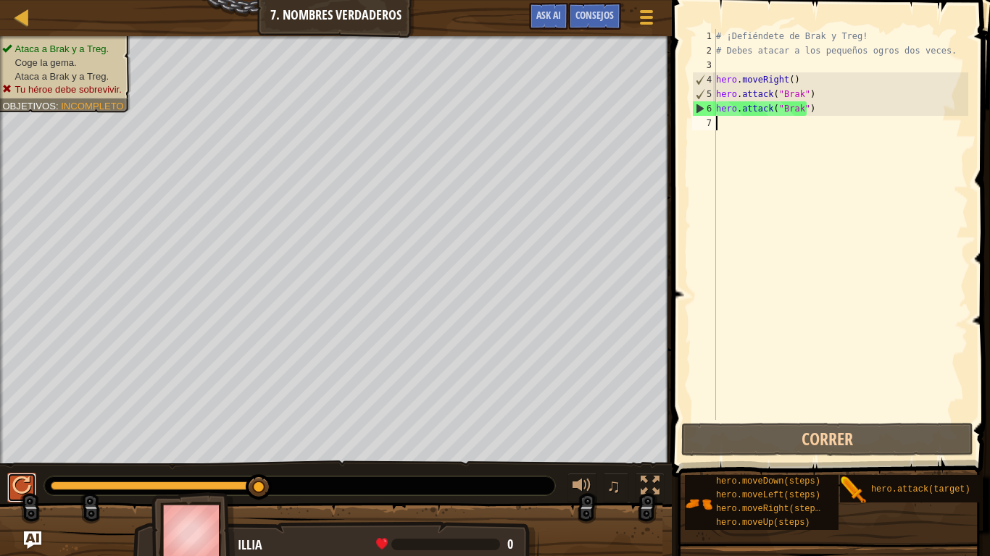
click at [22, 458] on div at bounding box center [21, 486] width 19 height 19
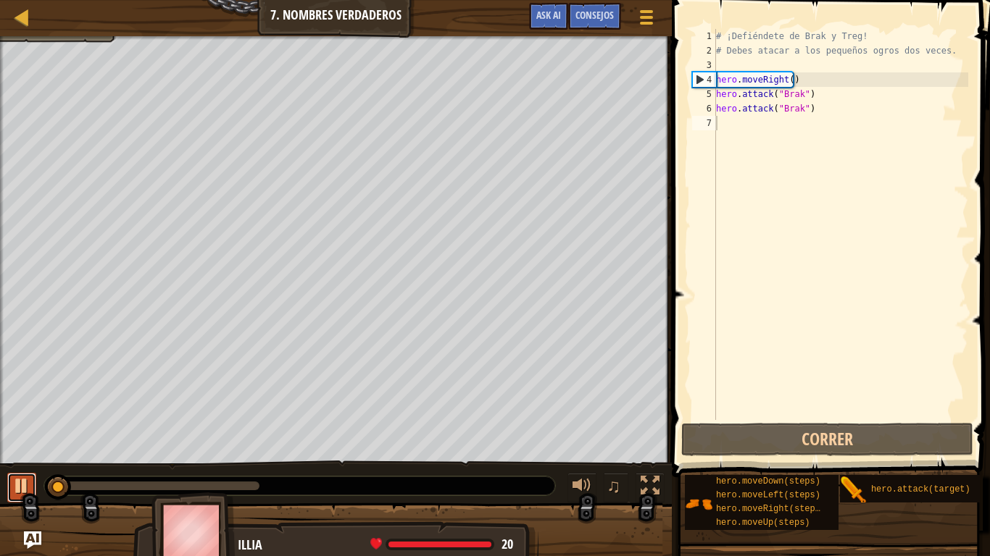
click at [22, 458] on div at bounding box center [21, 486] width 19 height 19
type textarea "h"
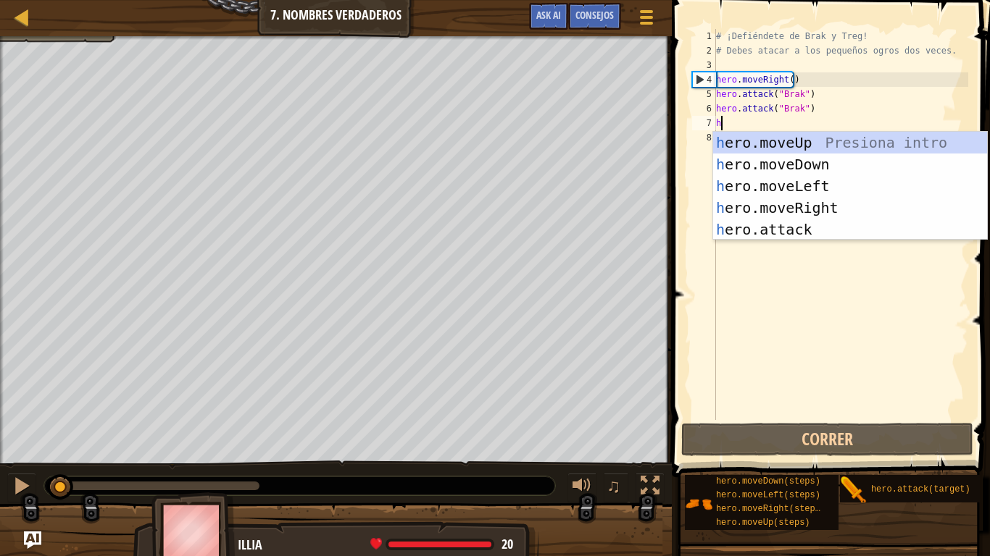
scroll to position [7, 0]
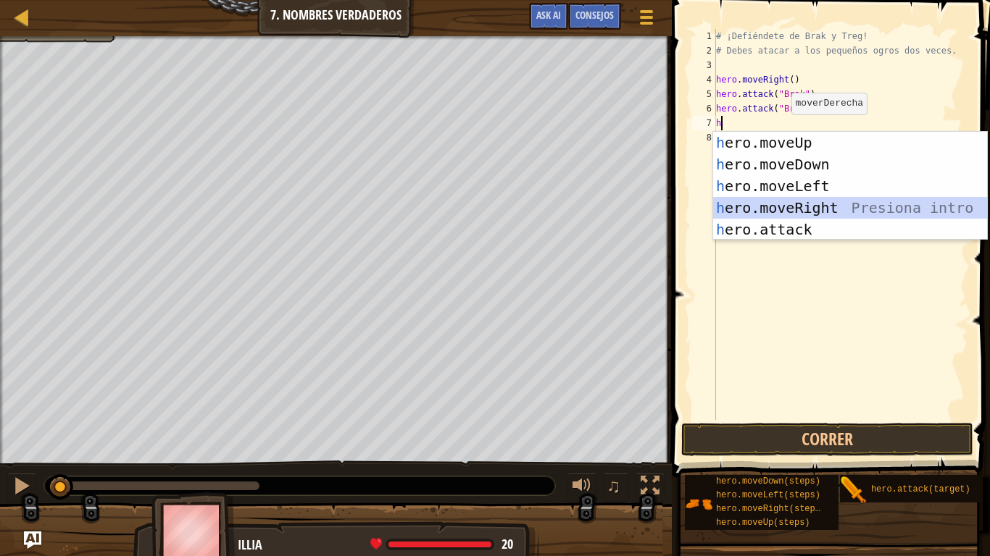
click at [790, 211] on div "h ero.moveUp Presiona intro h ero.moveDown Presiona intro h ero.moveLeft Presio…" at bounding box center [850, 208] width 274 height 152
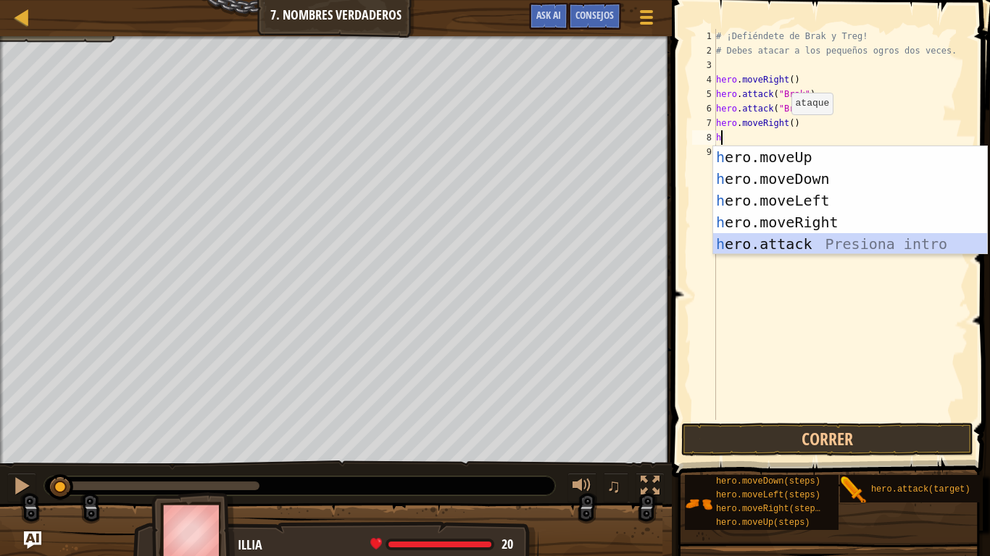
click at [790, 236] on div "h ero.moveUp Presiona intro h ero.moveDown Presiona intro h ero.moveLeft Presio…" at bounding box center [850, 222] width 274 height 152
type textarea "hero.attack("Enemy Name")"
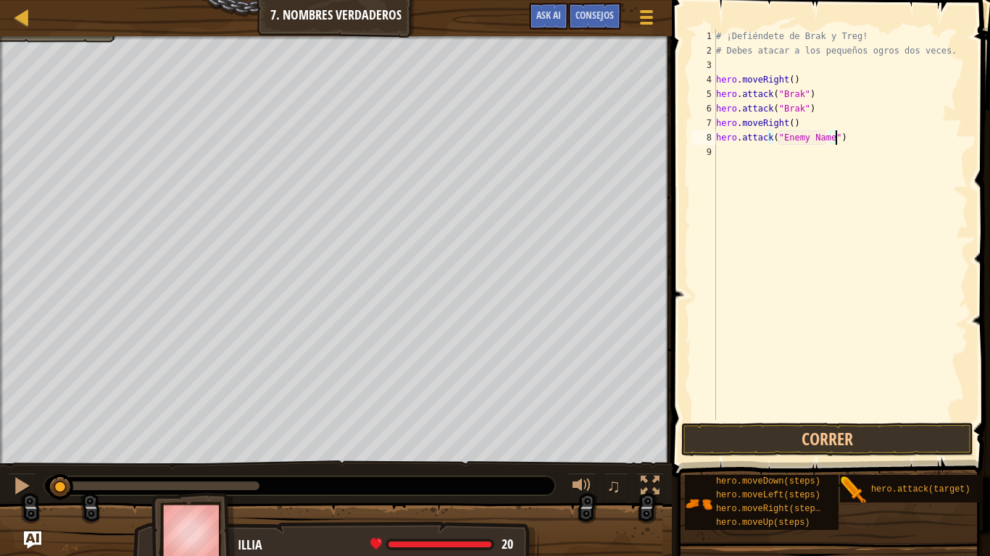
click at [850, 141] on div "# ¡Defiéndete de Brak y Treg! # Debes atacar a los pequeños ogros dos veces. he…" at bounding box center [840, 239] width 255 height 420
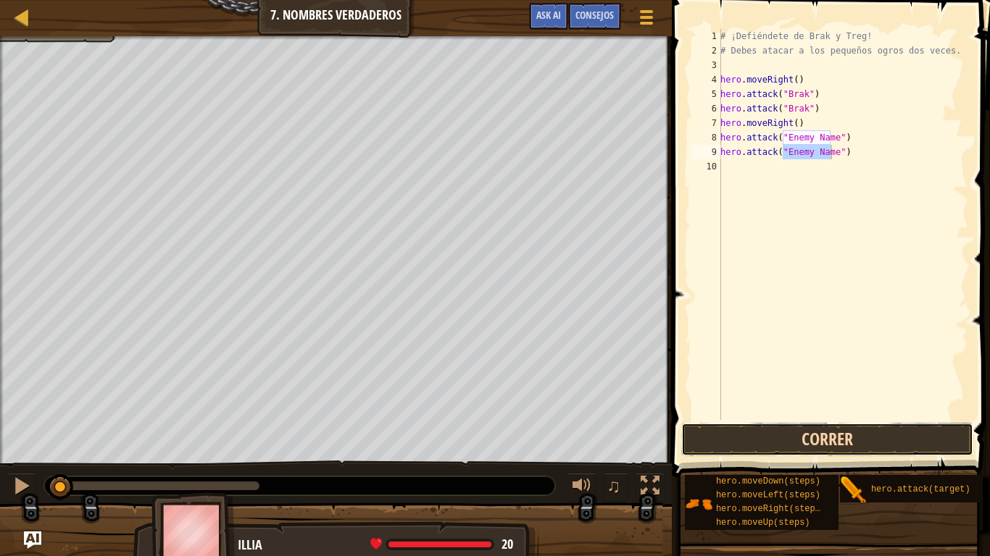
click at [842, 436] on button "Correr" at bounding box center [827, 439] width 292 height 33
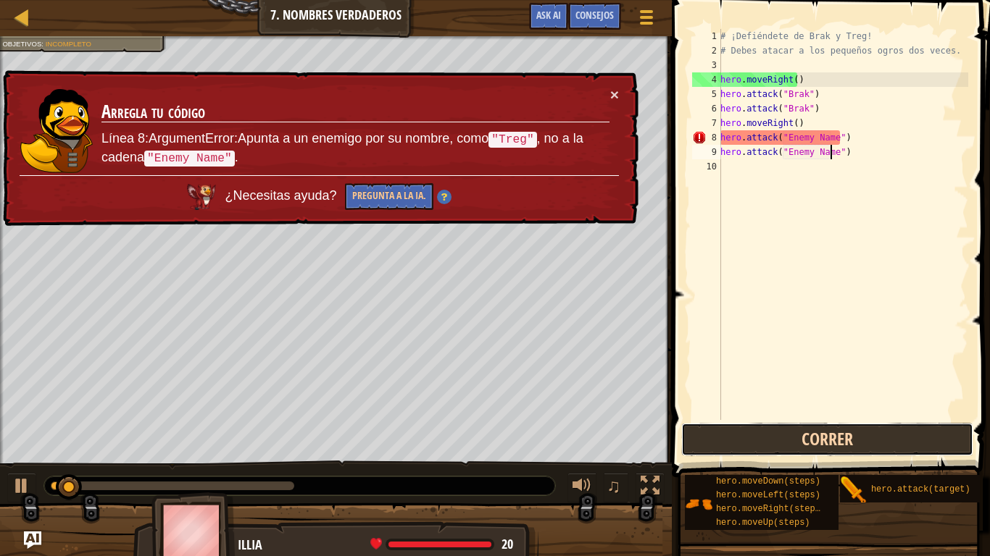
click at [843, 451] on button "Correr" at bounding box center [827, 439] width 292 height 33
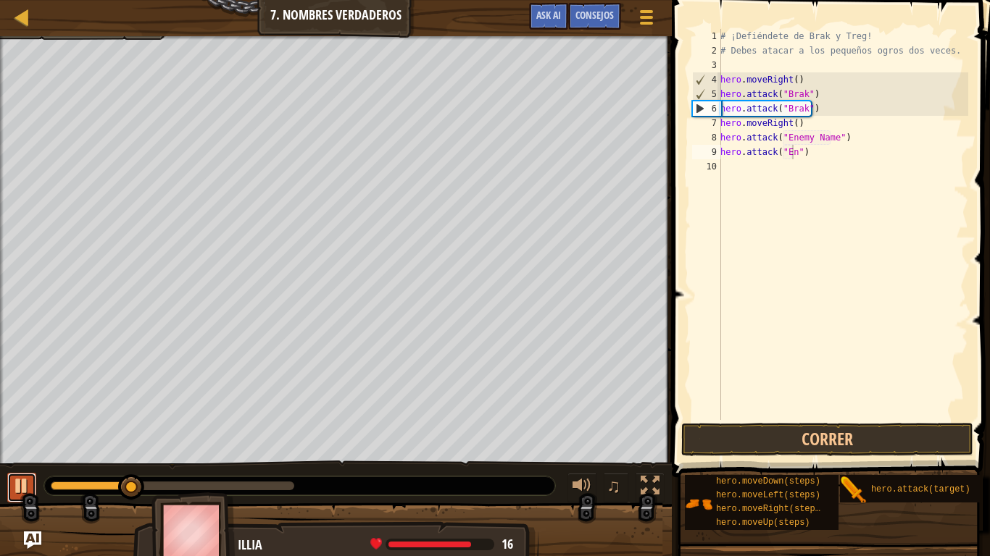
click at [18, 458] on div at bounding box center [21, 486] width 19 height 19
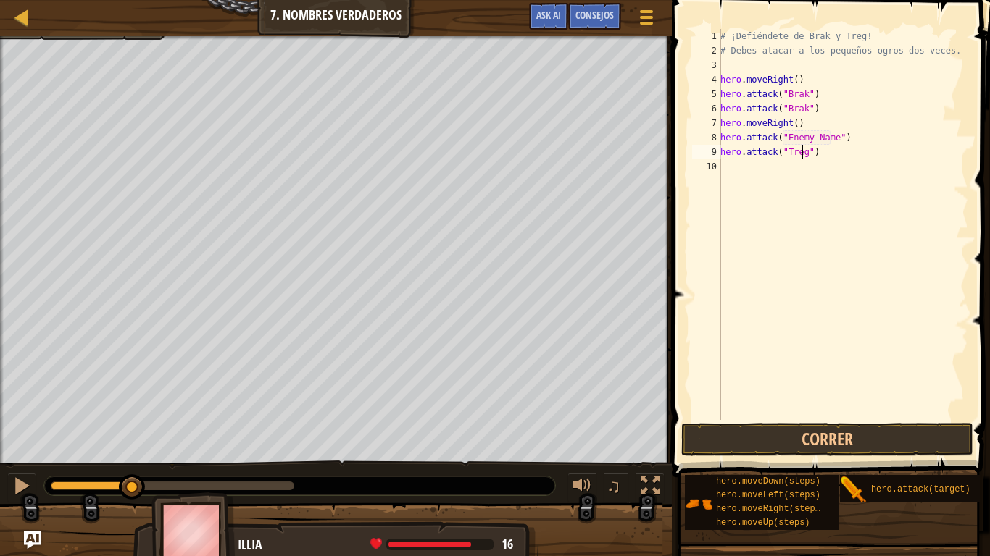
scroll to position [7, 7]
click at [828, 138] on div "# ¡Defiéndete de Brak y Treg! # Debes atacar a los pequeños ogros dos veces. he…" at bounding box center [842, 239] width 251 height 420
click at [863, 438] on button "Correr" at bounding box center [827, 439] width 292 height 33
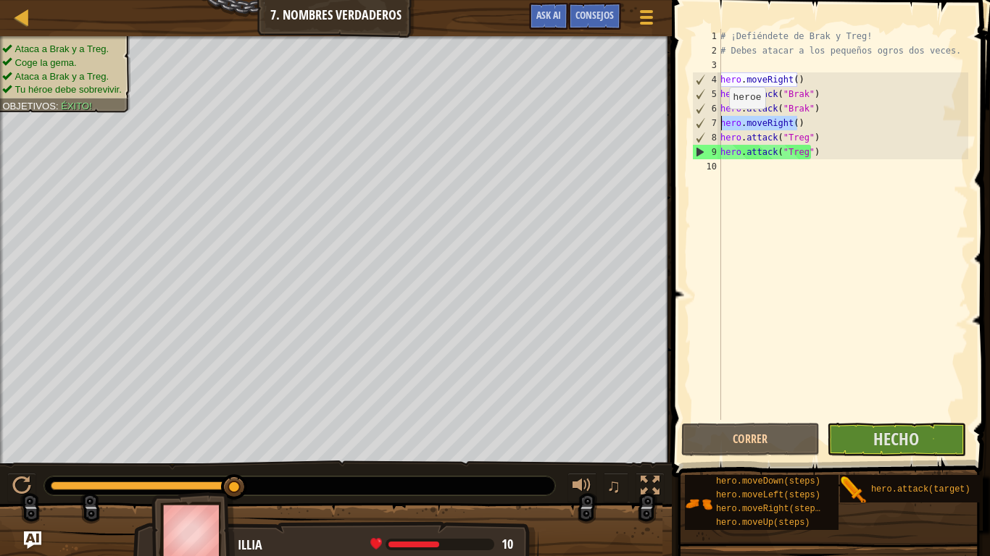
drag, startPoint x: 803, startPoint y: 117, endPoint x: 720, endPoint y: 123, distance: 82.8
click at [720, 123] on div "hero.attack("Treg") 1 2 3 4 5 6 7 8 9 10 # ¡Defiéndete de Brak y Treg! # Debes …" at bounding box center [828, 224] width 279 height 391
type textarea "hero.moveRight()"
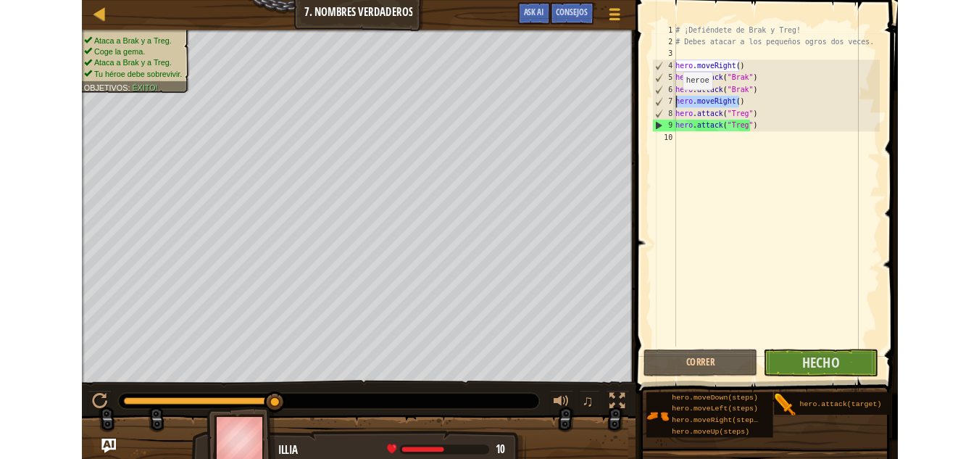
scroll to position [7, 0]
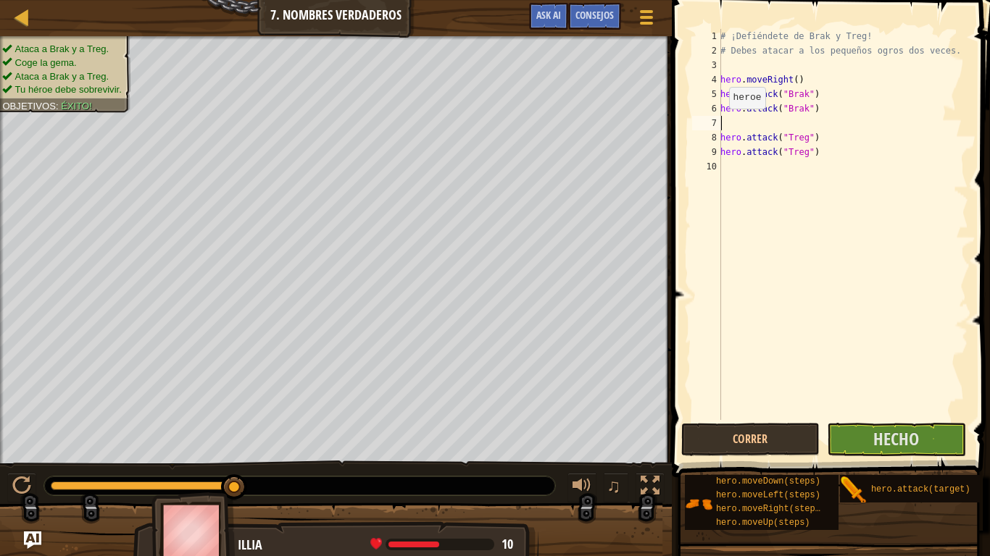
type textarea "hero.attack("Brak")"
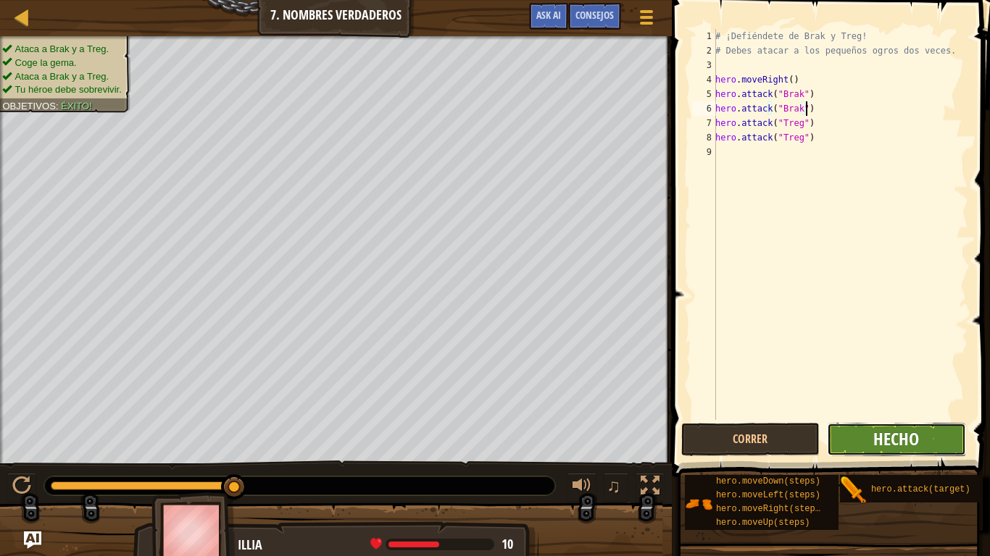
click at [900, 428] on span "Hecho" at bounding box center [896, 438] width 46 height 23
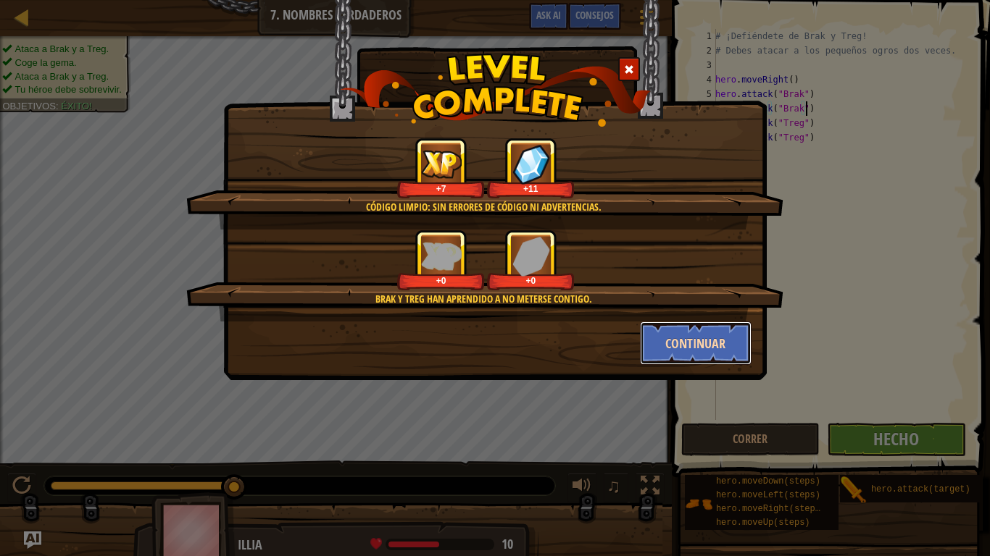
click at [682, 329] on button "Continuar" at bounding box center [696, 343] width 112 height 43
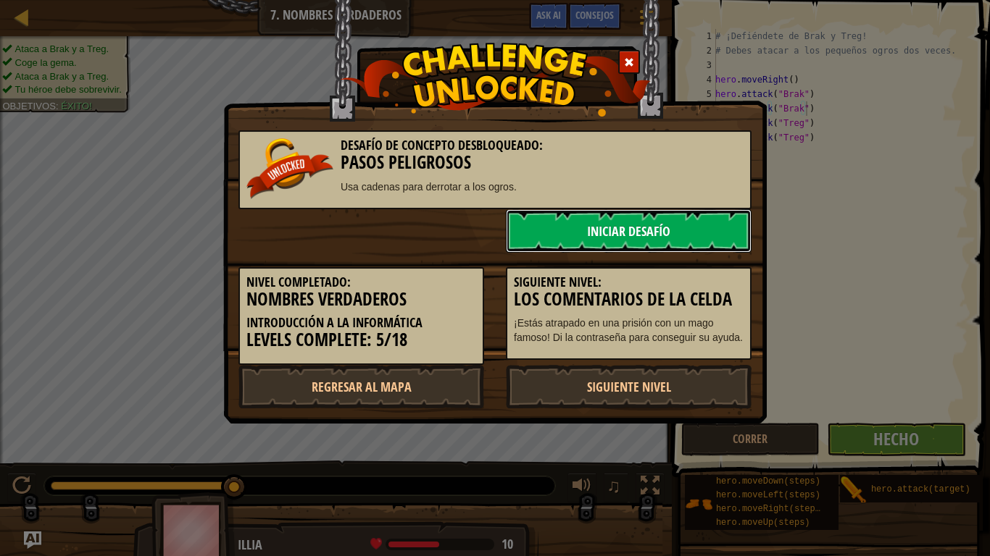
click at [713, 242] on link "Iniciar Desafío" at bounding box center [629, 230] width 246 height 43
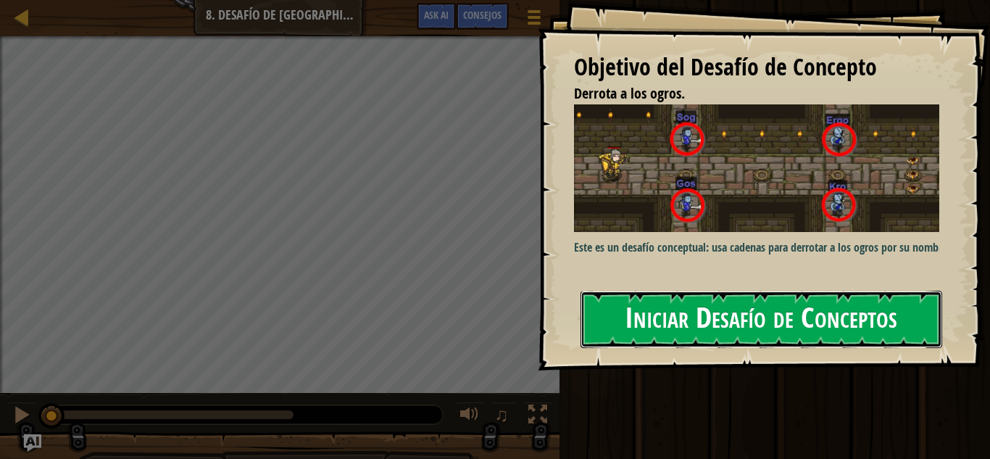
click at [812, 323] on button "Iniciar Desafío de Conceptos" at bounding box center [761, 319] width 362 height 57
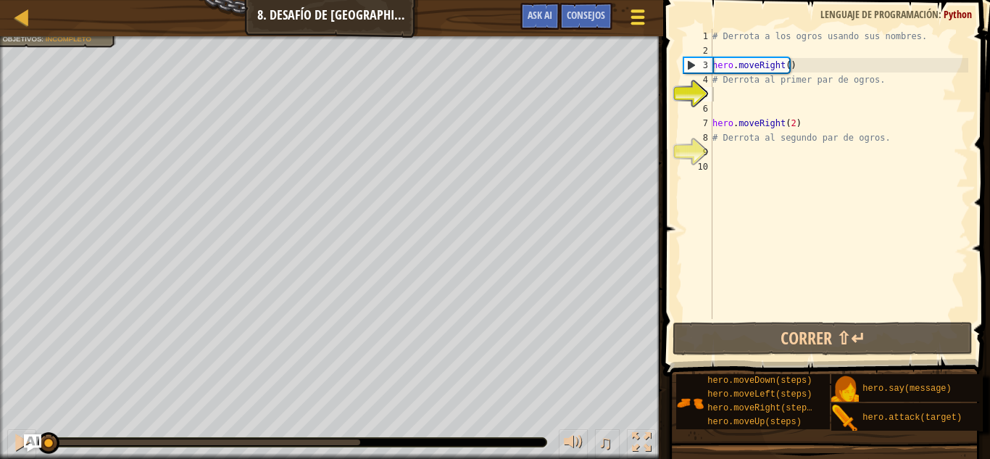
click at [645, 19] on div at bounding box center [637, 17] width 20 height 21
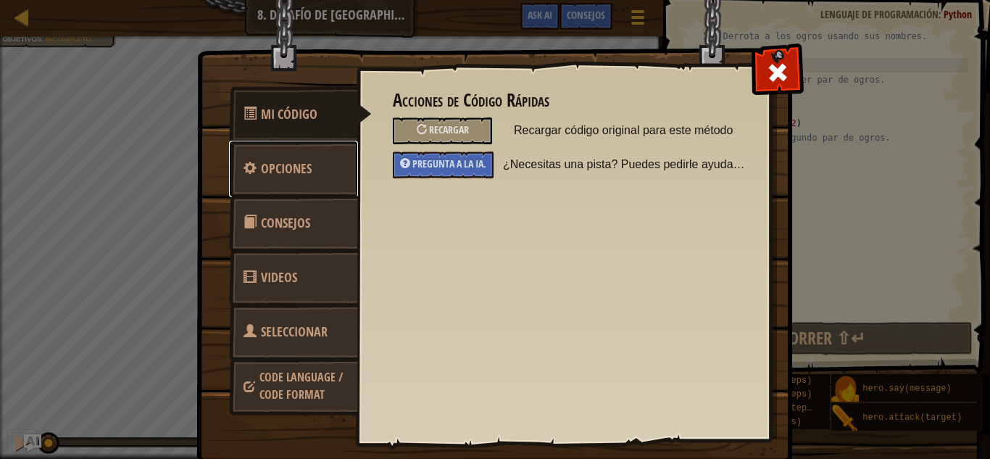
click at [273, 158] on link "Opciones" at bounding box center [293, 169] width 129 height 57
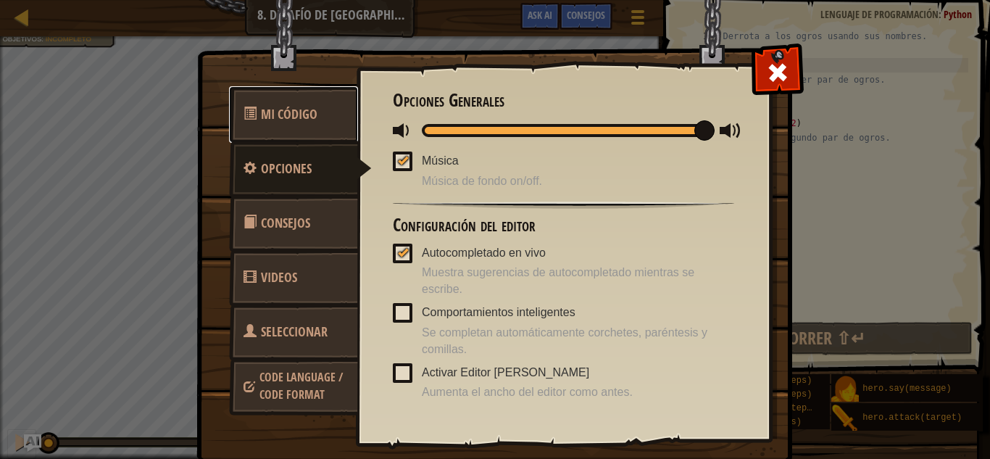
click at [272, 120] on span "Mi Código" at bounding box center [289, 114] width 57 height 18
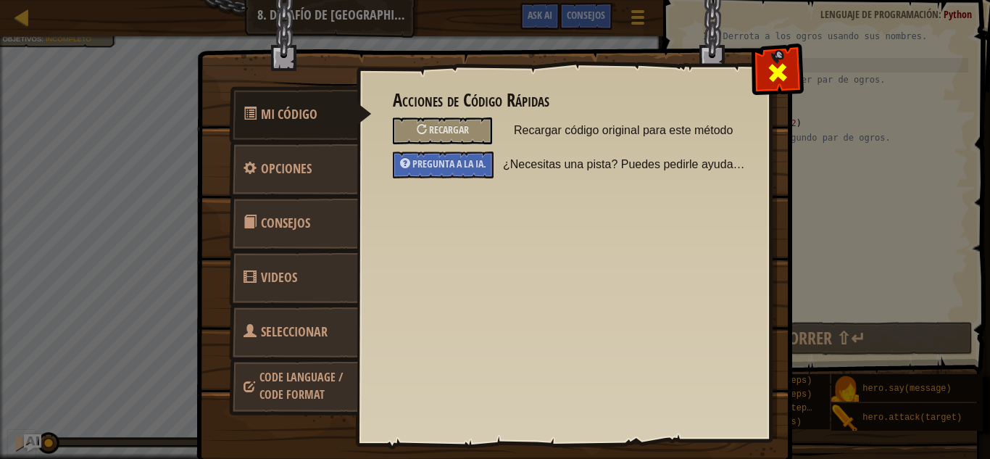
click at [772, 73] on span at bounding box center [777, 72] width 23 height 23
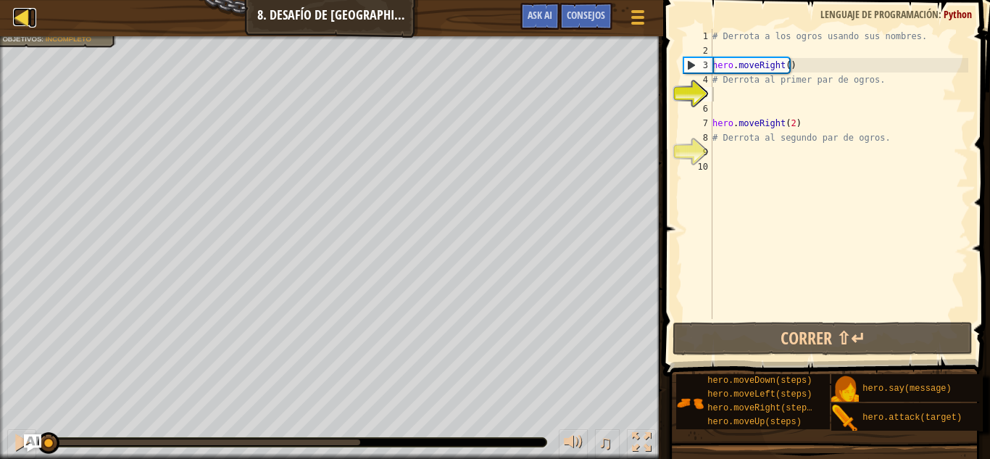
click at [14, 11] on div at bounding box center [22, 17] width 18 height 18
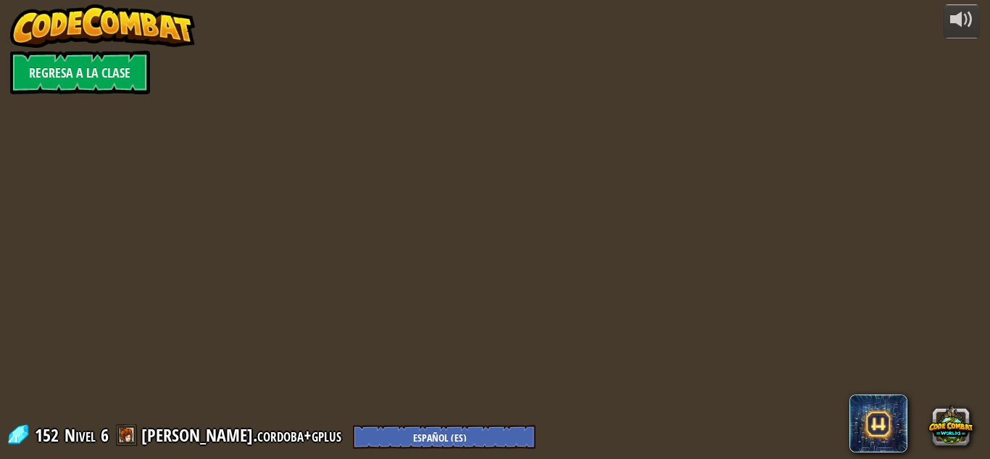
select select "es-ES"
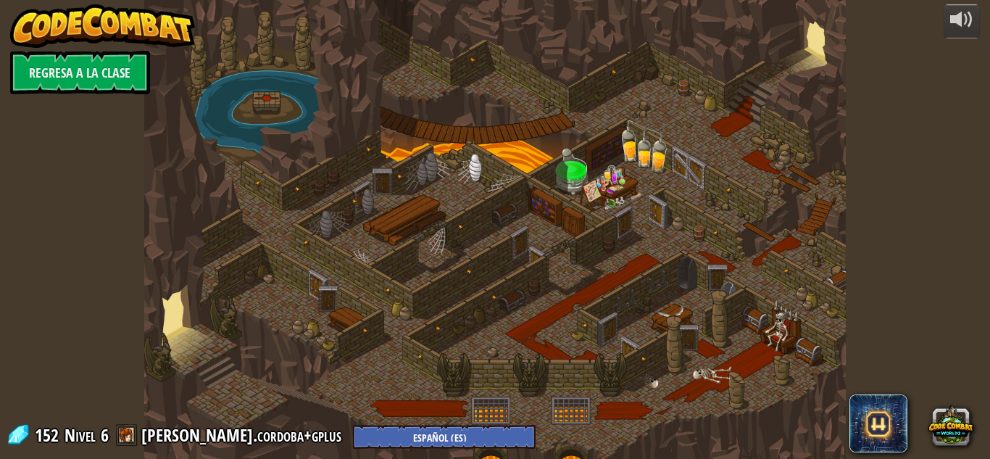
select select "es-ES"
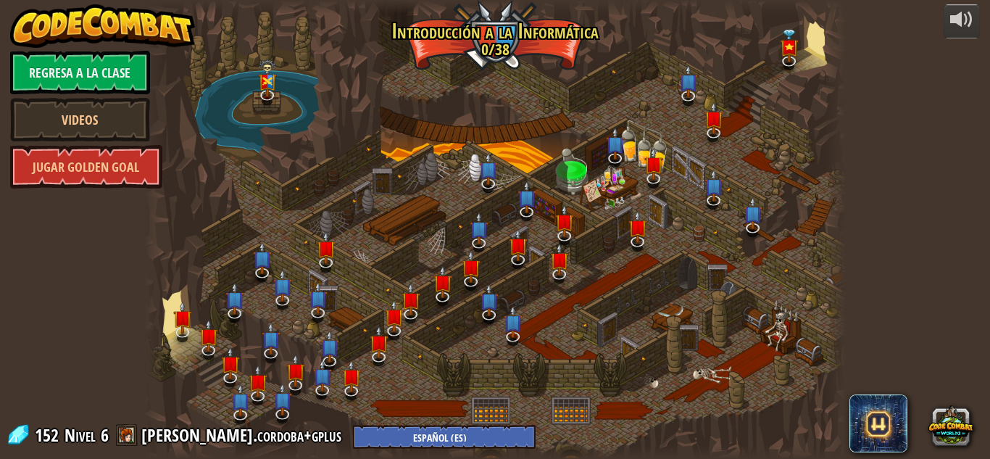
select select "es-ES"
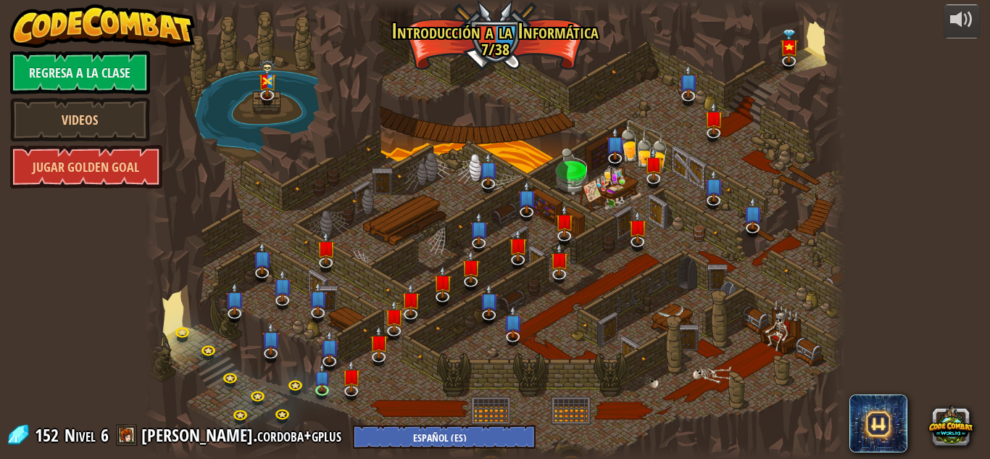
select select "es-ES"
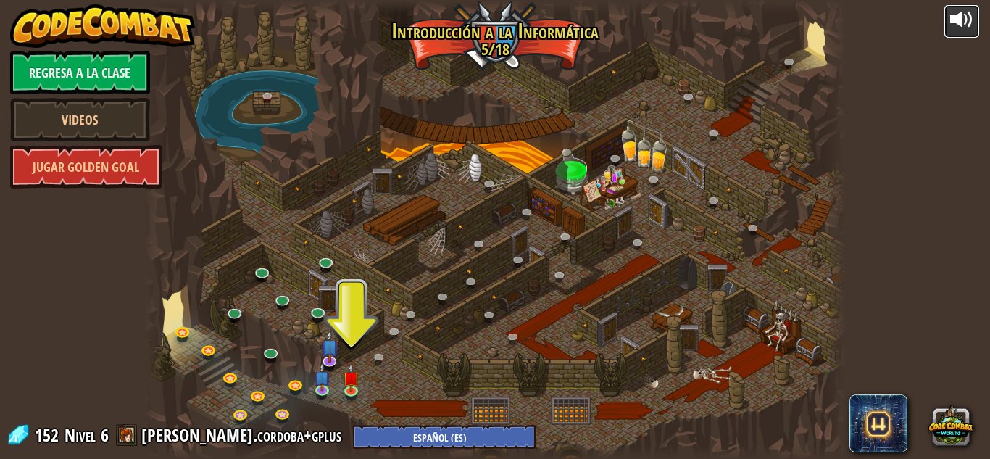
click at [953, 19] on div at bounding box center [961, 19] width 23 height 23
click at [952, 19] on div at bounding box center [961, 19] width 23 height 23
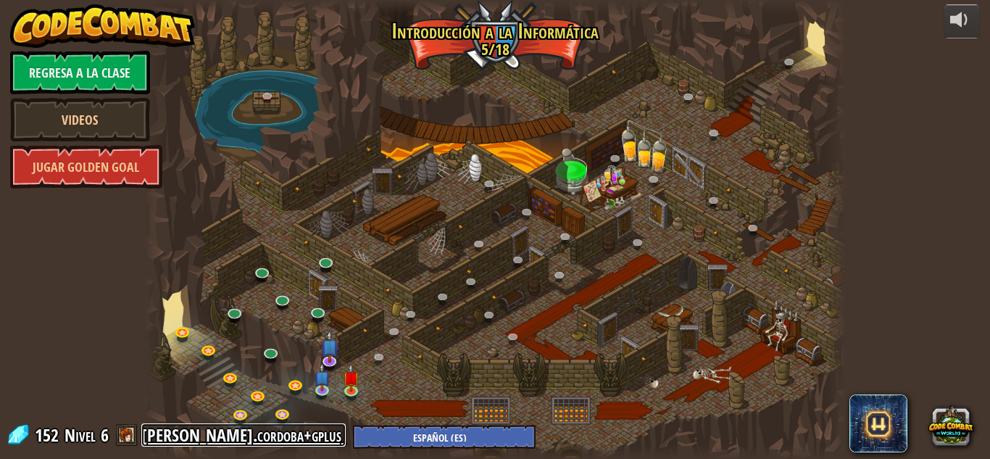
click at [178, 437] on link "[PERSON_NAME].cordoba+gplus" at bounding box center [243, 434] width 204 height 23
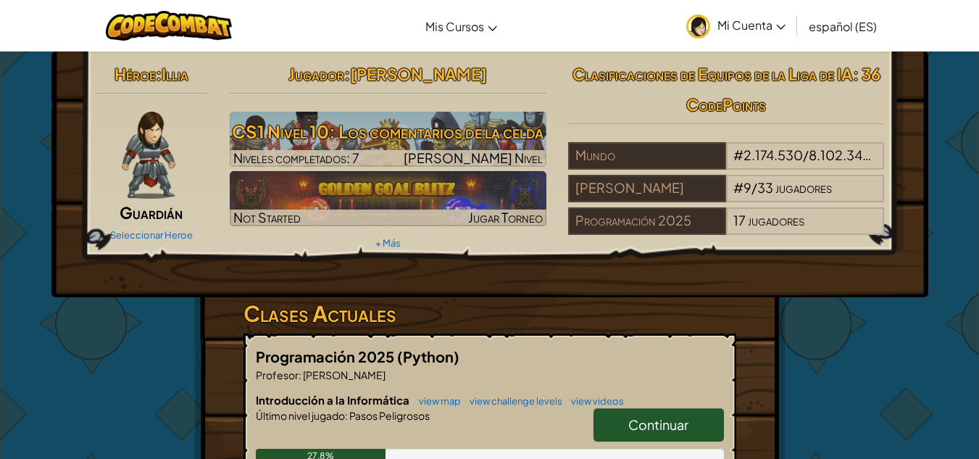
click at [788, 24] on link "Mi Cuenta" at bounding box center [736, 26] width 114 height 46
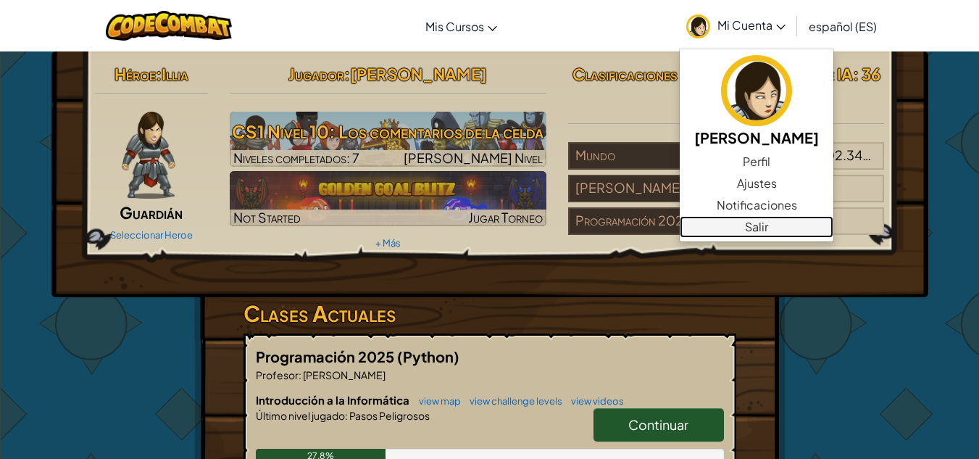
click at [760, 222] on link "Salir" at bounding box center [757, 227] width 154 height 22
